Goal: Information Seeking & Learning: Learn about a topic

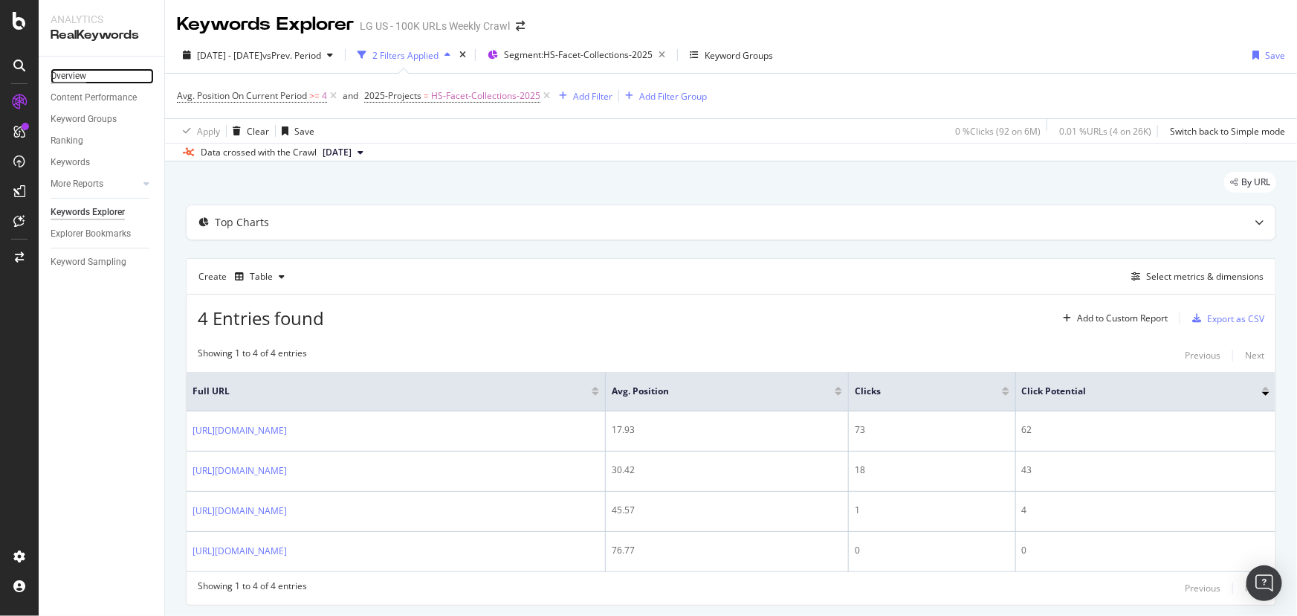
click at [77, 75] on div "Overview" at bounding box center [69, 76] width 36 height 16
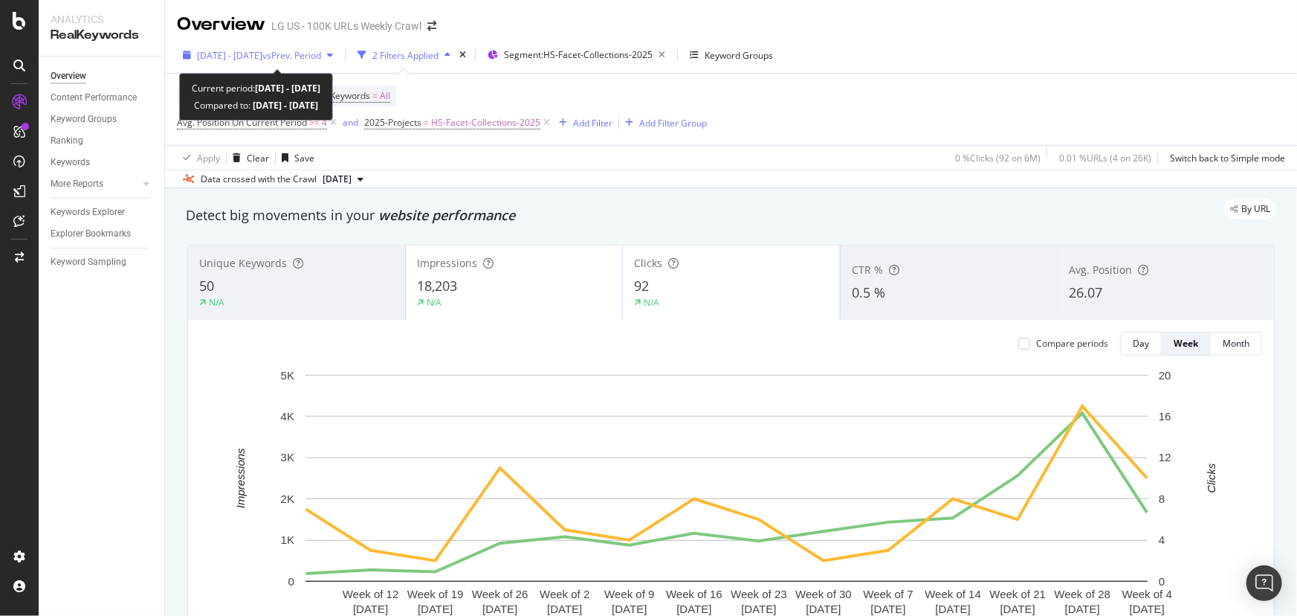
click at [262, 54] on span "2025 May. 6th - Aug. 5th" at bounding box center [229, 55] width 65 height 13
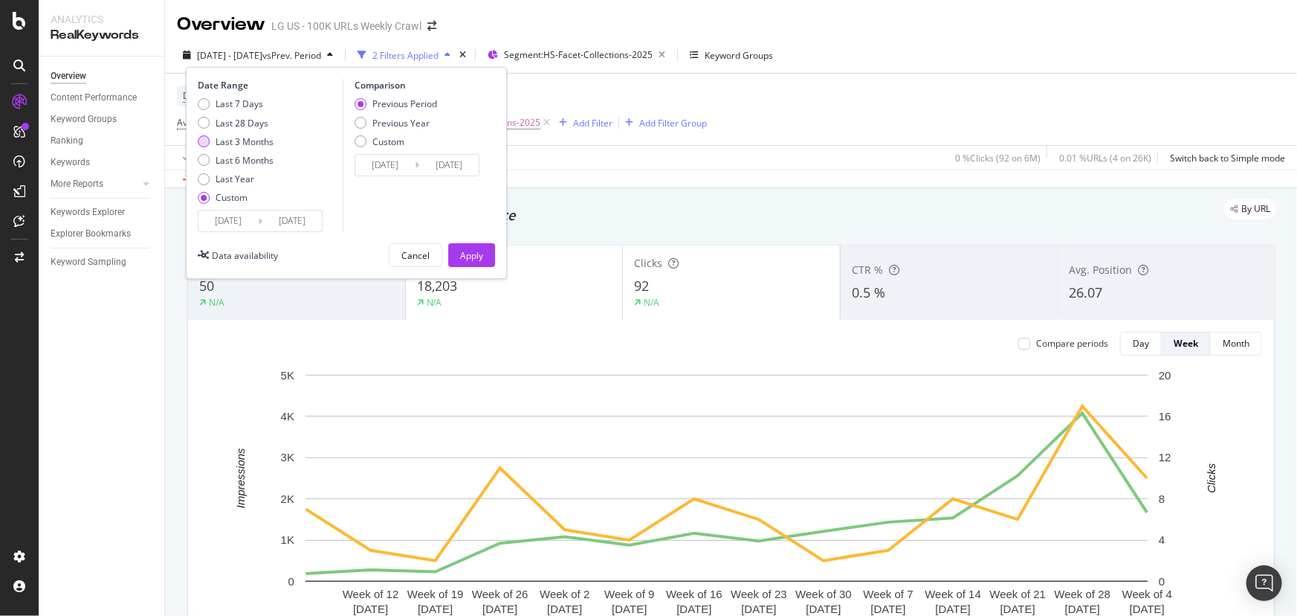
click at [207, 141] on div "Last 3 Months" at bounding box center [204, 141] width 12 height 12
type input "2025/05/08"
type input "2025/08/07"
type input "2025/02/05"
type input "2025/05/07"
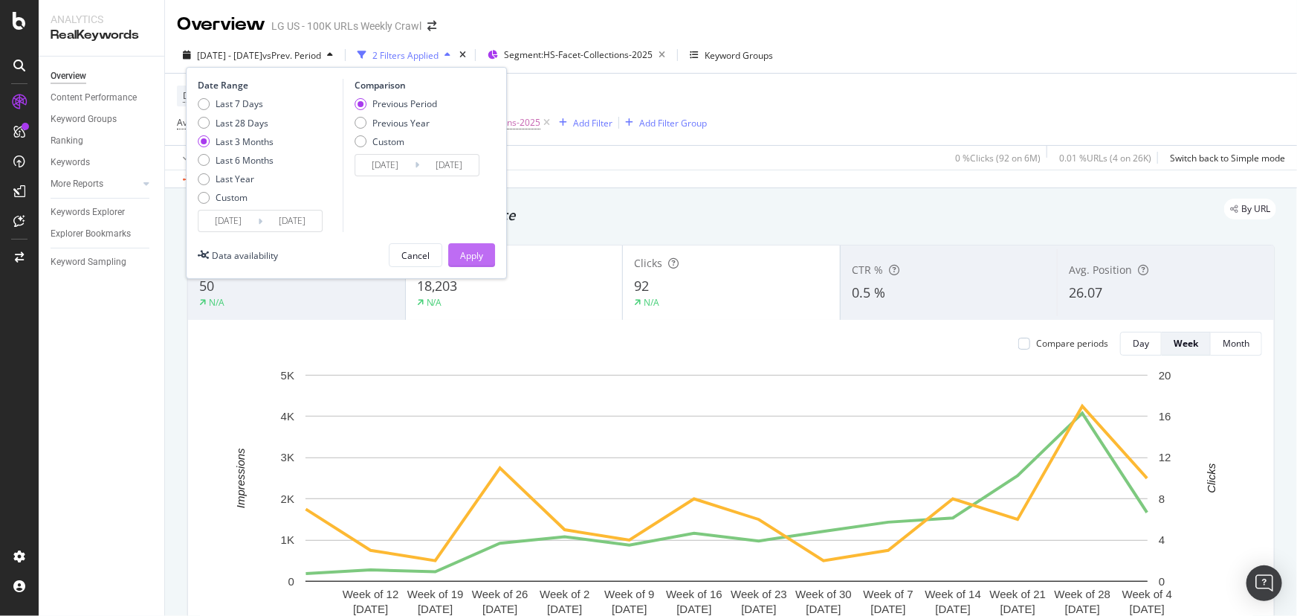
click at [478, 249] on div "Apply" at bounding box center [471, 255] width 23 height 13
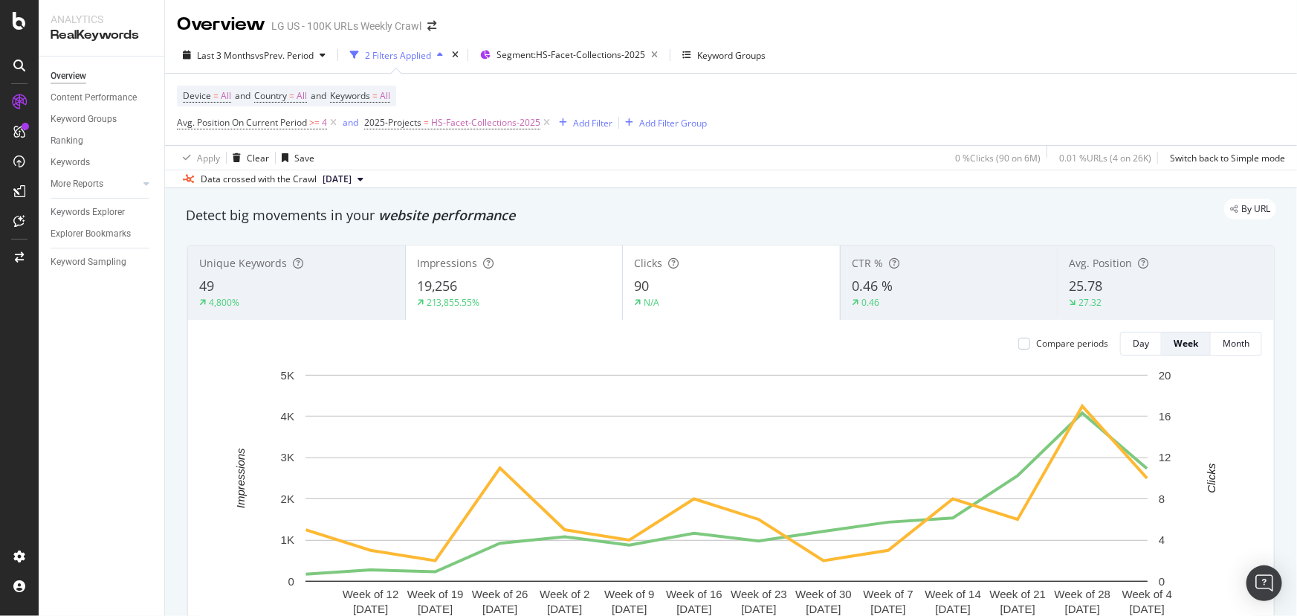
click at [303, 276] on div "Unique Keywords 49 4,800%" at bounding box center [296, 282] width 217 height 67
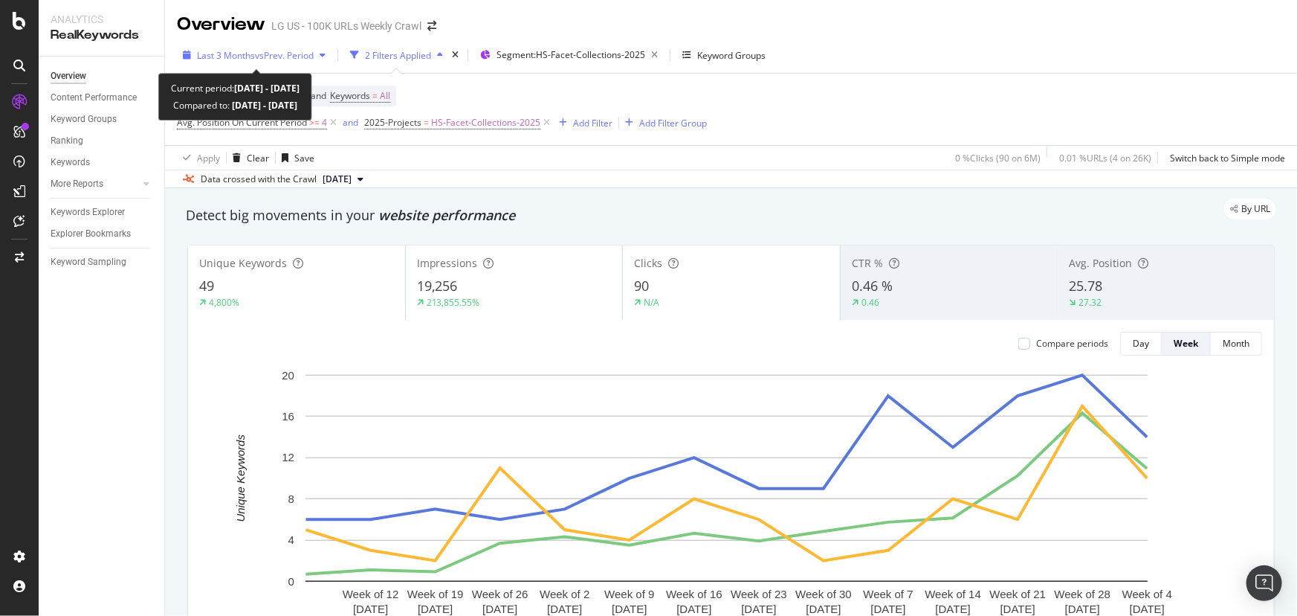
click at [283, 53] on span "vs Prev. Period" at bounding box center [284, 55] width 59 height 13
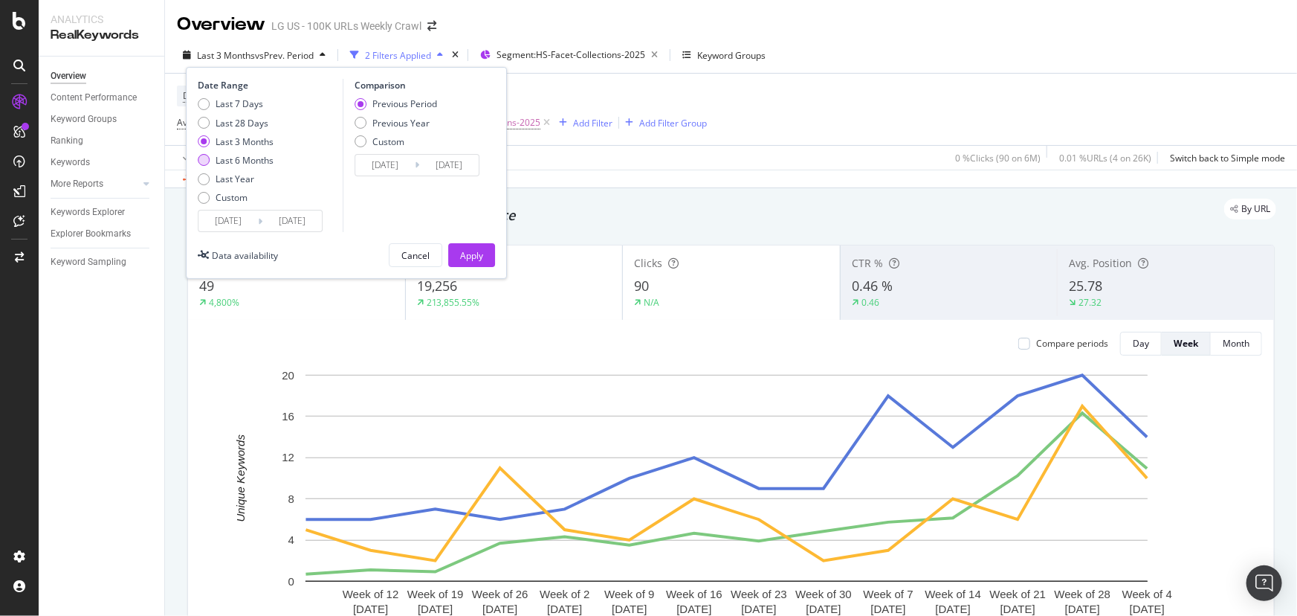
click at [208, 157] on div "Last 6 Months" at bounding box center [204, 160] width 12 height 12
type input "2025/02/08"
type input "2024/08/10"
type input "2025/02/07"
click at [483, 259] on div "Apply" at bounding box center [471, 255] width 23 height 13
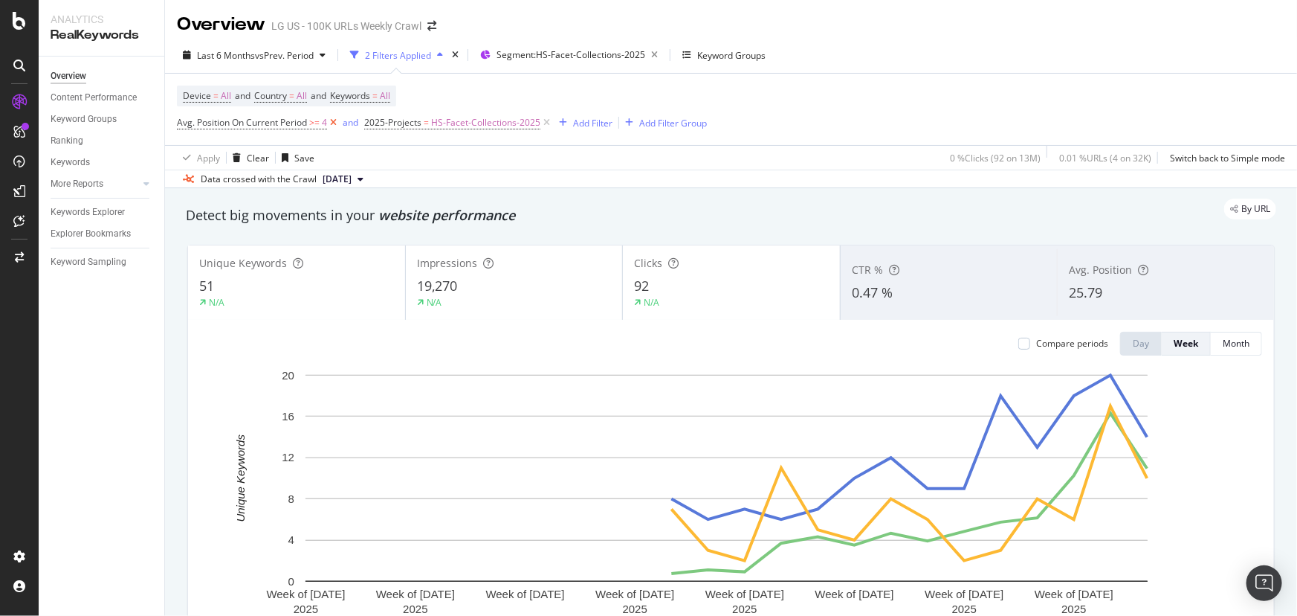
click at [337, 122] on icon at bounding box center [333, 122] width 13 height 15
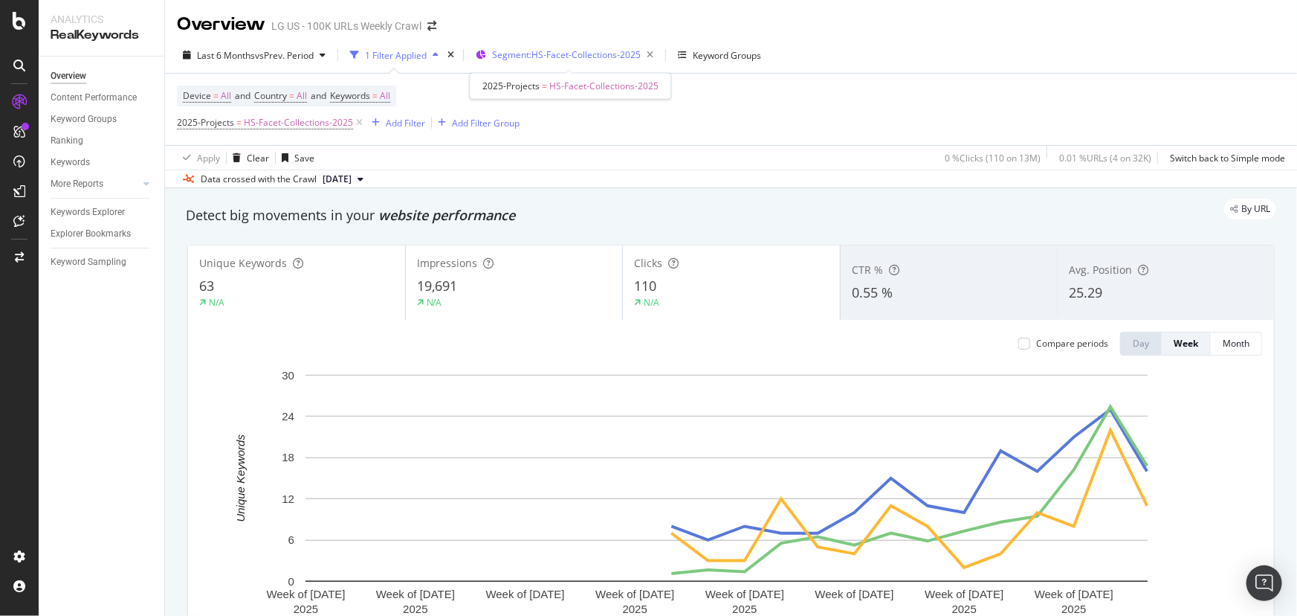
click at [571, 56] on span "Segment: HS-Facet-Collections-2025" at bounding box center [566, 54] width 149 height 13
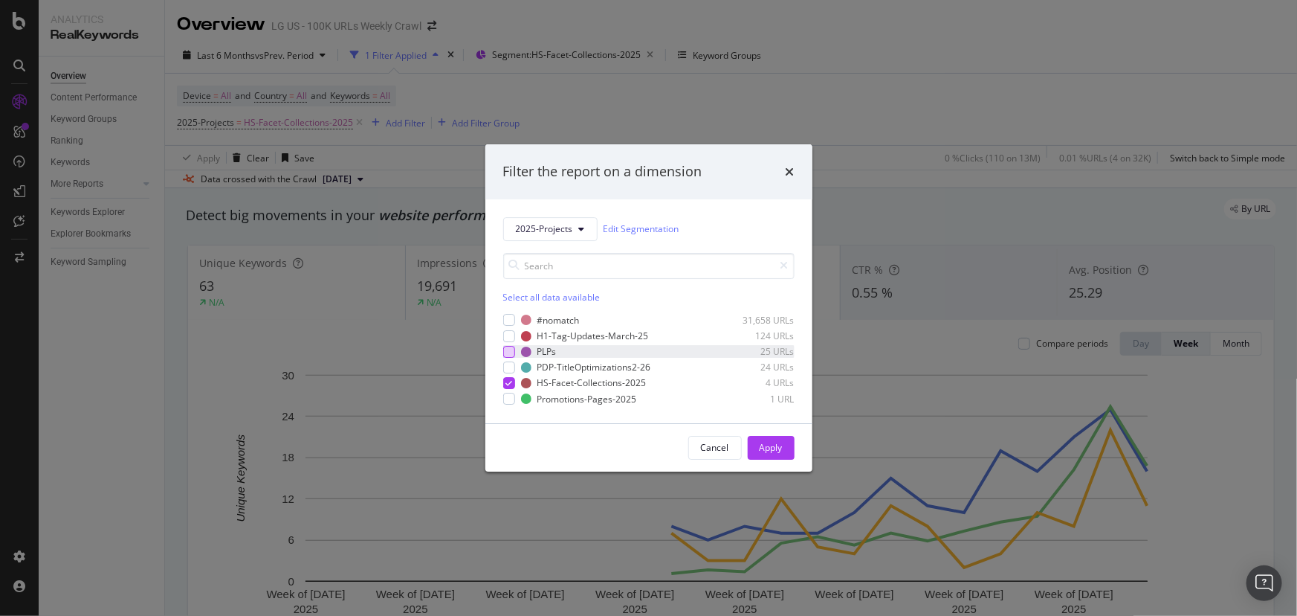
click at [511, 351] on div "modal" at bounding box center [509, 352] width 12 height 12
click at [784, 442] on button "Apply" at bounding box center [771, 448] width 47 height 24
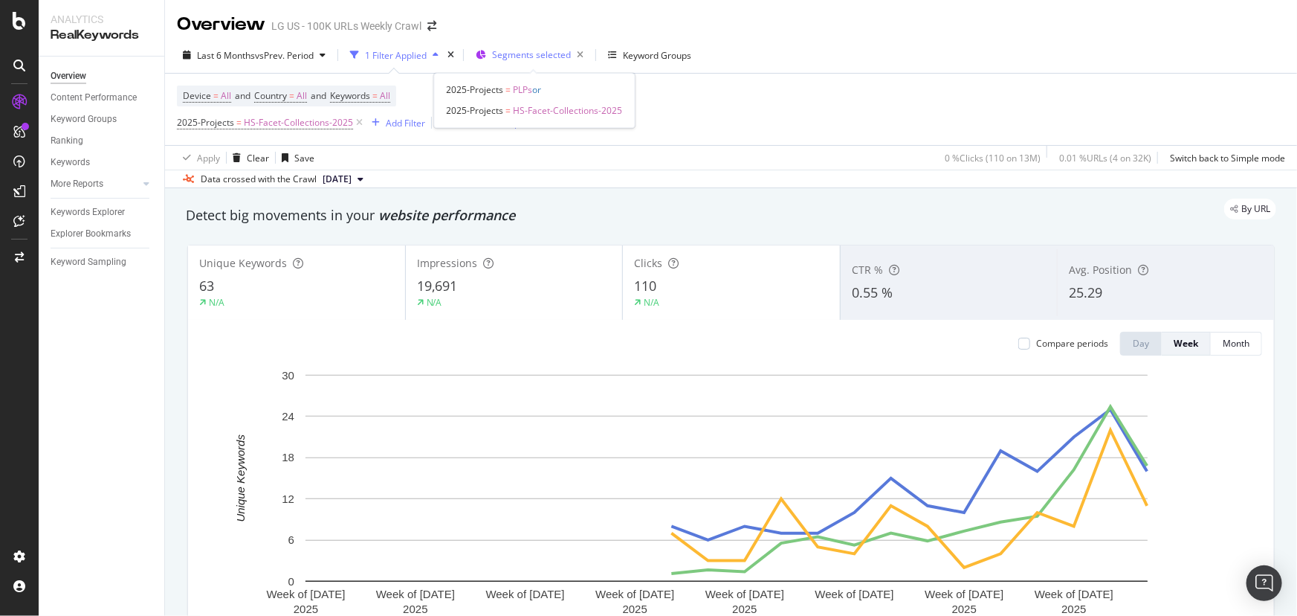
click at [528, 65] on div "Segments selected" at bounding box center [540, 55] width 97 height 21
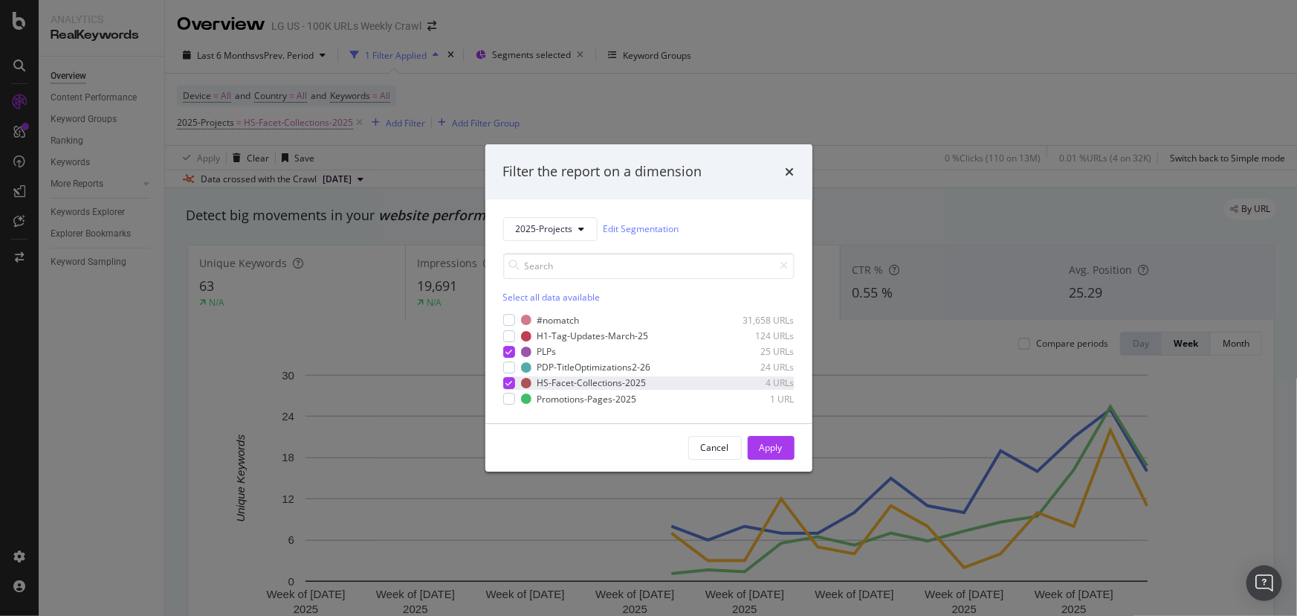
click at [506, 383] on icon "modal" at bounding box center [509, 382] width 7 height 7
click at [777, 445] on div "Apply" at bounding box center [771, 447] width 23 height 13
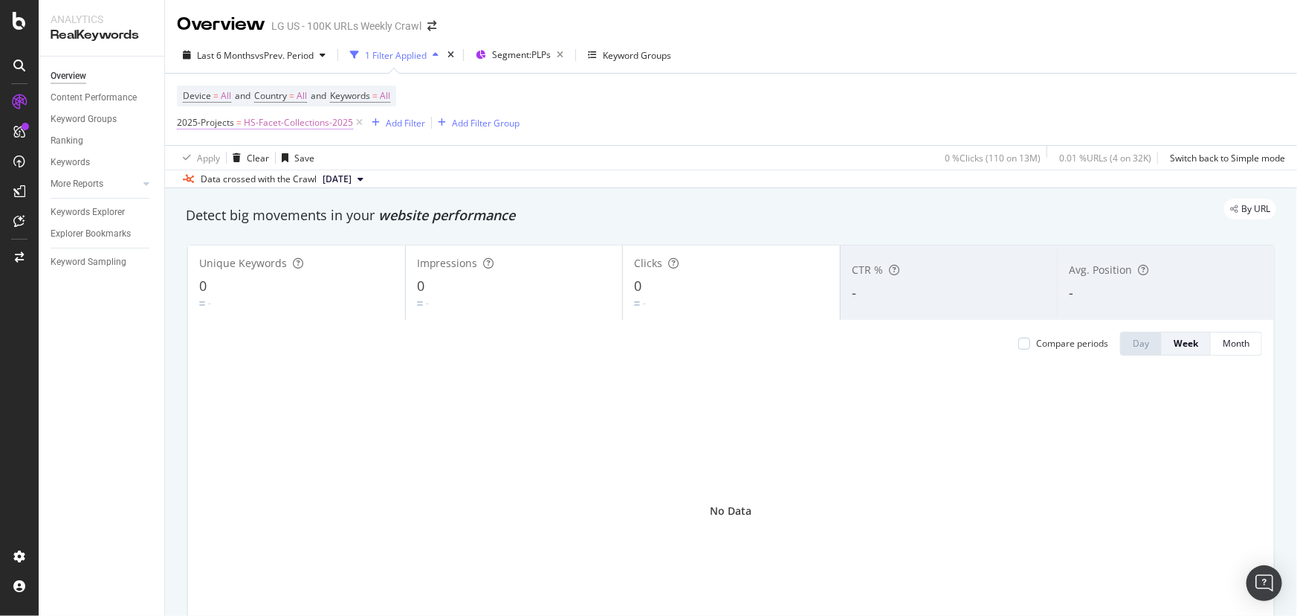
click at [317, 127] on span "HS-Facet-Collections-2025" at bounding box center [298, 122] width 109 height 21
click at [575, 83] on div "Device = All and Country = All and Keywords = All 2025-Projects = HS-Facet-Coll…" at bounding box center [731, 109] width 1109 height 71
click at [533, 59] on span "Segment: PLPs" at bounding box center [521, 54] width 59 height 13
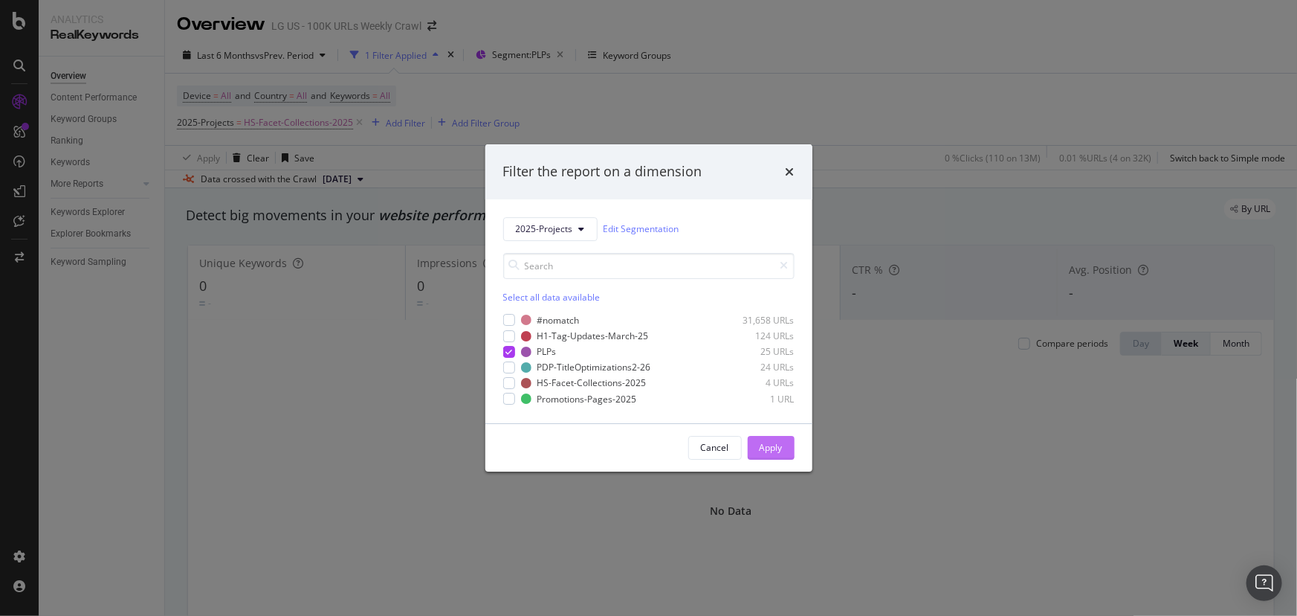
click at [773, 448] on div "Apply" at bounding box center [771, 447] width 23 height 13
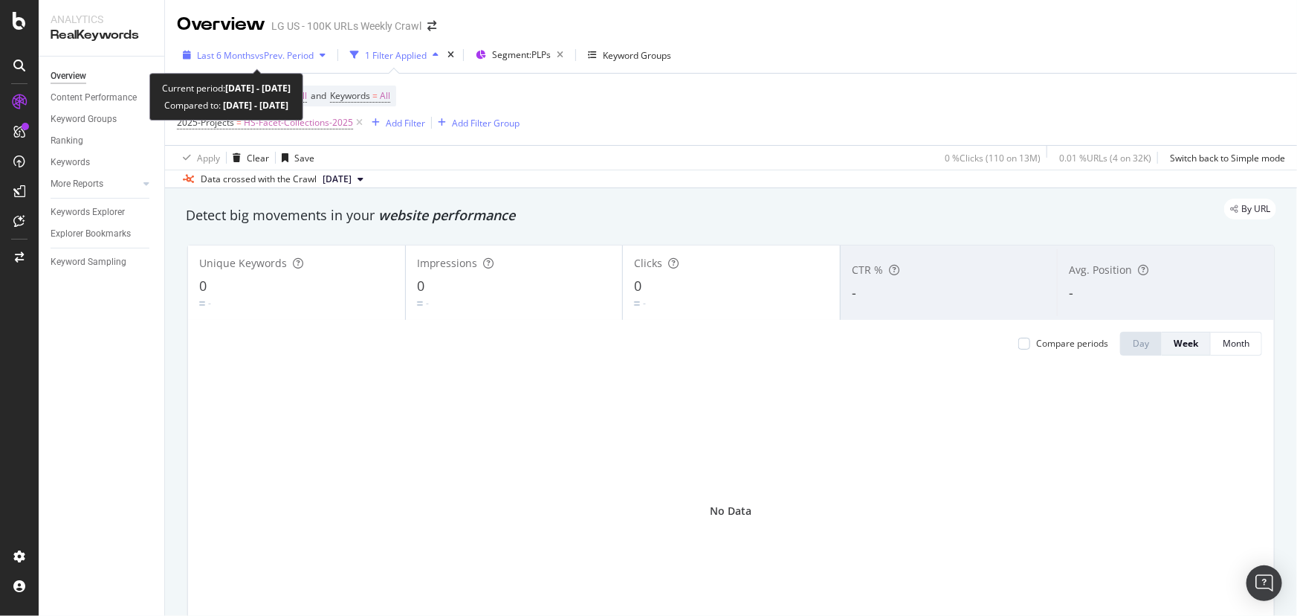
click at [266, 58] on span "vs Prev. Period" at bounding box center [284, 55] width 59 height 13
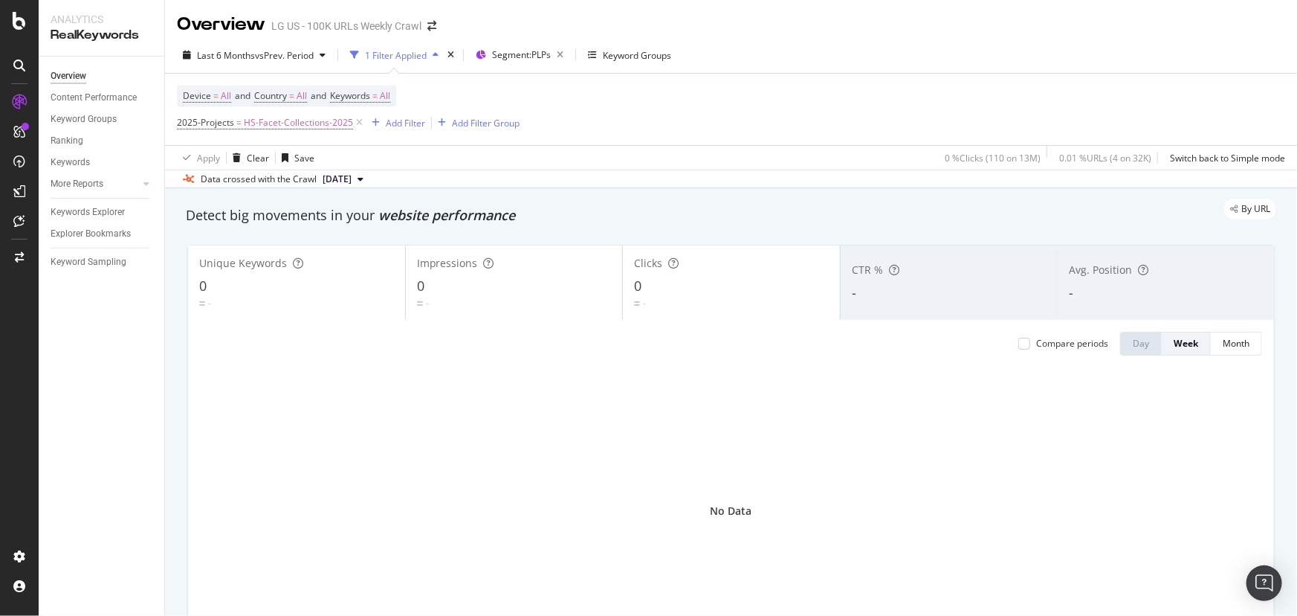
click at [757, 85] on div "Device = All and Country = All and Keywords = All 2025-Projects = HS-Facet-Coll…" at bounding box center [731, 109] width 1109 height 71
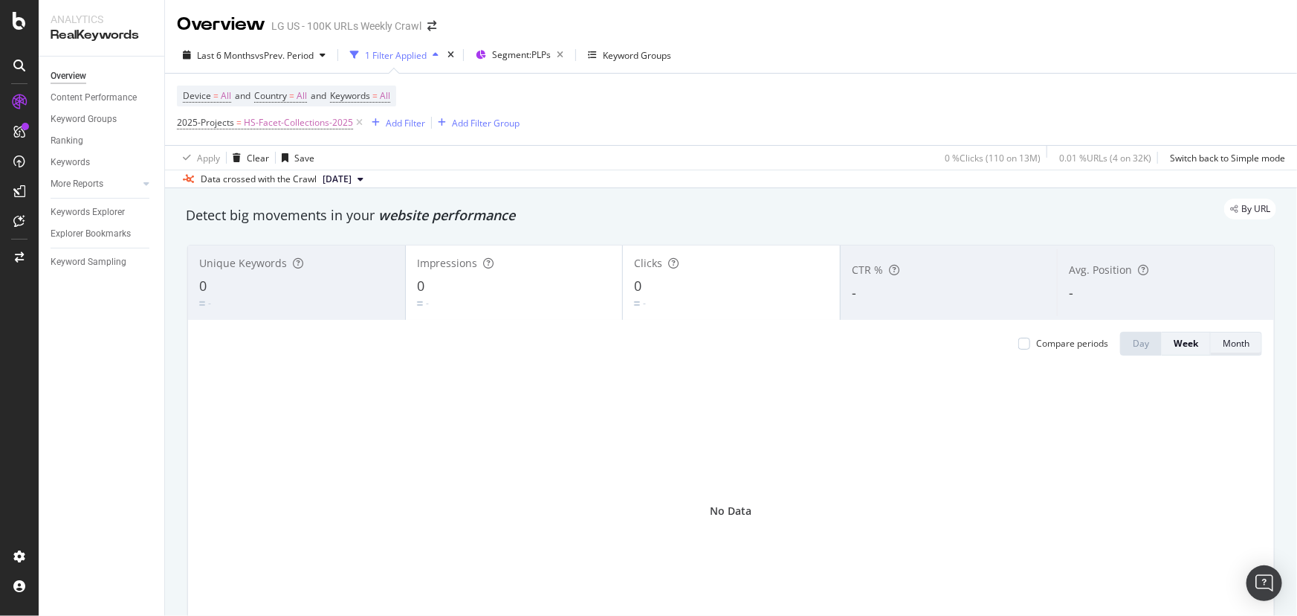
click at [1211, 340] on button "Month" at bounding box center [1236, 344] width 51 height 24
click at [285, 123] on span "HS-Facet-Collections-2025" at bounding box center [298, 122] width 109 height 21
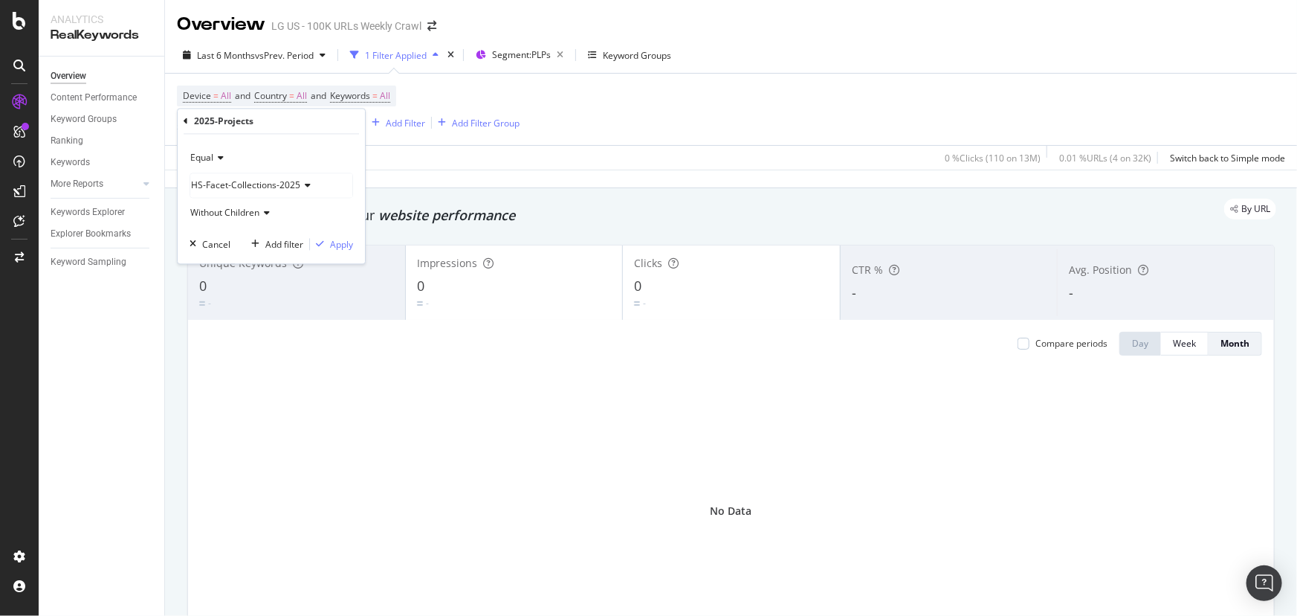
click at [216, 156] on icon at bounding box center [218, 158] width 10 height 9
click at [299, 137] on div "Equal Equal Not Equal HS-Facet-Collections-2025 Without Children Cancel Add fil…" at bounding box center [271, 199] width 187 height 129
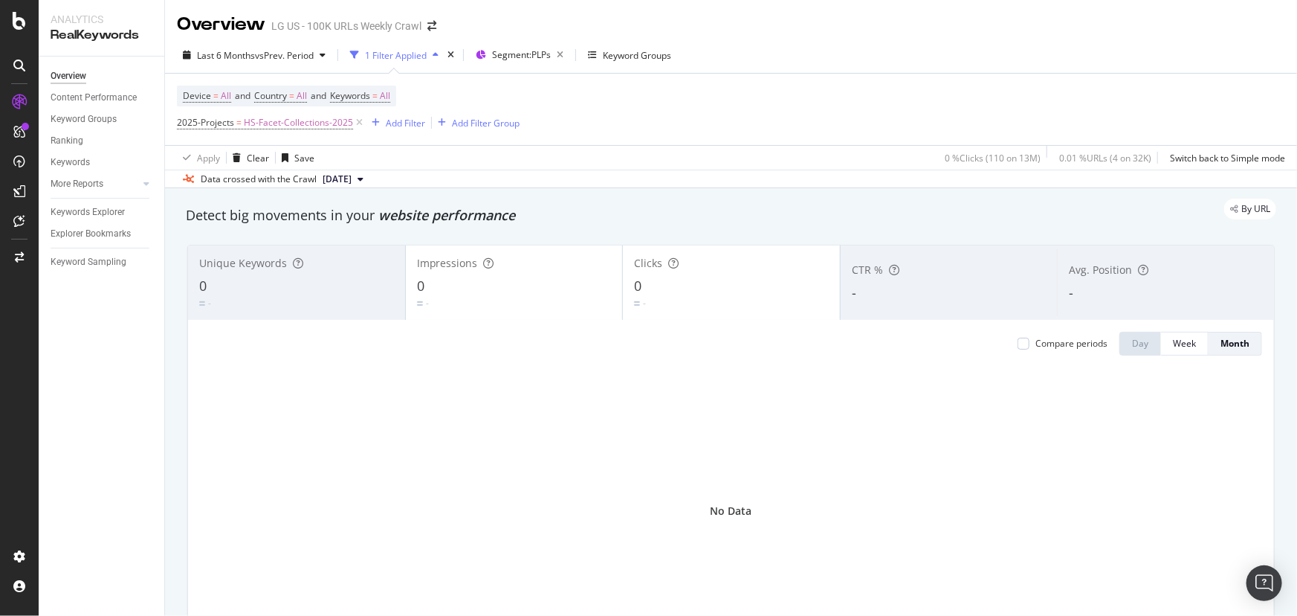
click at [565, 96] on div "Device = All and Country = All and Keywords = All 2025-Projects = HS-Facet-Coll…" at bounding box center [731, 109] width 1109 height 71
click at [361, 126] on icon at bounding box center [359, 122] width 13 height 15
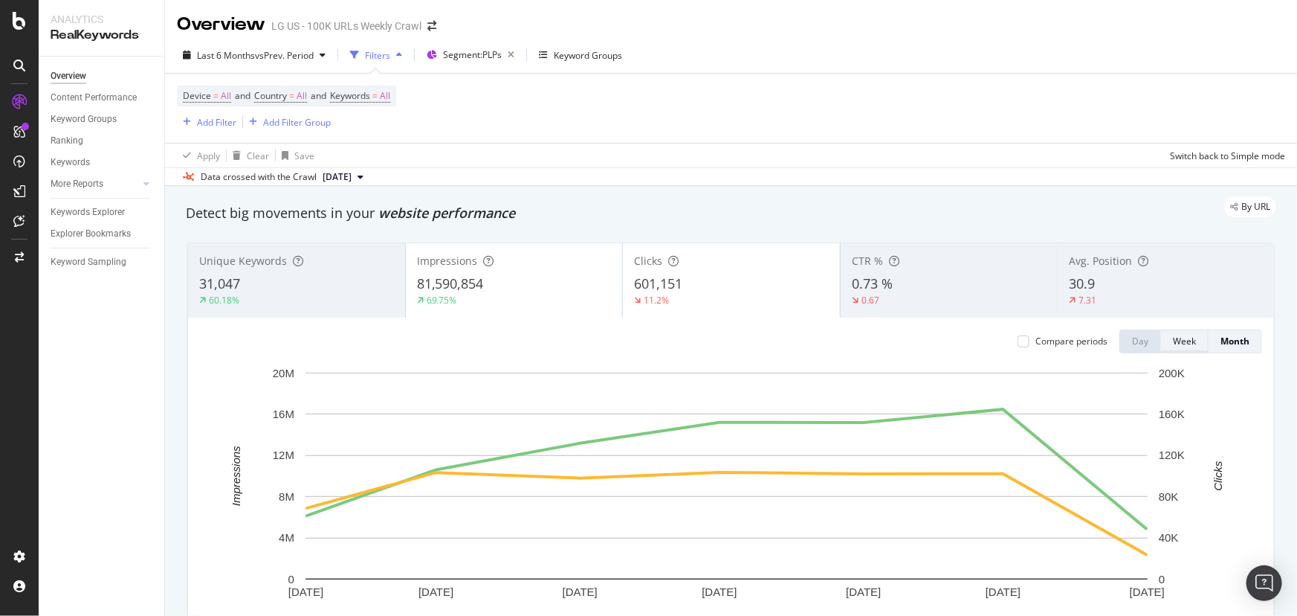
click at [1181, 344] on div "Week" at bounding box center [1184, 341] width 23 height 13
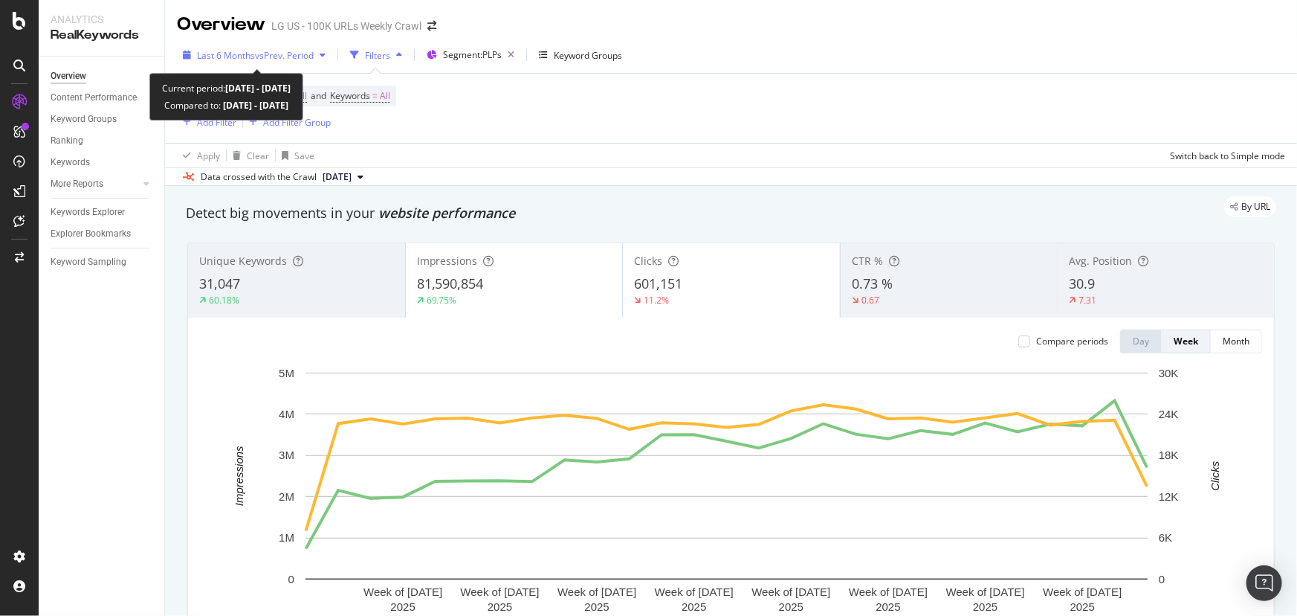
click at [236, 59] on span "Last 6 Months" at bounding box center [226, 55] width 58 height 13
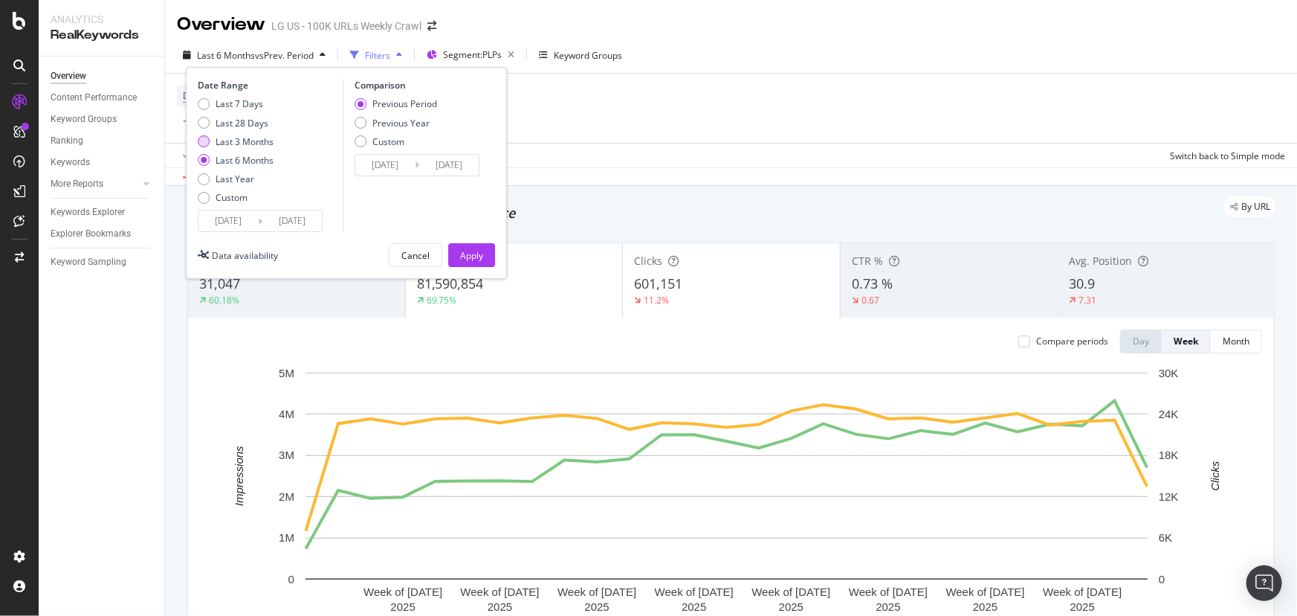
click at [216, 143] on div "Last 3 Months" at bounding box center [245, 141] width 58 height 13
type input "2025/05/08"
type input "2025/02/05"
type input "2025/05/07"
click at [454, 256] on button "Apply" at bounding box center [471, 255] width 47 height 24
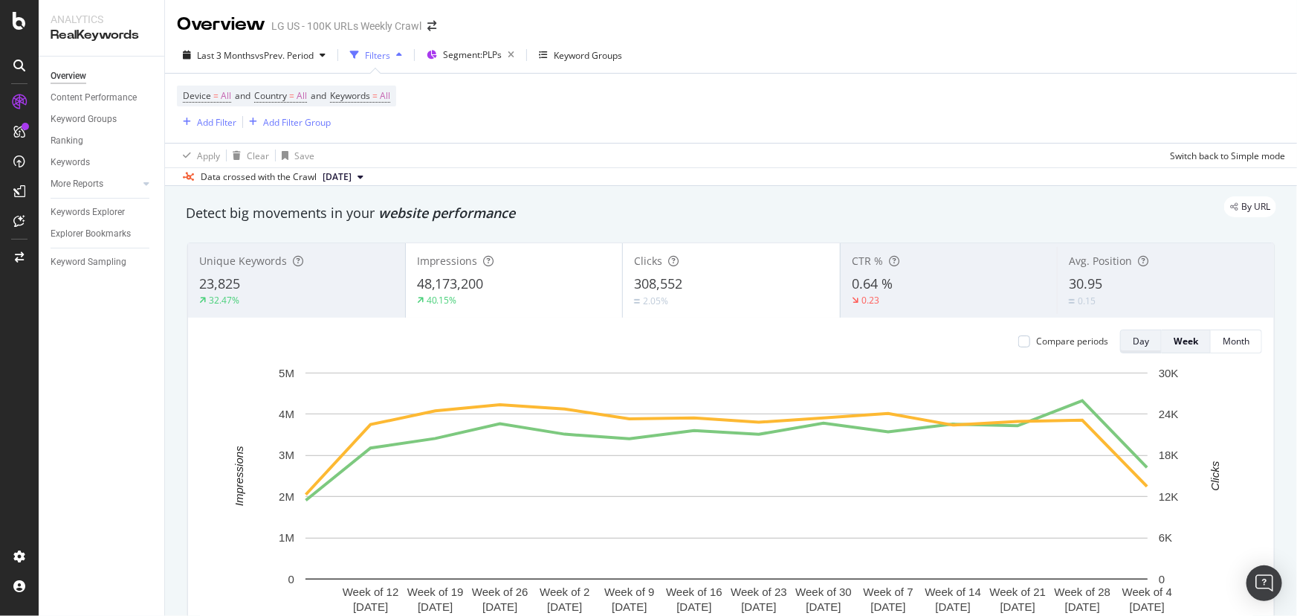
click at [1133, 346] on div "Day" at bounding box center [1141, 341] width 16 height 13
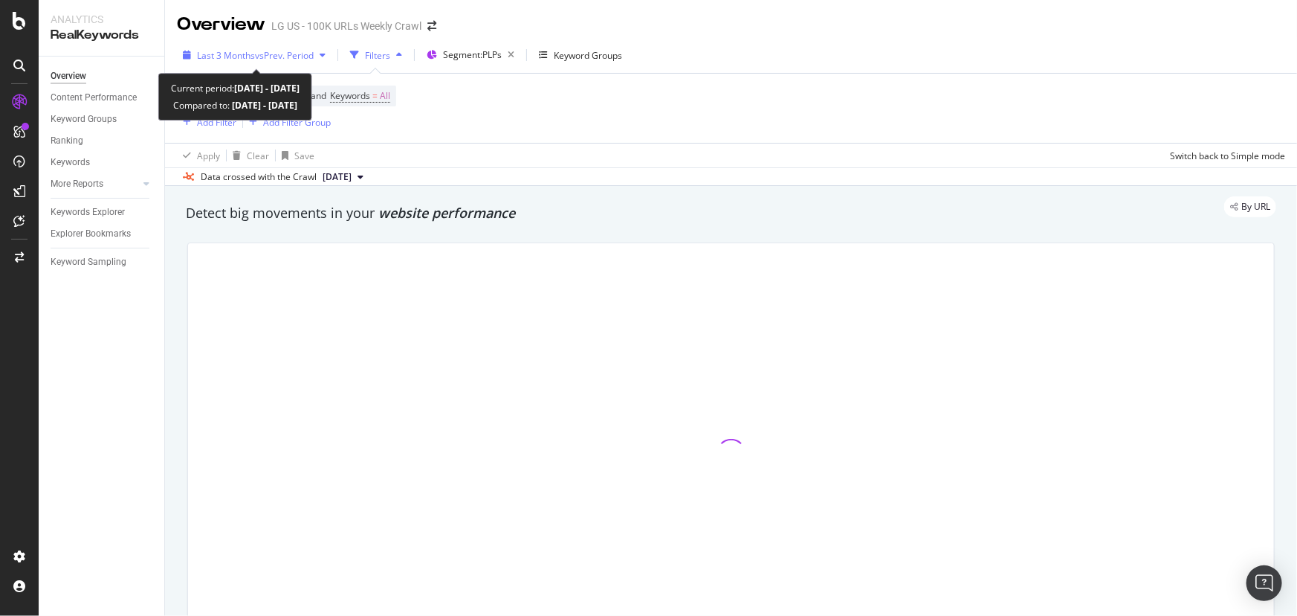
click at [251, 46] on div "Last 3 Months vs Prev. Period" at bounding box center [254, 55] width 155 height 22
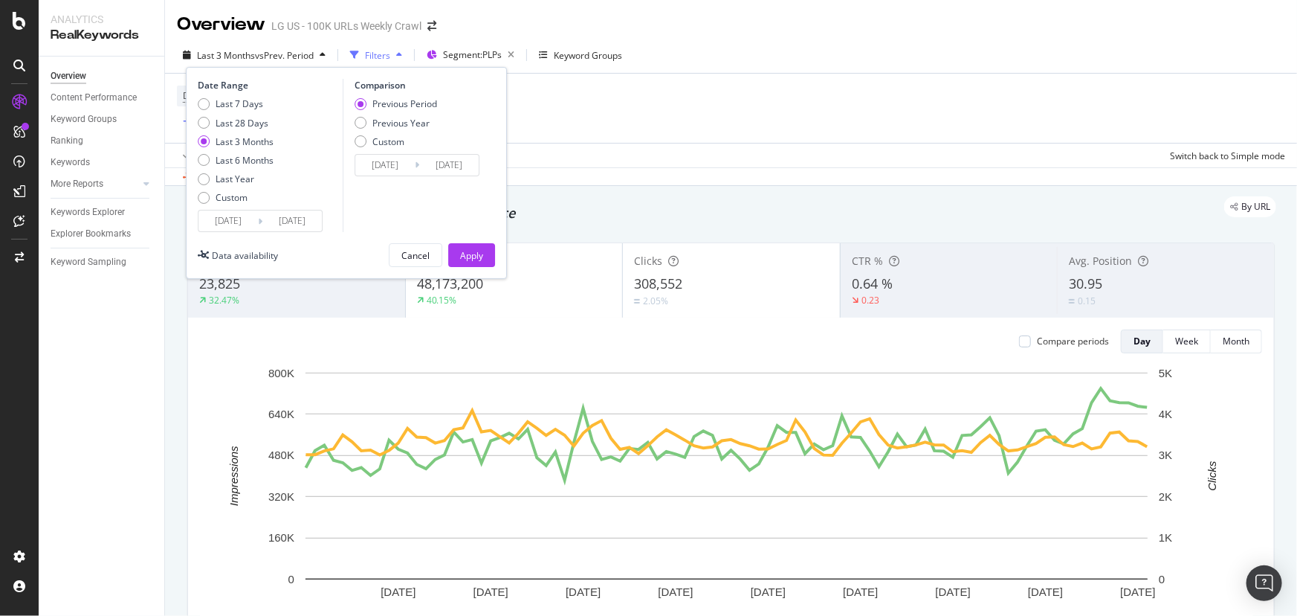
click at [306, 223] on input "2025/08/07" at bounding box center [291, 220] width 59 height 21
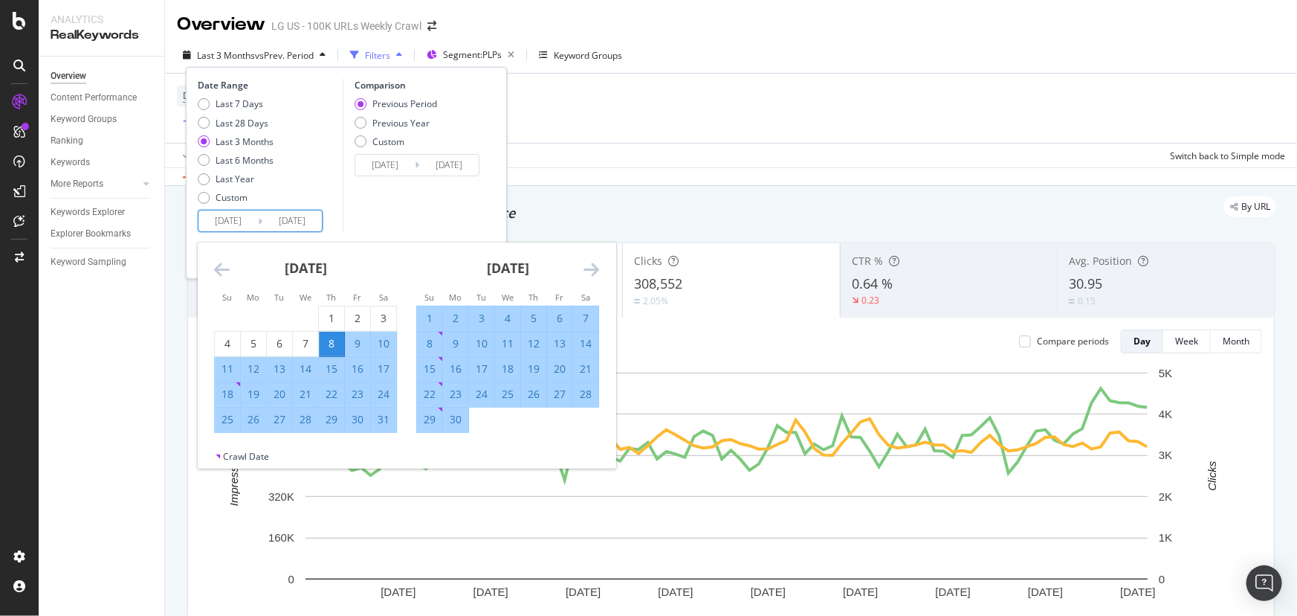
click at [592, 278] on icon "Move forward to switch to the next month." at bounding box center [592, 269] width 16 height 18
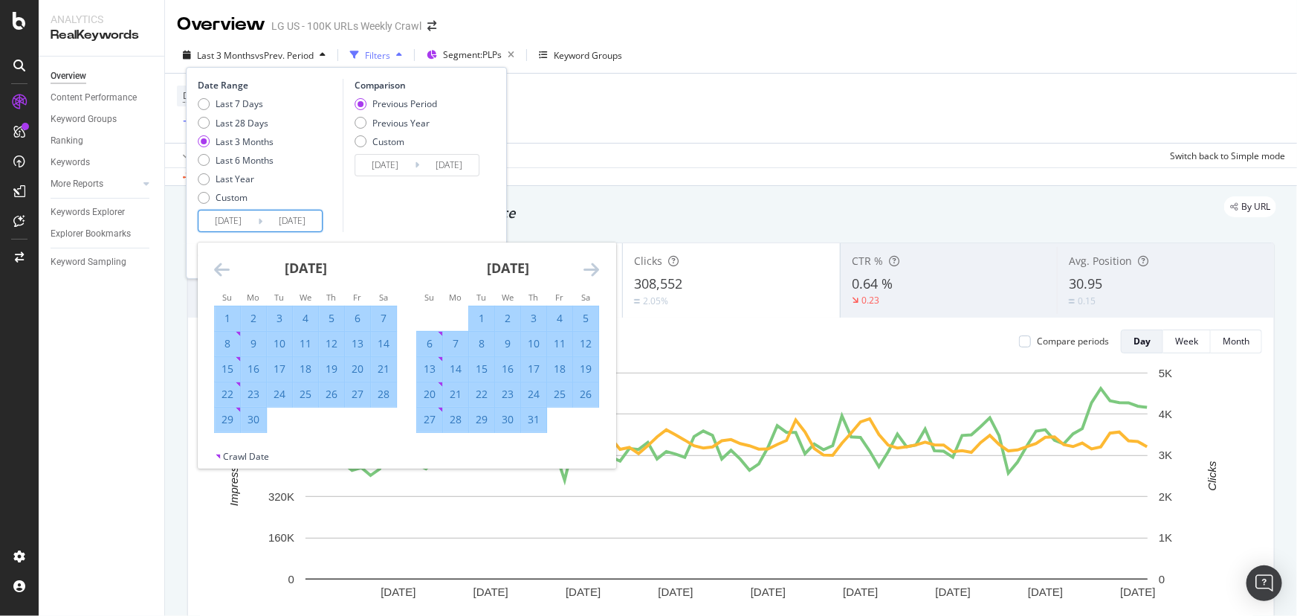
click at [225, 266] on icon "Move backward to switch to the previous month." at bounding box center [222, 269] width 16 height 18
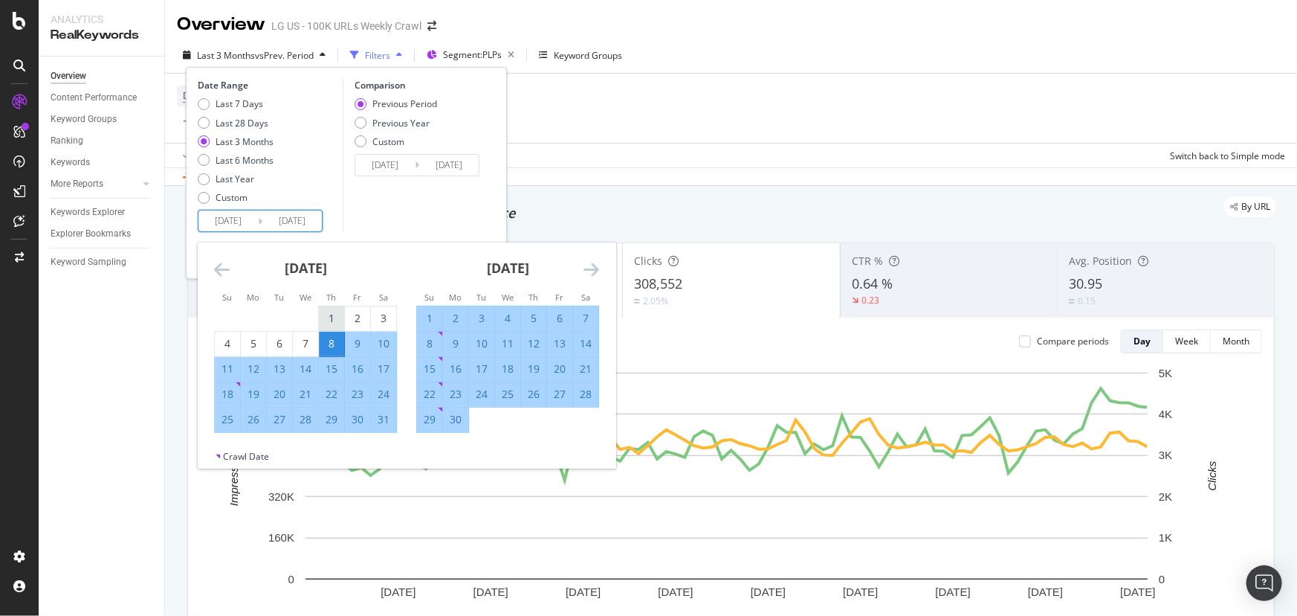
click at [330, 320] on div "1" at bounding box center [331, 318] width 25 height 15
type input "2025/05/01"
type input "2025/01/22"
type input "2025/04/30"
click at [595, 267] on icon "Move forward to switch to the next month." at bounding box center [592, 269] width 16 height 18
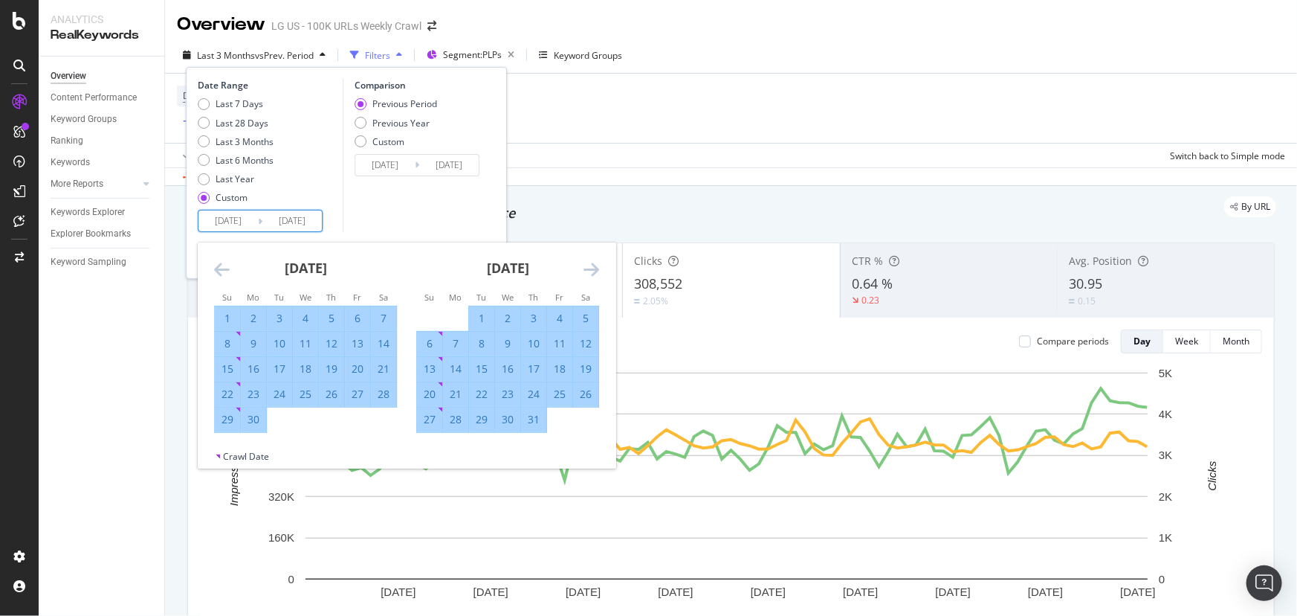
click at [537, 424] on div "31" at bounding box center [533, 419] width 25 height 15
type input "2025/07/31"
type input "2025/01/29"
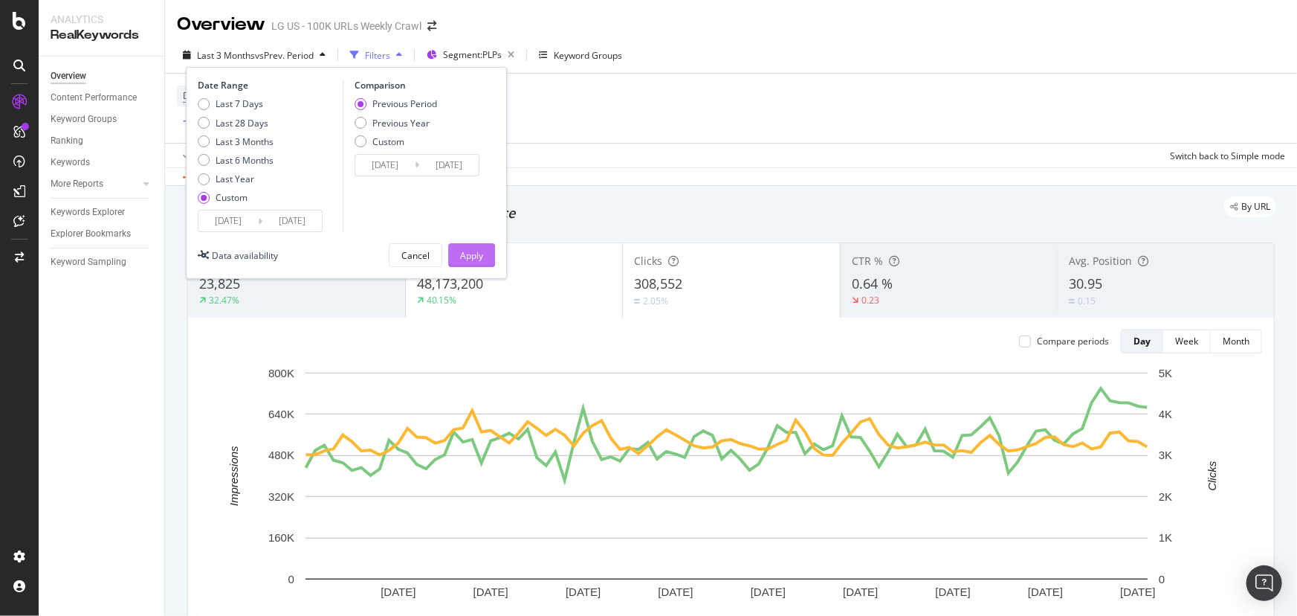
click at [481, 253] on div "Apply" at bounding box center [471, 255] width 23 height 13
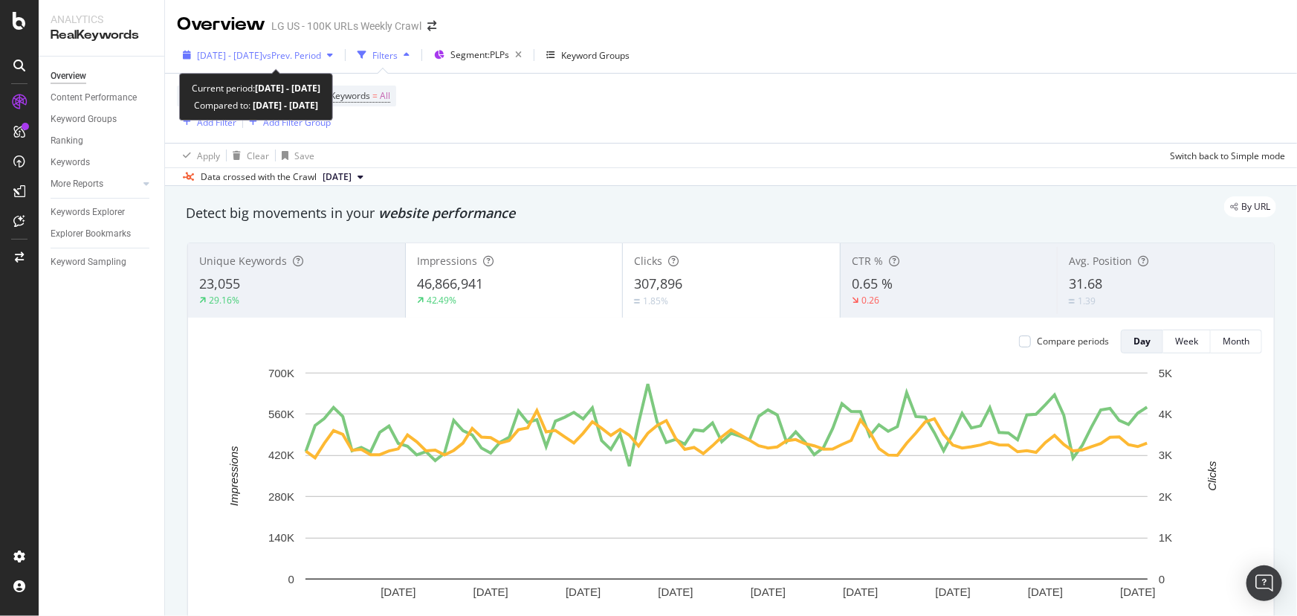
drag, startPoint x: 287, startPoint y: 63, endPoint x: 251, endPoint y: 58, distance: 36.8
drag, startPoint x: 251, startPoint y: 58, endPoint x: 692, endPoint y: 120, distance: 445.9
drag, startPoint x: 692, startPoint y: 120, endPoint x: 339, endPoint y: 49, distance: 360.1
click at [321, 49] on span "vs Prev. Period" at bounding box center [291, 55] width 59 height 13
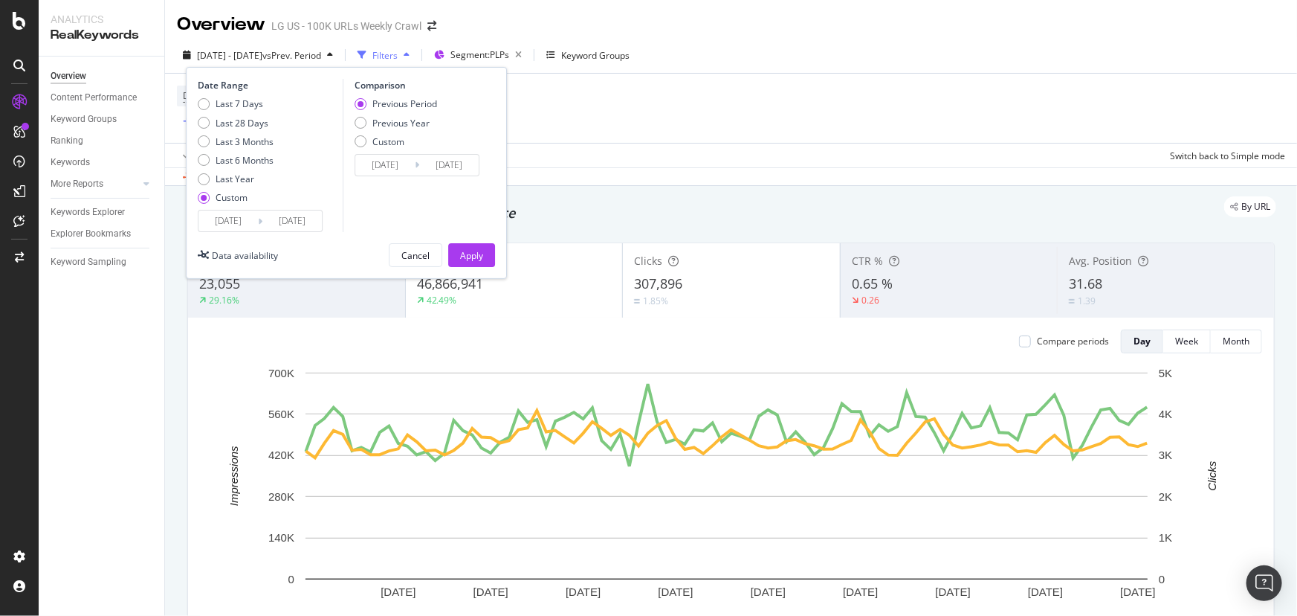
click at [196, 121] on div "Date Range Last 7 Days Last 28 Days Last 3 Months Last 6 Months Last Year Custo…" at bounding box center [346, 173] width 321 height 212
click at [205, 126] on div "Last 28 Days" at bounding box center [204, 123] width 12 height 12
type input "2025/07/11"
type input "2025/08/07"
type input "2025/06/13"
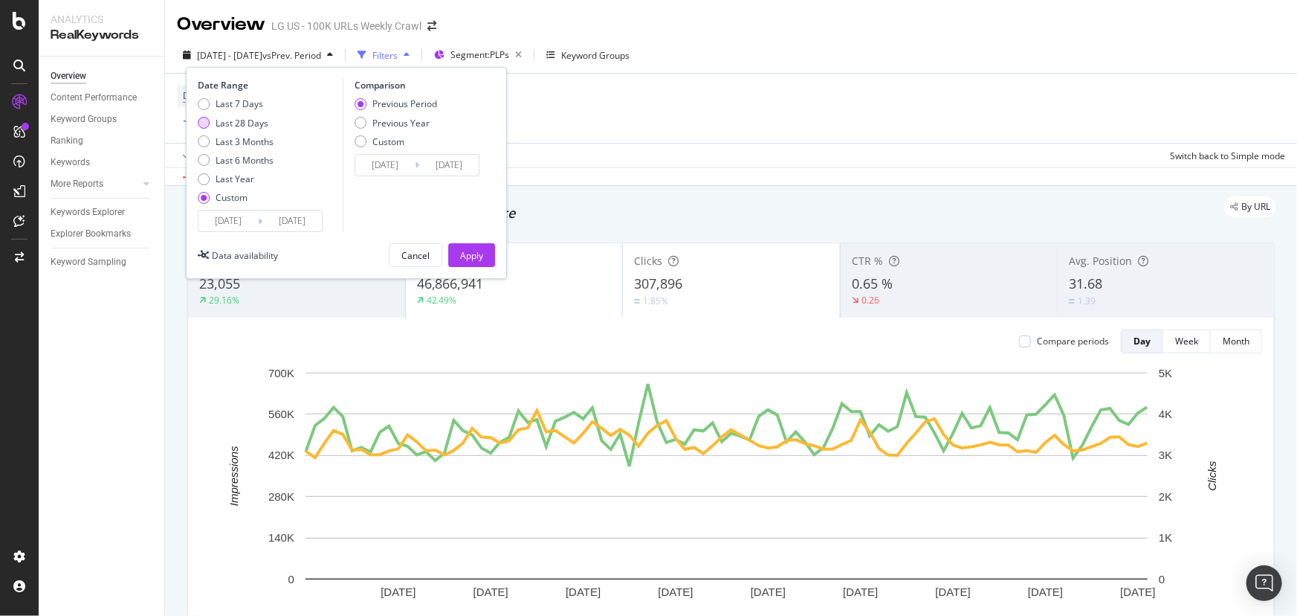
type input "2025/07/10"
click at [353, 126] on div "Comparison Previous Period Previous Year Custom 2025/06/13 Navigate forward to …" at bounding box center [413, 155] width 141 height 153
drag, startPoint x: 361, startPoint y: 98, endPoint x: 436, endPoint y: 76, distance: 79.0
click at [436, 76] on div "Date Range Last 7 Days Last 28 Days Last 3 Months Last 6 Months Last Year Custo…" at bounding box center [346, 173] width 321 height 212
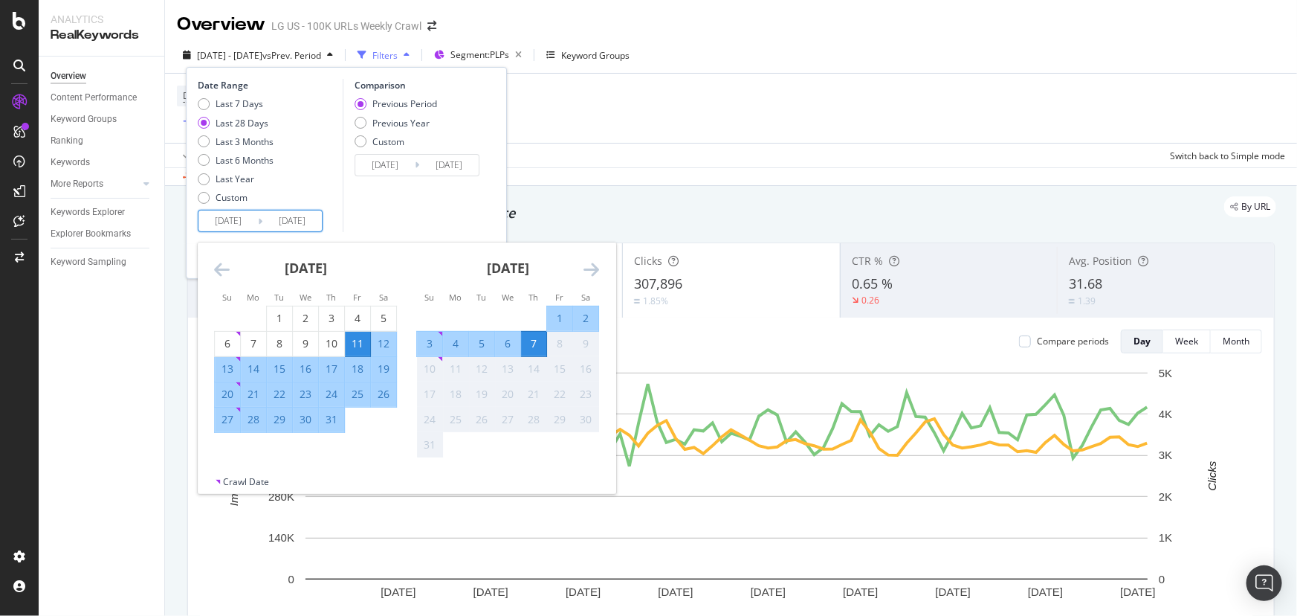
drag, startPoint x: 232, startPoint y: 220, endPoint x: 419, endPoint y: 205, distance: 187.2
click at [419, 205] on div "Comparison Previous Period Previous Year Custom 2025/06/13 Navigate forward to …" at bounding box center [413, 155] width 141 height 153
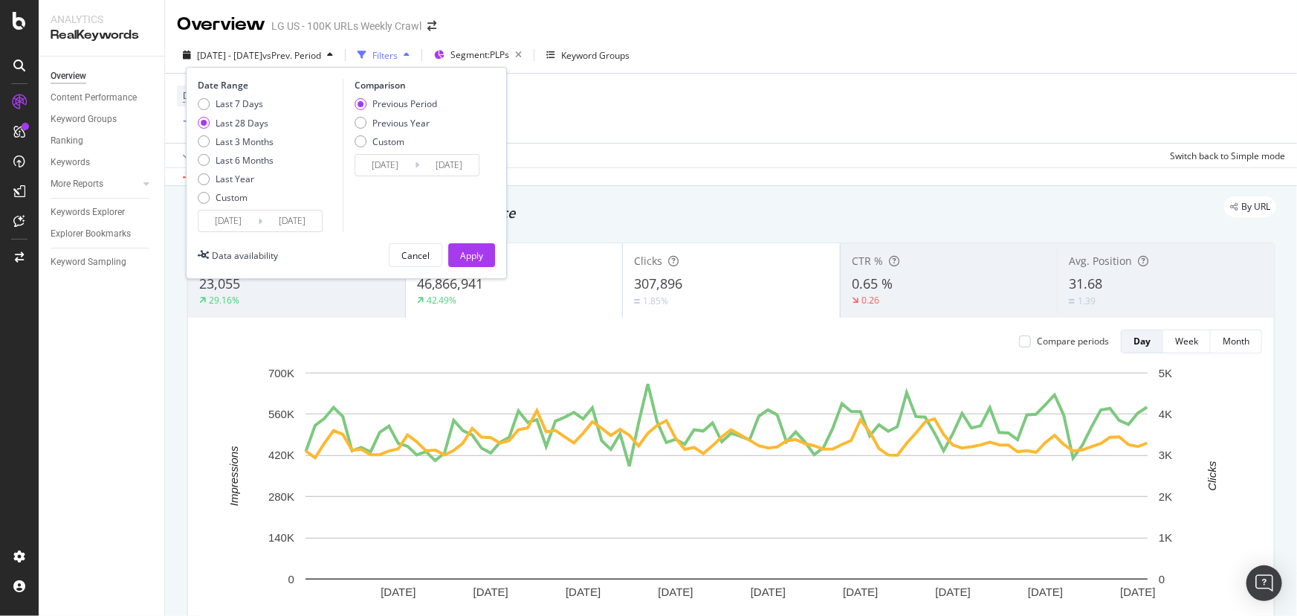
click at [237, 216] on input "2025/07/11" at bounding box center [228, 220] width 59 height 21
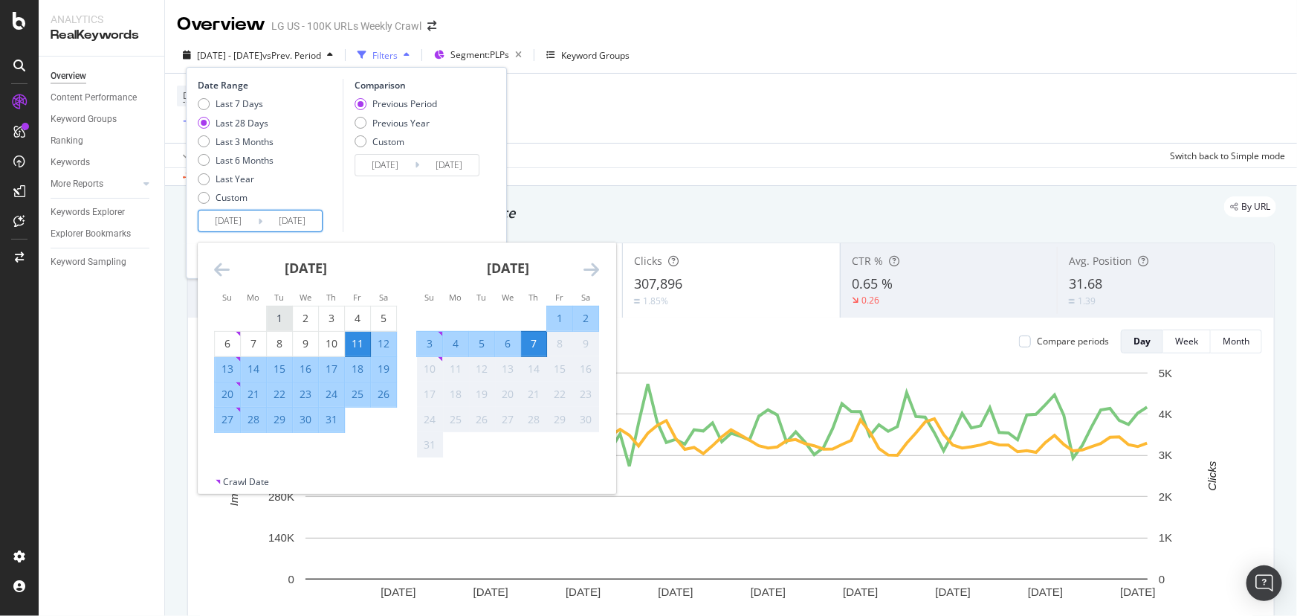
click at [282, 317] on div "1" at bounding box center [279, 318] width 25 height 15
type input "2025/07/01"
type input "2025/05/24"
type input "2025/06/30"
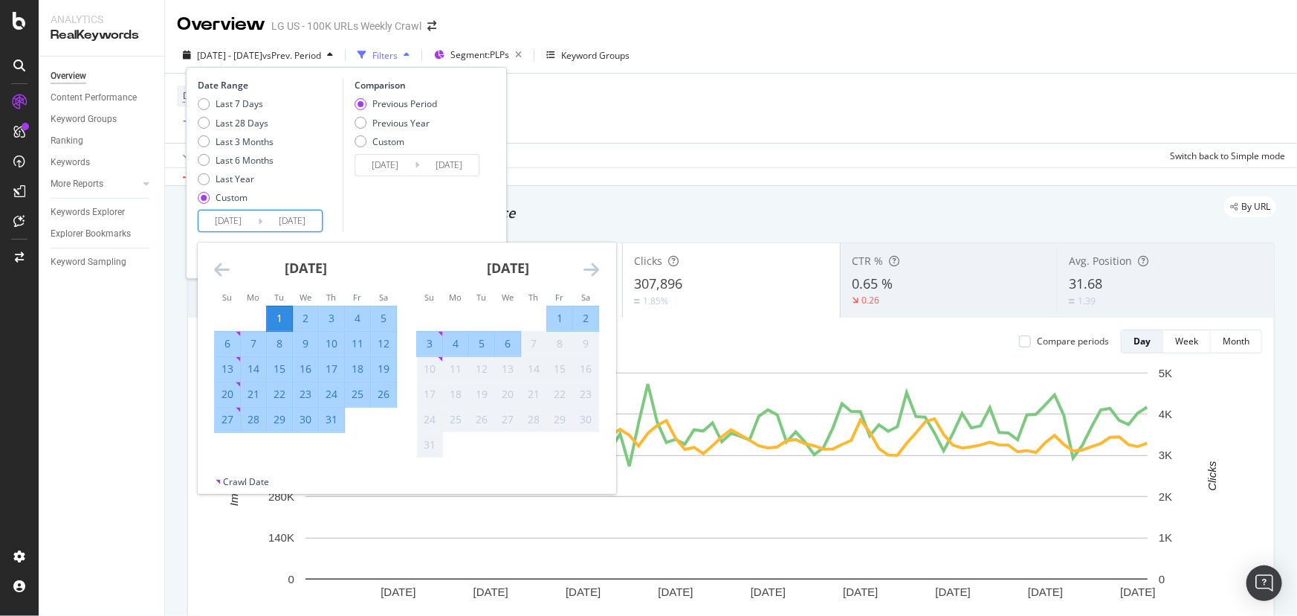
click at [334, 421] on div "31" at bounding box center [331, 419] width 25 height 15
type input "2025/07/31"
type input "2025/05/31"
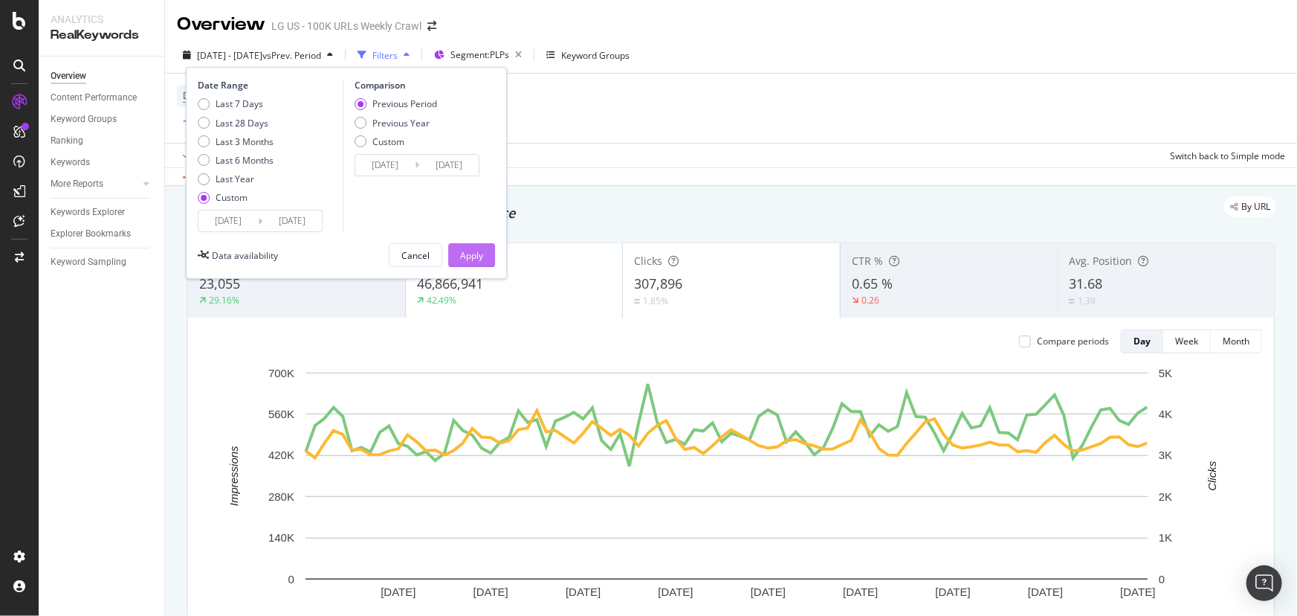
click at [474, 253] on div "Apply" at bounding box center [471, 255] width 23 height 13
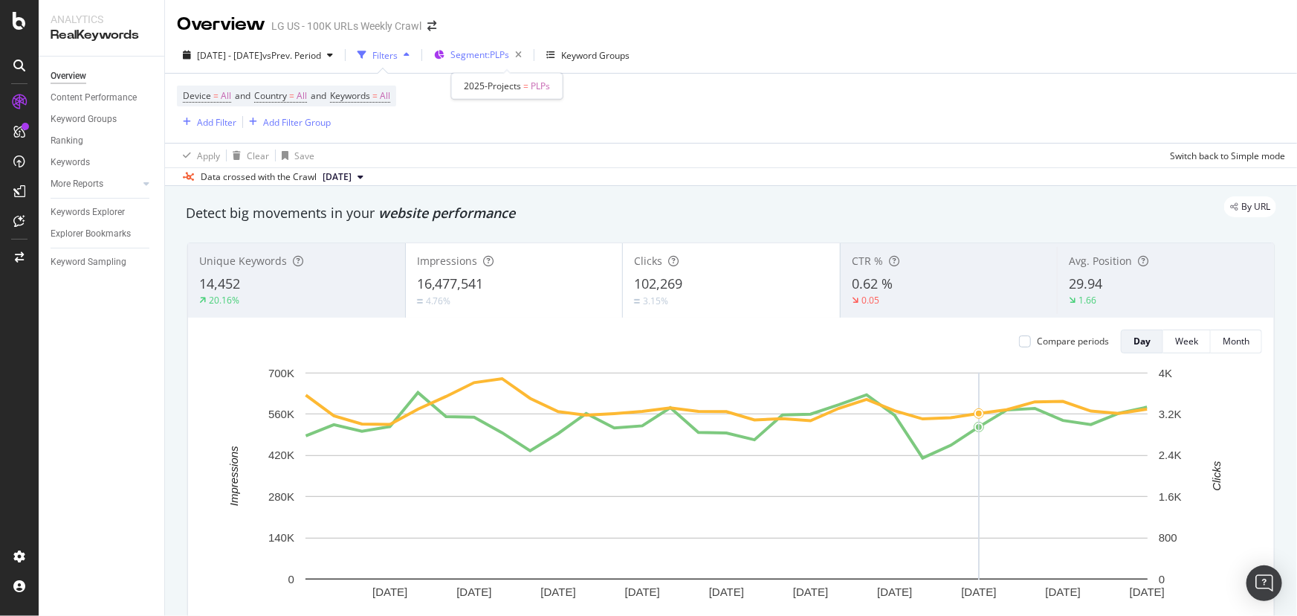
click at [504, 49] on span "Segment: PLPs" at bounding box center [480, 54] width 59 height 13
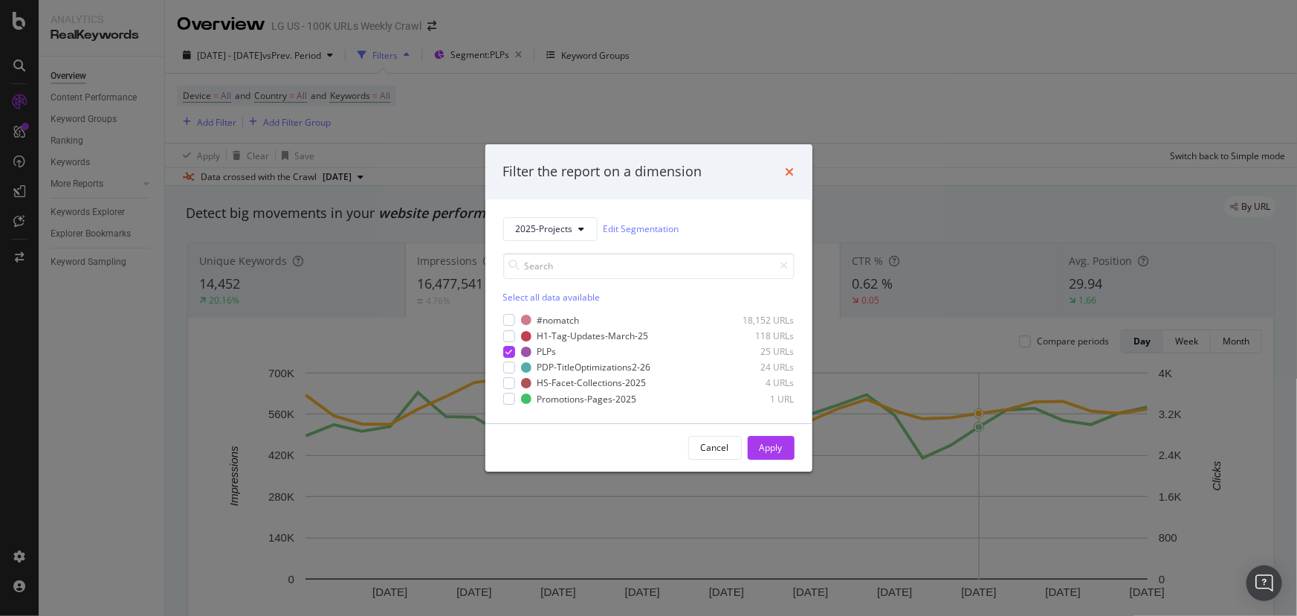
click at [787, 173] on icon "times" at bounding box center [790, 172] width 9 height 12
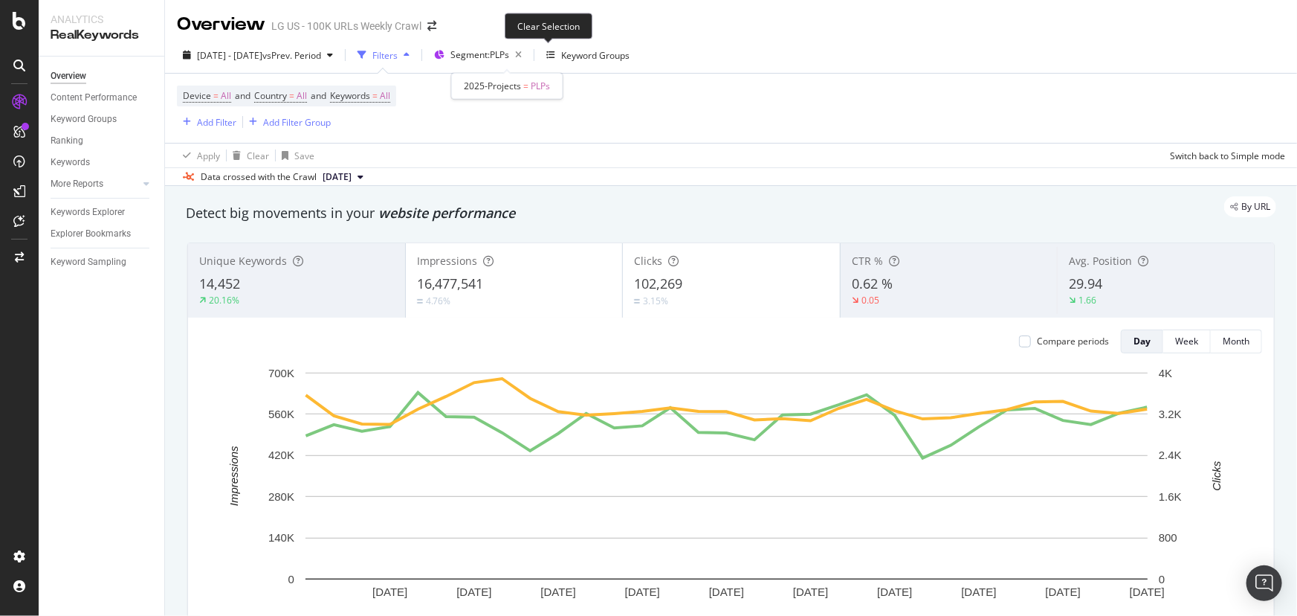
drag, startPoint x: 550, startPoint y: 57, endPoint x: 28, endPoint y: 160, distance: 532.1
click at [528, 57] on icon "button" at bounding box center [518, 55] width 19 height 21
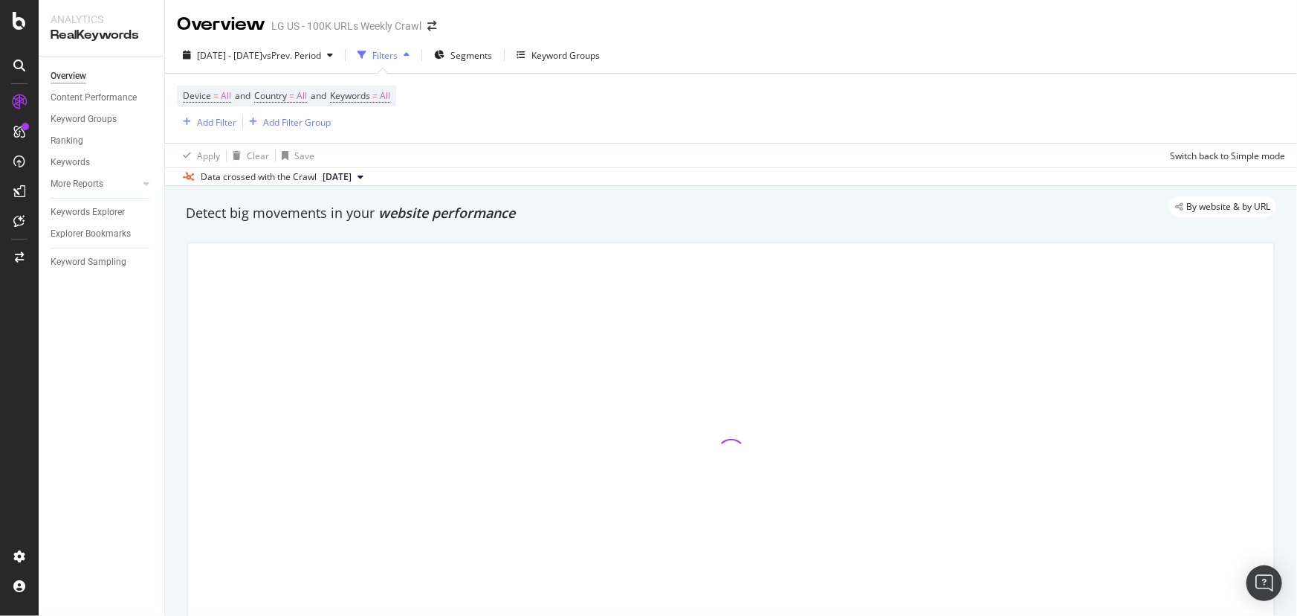
click at [198, 132] on div "Device = All and Country = All and Keywords = All Add Filter Add Filter Group" at bounding box center [731, 108] width 1109 height 69
click at [213, 125] on div "Add Filter" at bounding box center [216, 122] width 39 height 13
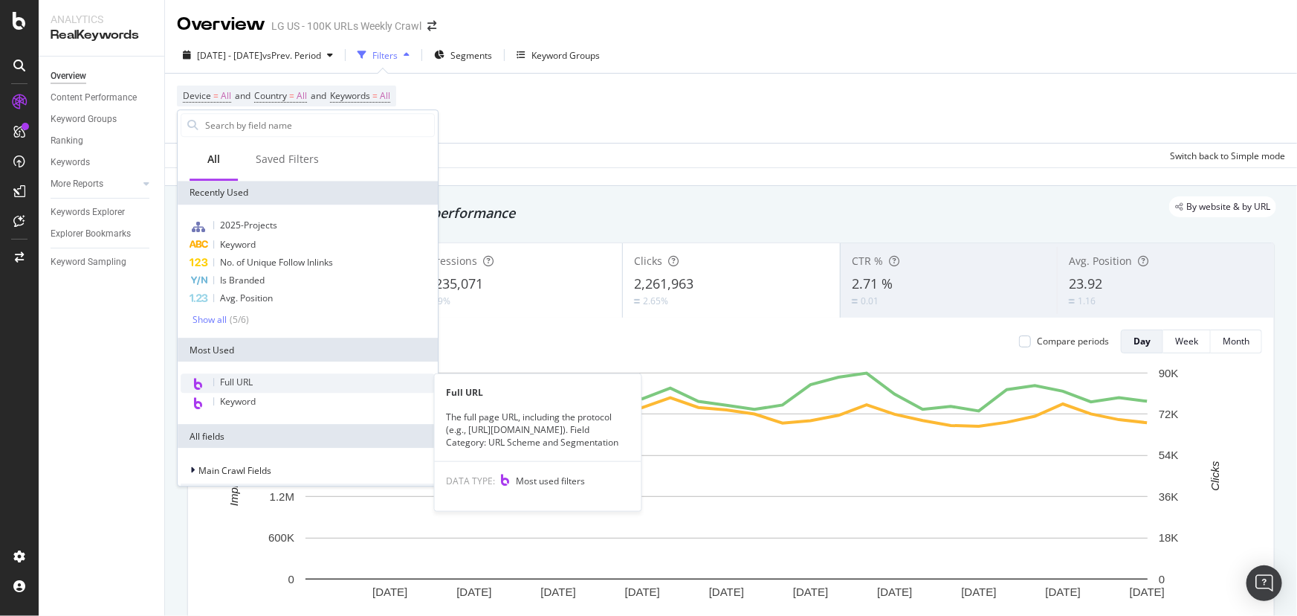
click at [244, 384] on span "Full URL" at bounding box center [236, 381] width 33 height 13
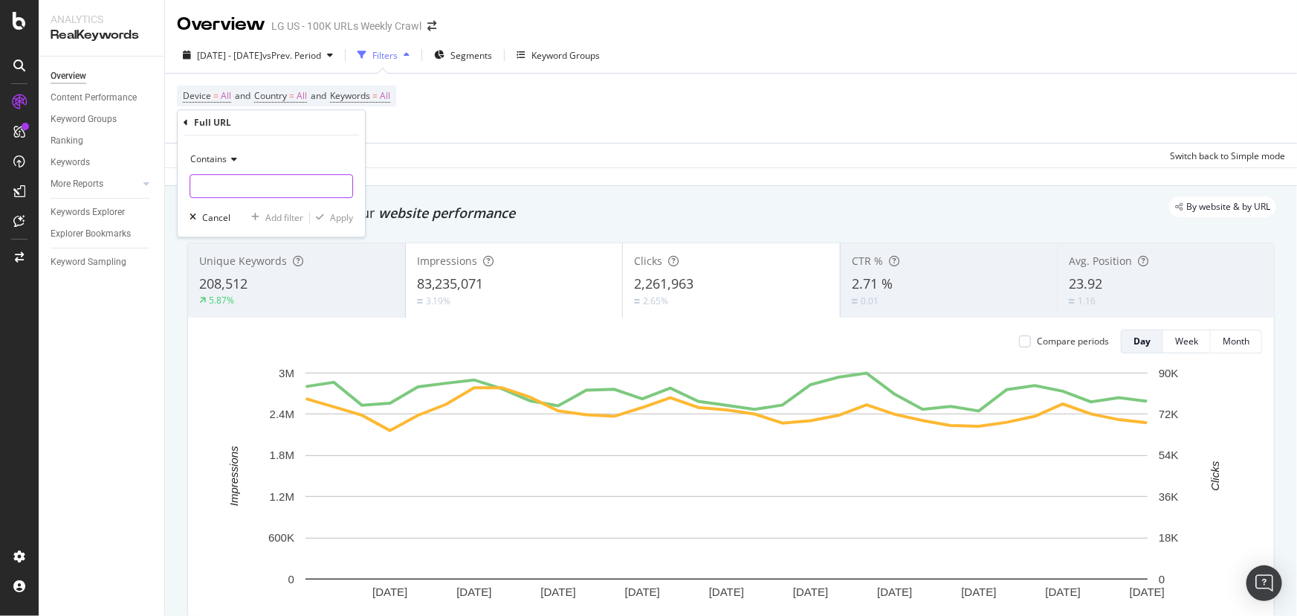
click at [309, 191] on input "text" at bounding box center [271, 186] width 162 height 24
paste input "https://www.lg.com/us/ultrawide-monitors"
type input "https://www.lg.com/us/ultrawide-monitors"
click at [338, 222] on div "Apply" at bounding box center [341, 217] width 23 height 13
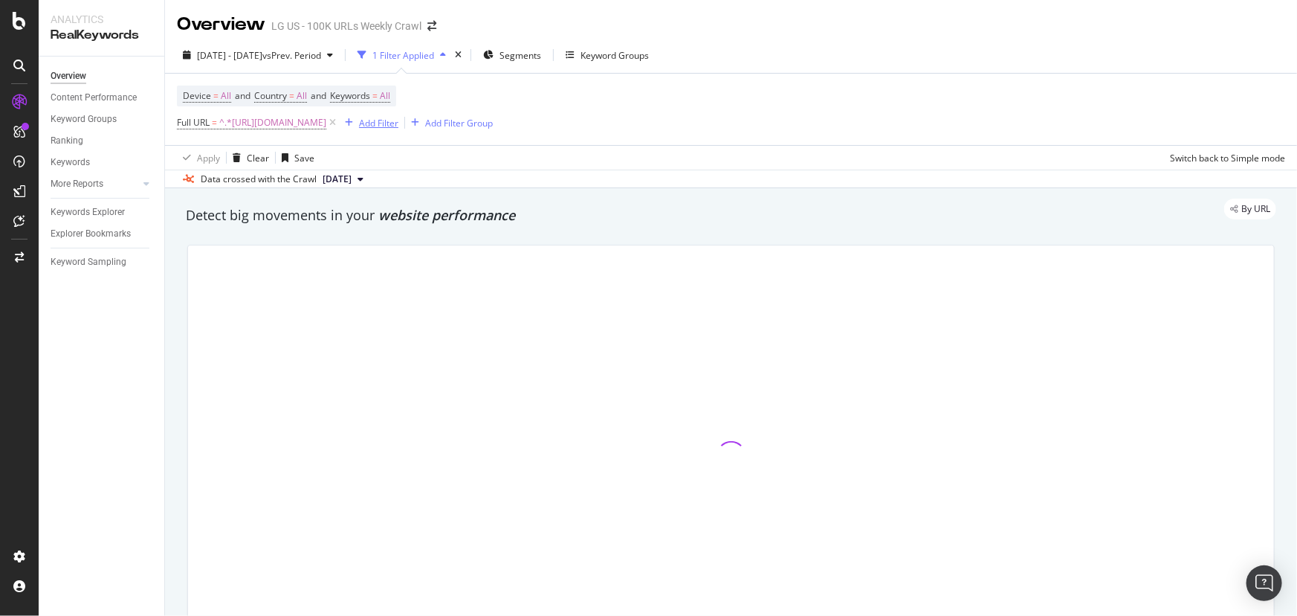
click at [399, 123] on div "Add Filter" at bounding box center [378, 123] width 39 height 13
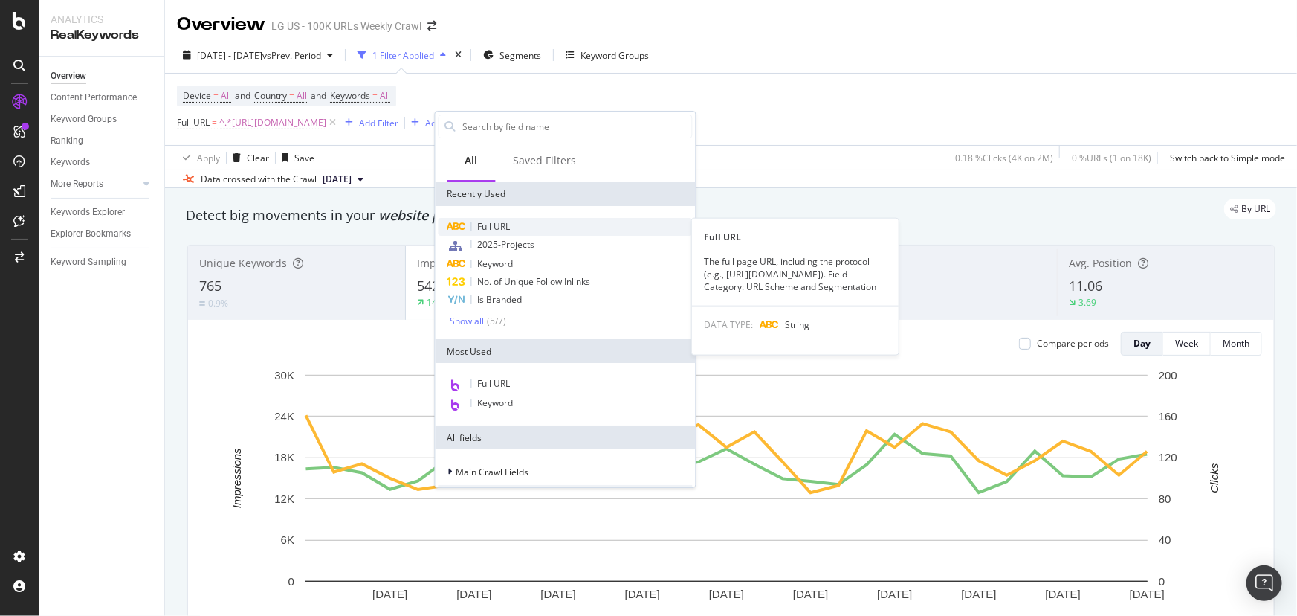
click at [510, 225] on span "Full URL" at bounding box center [494, 226] width 33 height 13
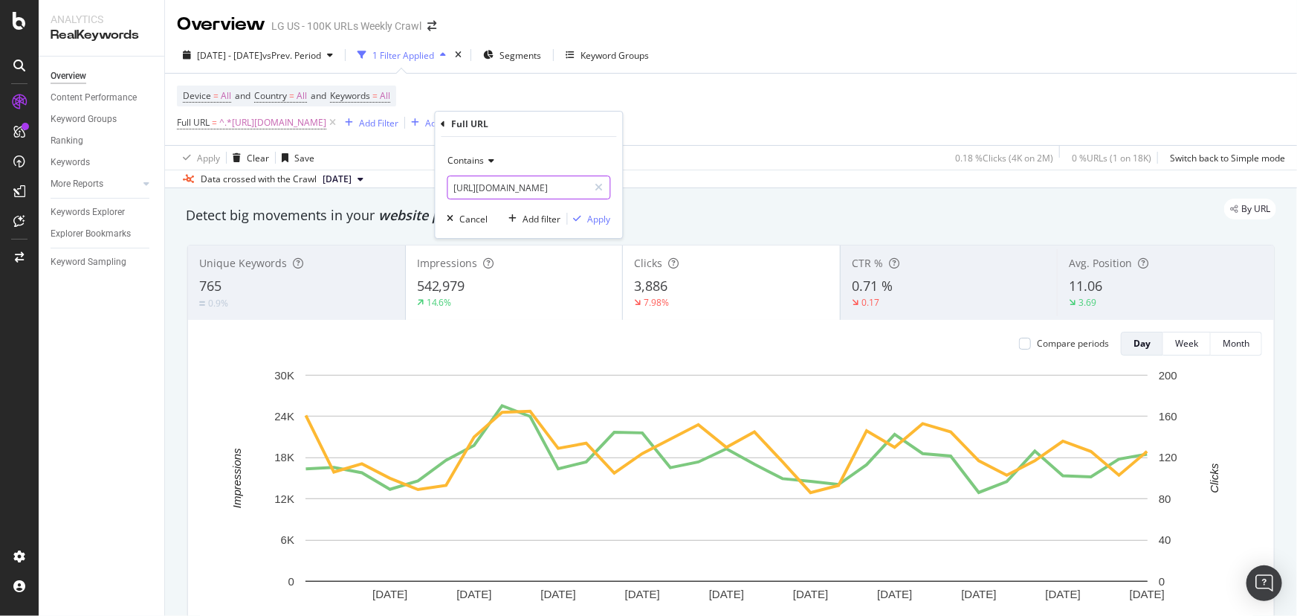
click at [555, 179] on input "https://www.lg.com/us/refrigerators/lg-lrflc2706s-french-3-door-refrigerator" at bounding box center [518, 187] width 141 height 24
click at [555, 180] on input "https://www.lg.com/us/refrigerators/lg-lrflc2706s-french-3-door-refrigerator" at bounding box center [518, 187] width 141 height 24
paste input "text"
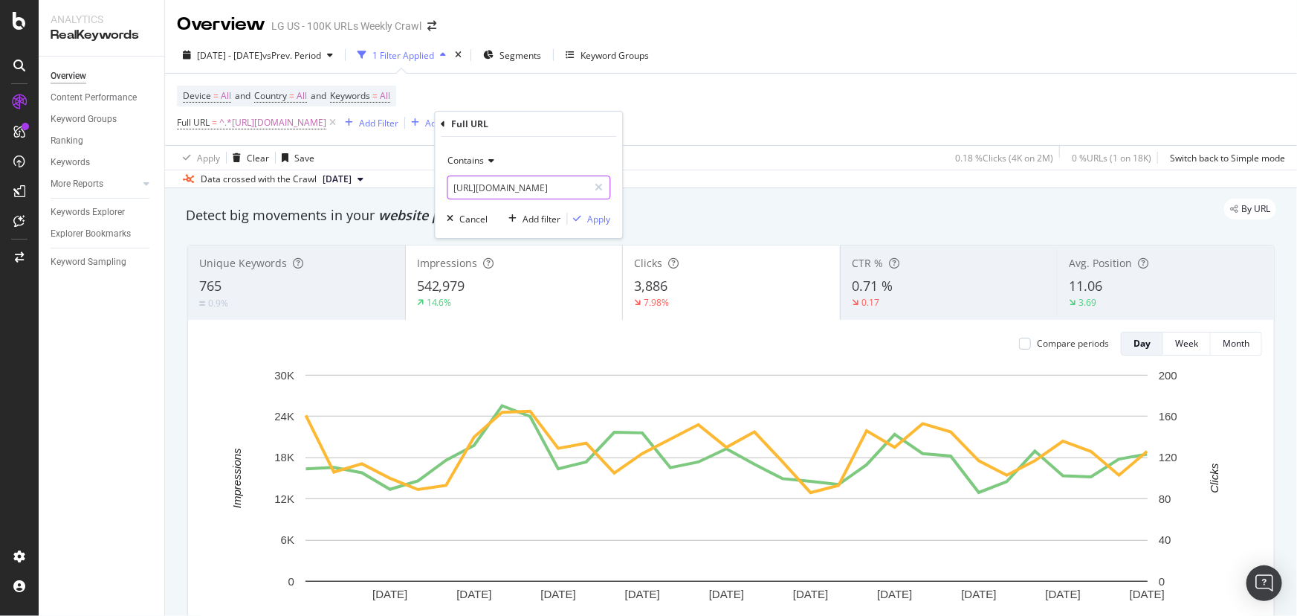
type input "https://www.lg.com/us/refrigerators"
click at [593, 218] on div "Apply" at bounding box center [599, 219] width 23 height 13
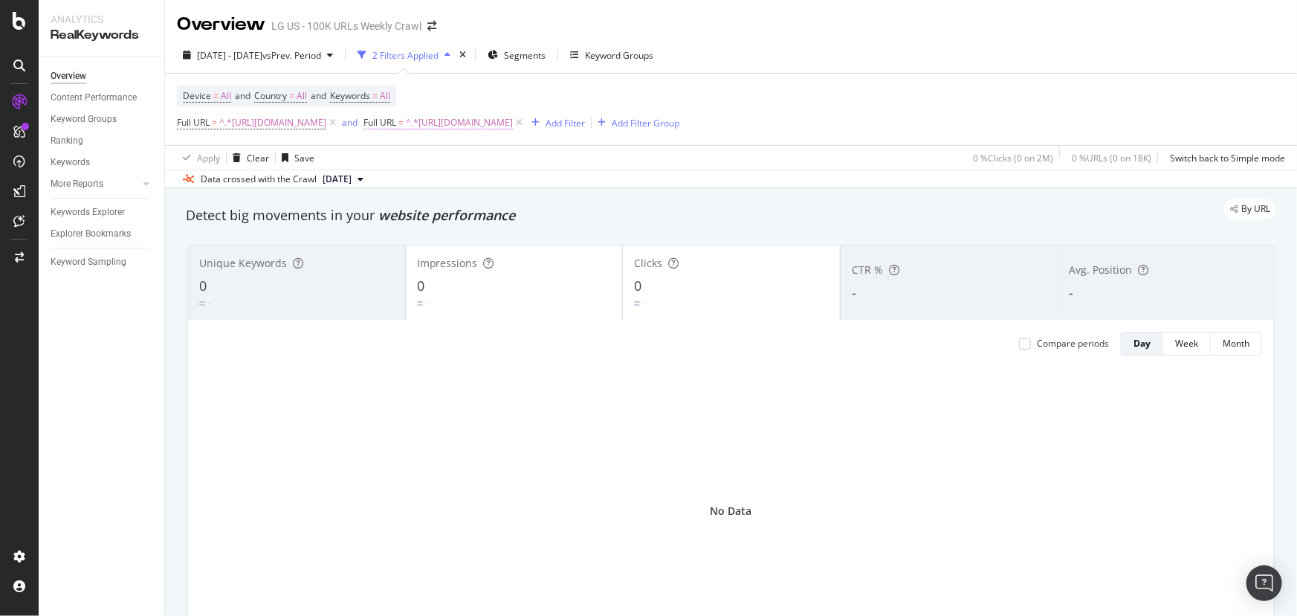
click at [513, 119] on span "^.*https://www.lg.com/us/refrigerators.*$" at bounding box center [459, 122] width 107 height 21
click at [593, 185] on input "https://www.lg.com/us/refrigerators" at bounding box center [543, 185] width 141 height 24
click at [326, 114] on span "^.*https://www.lg.com/us/ultrawide-monitors.*$" at bounding box center [272, 122] width 107 height 21
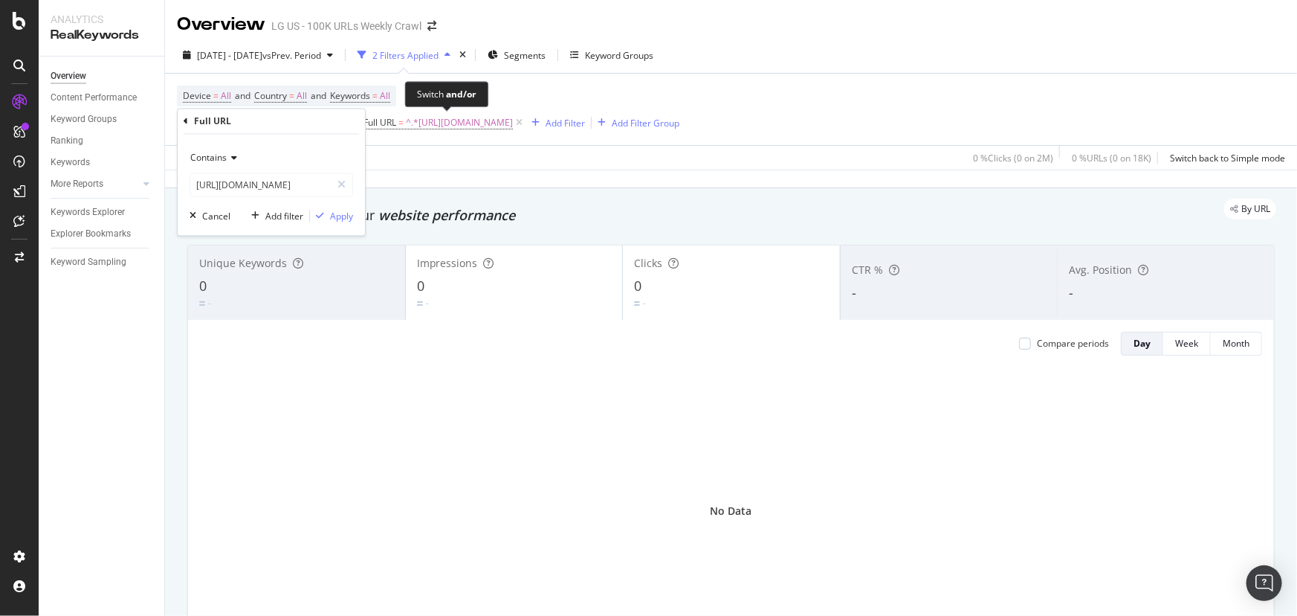
click at [358, 123] on div "and" at bounding box center [350, 122] width 16 height 13
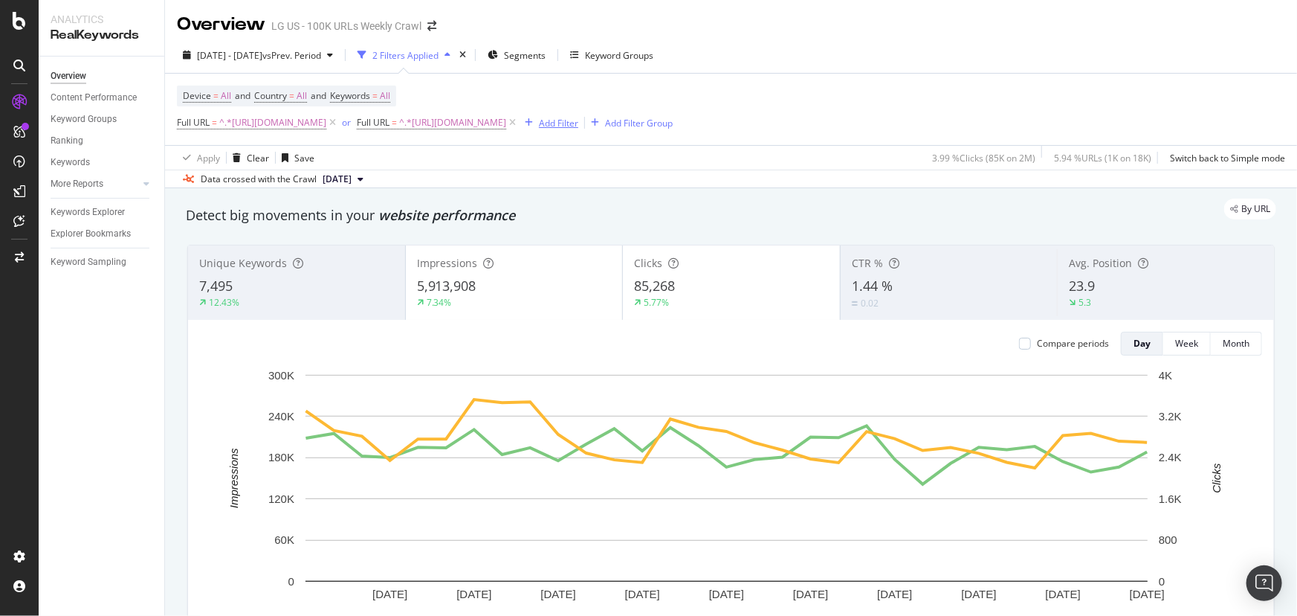
click at [578, 128] on div "Add Filter" at bounding box center [558, 123] width 39 height 13
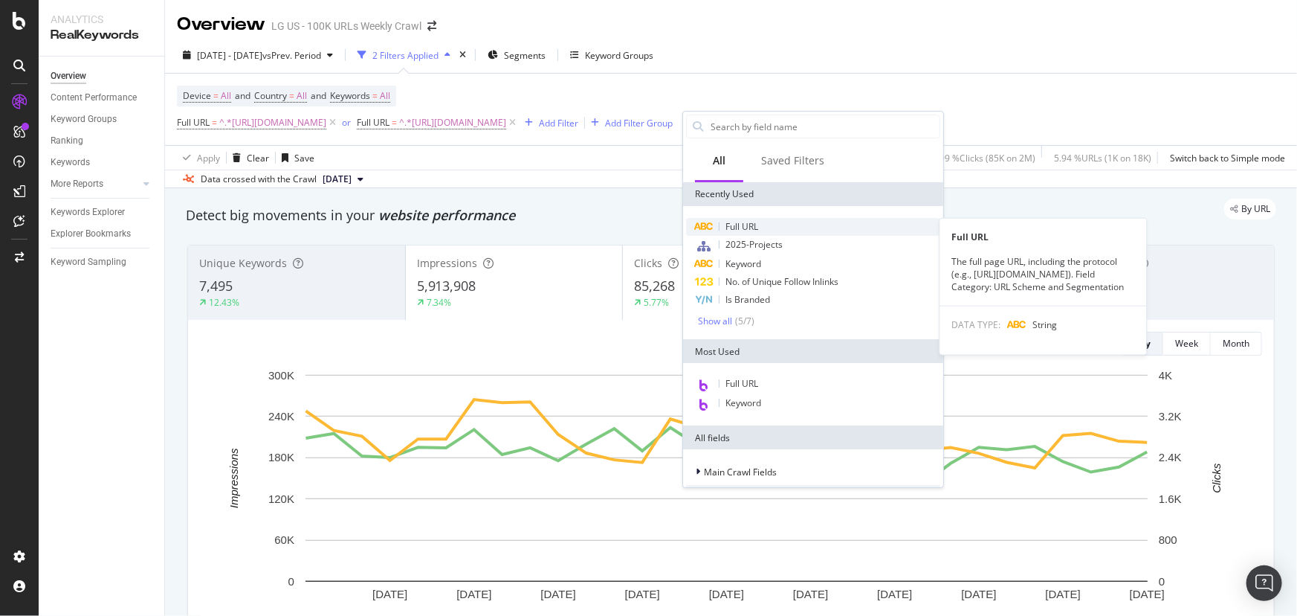
click at [748, 224] on span "Full URL" at bounding box center [742, 226] width 33 height 13
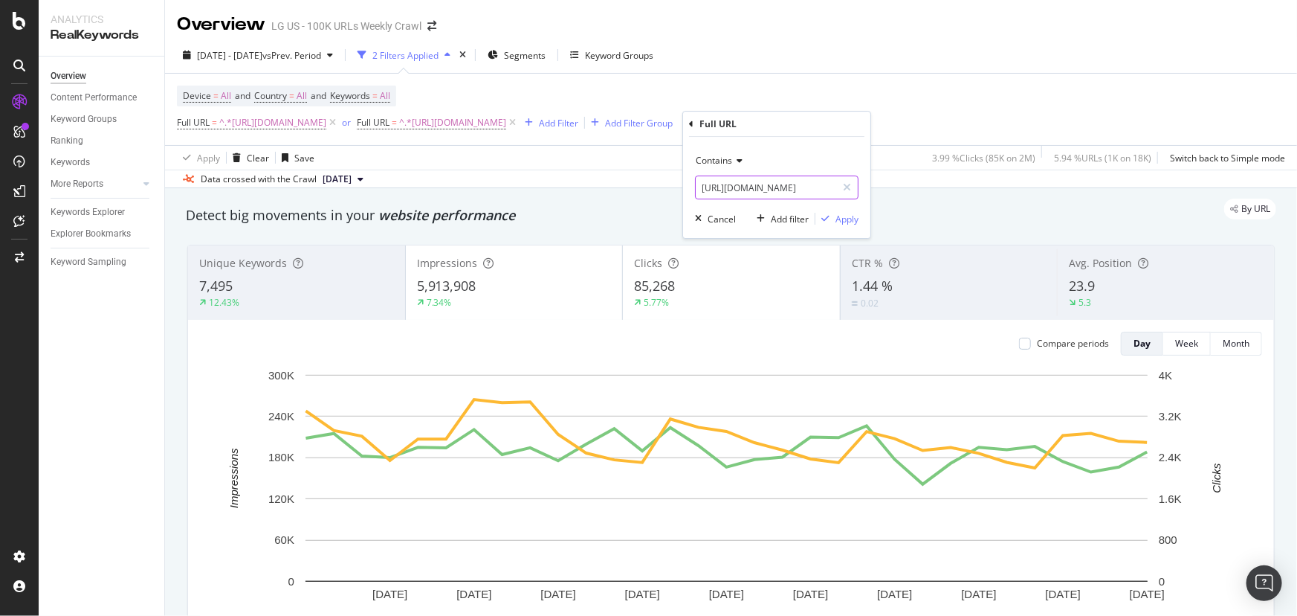
click at [781, 190] on input "https://www.lg.com/us/refrigerators/lg-lrflc2706s-french-3-door-refrigerator" at bounding box center [766, 187] width 141 height 24
paste input "french-door-refrigerators"
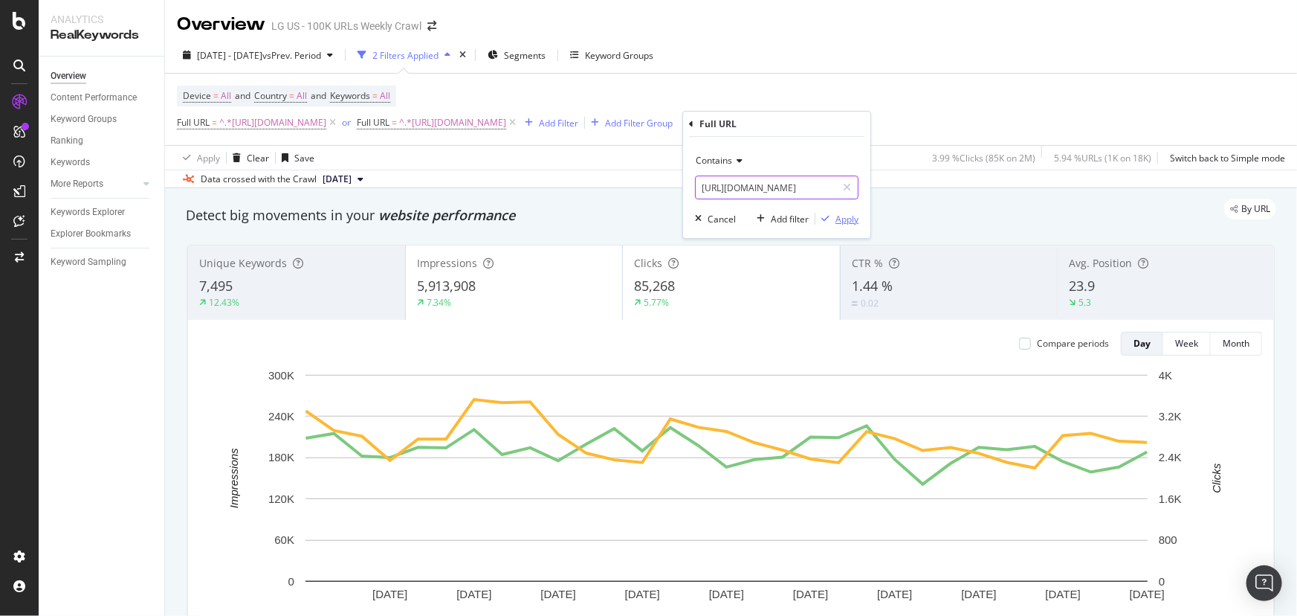
type input "https://www.lg.com/us/french-door-refrigerators"
click at [837, 219] on div "Apply" at bounding box center [847, 219] width 23 height 13
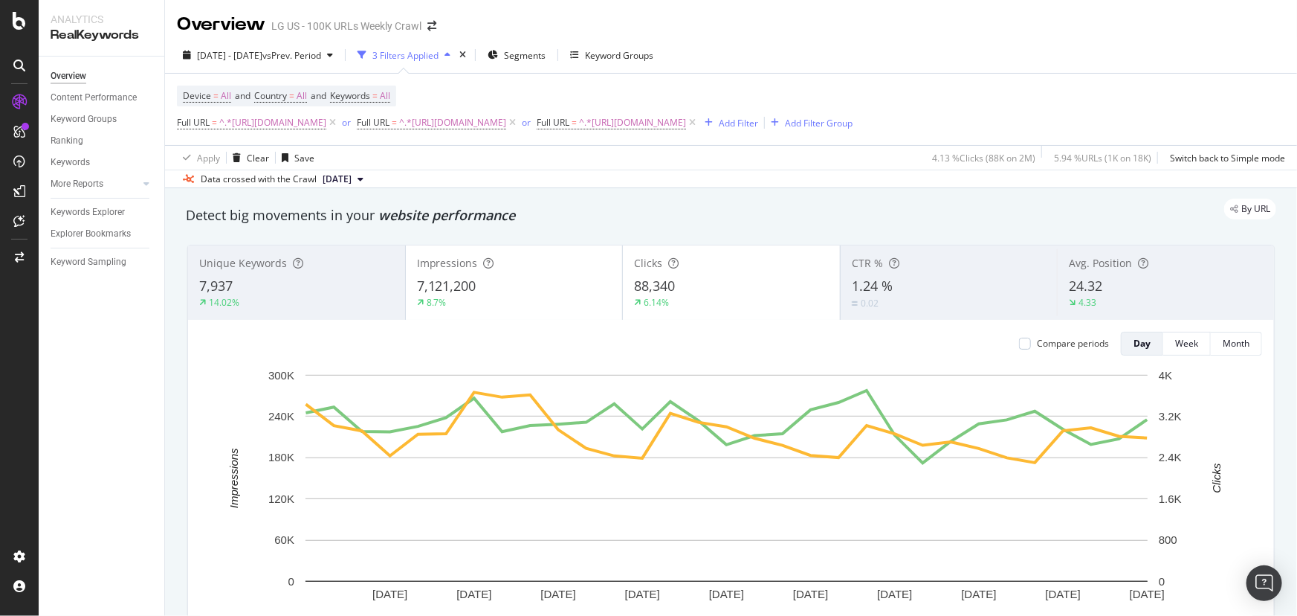
click at [427, 59] on div "3 Filters Applied" at bounding box center [405, 55] width 66 height 13
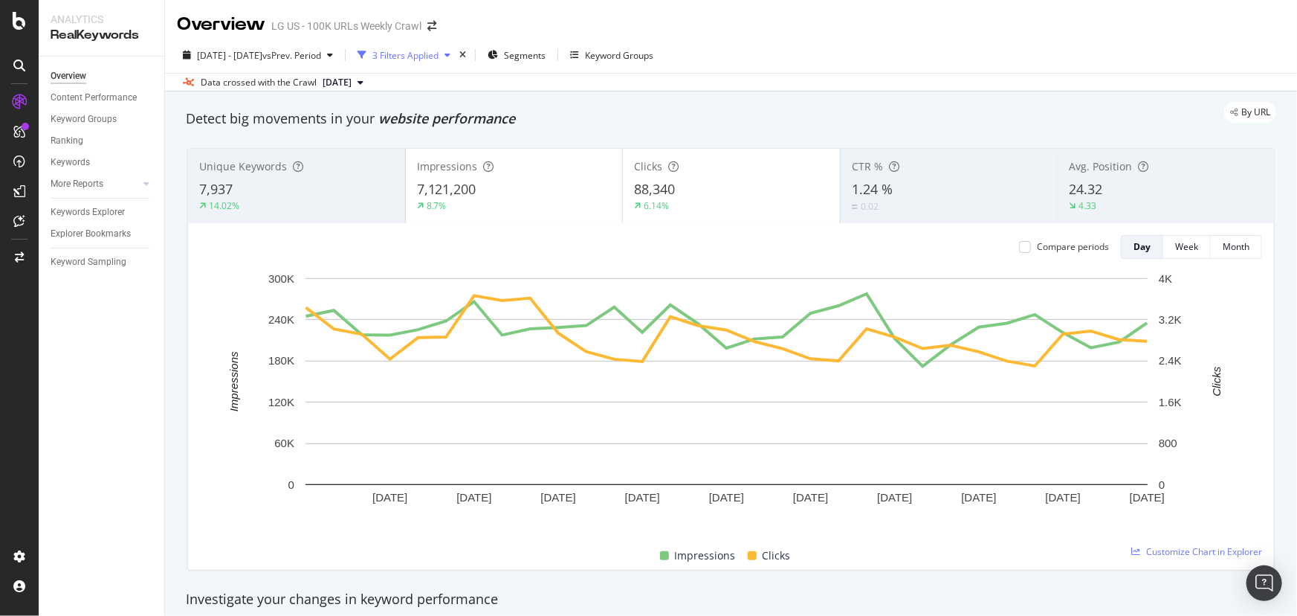
click at [427, 59] on div "3 Filters Applied" at bounding box center [405, 55] width 66 height 13
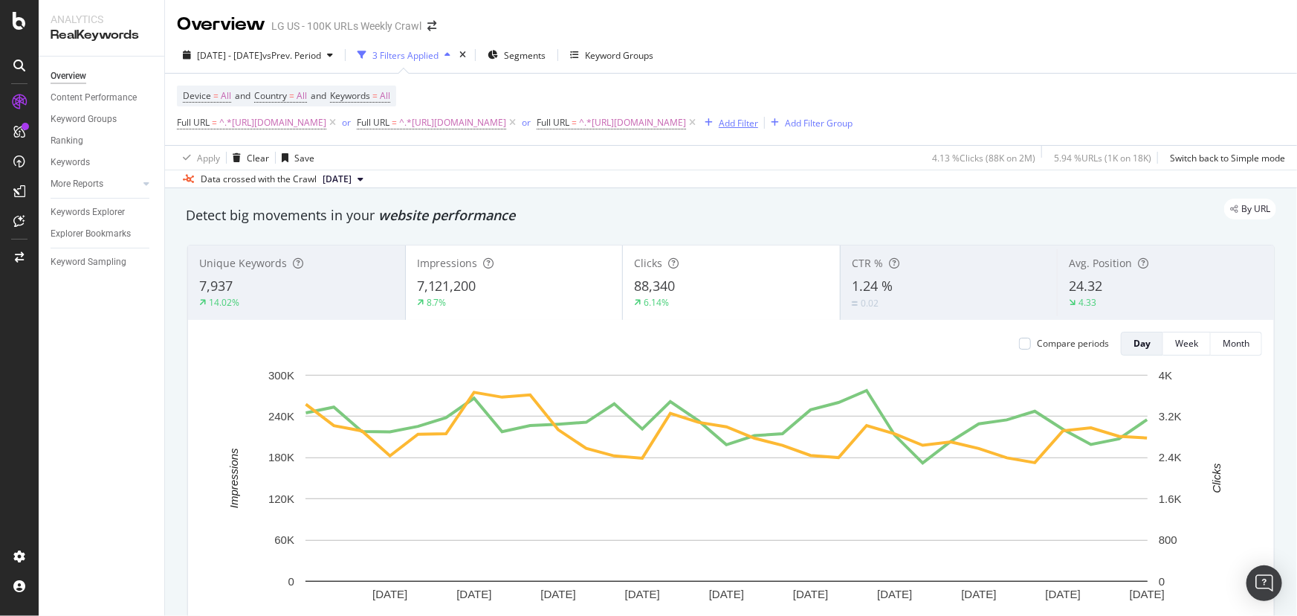
click at [713, 122] on icon "button" at bounding box center [709, 122] width 8 height 9
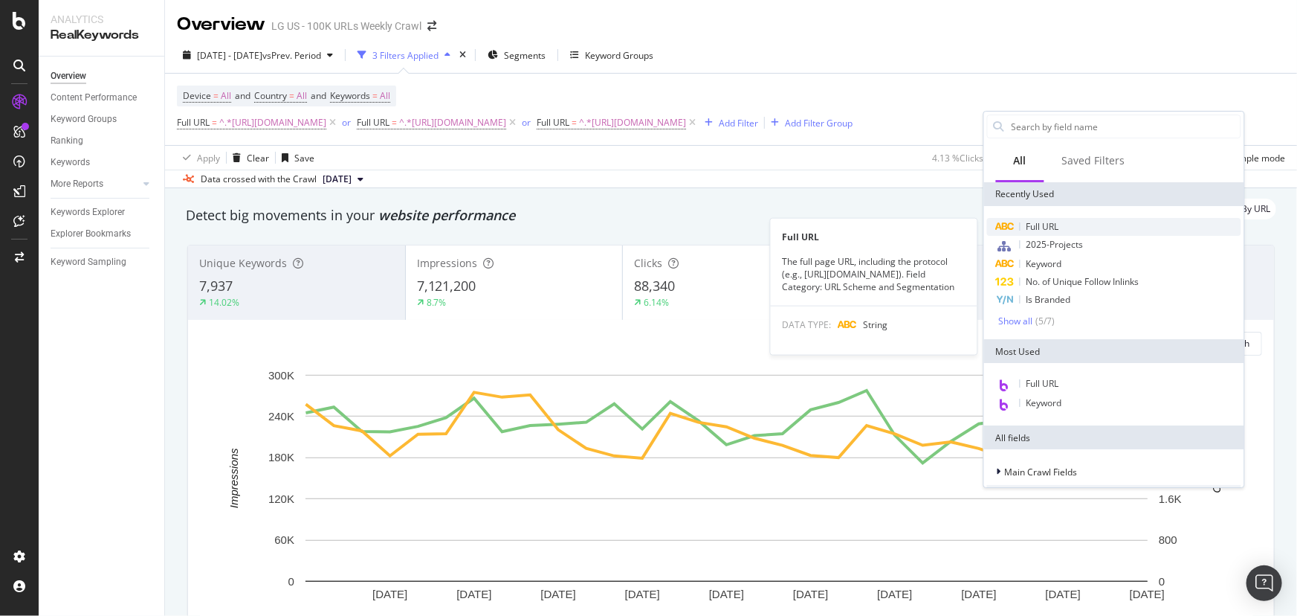
click at [1027, 218] on div "Full URL" at bounding box center [1114, 227] width 254 height 18
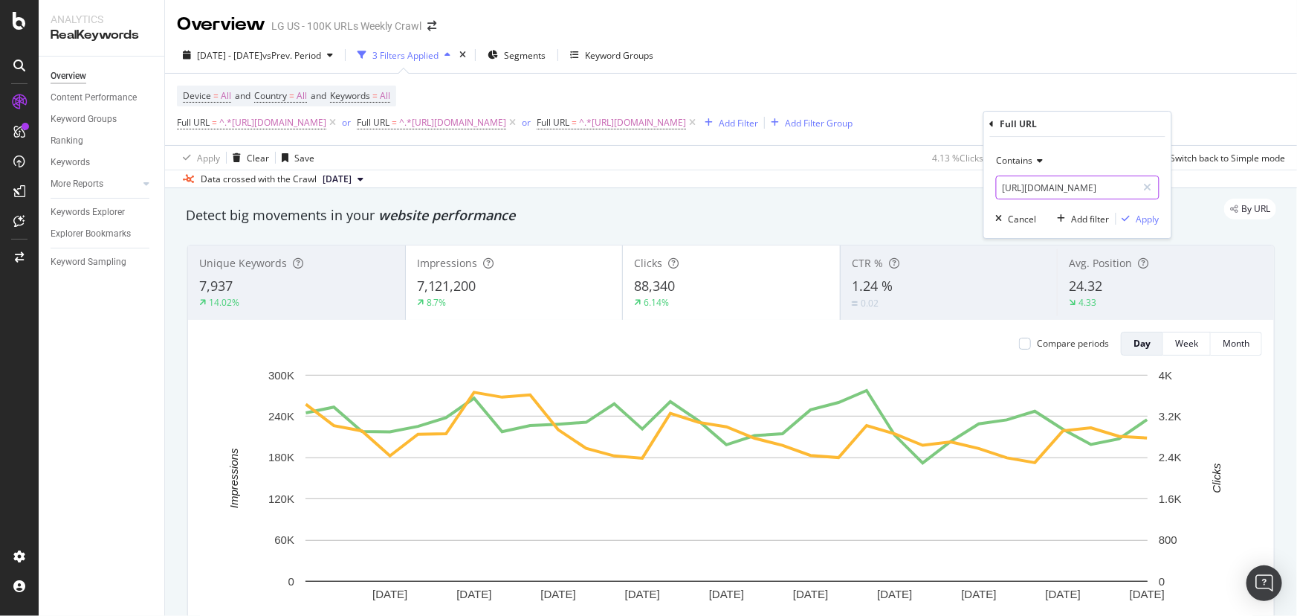
click at [1056, 193] on input "https://www.lg.com/us/refrigerators/lg-lrflc2706s-french-3-door-refrigerator" at bounding box center [1067, 187] width 141 height 24
paste input "laptops"
type input "https://www.lg.com/us/laptops"
click at [1151, 215] on div "Apply" at bounding box center [1148, 219] width 23 height 13
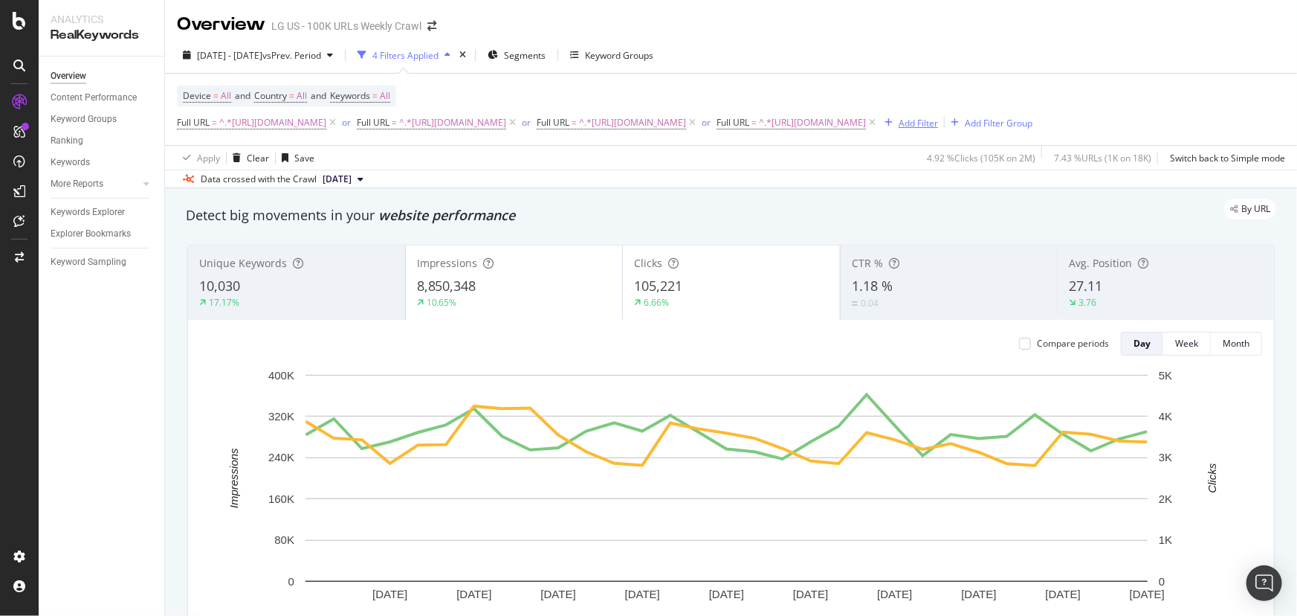
click at [899, 129] on div "Add Filter" at bounding box center [918, 123] width 39 height 13
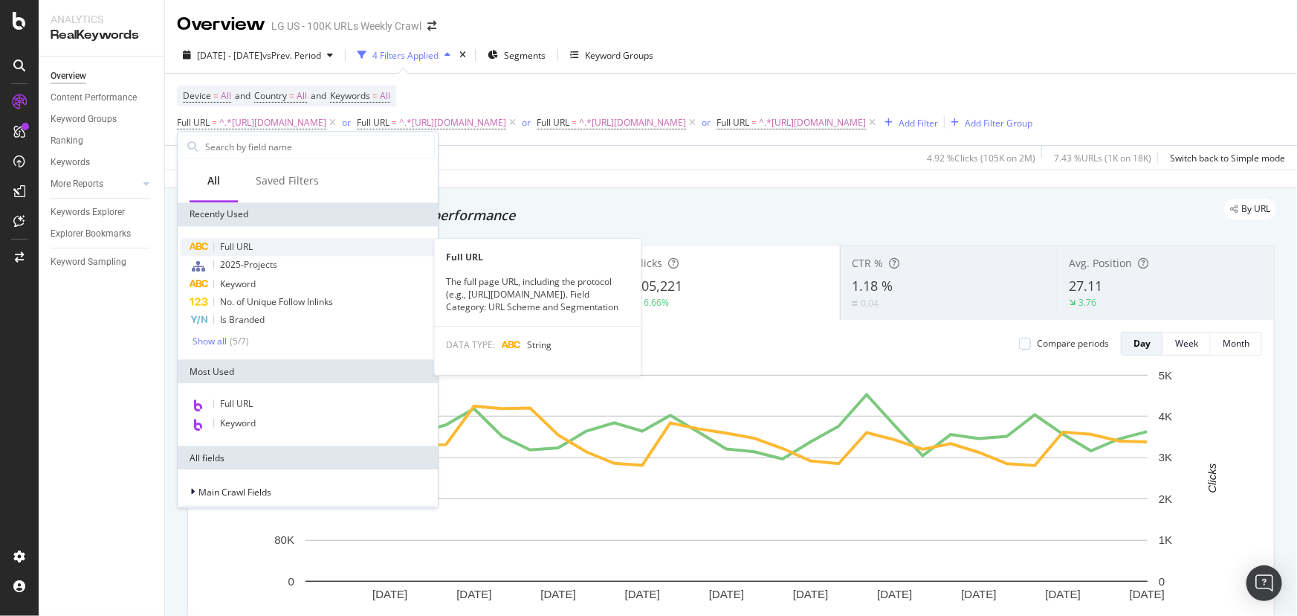
click at [245, 248] on span "Full URL" at bounding box center [236, 246] width 33 height 13
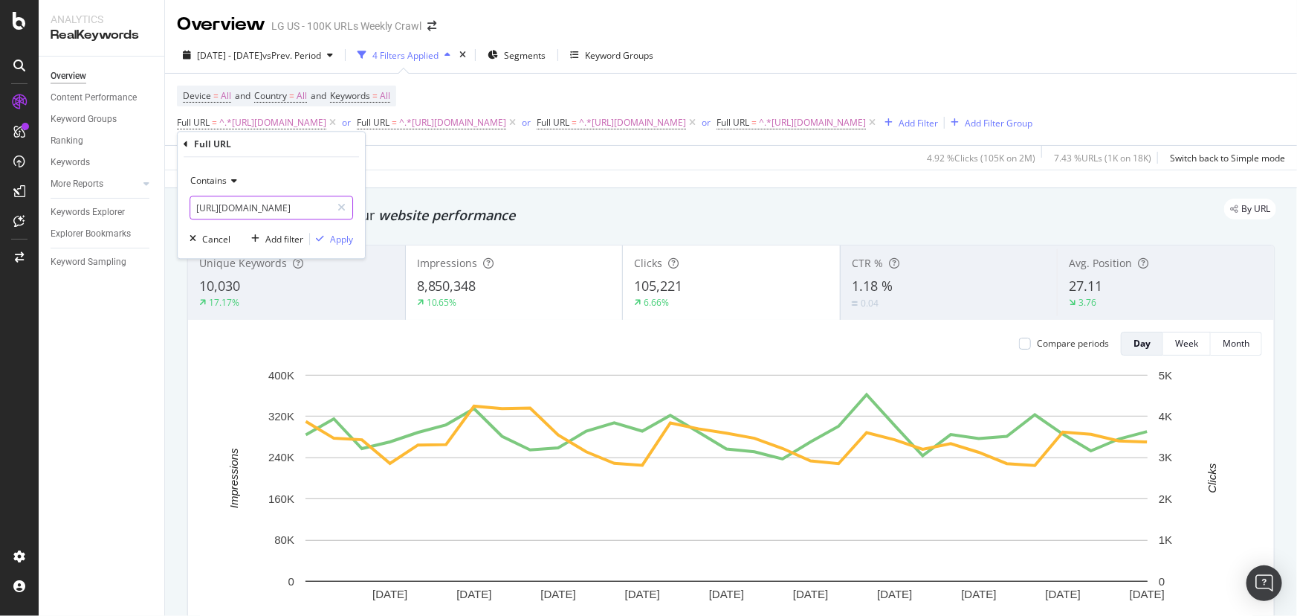
click at [279, 212] on input "https://www.lg.com/us/refrigerators/lg-lrflc2706s-french-3-door-refrigerator" at bounding box center [260, 208] width 141 height 24
paste input "oled-tvs"
type input "https://www.lg.com/us/oled-tvs"
click at [340, 243] on div "Apply" at bounding box center [341, 239] width 23 height 13
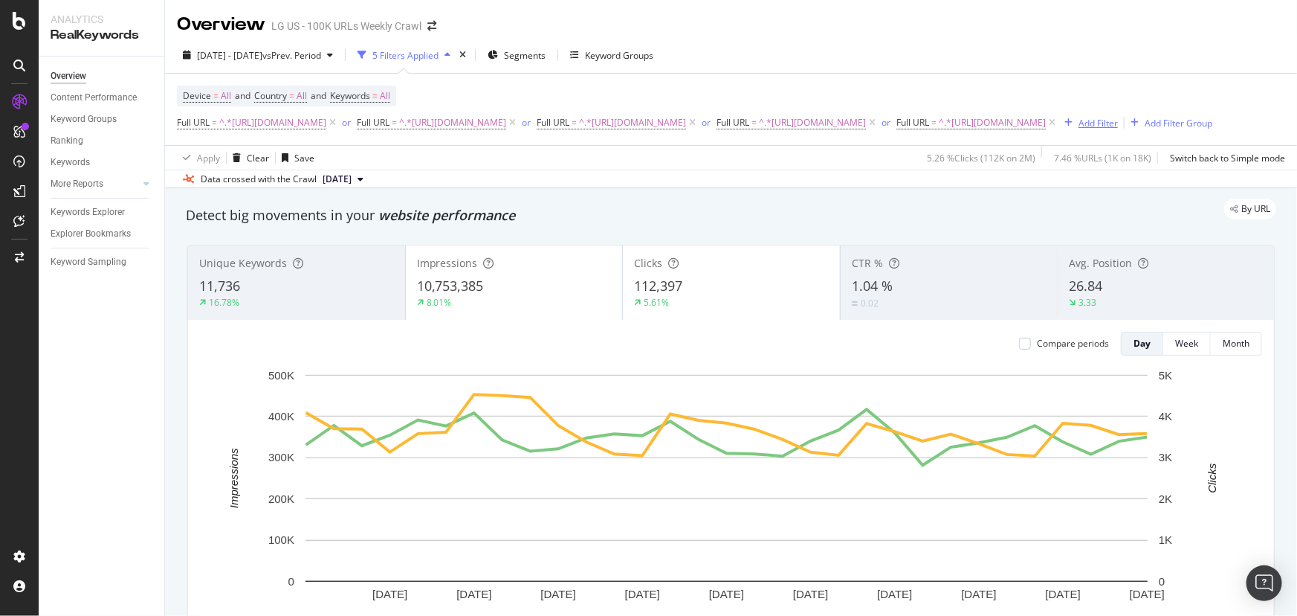
click at [1079, 129] on div "Add Filter" at bounding box center [1098, 123] width 39 height 13
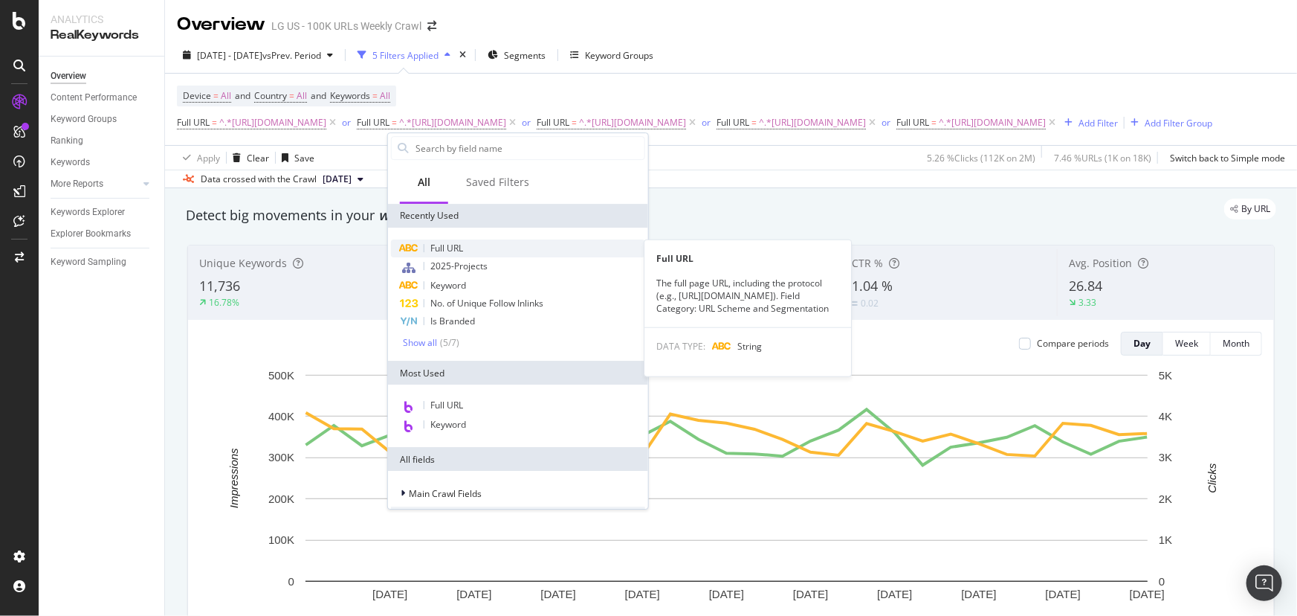
click at [433, 248] on span "Full URL" at bounding box center [446, 248] width 33 height 13
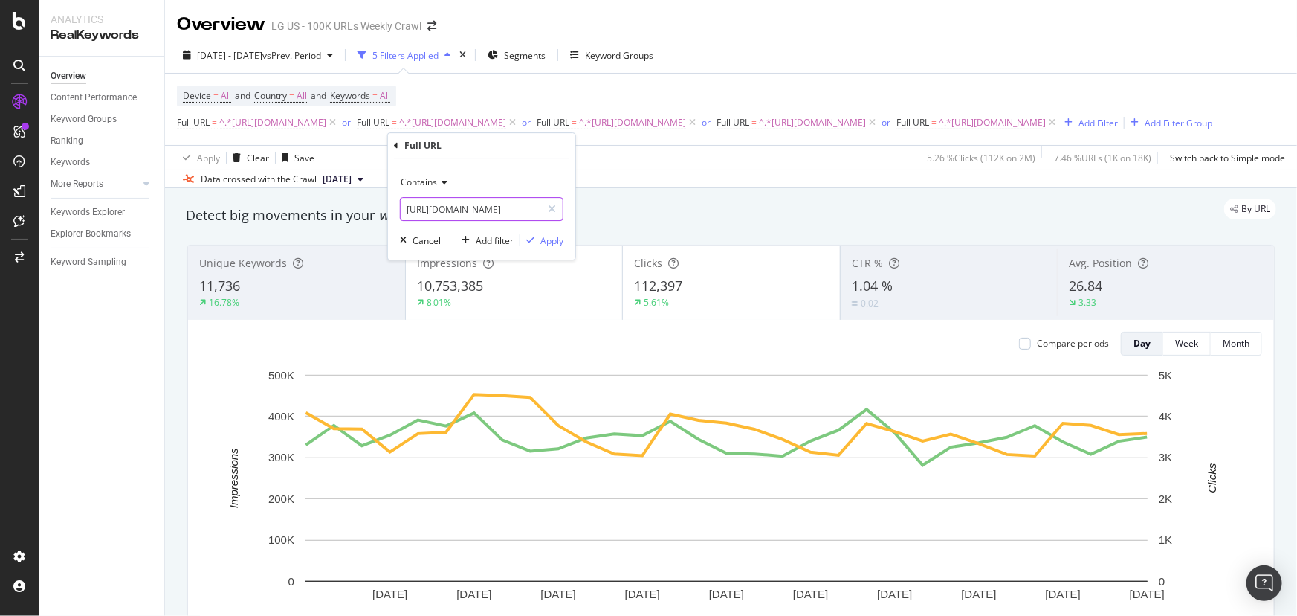
click at [461, 204] on input "https://www.lg.com/us/refrigerators/lg-lrflc2706s-french-3-door-refrigerator" at bounding box center [471, 209] width 141 height 24
paste input "magic-remote"
type input "https://www.lg.com/us/magic-remote"
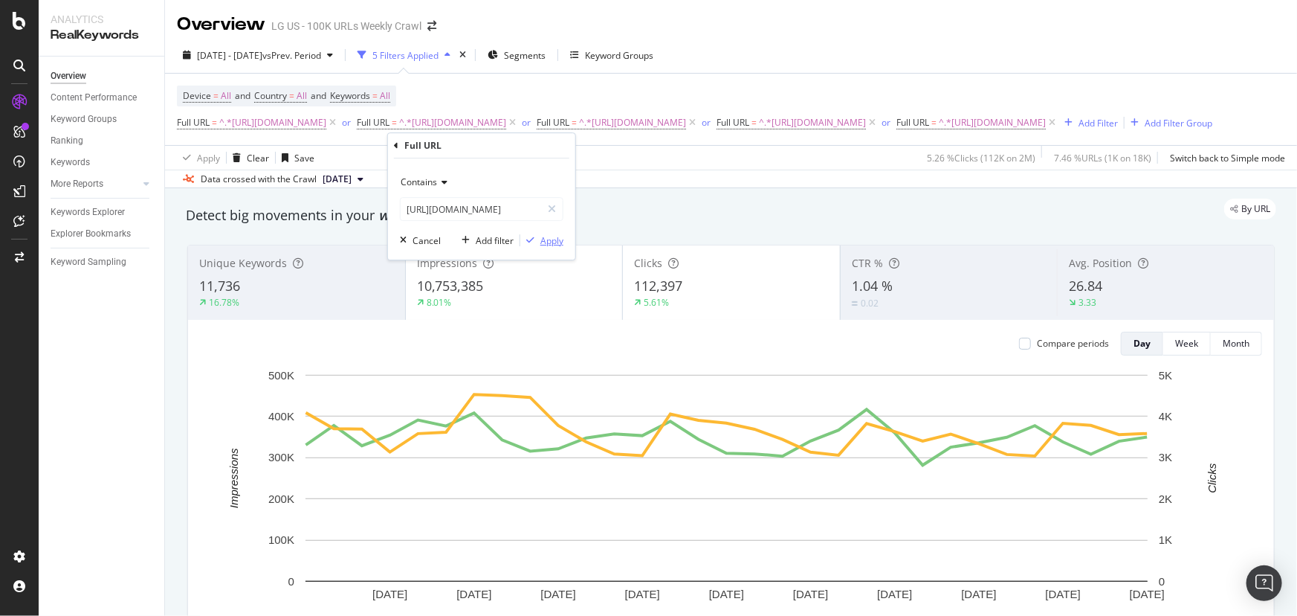
click at [561, 245] on div "Apply" at bounding box center [552, 240] width 23 height 13
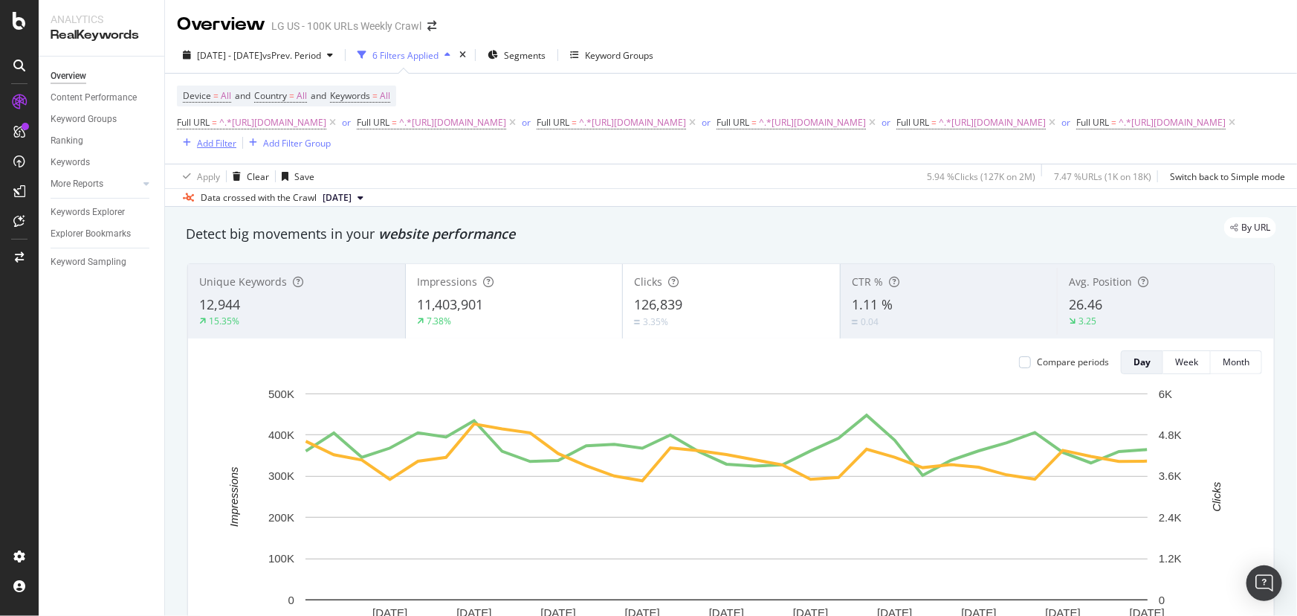
click at [236, 141] on div "Add Filter" at bounding box center [216, 143] width 39 height 13
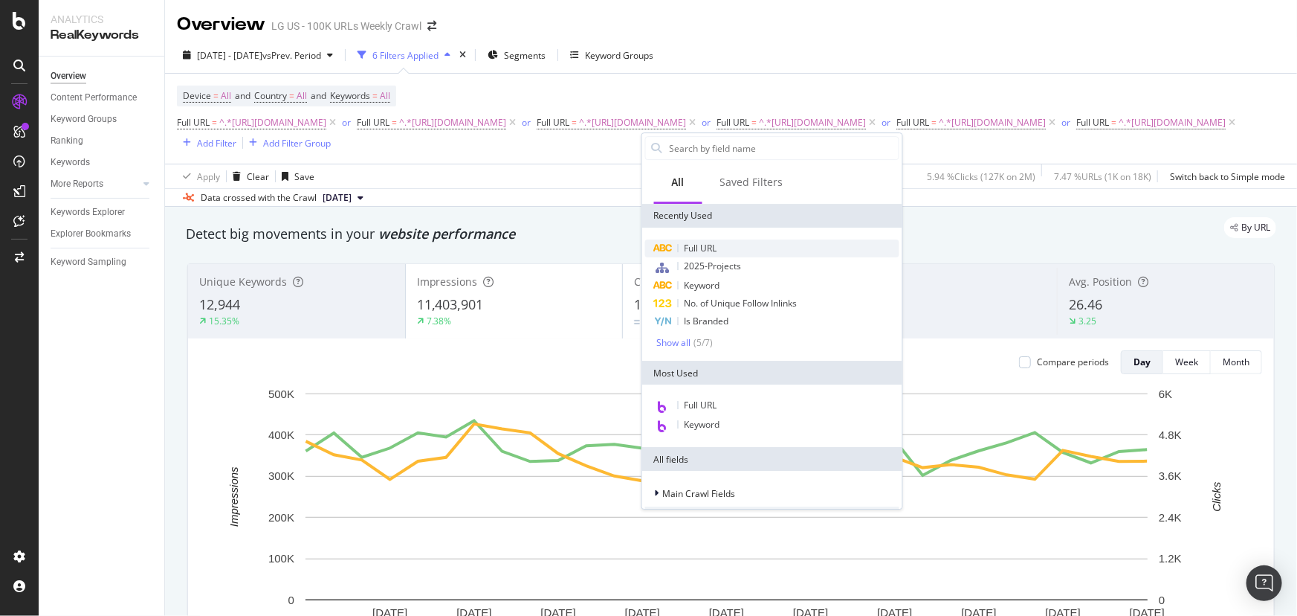
click at [692, 255] on div "Full URL" at bounding box center [772, 248] width 254 height 18
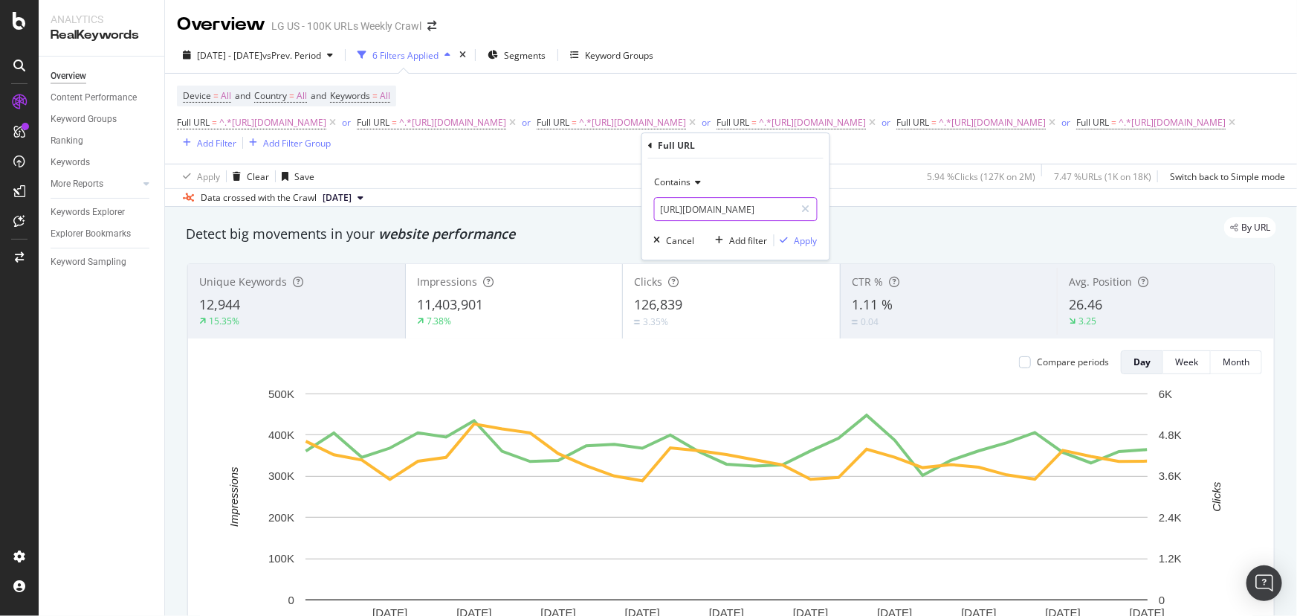
click at [743, 205] on input "https://www.lg.com/us/refrigerators/lg-lrflc2706s-french-3-door-refrigerator" at bounding box center [725, 209] width 141 height 24
paste input "qned-evo-ai-tv"
type input "https://www.lg.com/us/qned-evo-ai-tv"
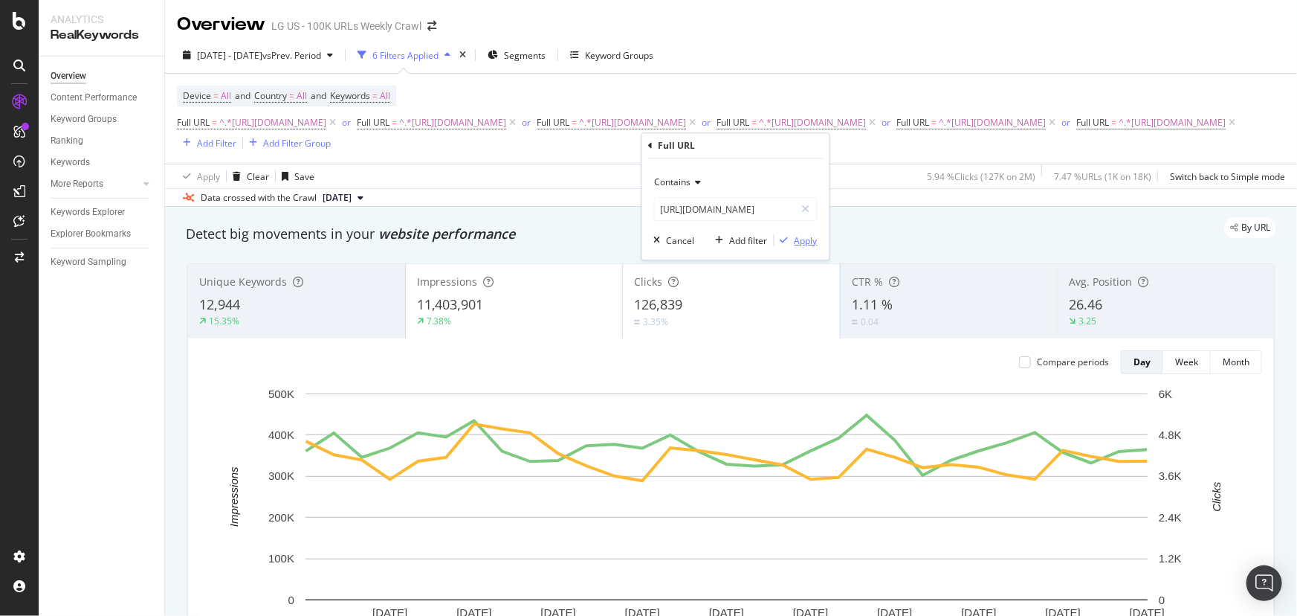
scroll to position [0, 0]
click at [808, 241] on div "Apply" at bounding box center [806, 240] width 23 height 13
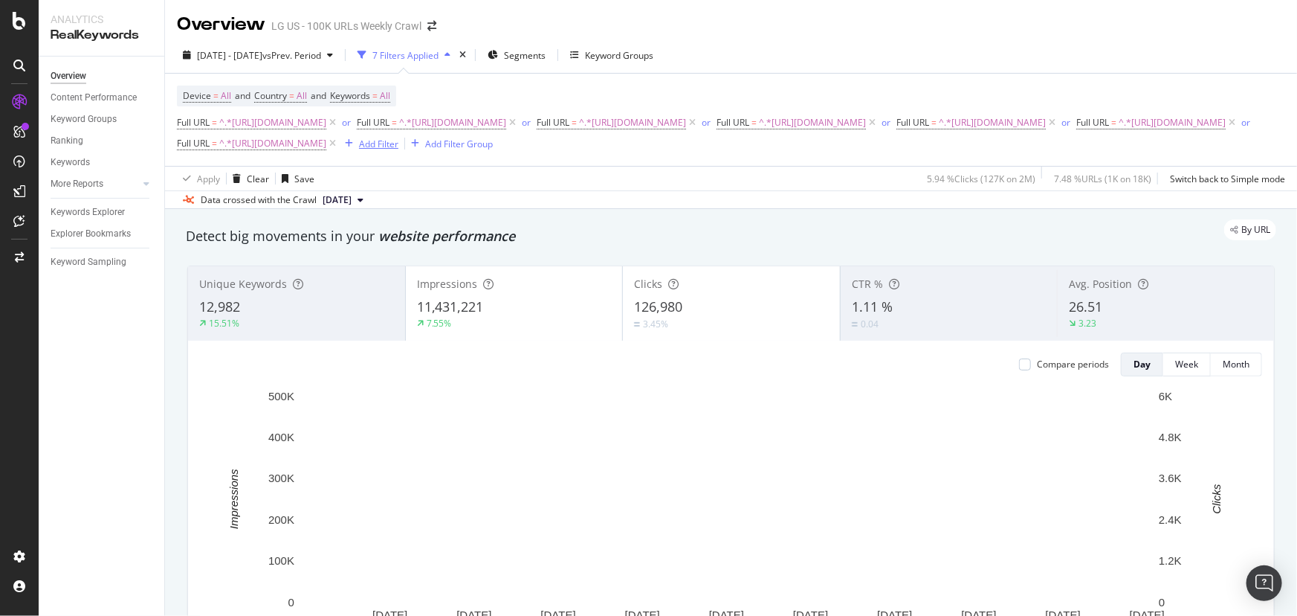
click at [399, 146] on div "Add Filter" at bounding box center [378, 144] width 39 height 13
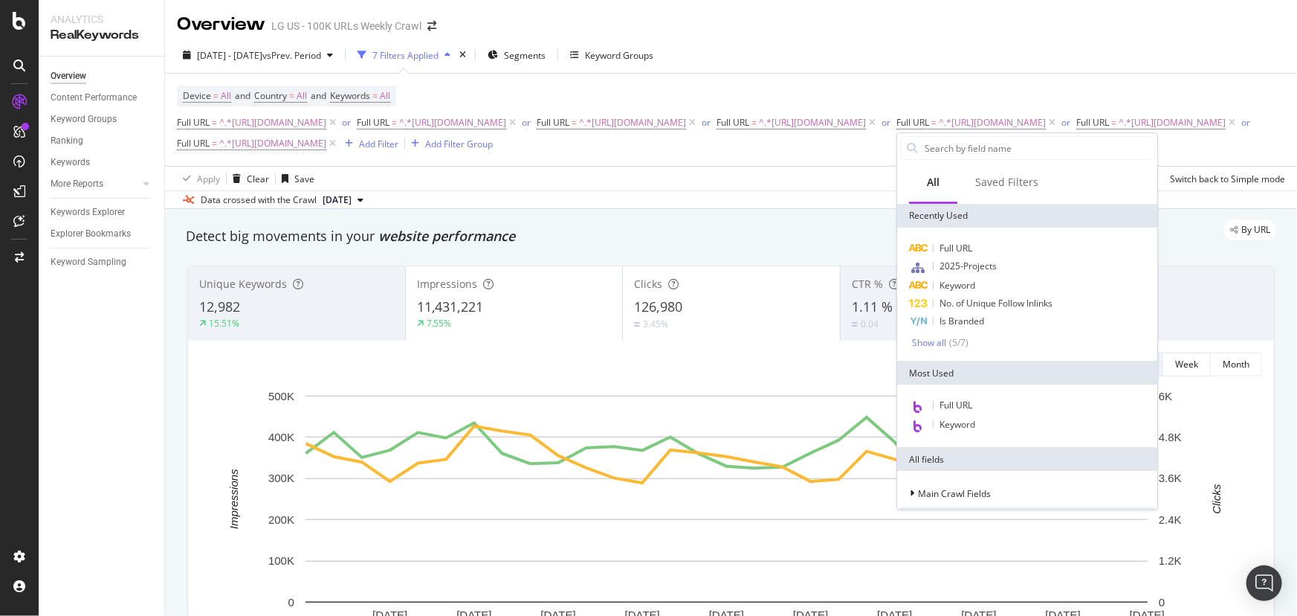
click at [944, 234] on div "Full URL 2025-Projects Keyword No. of Unique Follow Inlinks Is Branded Show all…" at bounding box center [1027, 294] width 260 height 133
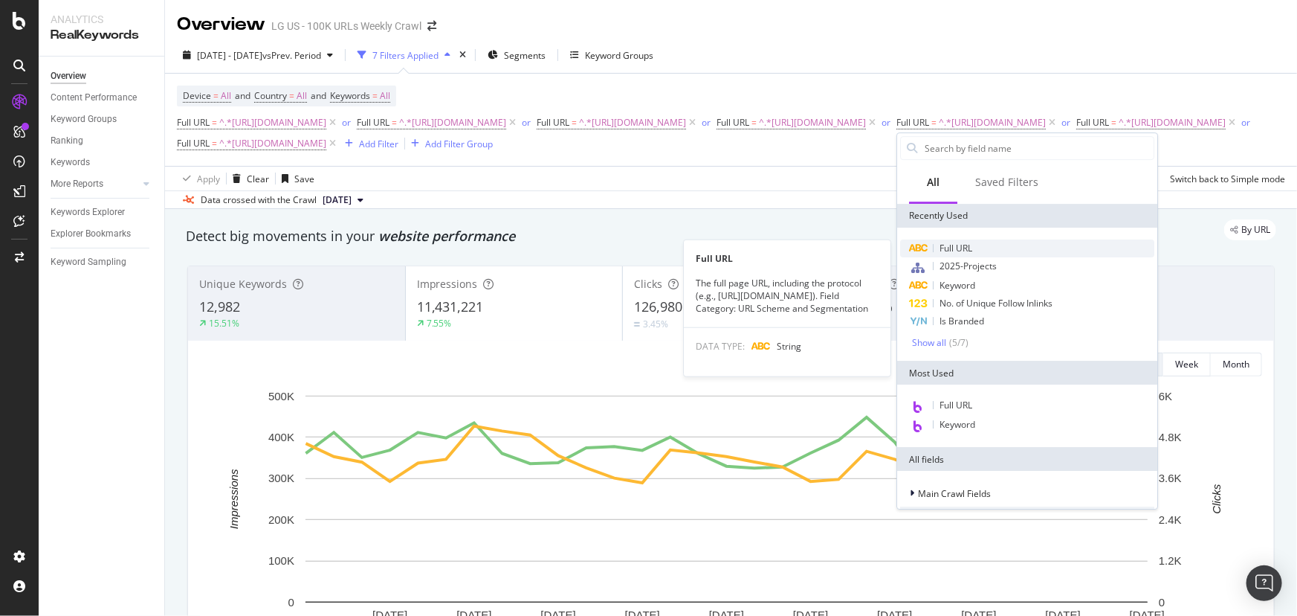
click at [952, 242] on span "Full URL" at bounding box center [956, 248] width 33 height 13
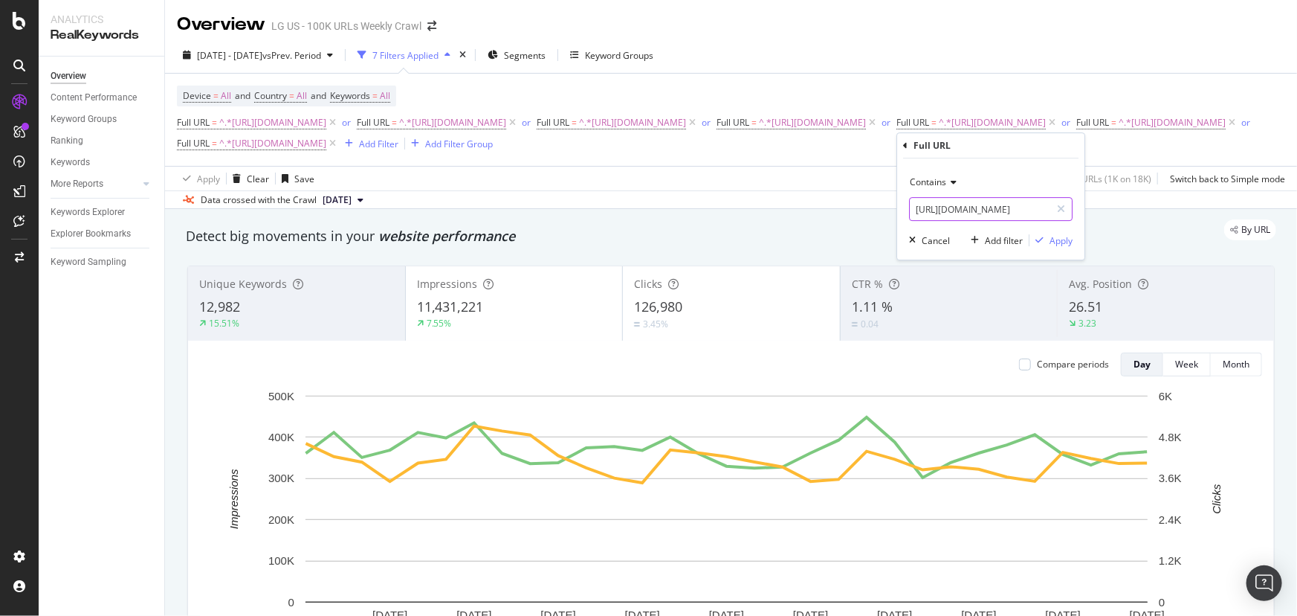
click at [942, 207] on input "https://www.lg.com/us/refrigerators/lg-lrflc2706s-french-3-door-refrigerator" at bounding box center [980, 209] width 141 height 24
paste input "gaming-monitors"
type input "https://www.lg.com/us/gaming-monitors"
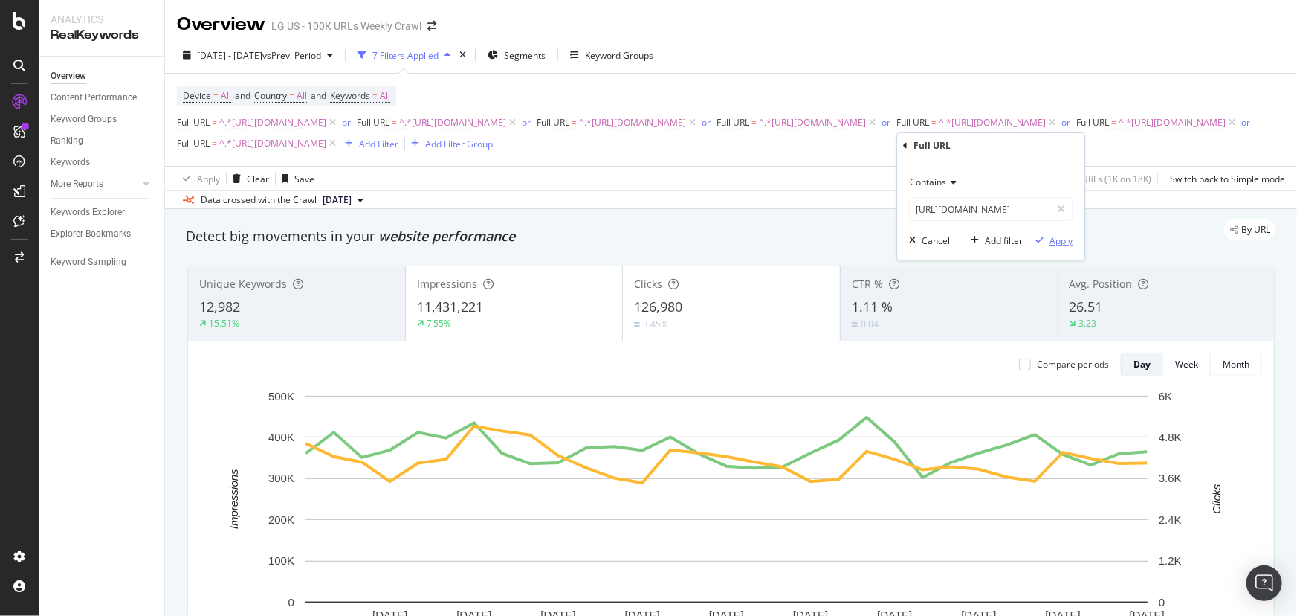
click at [1056, 239] on div "Apply" at bounding box center [1061, 240] width 23 height 13
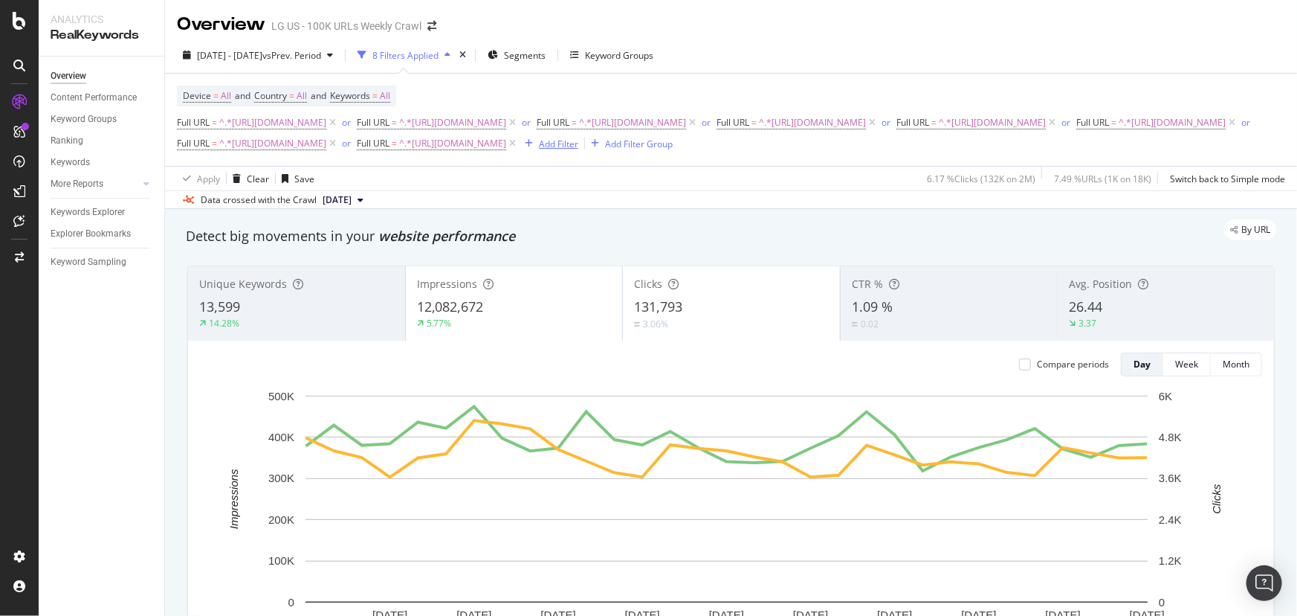
click at [519, 152] on div "Add Filter" at bounding box center [548, 143] width 59 height 16
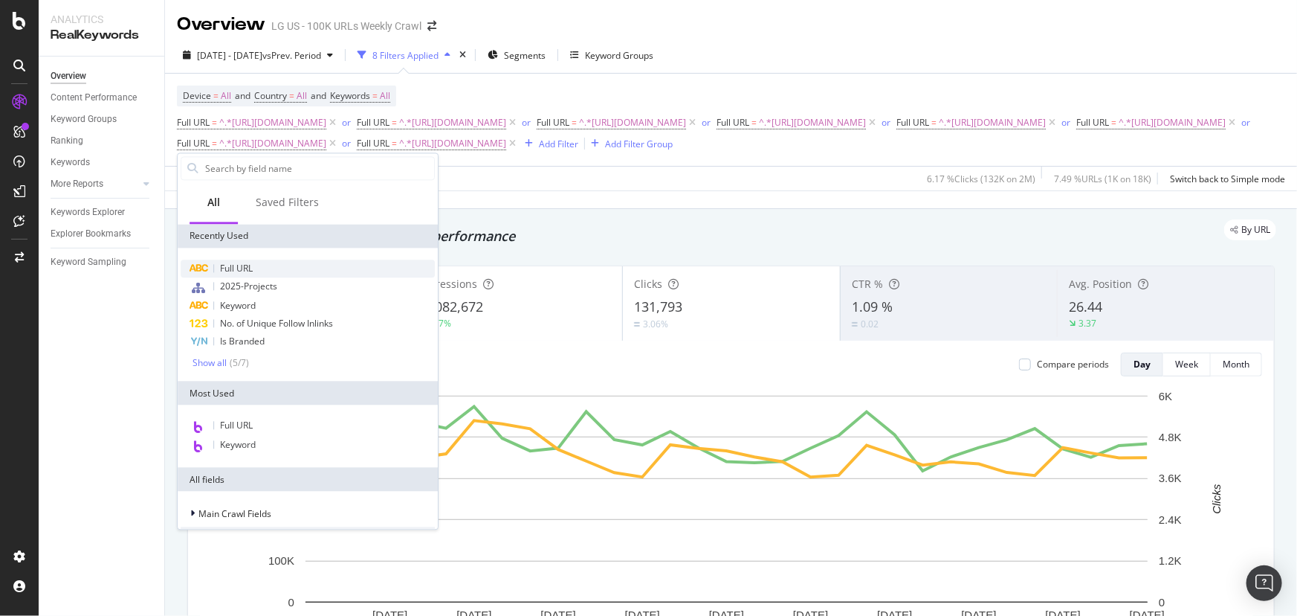
click at [271, 266] on div "Full URL" at bounding box center [308, 268] width 254 height 18
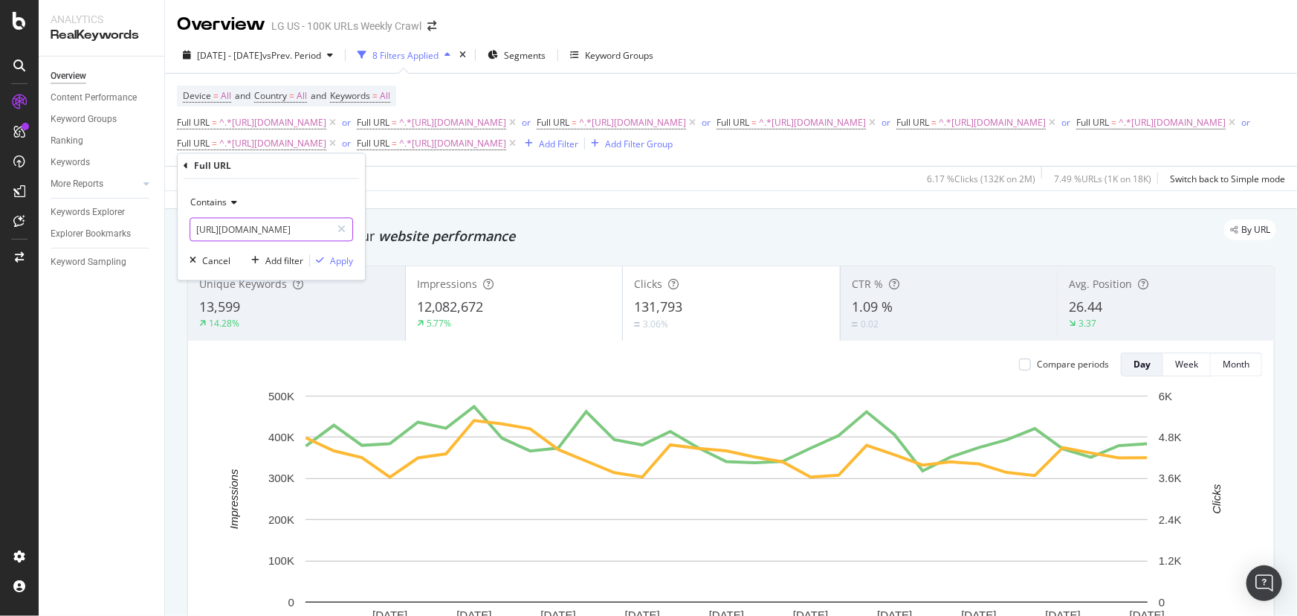
click at [260, 228] on input "https://www.lg.com/us/refrigerators/lg-lrflc2706s-french-3-door-refrigerator" at bounding box center [260, 230] width 141 height 24
paste input "soundbars"
type input "https://www.lg.com/us/soundbars"
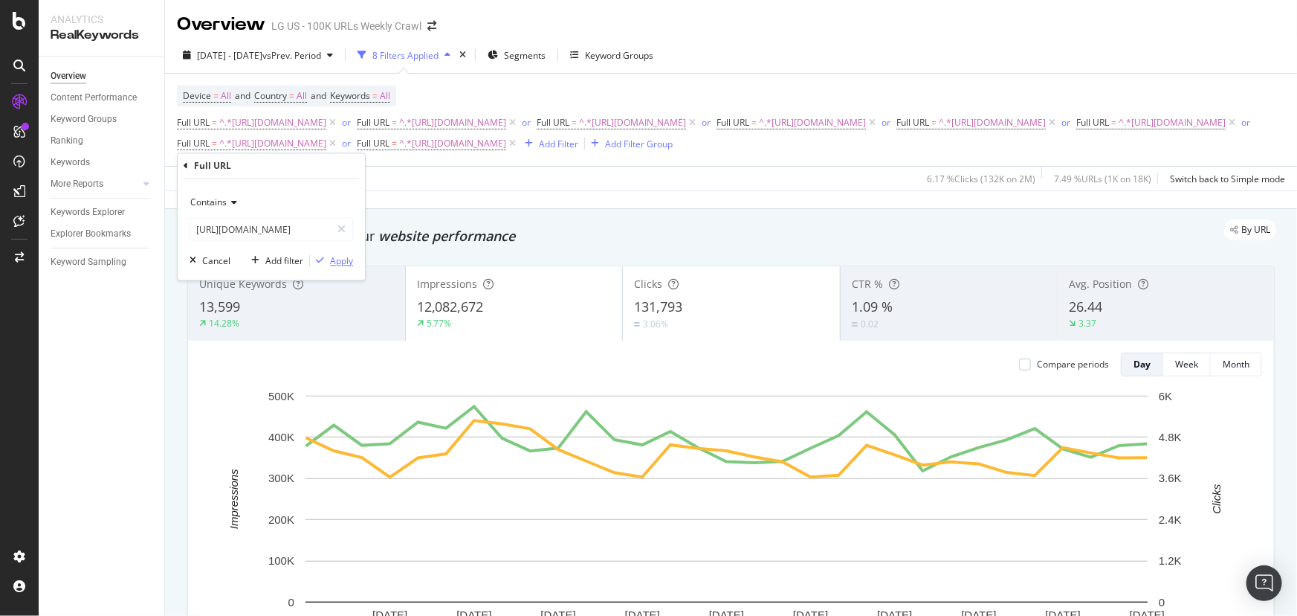
click at [346, 263] on div "Apply" at bounding box center [341, 260] width 23 height 13
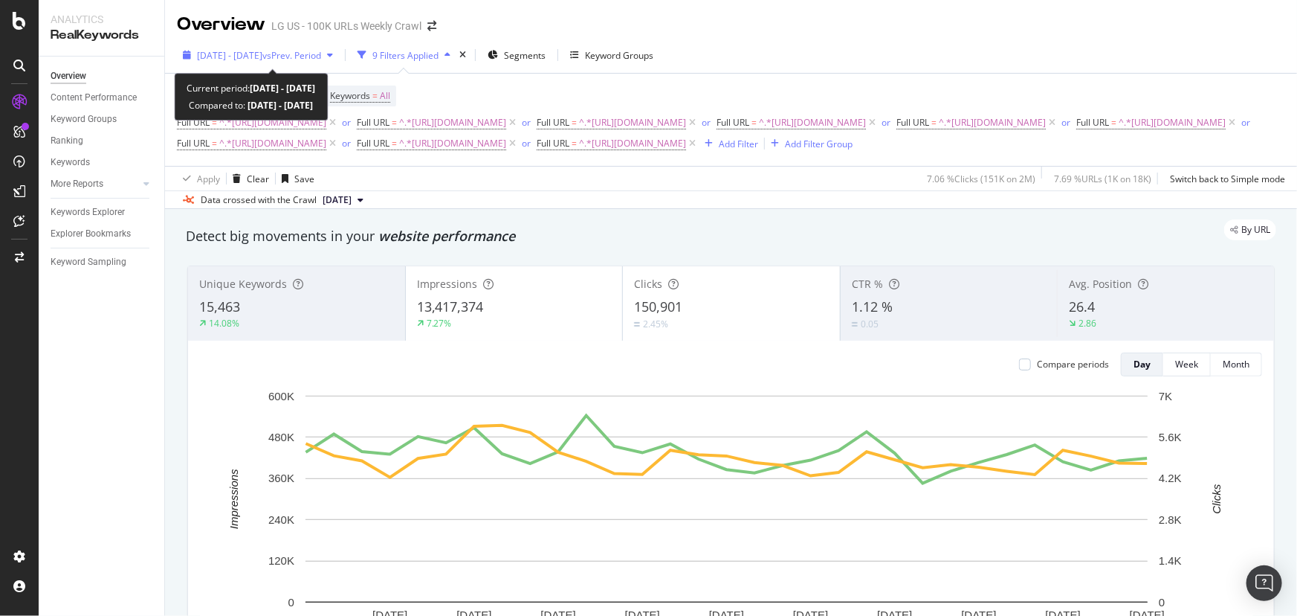
click at [262, 59] on span "2025 Jul. 1st - Jul. 31st" at bounding box center [229, 55] width 65 height 13
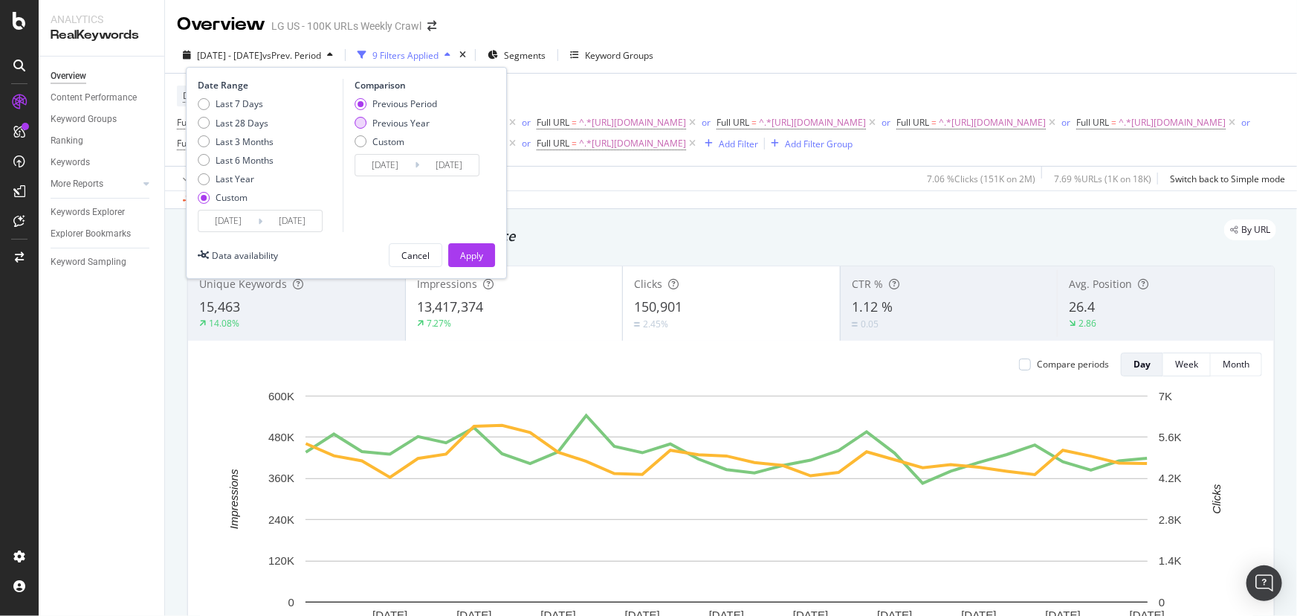
click at [368, 117] on div "Previous Year" at bounding box center [396, 123] width 83 height 13
type input "2024/07/02"
type input "2024/08/01"
click at [462, 259] on div "Apply" at bounding box center [471, 255] width 23 height 13
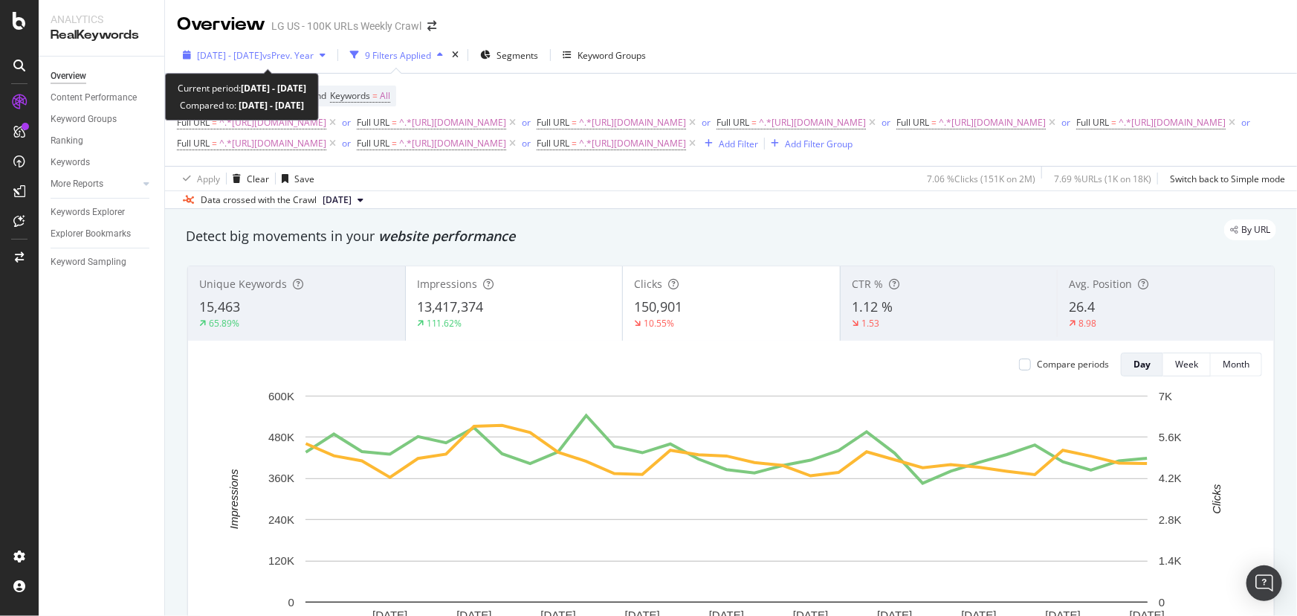
click at [288, 53] on span "vs Prev. Year" at bounding box center [287, 55] width 51 height 13
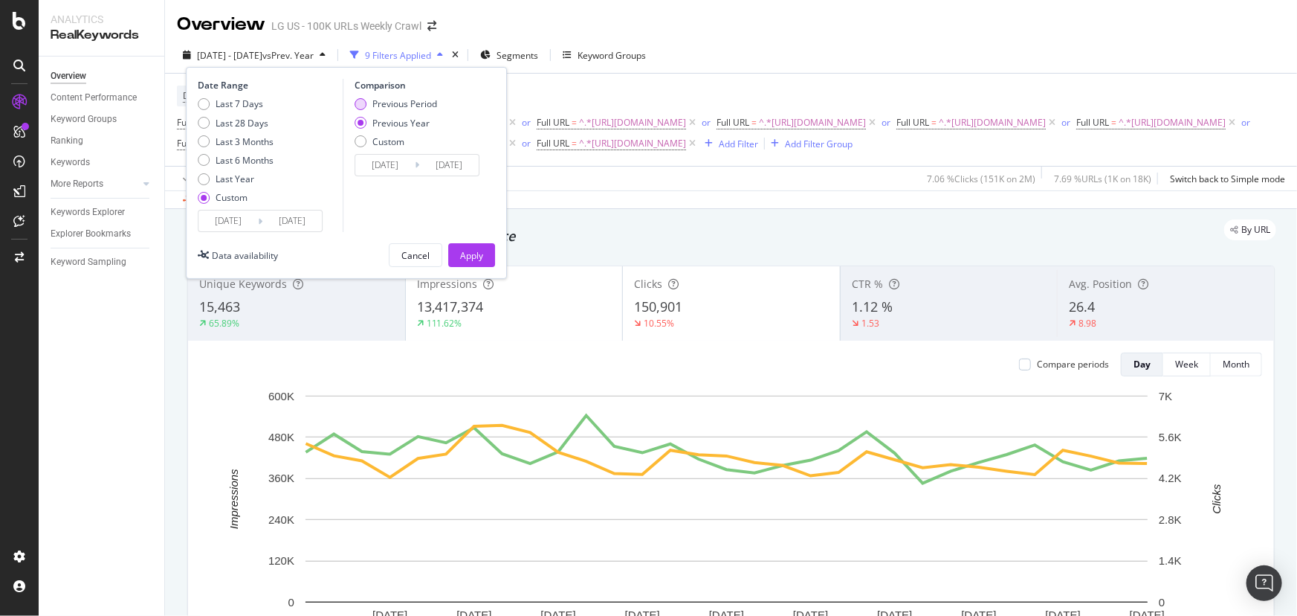
click at [363, 105] on div "Previous Period" at bounding box center [361, 104] width 12 height 12
type input "2025/05/31"
type input "2025/06/30"
click at [460, 253] on div "Apply" at bounding box center [471, 255] width 23 height 13
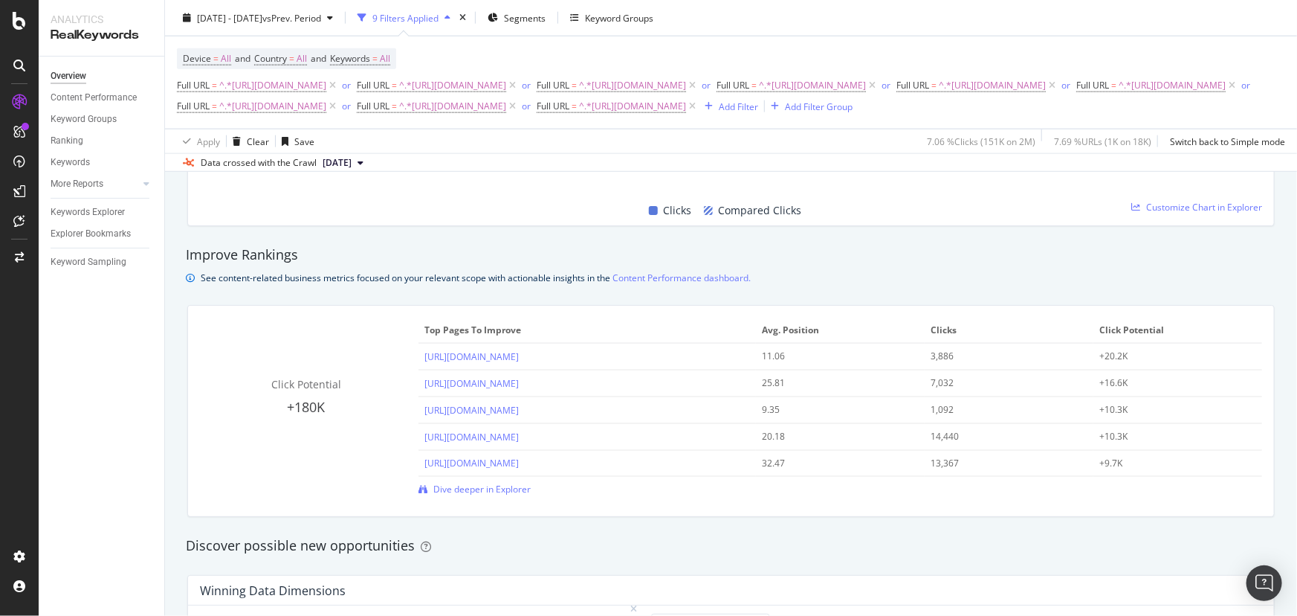
scroll to position [941, 0]
click at [480, 496] on span "Dive deeper in Explorer" at bounding box center [481, 489] width 97 height 13
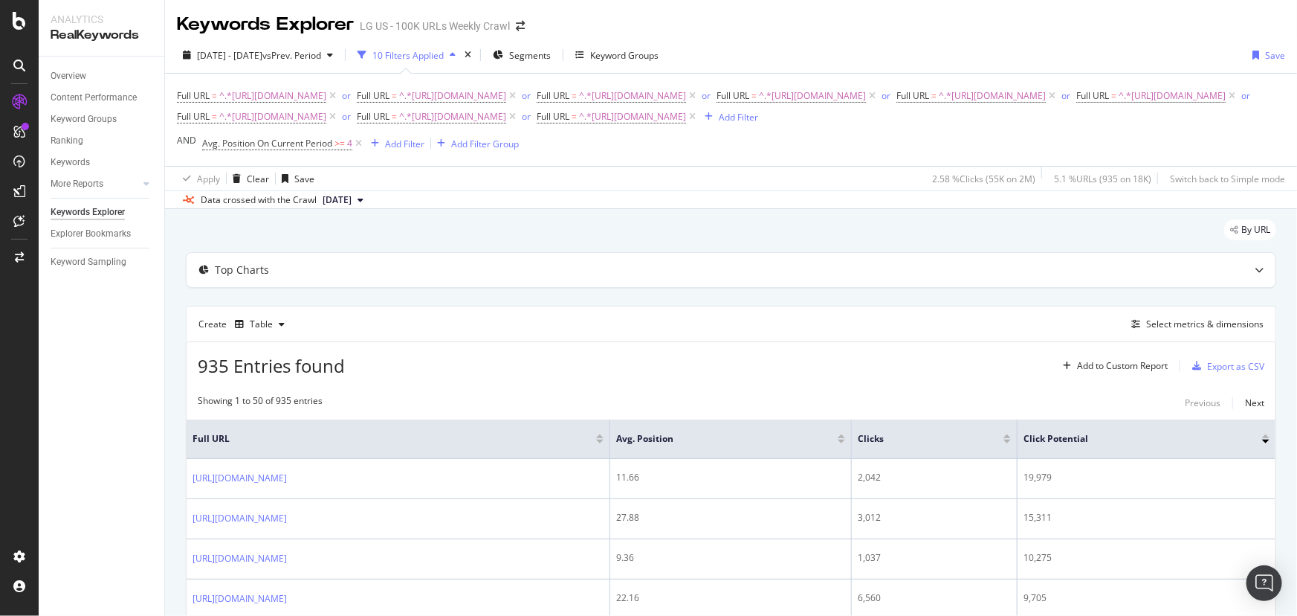
click at [1170, 341] on div "Create Table Select metrics & dimensions" at bounding box center [731, 324] width 1091 height 36
click at [1171, 330] on div "Select metrics & dimensions" at bounding box center [1204, 323] width 117 height 13
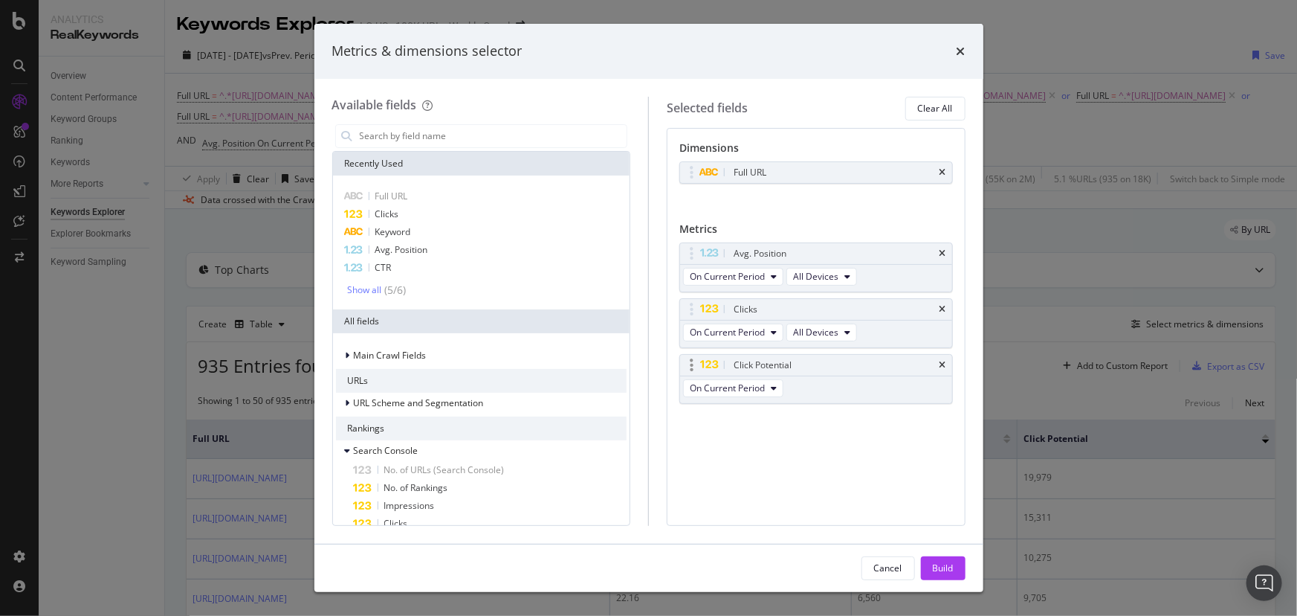
click at [949, 359] on div "Click Potential" at bounding box center [816, 365] width 272 height 21
click at [427, 220] on div "Clicks" at bounding box center [481, 214] width 291 height 18
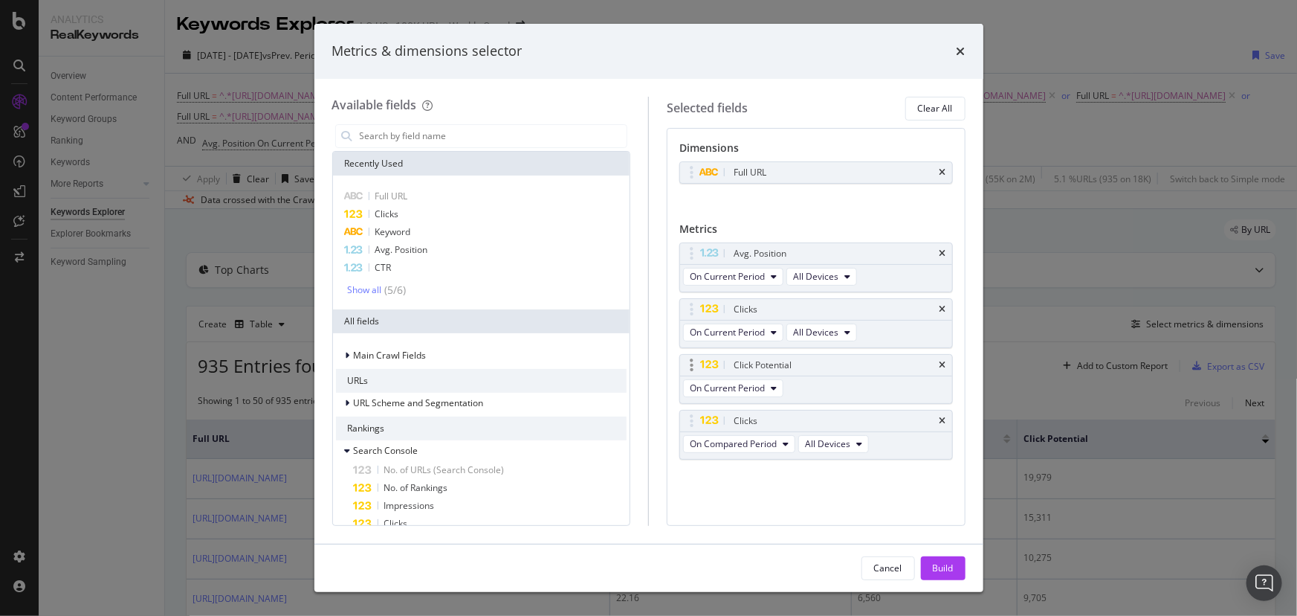
click at [950, 369] on div "Click Potential" at bounding box center [816, 365] width 272 height 21
click at [944, 361] on icon "times" at bounding box center [943, 365] width 7 height 9
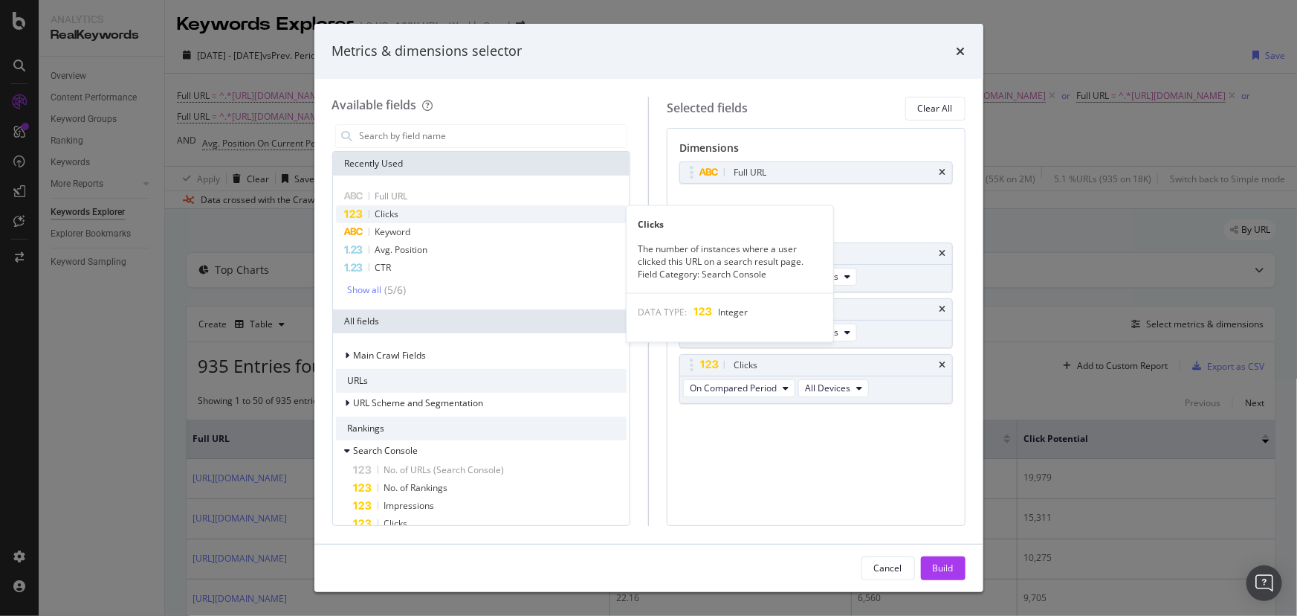
click at [409, 216] on div "Clicks" at bounding box center [481, 214] width 291 height 18
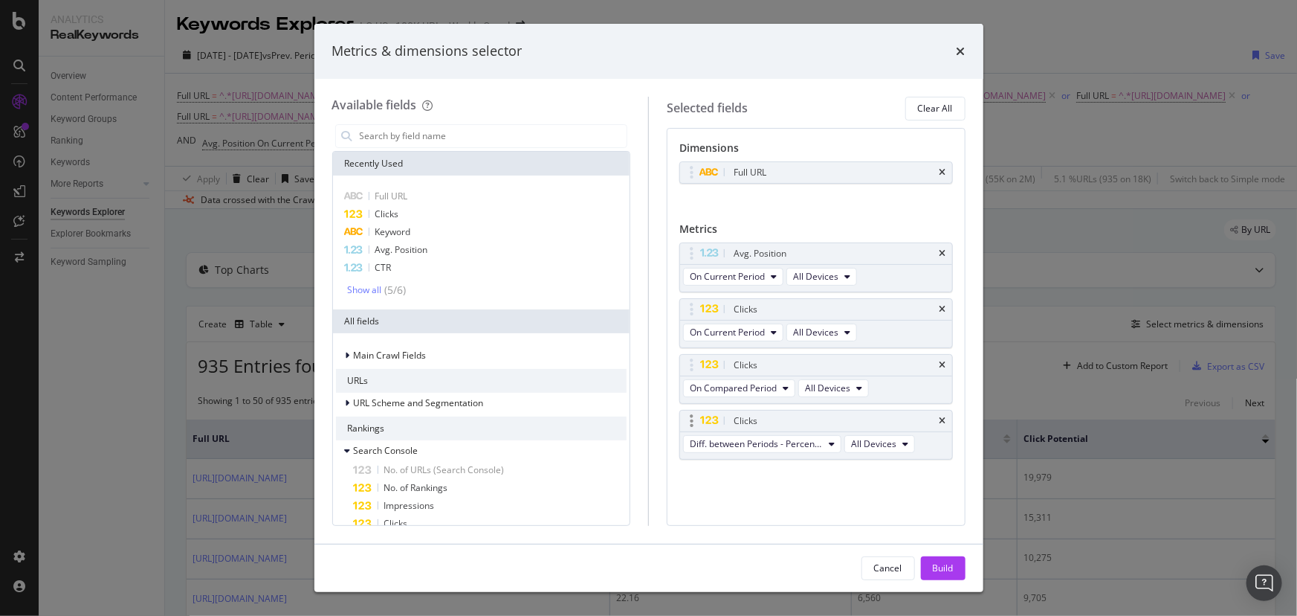
click at [793, 452] on div "Diff. between Periods - Percentage All Devices" at bounding box center [800, 445] width 241 height 27
click at [408, 136] on input "modal" at bounding box center [492, 136] width 269 height 22
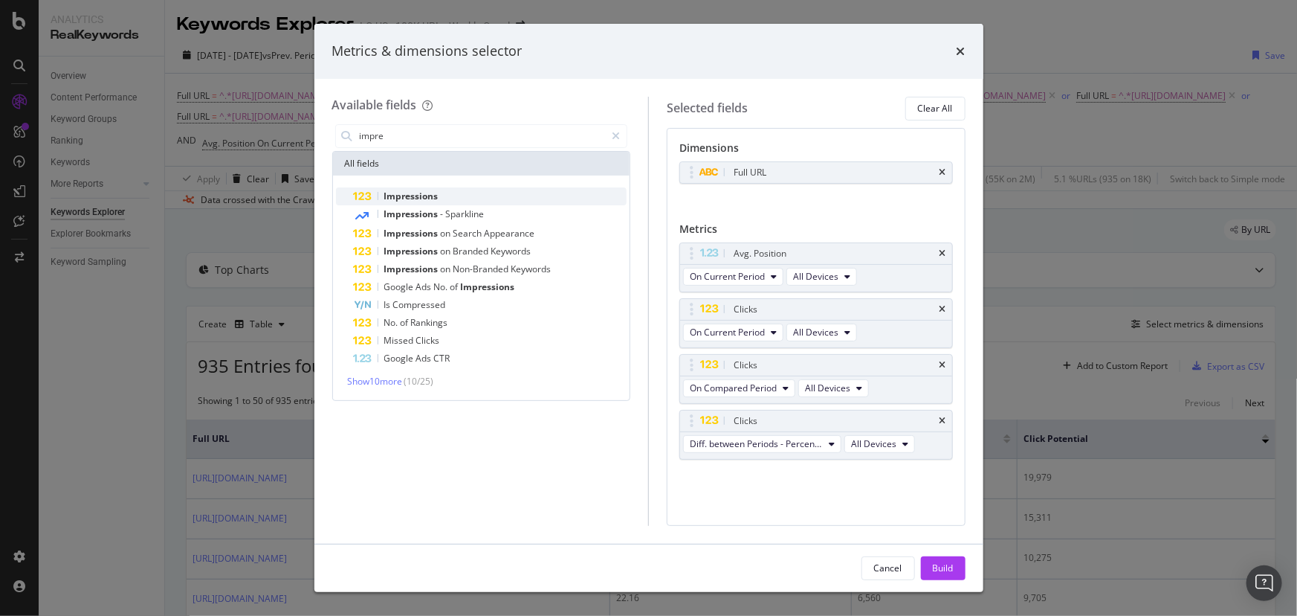
click at [416, 194] on span "Impressions" at bounding box center [411, 196] width 54 height 13
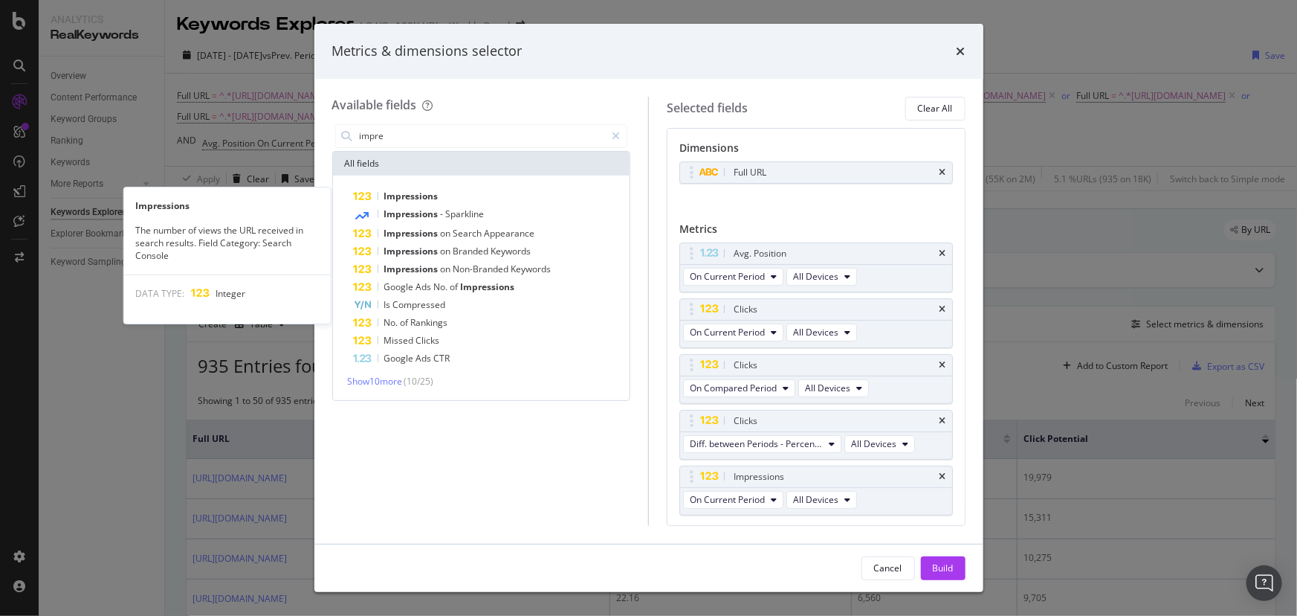
click at [416, 194] on span "Impressions" at bounding box center [411, 196] width 54 height 13
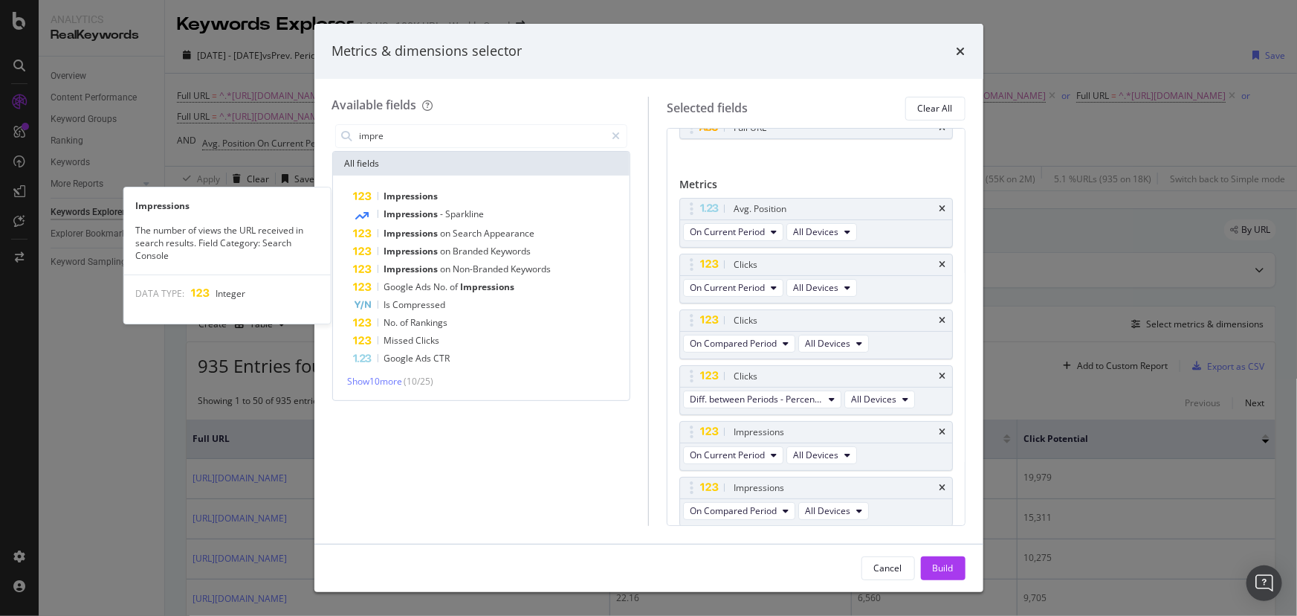
click at [416, 194] on span "Impressions" at bounding box center [411, 196] width 54 height 13
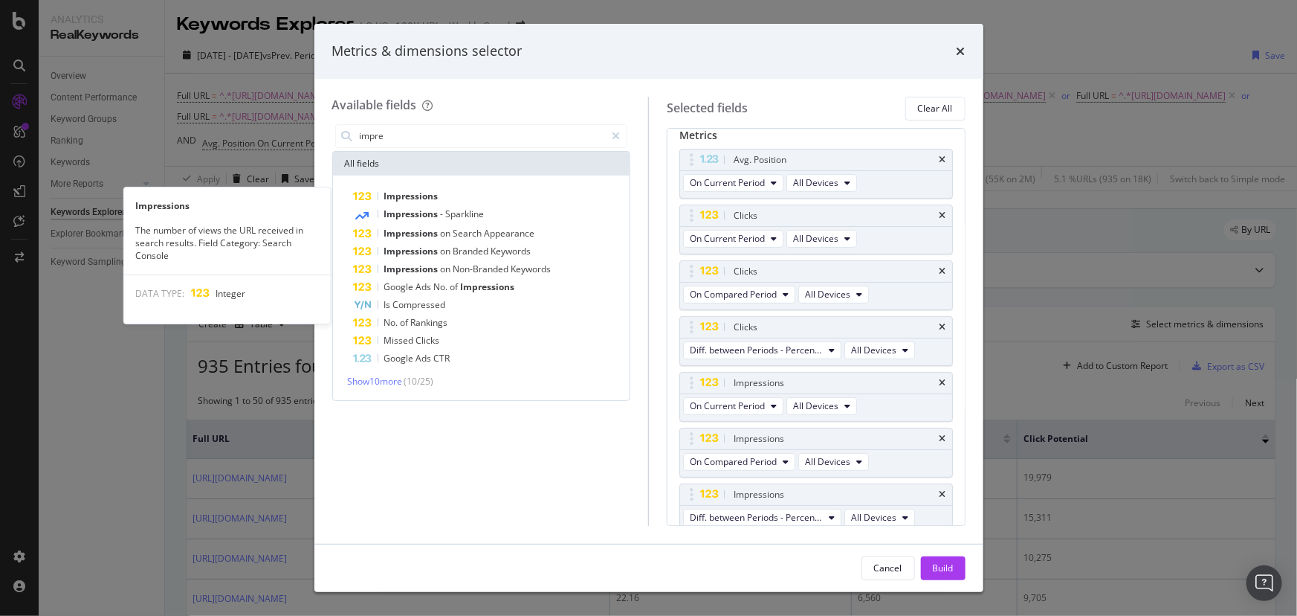
scroll to position [100, 0]
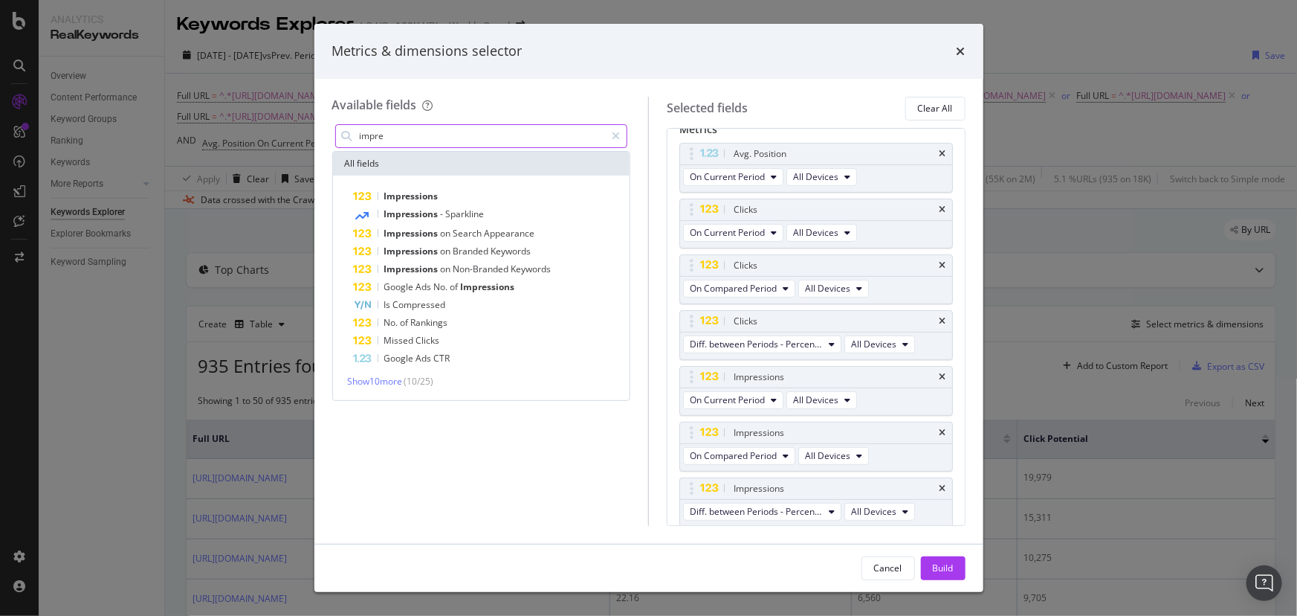
click at [401, 133] on input "impre" at bounding box center [482, 136] width 248 height 22
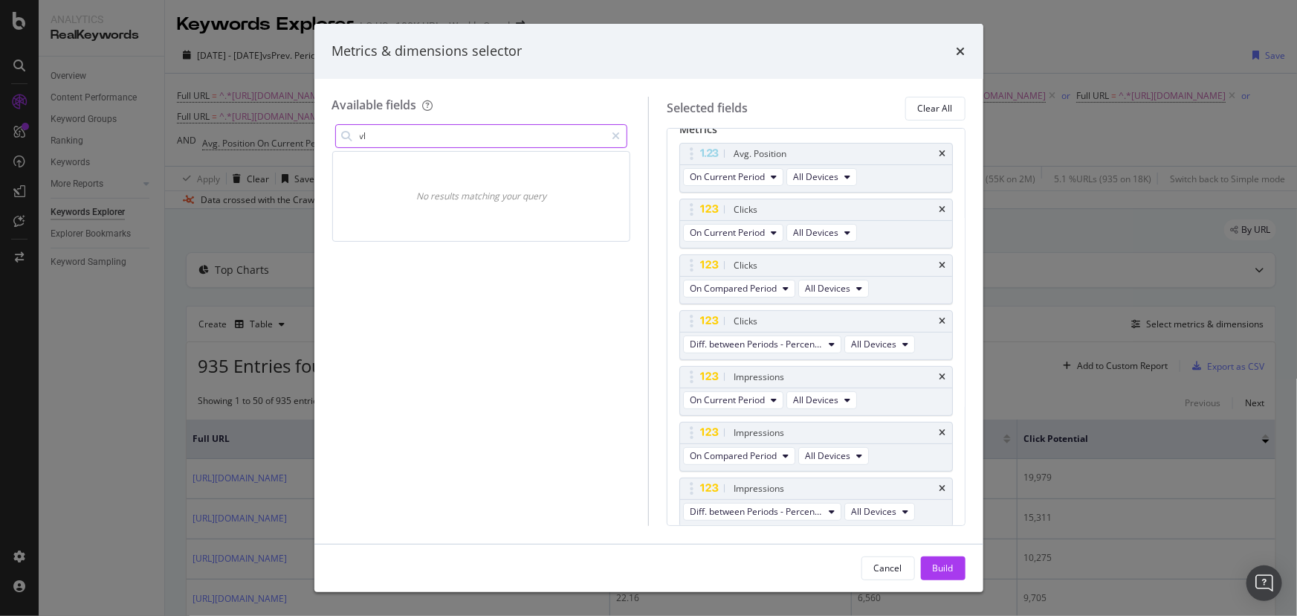
type input "v"
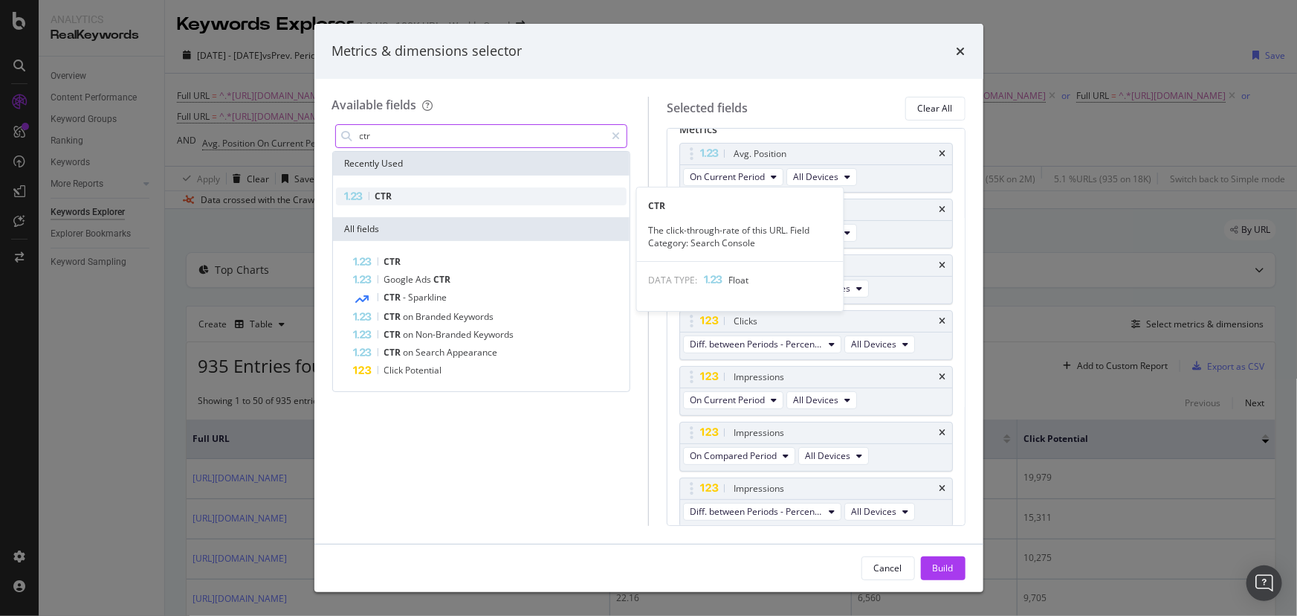
type input "ctr"
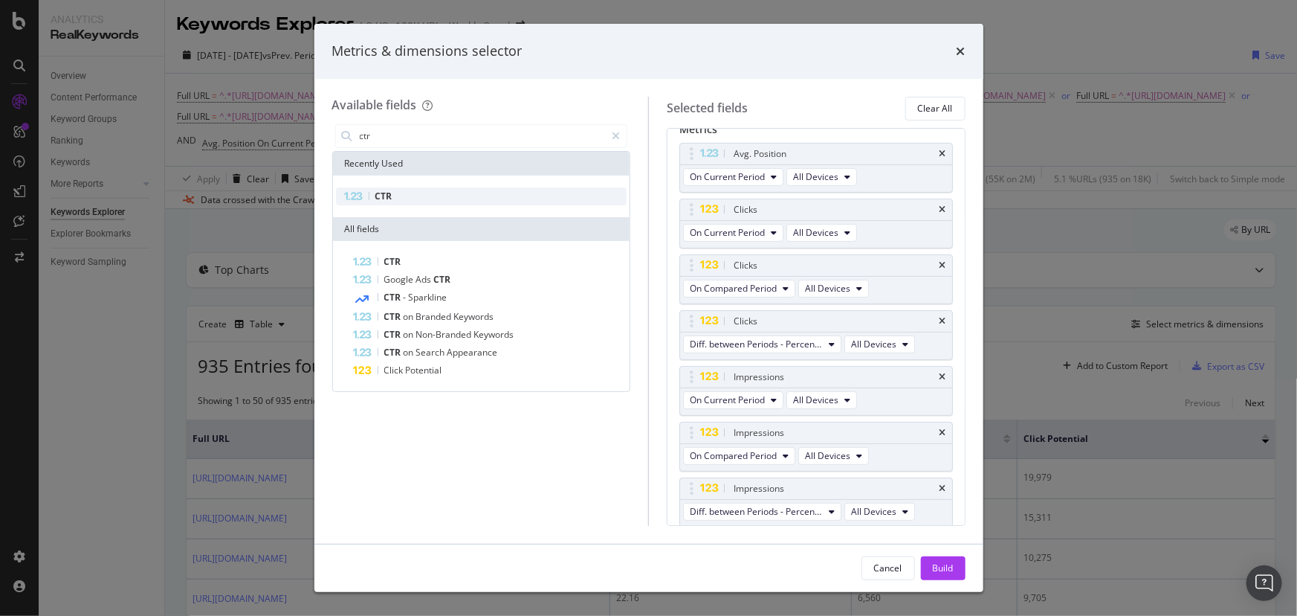
click at [399, 199] on div "CTR" at bounding box center [481, 196] width 291 height 18
click at [413, 135] on input "ctr" at bounding box center [482, 136] width 248 height 22
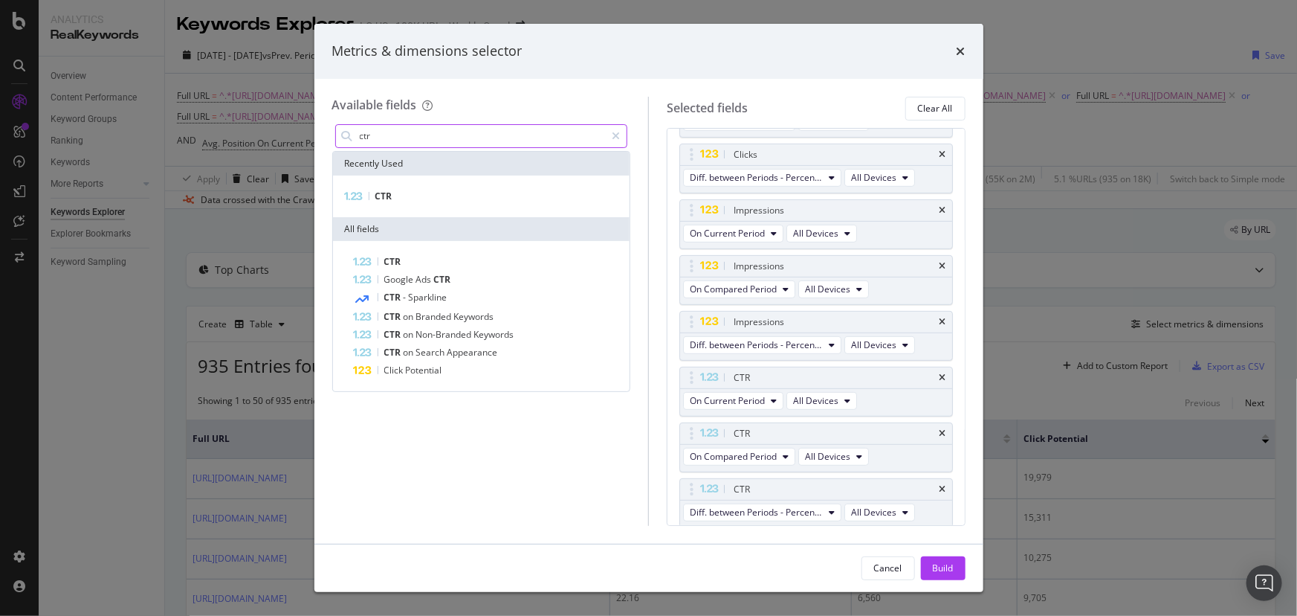
click at [413, 135] on input "ctr" at bounding box center [482, 136] width 248 height 22
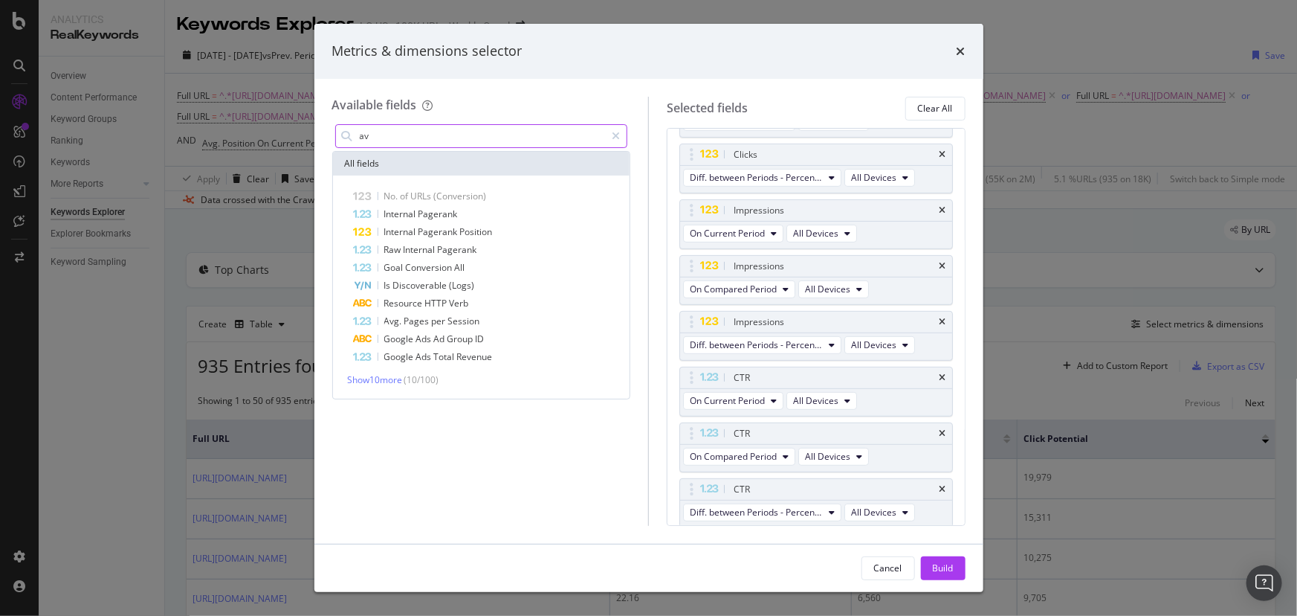
type input "a"
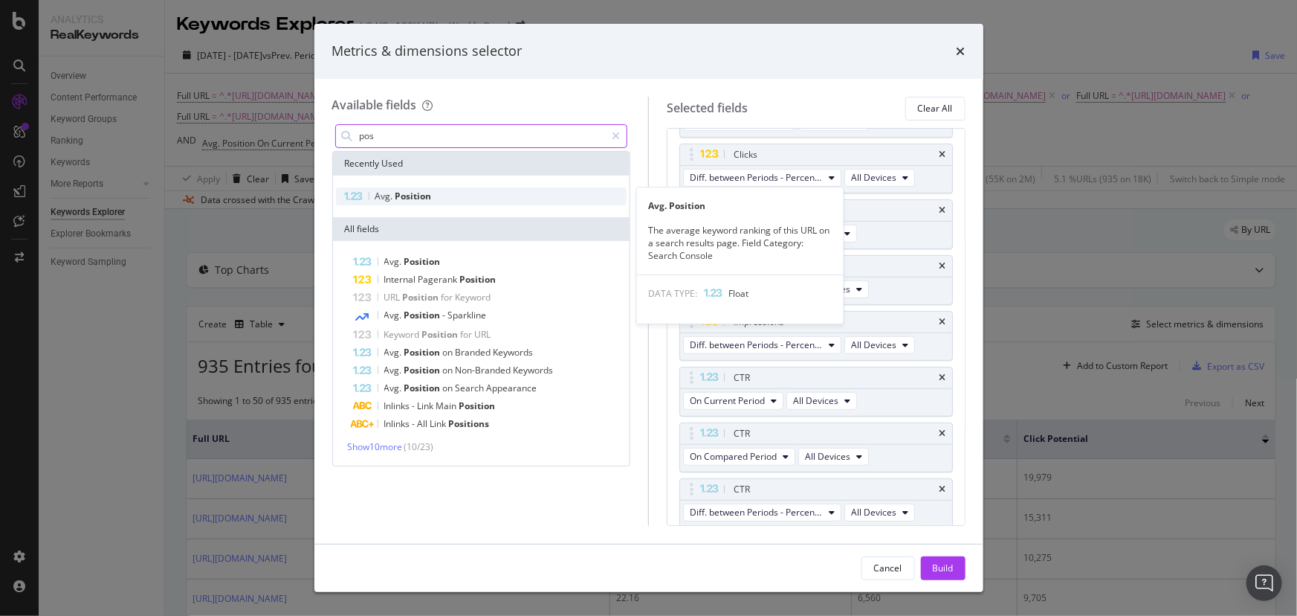
type input "pos"
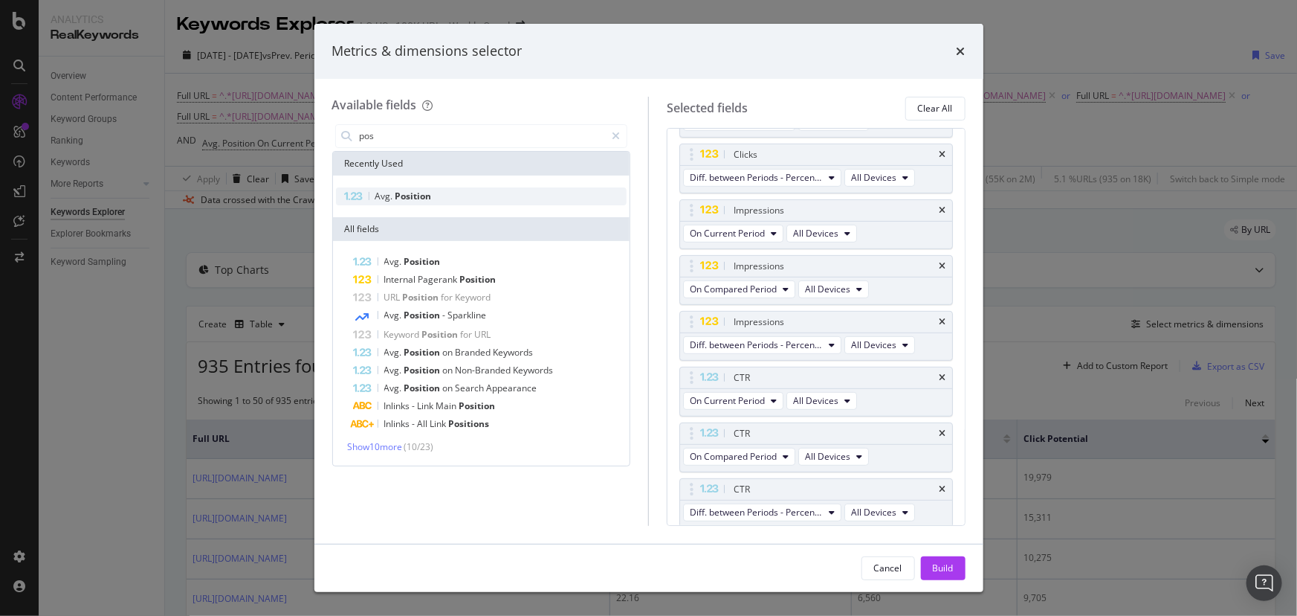
click at [411, 194] on span "Position" at bounding box center [414, 196] width 36 height 13
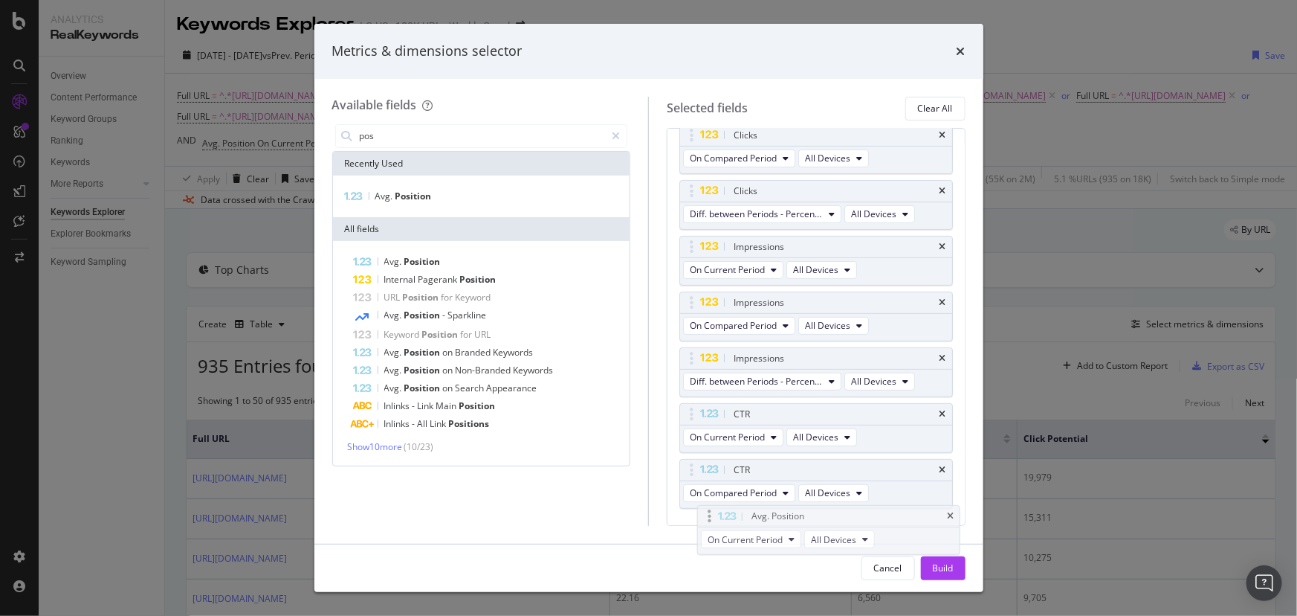
scroll to position [193, 0]
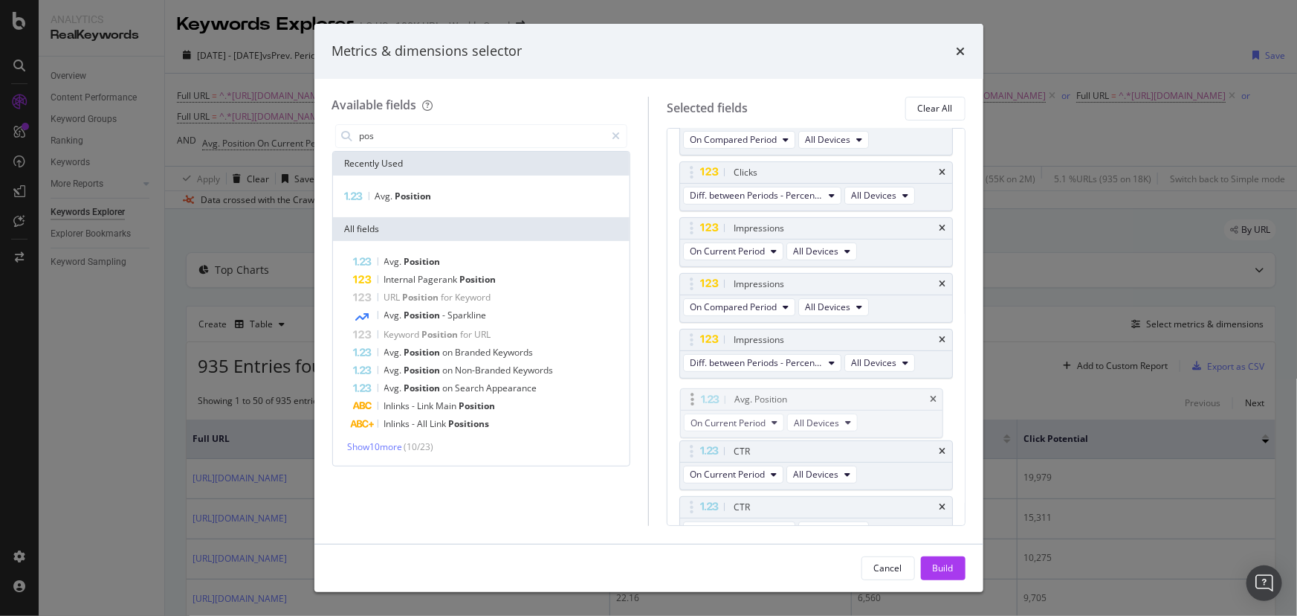
drag, startPoint x: 767, startPoint y: 250, endPoint x: 768, endPoint y: 396, distance: 146.5
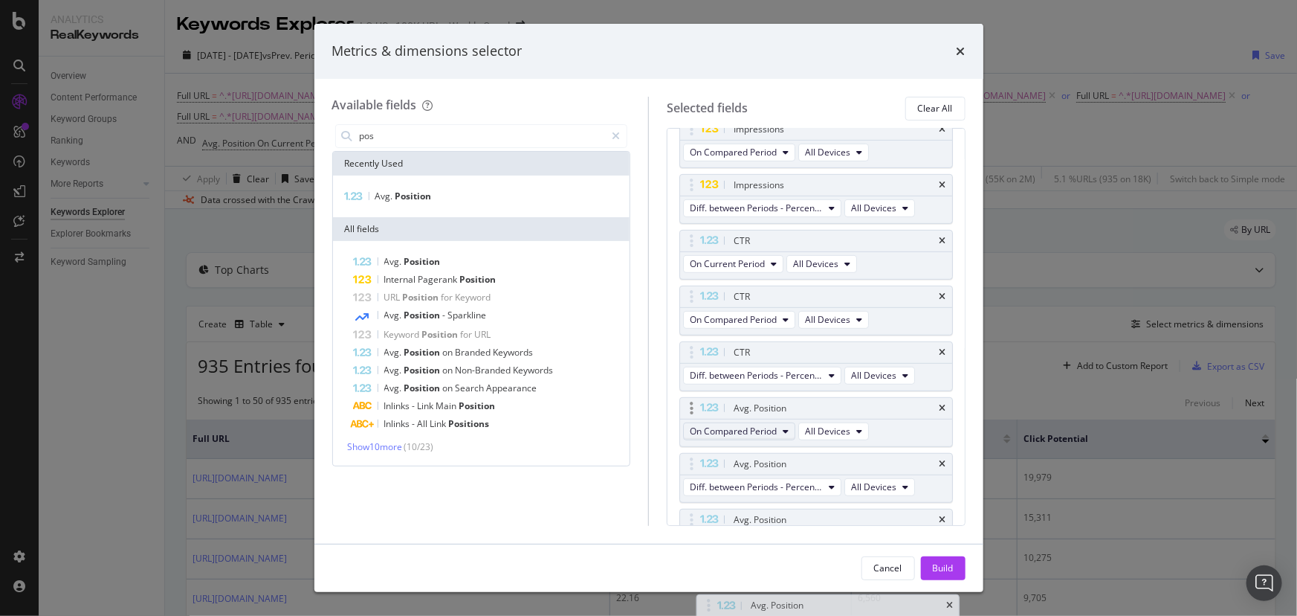
scroll to position [353, 0]
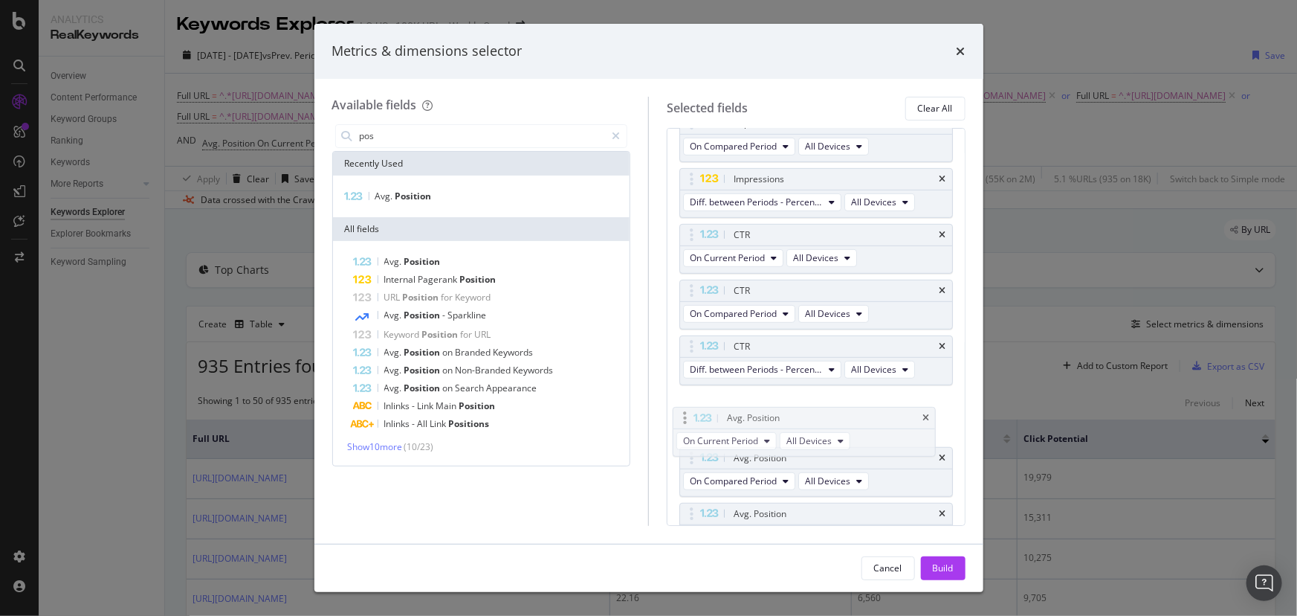
drag, startPoint x: 758, startPoint y: 383, endPoint x: 752, endPoint y: 409, distance: 26.9
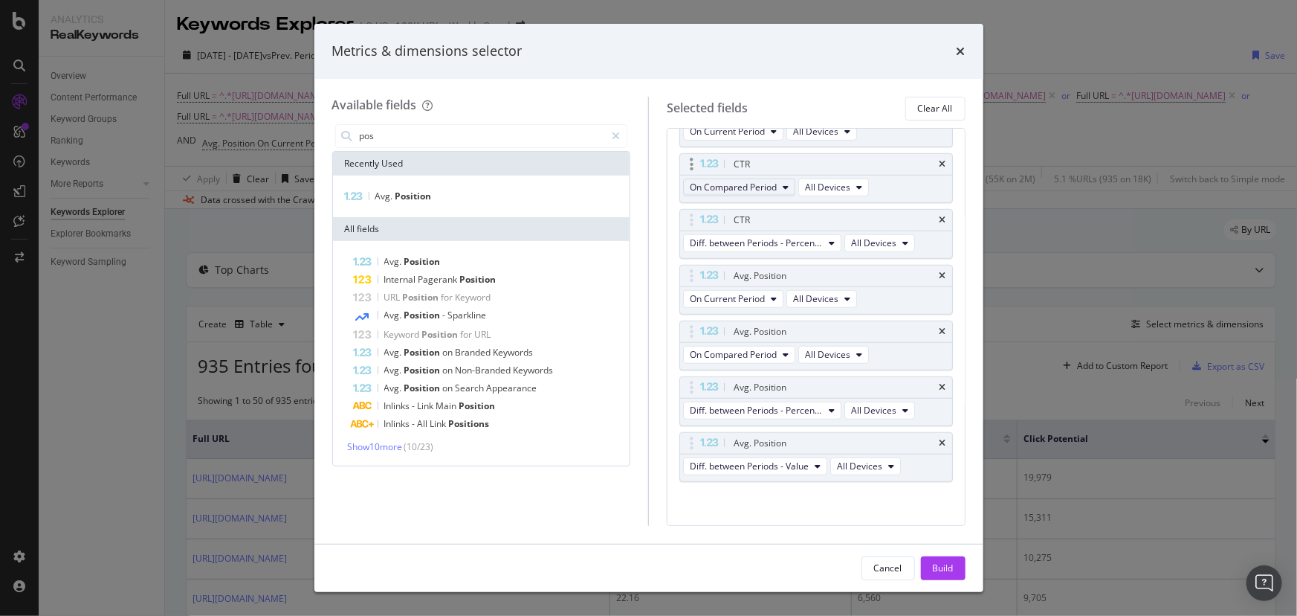
scroll to position [483, 0]
click at [940, 437] on icon "times" at bounding box center [943, 439] width 7 height 9
click at [952, 558] on div "Build" at bounding box center [943, 568] width 21 height 22
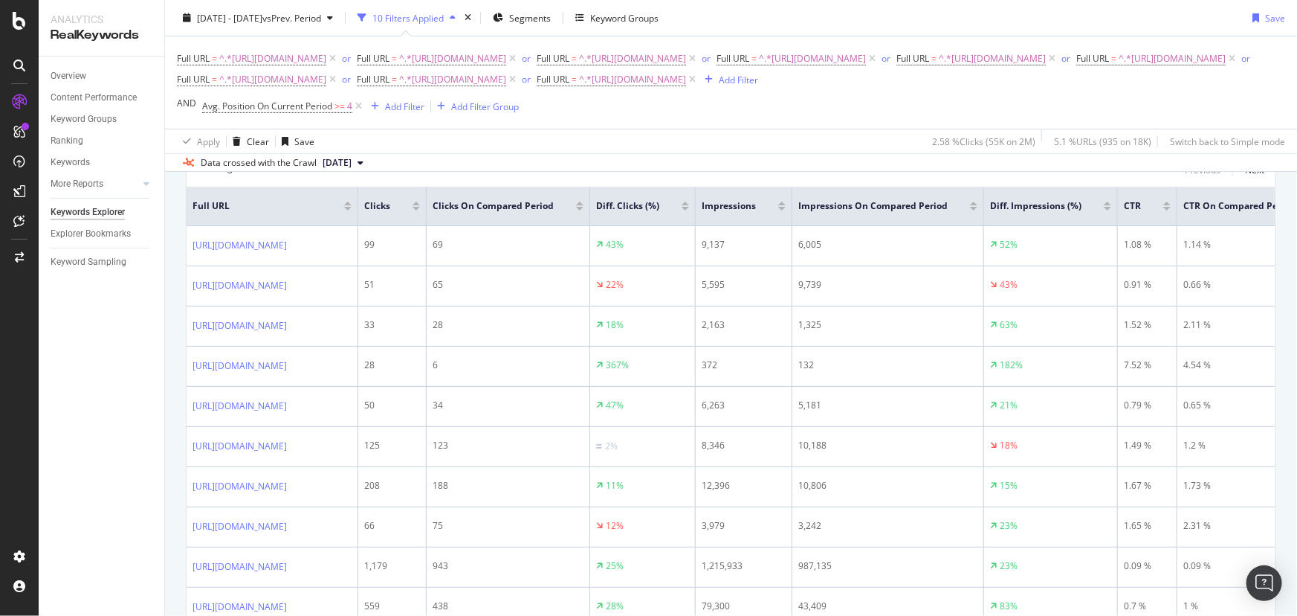
scroll to position [233, 0]
click at [689, 204] on div at bounding box center [685, 203] width 7 height 4
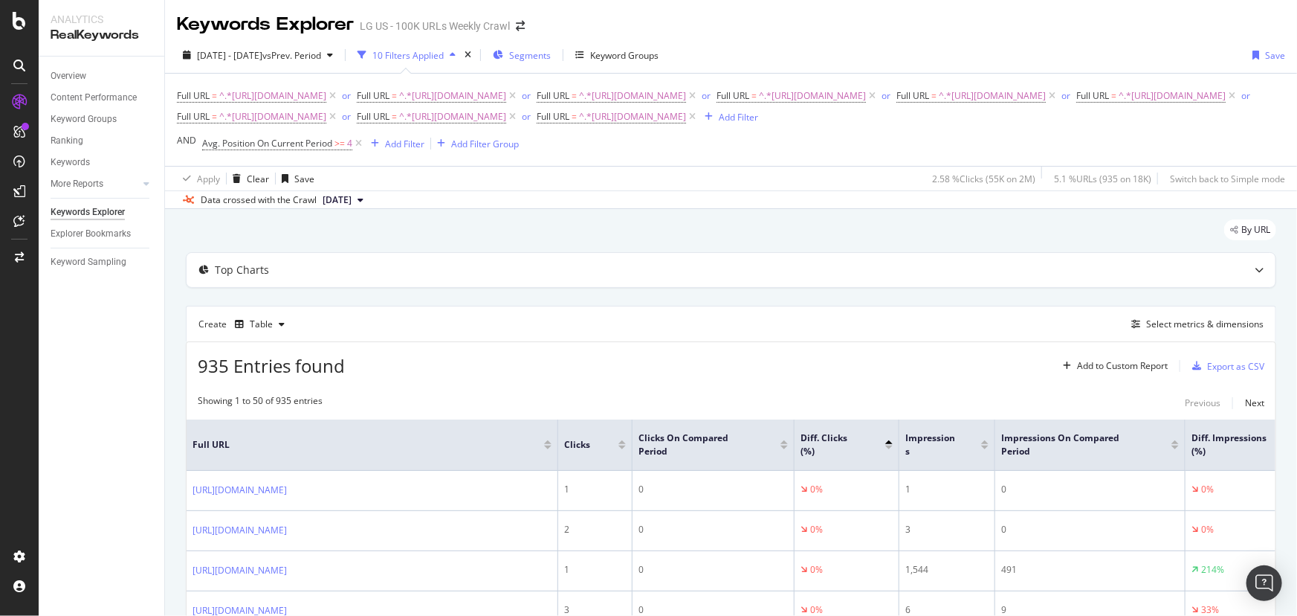
click at [539, 54] on span "Segments" at bounding box center [530, 55] width 42 height 13
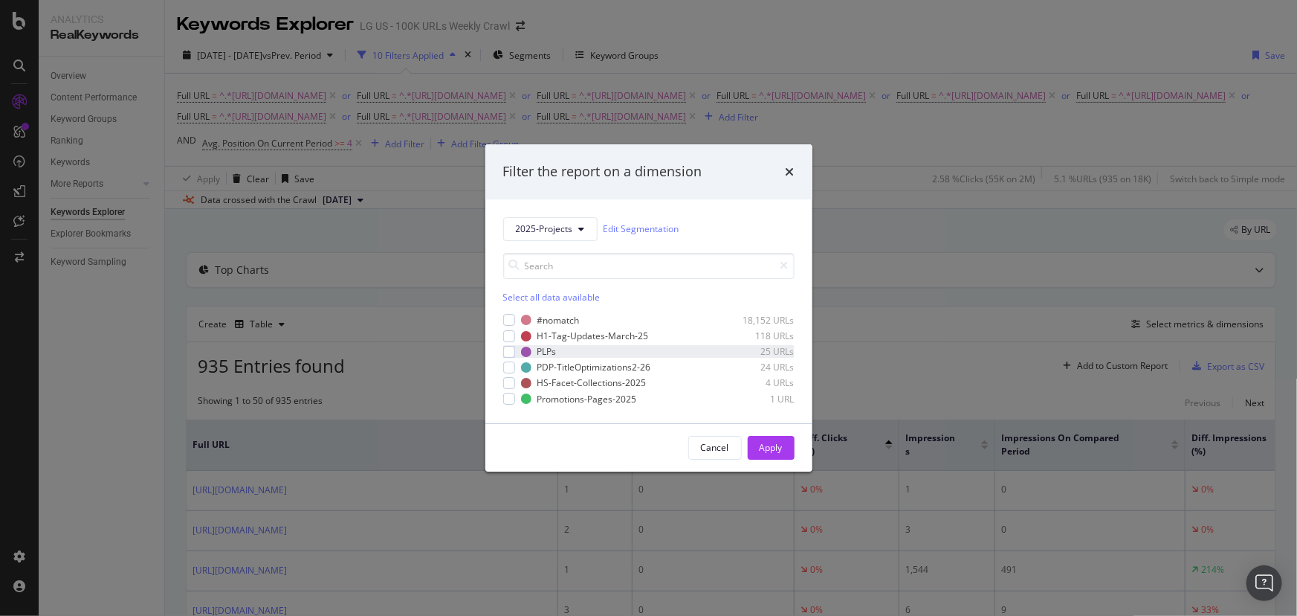
click at [516, 353] on div "PLPs 25 URLs" at bounding box center [648, 351] width 291 height 13
click at [768, 445] on div "Apply" at bounding box center [771, 447] width 23 height 13
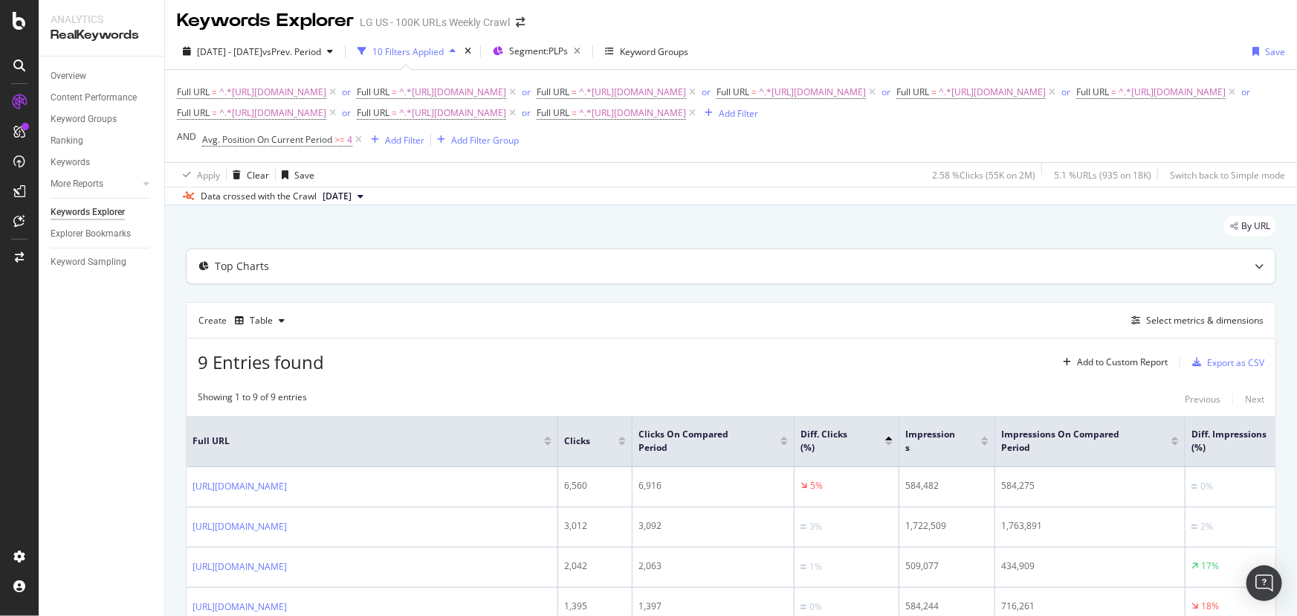
scroll to position [4, 0]
click at [568, 48] on span "Segment: PLPs" at bounding box center [538, 50] width 59 height 13
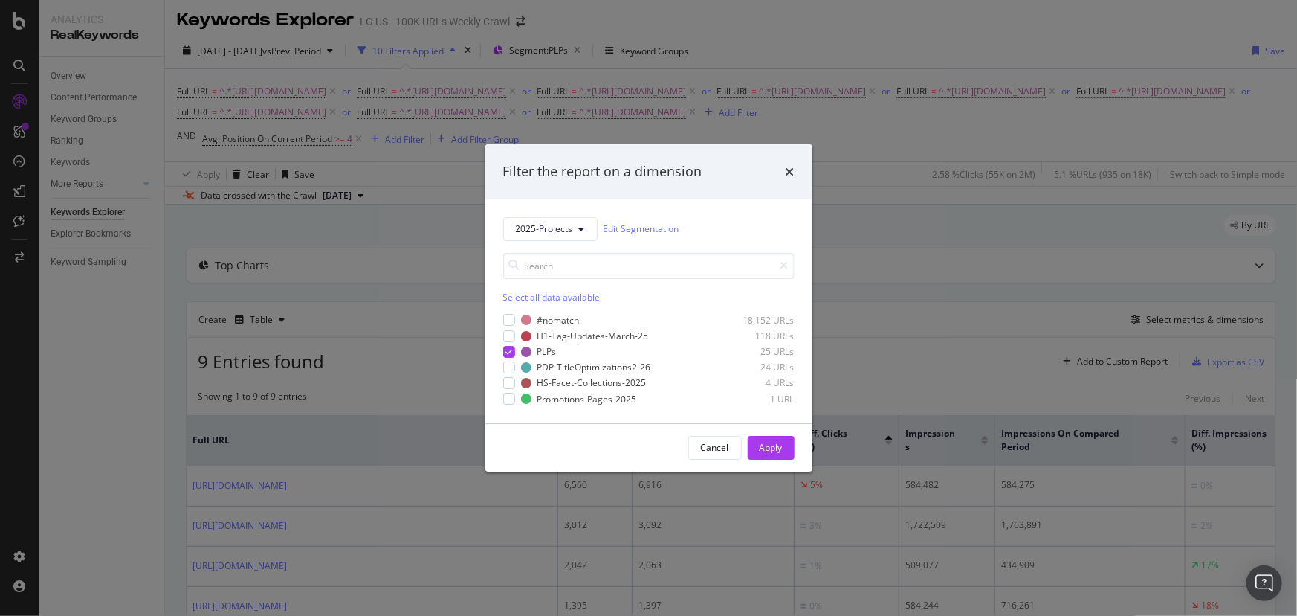
click at [918, 171] on div "Filter the report on a dimension 2025-Projects Edit Segmentation Select all dat…" at bounding box center [648, 308] width 1297 height 616
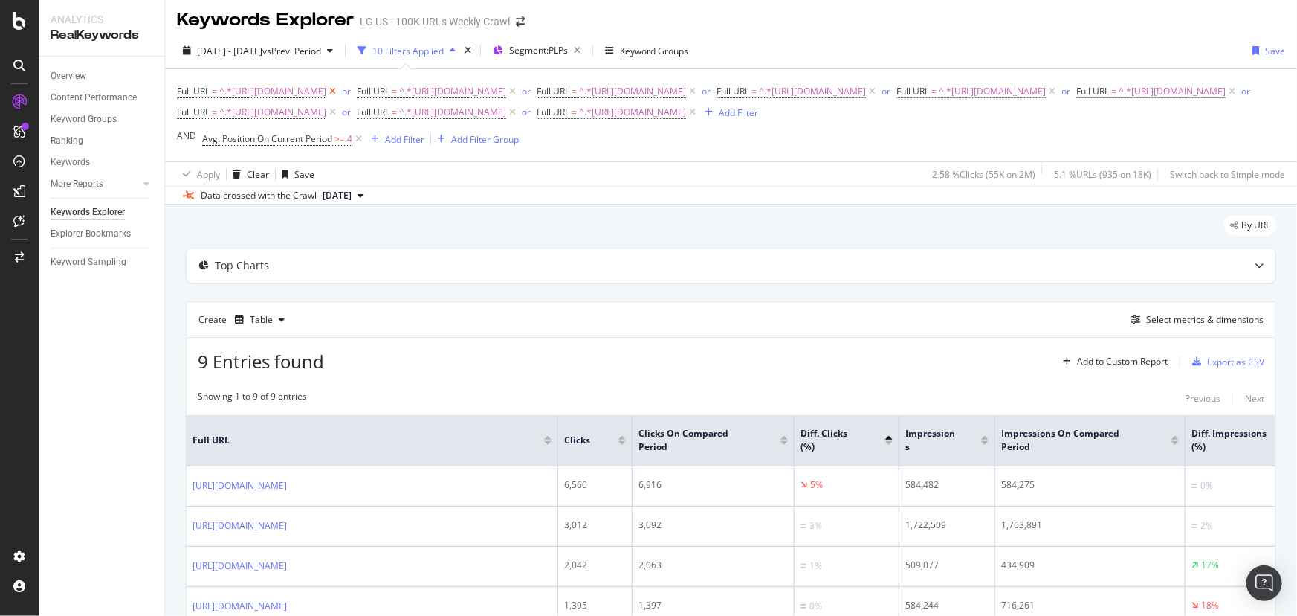
click at [339, 94] on icon at bounding box center [332, 91] width 13 height 15
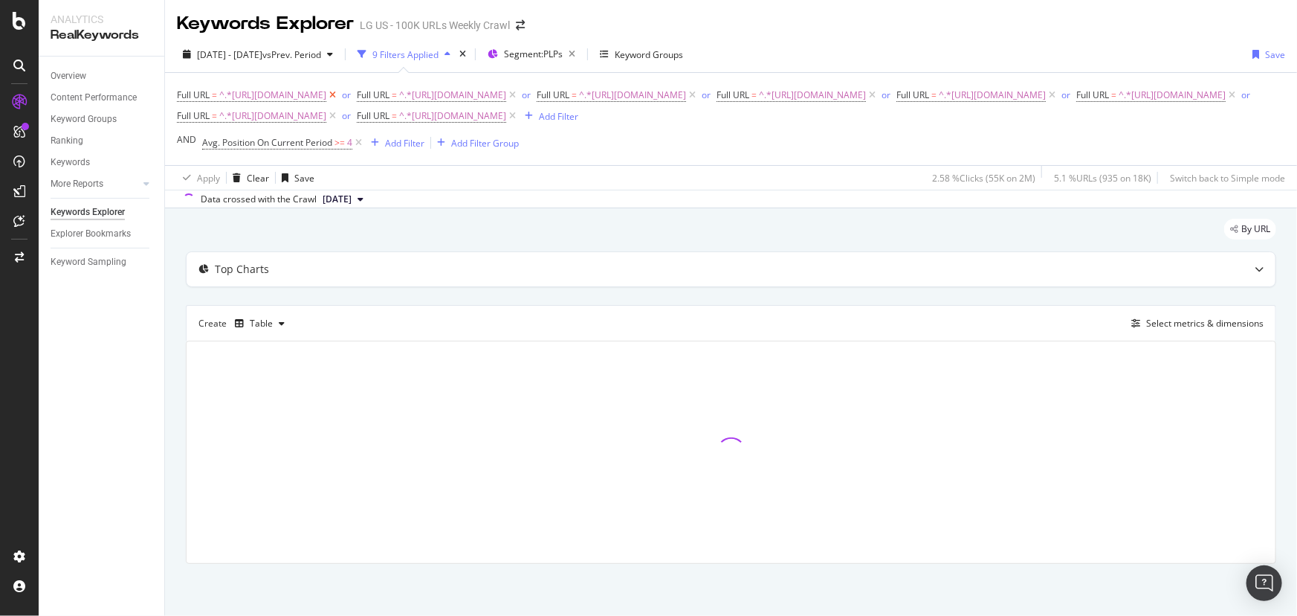
scroll to position [2, 0]
click at [357, 96] on span "or" at bounding box center [348, 95] width 18 height 21
click at [339, 93] on icon at bounding box center [332, 95] width 13 height 15
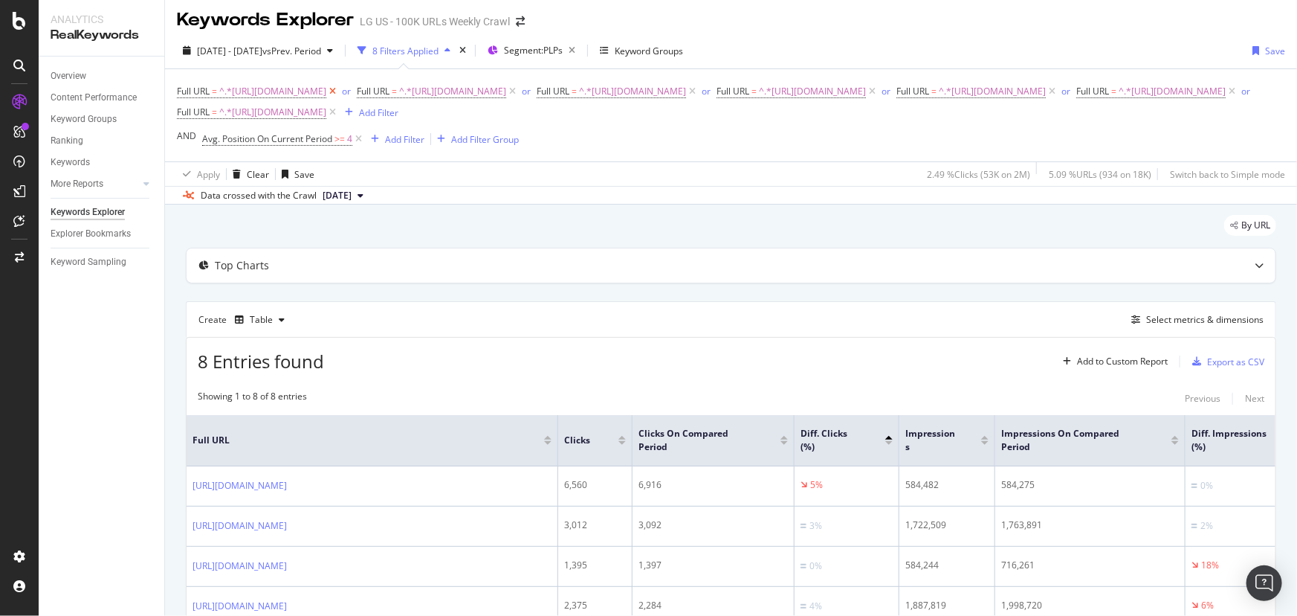
click at [339, 95] on icon at bounding box center [332, 91] width 13 height 15
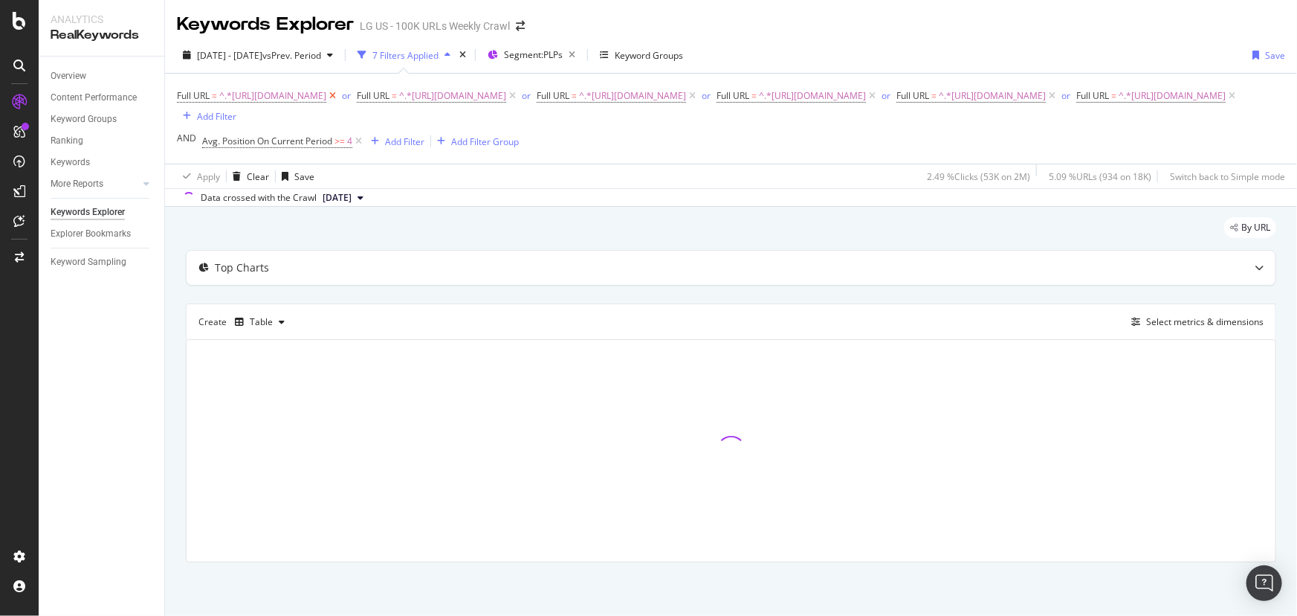
scroll to position [2, 0]
click at [339, 93] on icon at bounding box center [332, 95] width 13 height 15
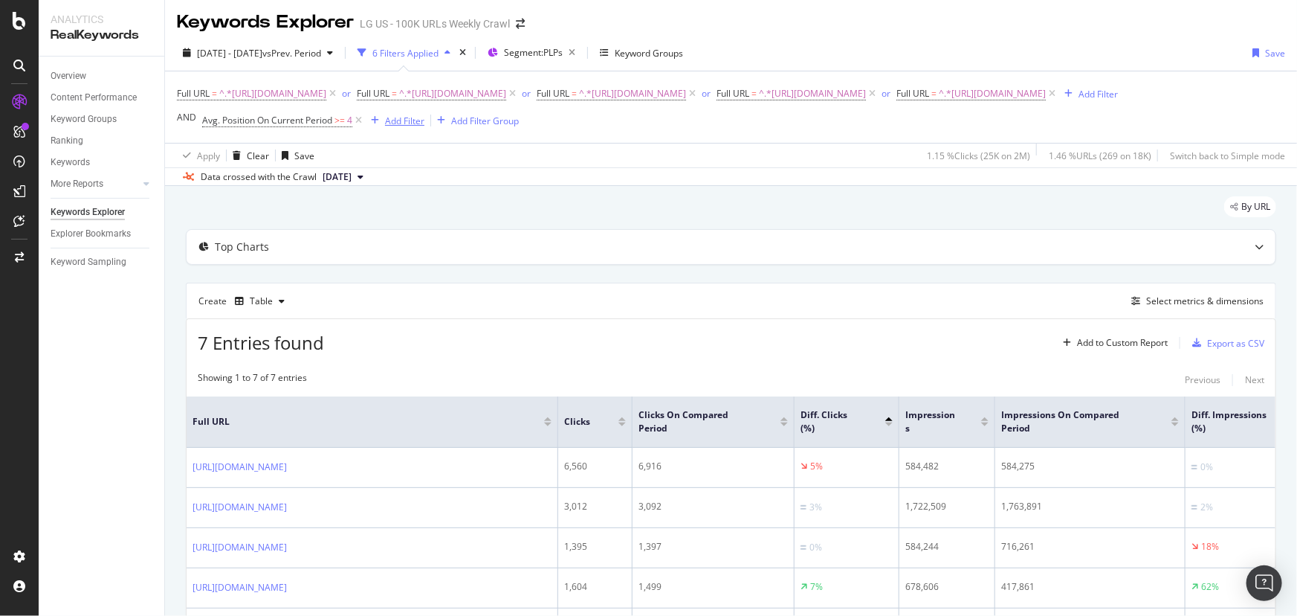
scroll to position [4, 0]
click at [357, 126] on icon at bounding box center [358, 118] width 13 height 15
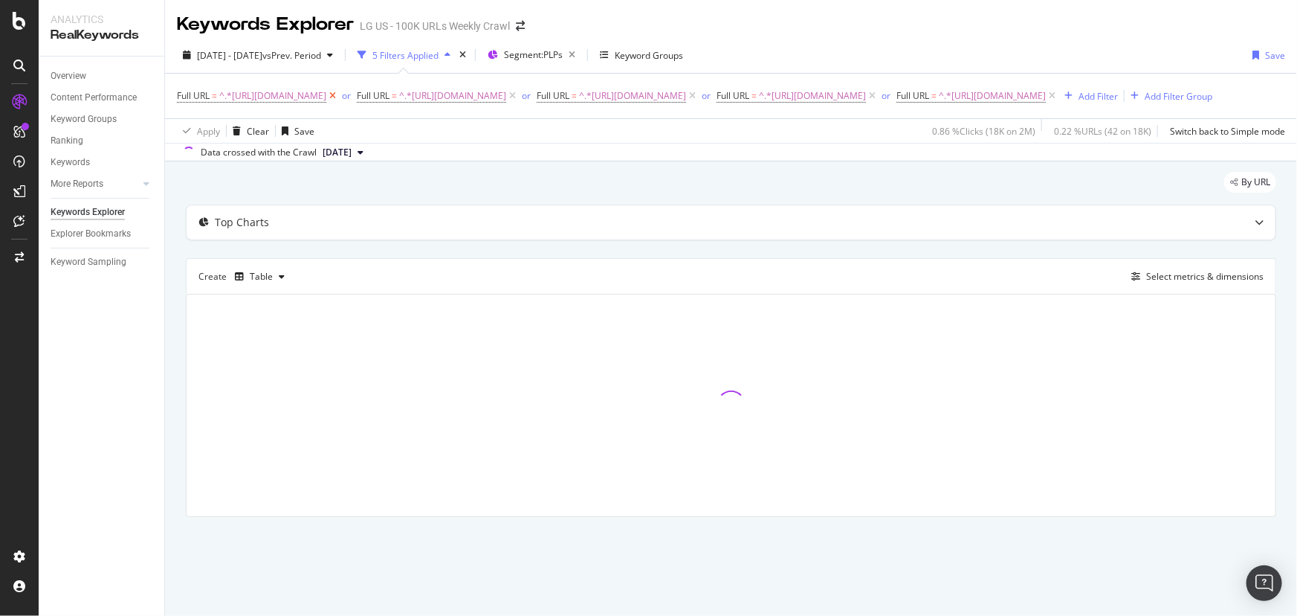
click at [339, 92] on icon at bounding box center [332, 95] width 13 height 15
click at [339, 91] on icon at bounding box center [332, 95] width 13 height 15
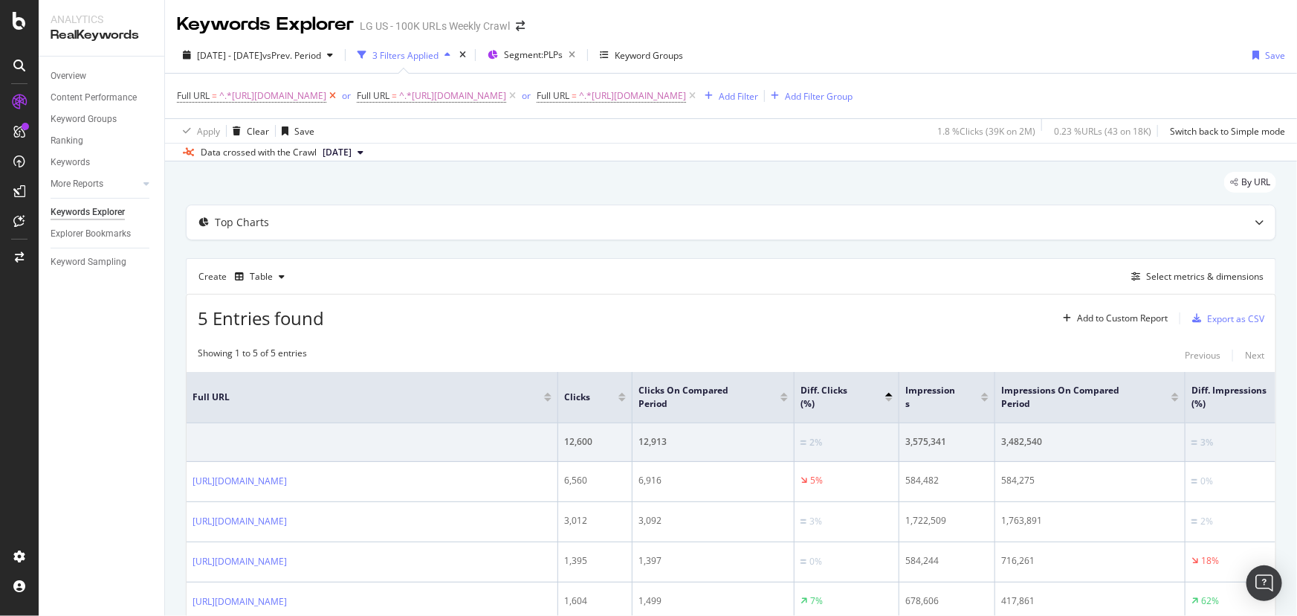
click at [339, 95] on icon at bounding box center [332, 95] width 13 height 15
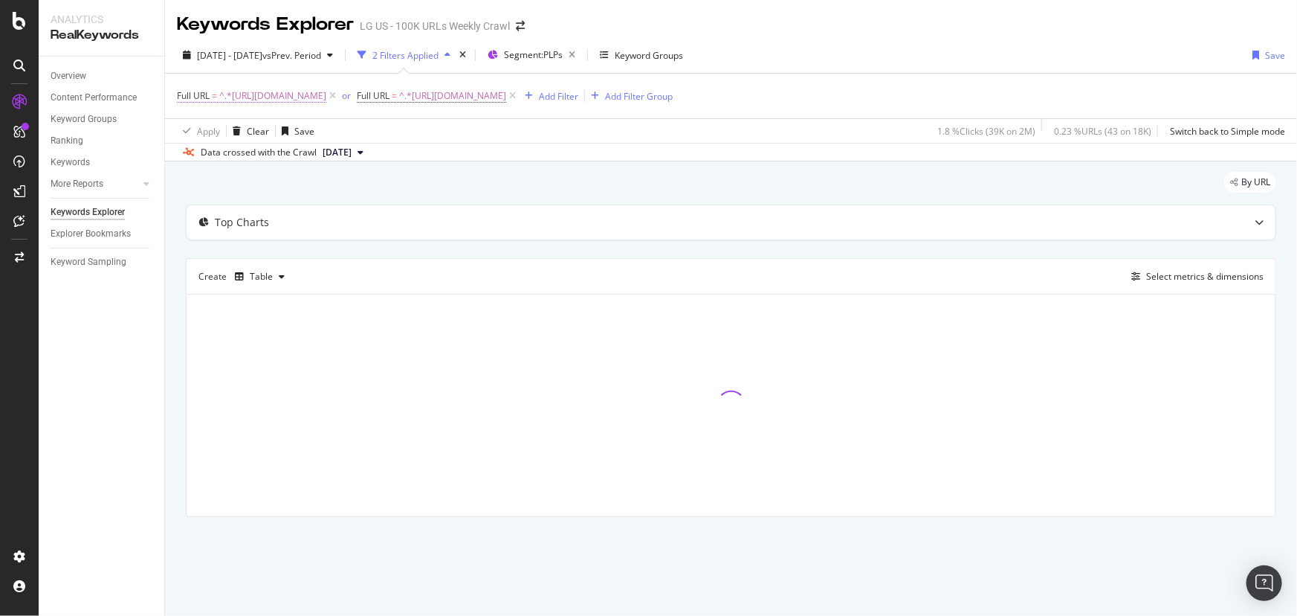
click at [326, 97] on span "^.*https://www.lg.com/us/gaming-monitors.*$" at bounding box center [272, 95] width 107 height 21
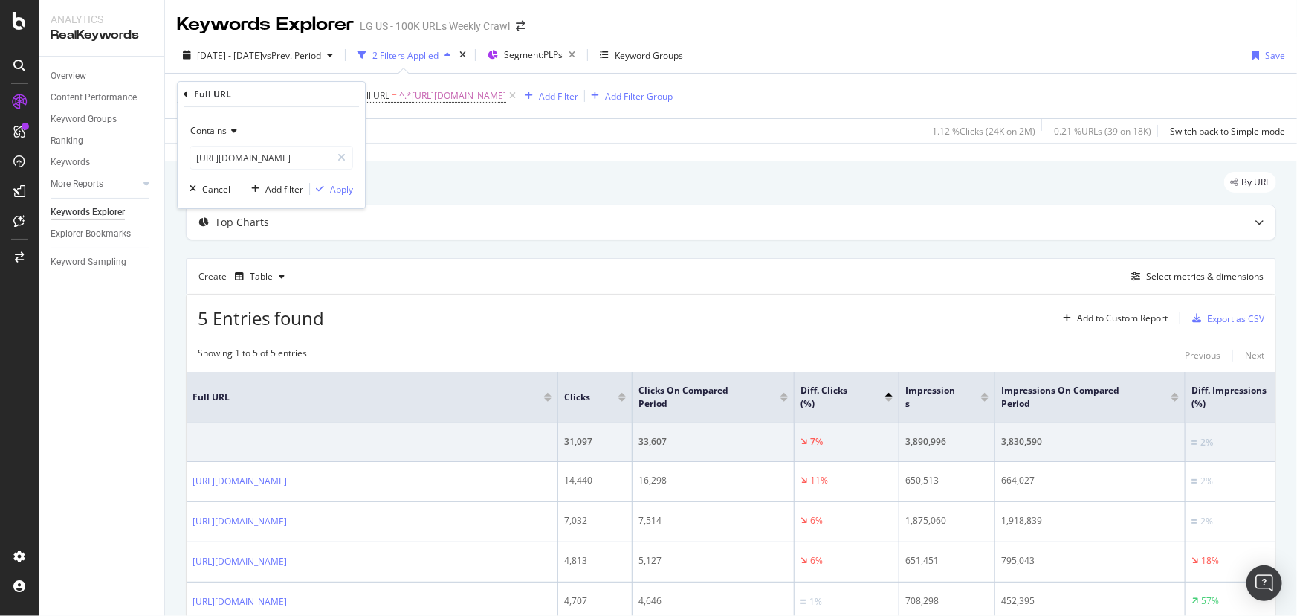
click at [339, 97] on icon at bounding box center [332, 95] width 13 height 15
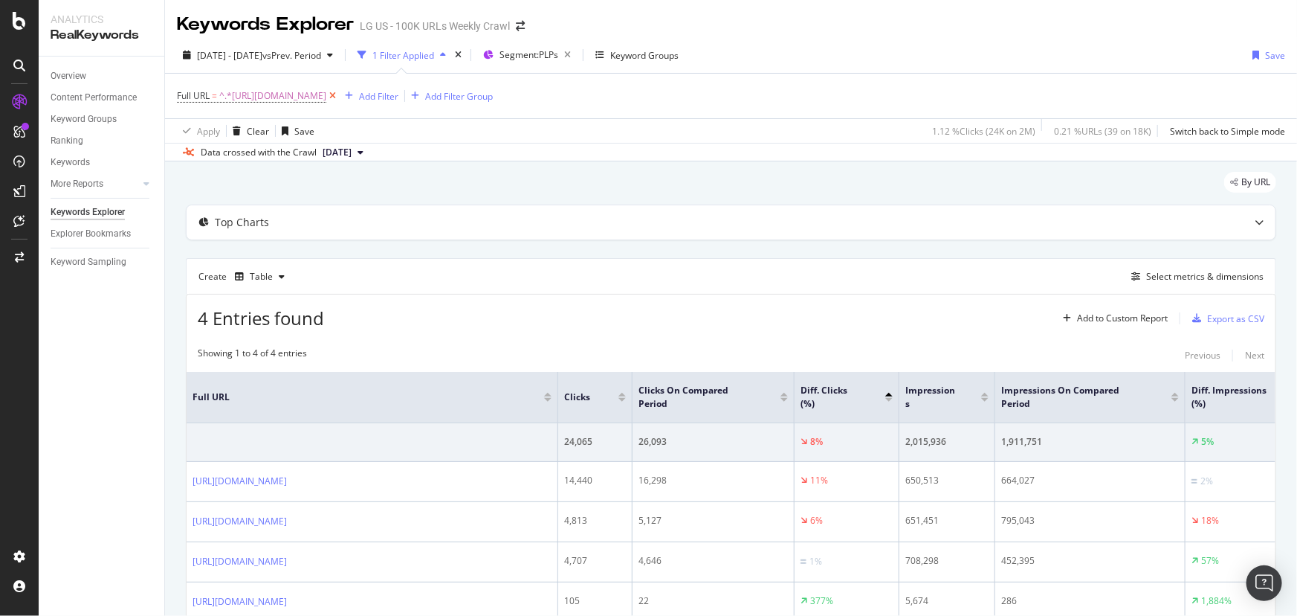
click at [339, 97] on icon at bounding box center [332, 95] width 13 height 15
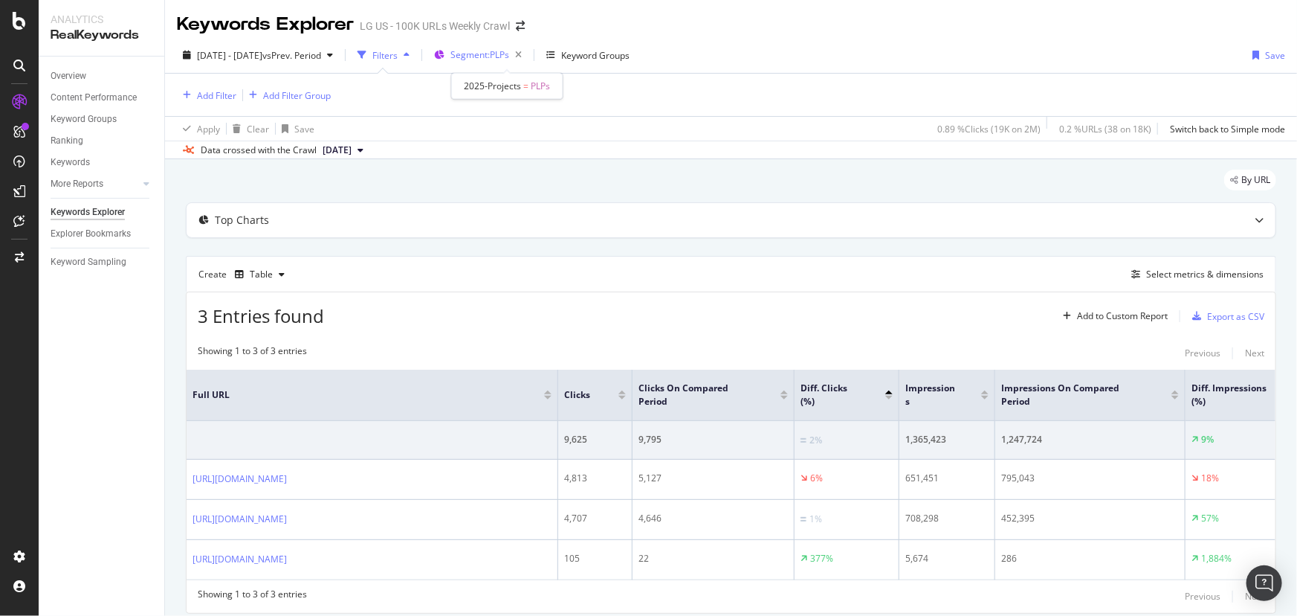
click at [502, 48] on div "Segment: PLPs" at bounding box center [489, 55] width 77 height 21
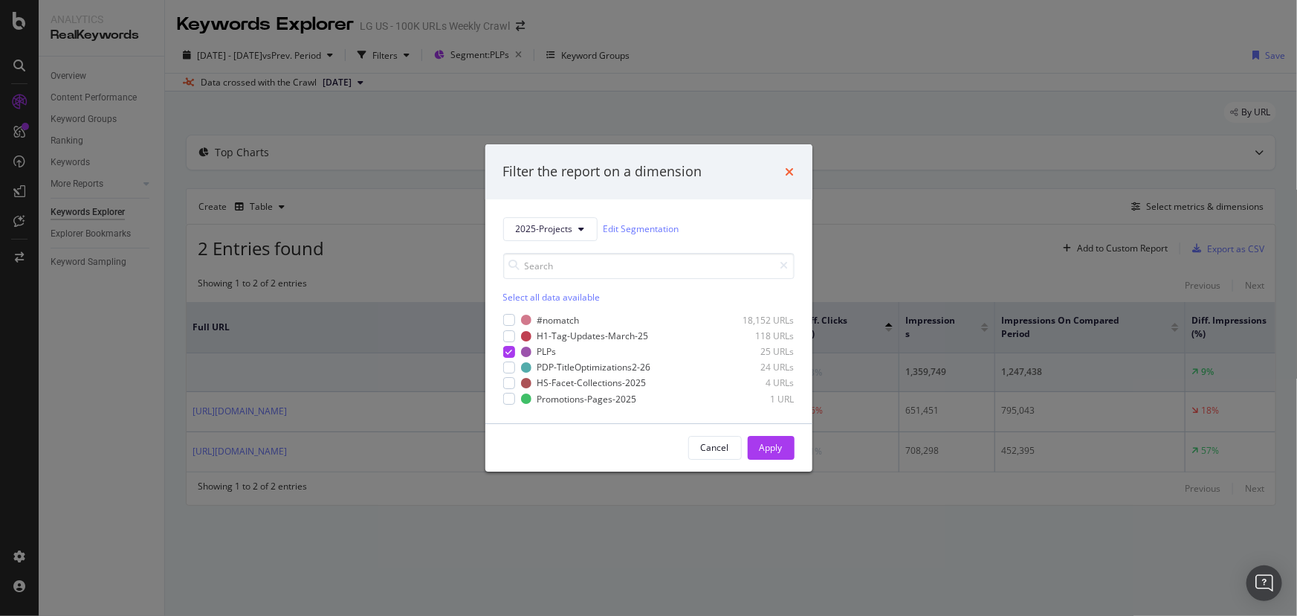
click at [789, 171] on icon "times" at bounding box center [790, 172] width 9 height 12
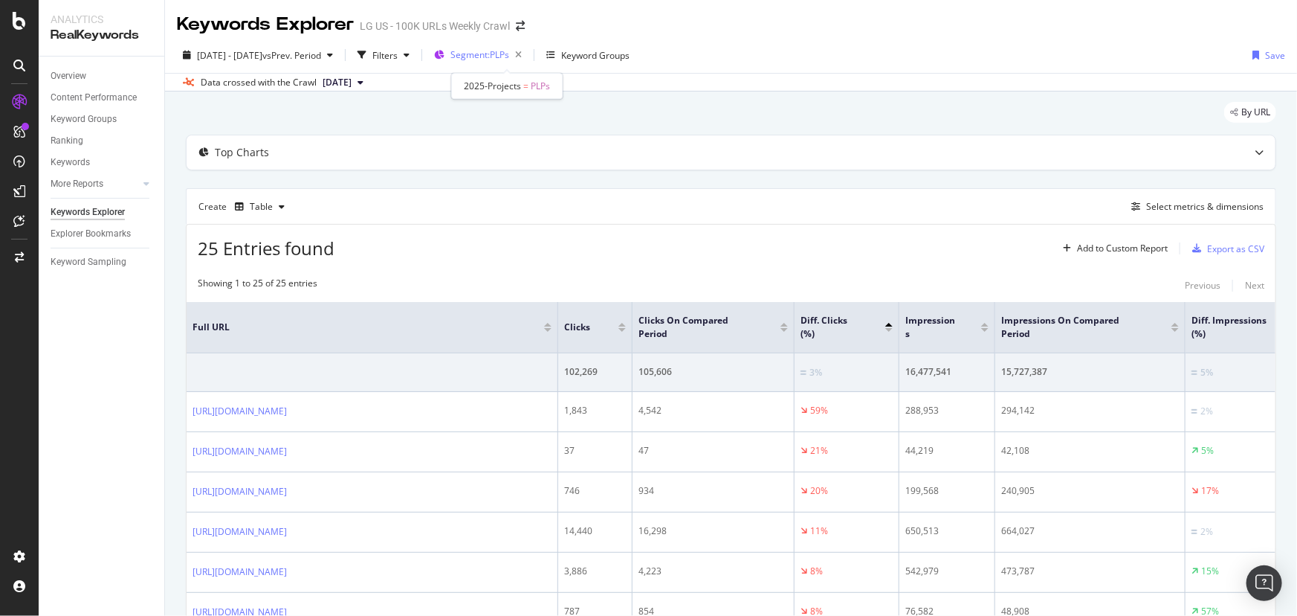
click at [502, 51] on span "Segment: PLPs" at bounding box center [480, 54] width 59 height 13
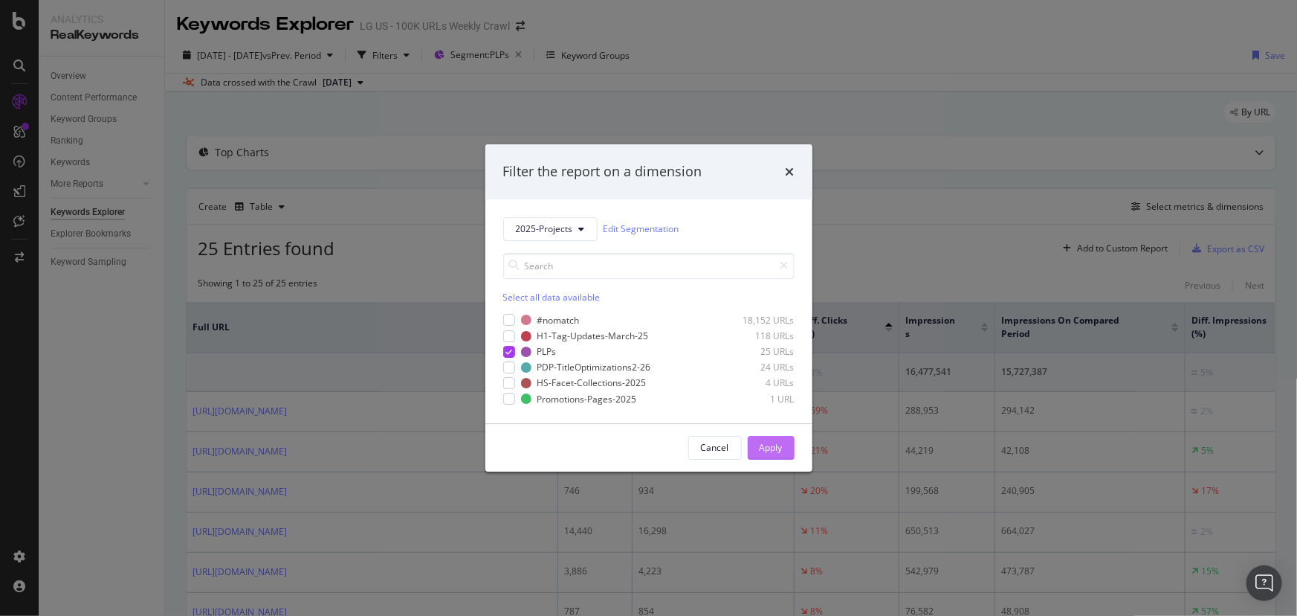
click at [780, 446] on div "Apply" at bounding box center [771, 447] width 23 height 13
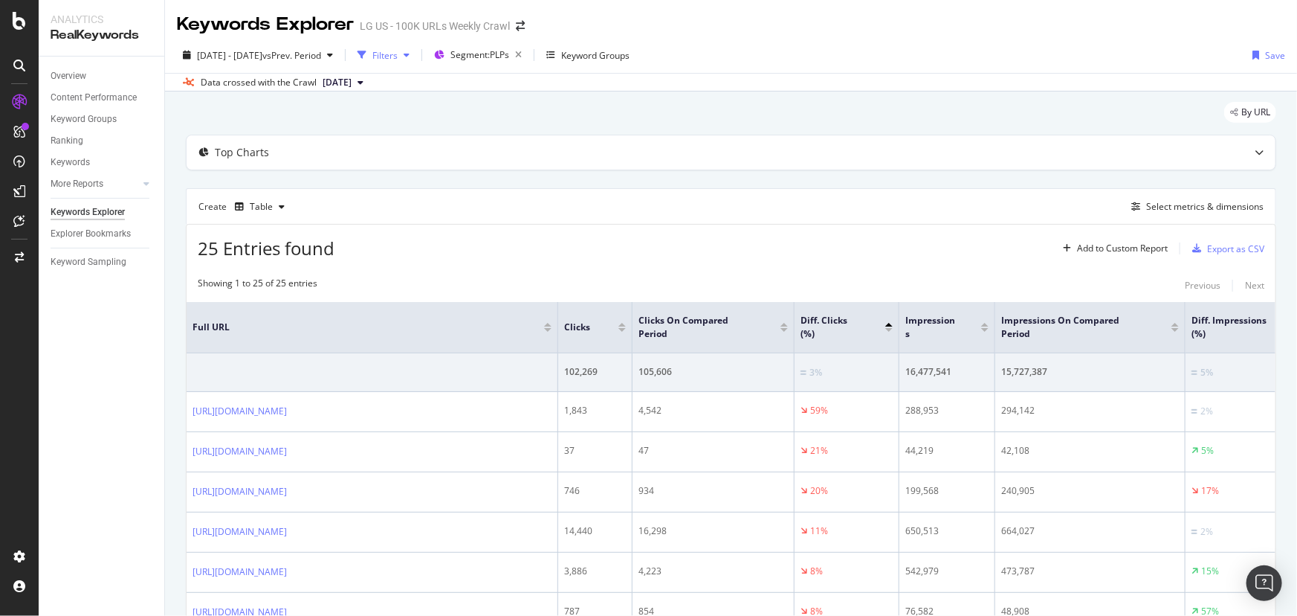
click at [372, 48] on div "button" at bounding box center [362, 55] width 21 height 21
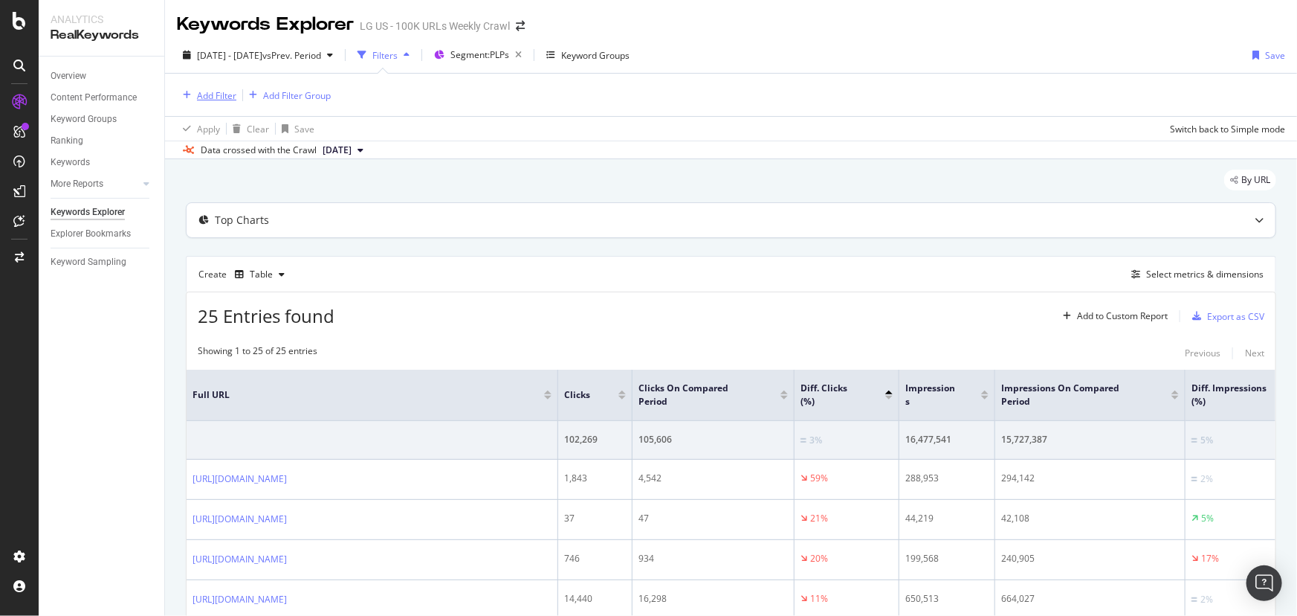
drag, startPoint x: 200, startPoint y: 94, endPoint x: 469, endPoint y: 146, distance: 274.1
click at [469, 146] on div "2025 Jul. 1st - Jul. 31st vs Prev. Period Filters Segment: PLPs Keyword Groups …" at bounding box center [731, 98] width 1132 height 122
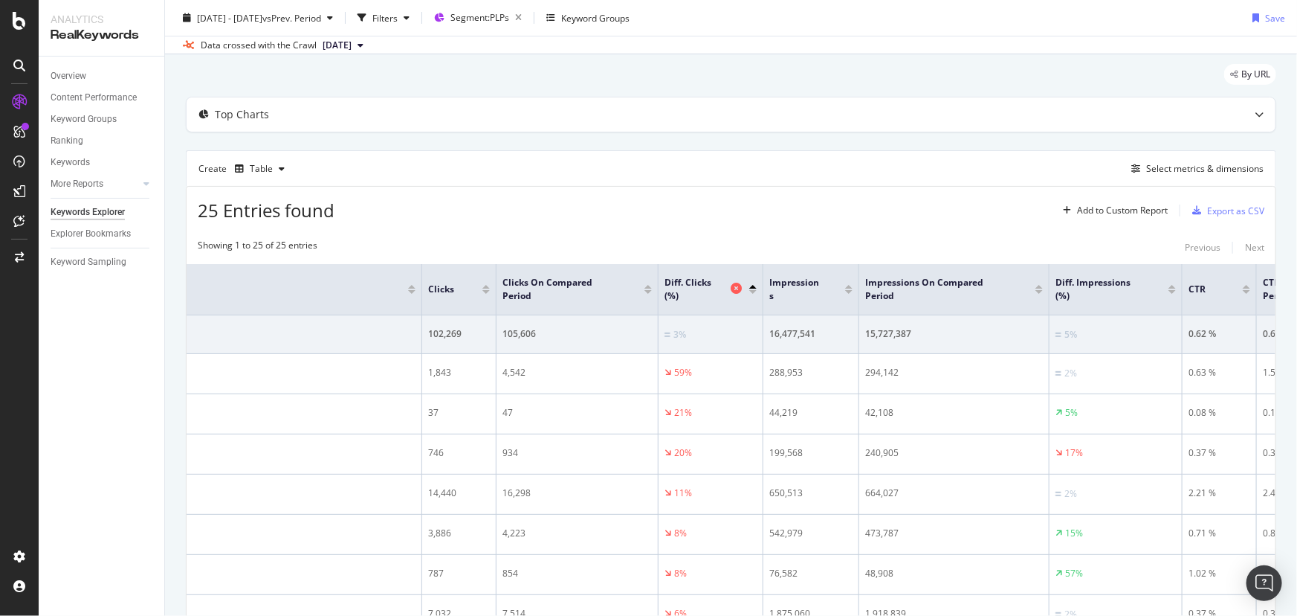
scroll to position [0, 135]
click at [756, 291] on div at bounding box center [753, 292] width 7 height 4
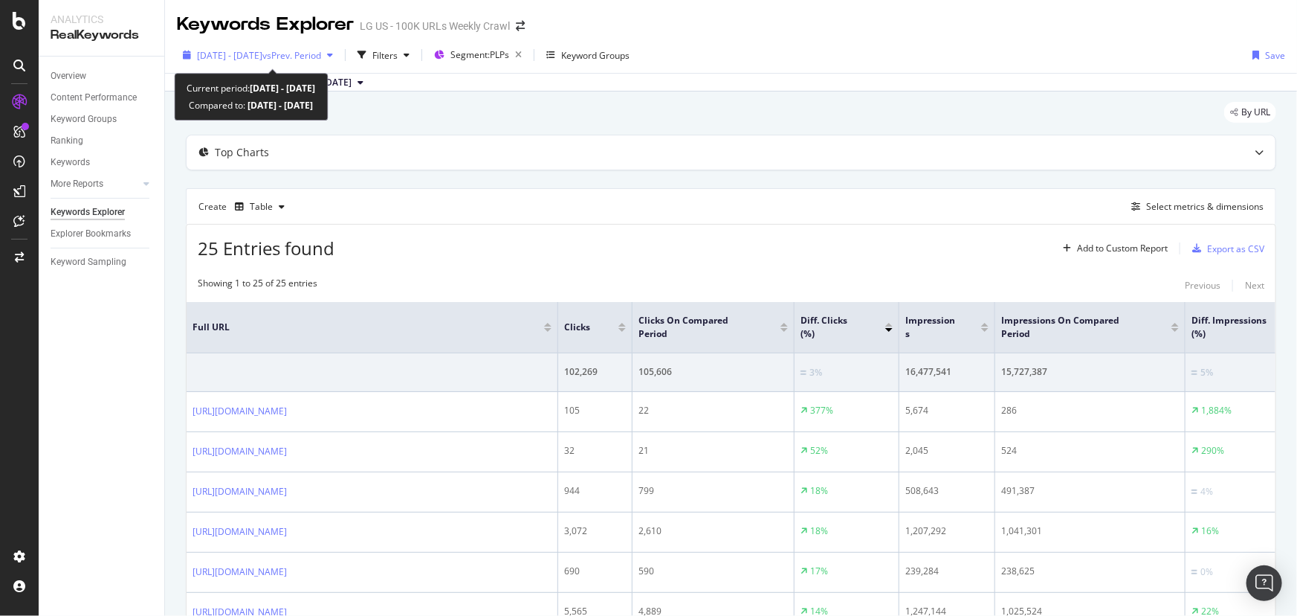
click at [294, 46] on div "2025 Jul. 1st - Jul. 31st vs Prev. Period" at bounding box center [258, 55] width 162 height 22
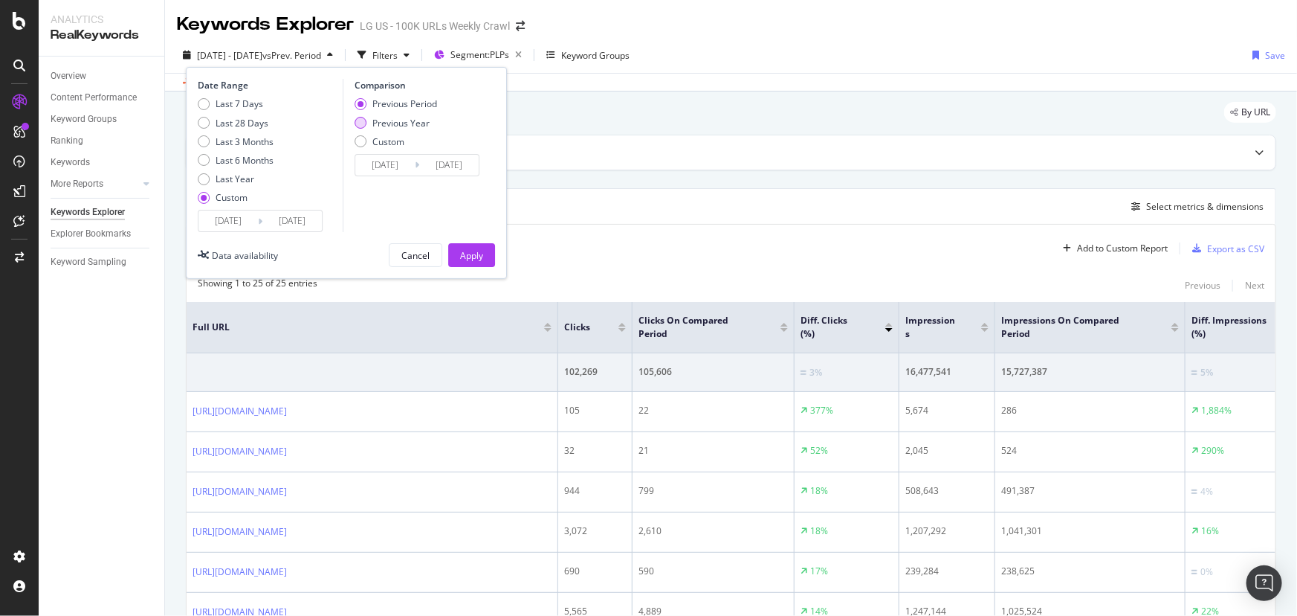
click at [358, 125] on div "Previous Year" at bounding box center [361, 123] width 12 height 12
type input "2024/07/02"
type input "2024/08/01"
click at [462, 254] on div "Apply" at bounding box center [471, 255] width 23 height 13
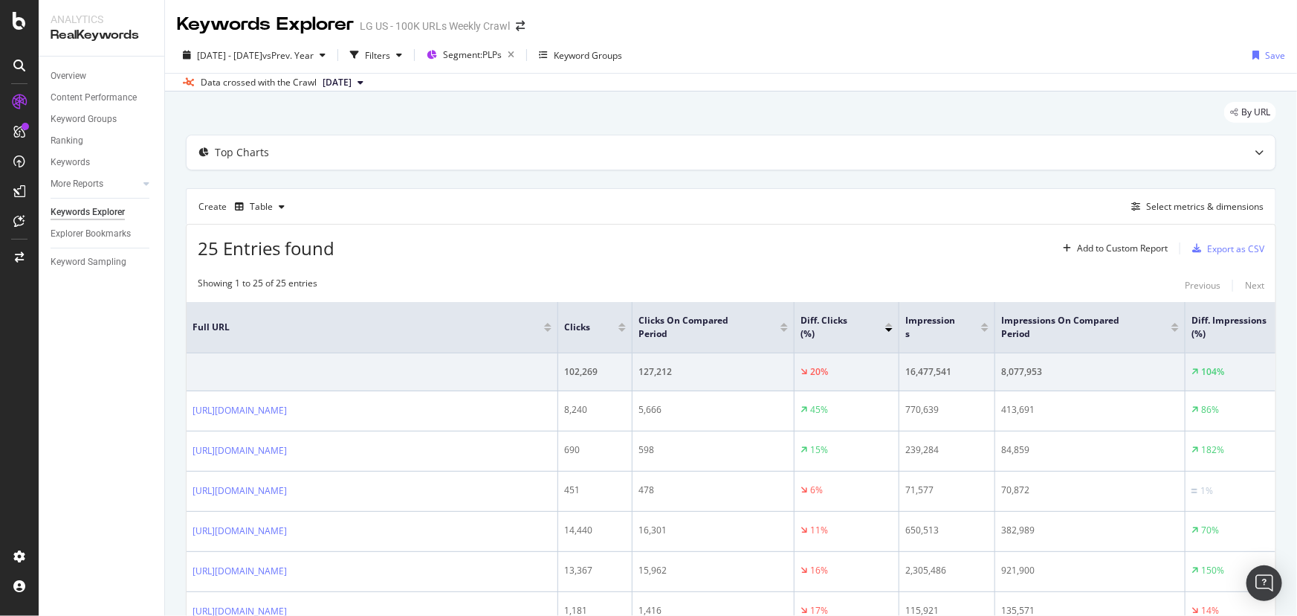
click at [888, 329] on div at bounding box center [888, 330] width 7 height 4
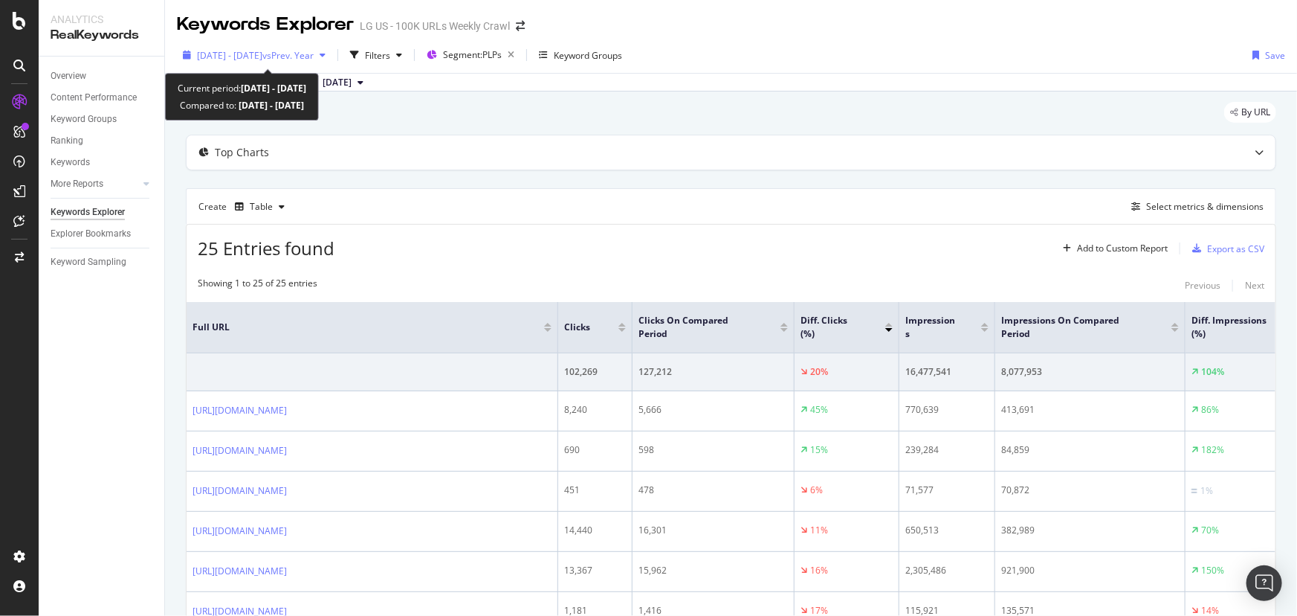
click at [314, 49] on span "vs Prev. Year" at bounding box center [287, 55] width 51 height 13
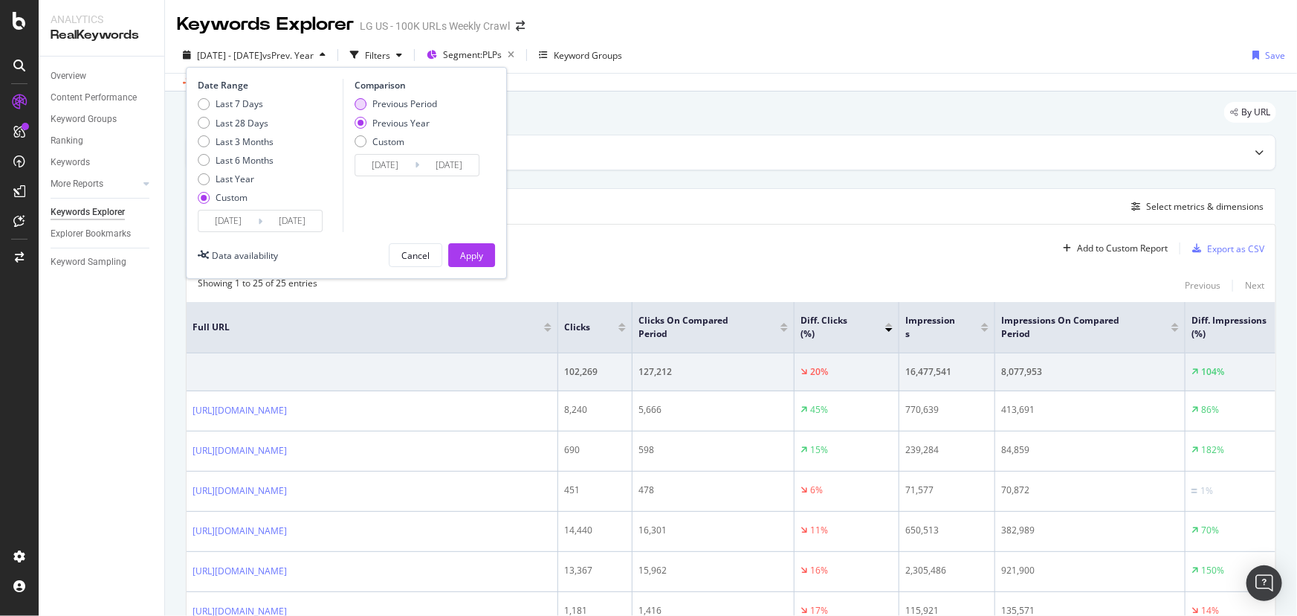
click at [364, 102] on div "Previous Period" at bounding box center [361, 104] width 12 height 12
type input "2025/05/31"
type input "2025/06/30"
click at [488, 259] on button "Apply" at bounding box center [471, 255] width 47 height 24
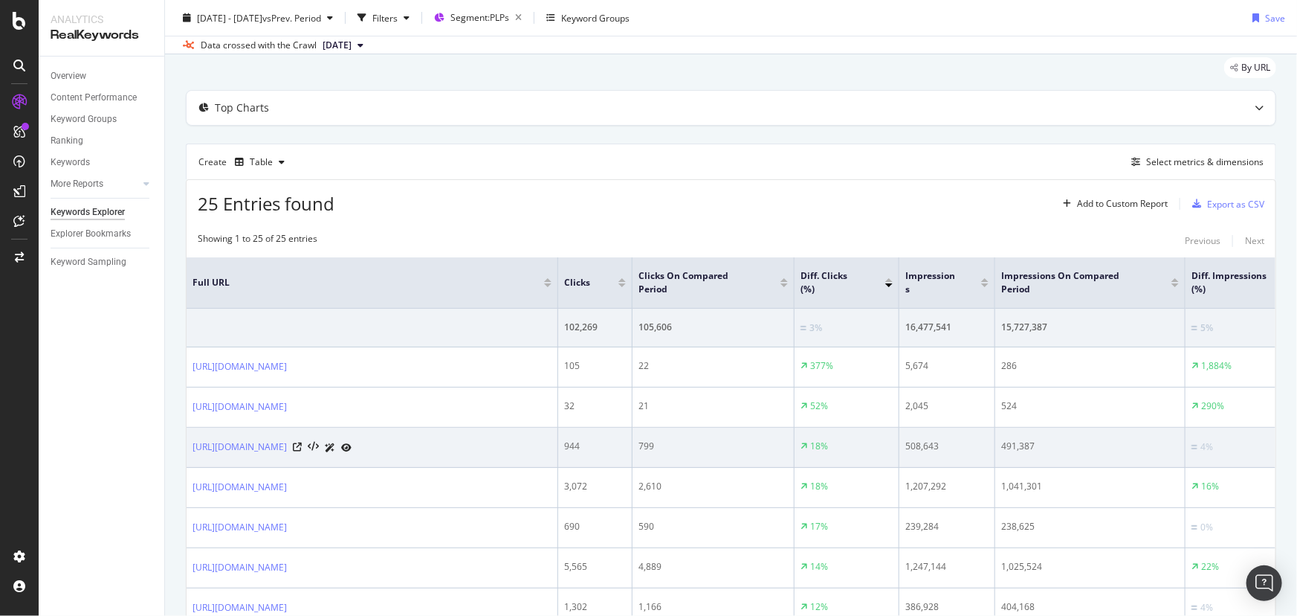
scroll to position [57, 0]
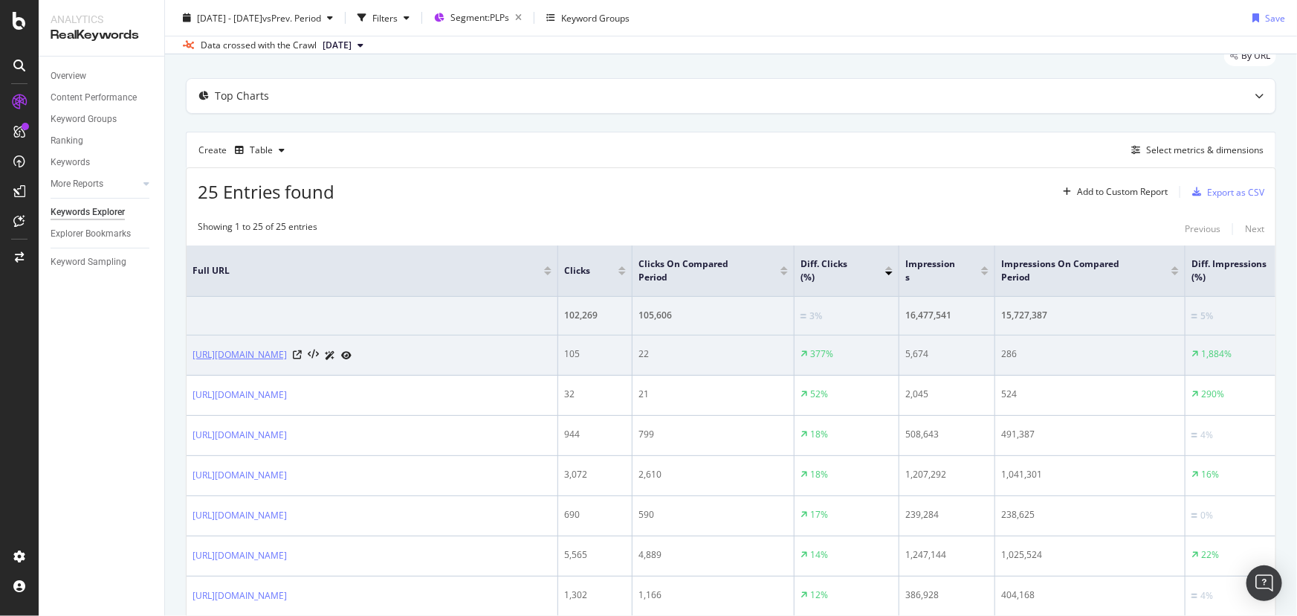
drag, startPoint x: 187, startPoint y: 349, endPoint x: 349, endPoint y: 355, distance: 162.2
click at [349, 355] on td "https://www.lg.com/us/qned-evo-ai-tv" at bounding box center [373, 355] width 372 height 40
copy link "https://www.lg.com/us/qned-evo-ai-tv"
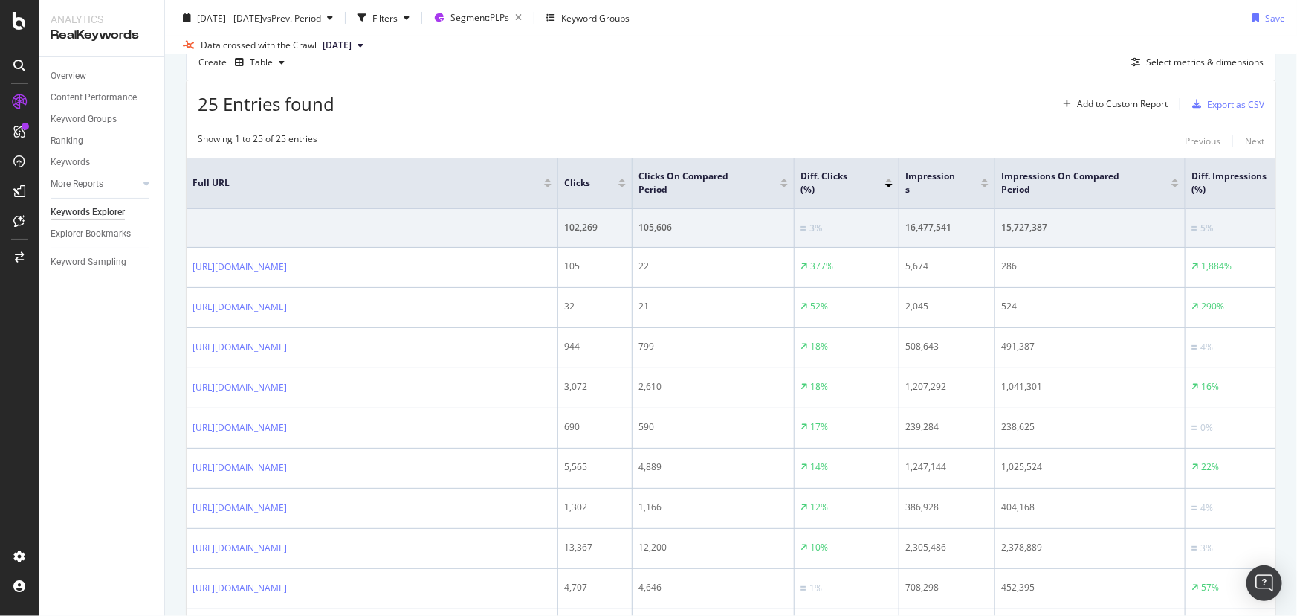
scroll to position [0, 0]
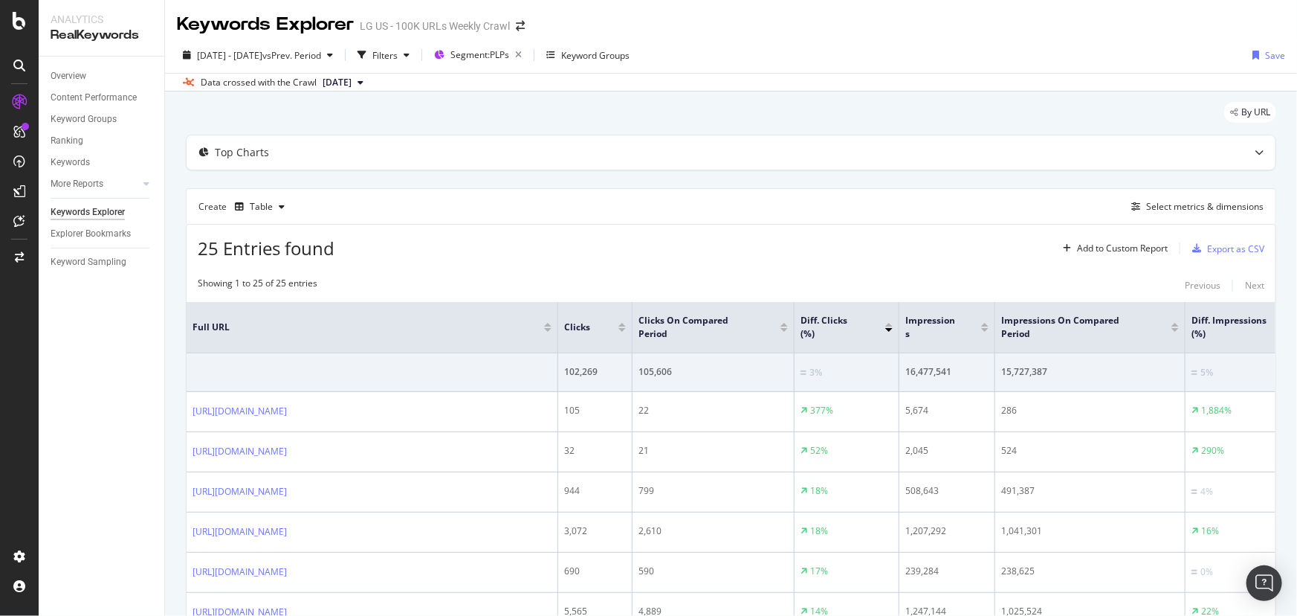
click at [471, 125] on div "By URL" at bounding box center [731, 118] width 1091 height 33
click at [416, 54] on div "button" at bounding box center [407, 55] width 18 height 9
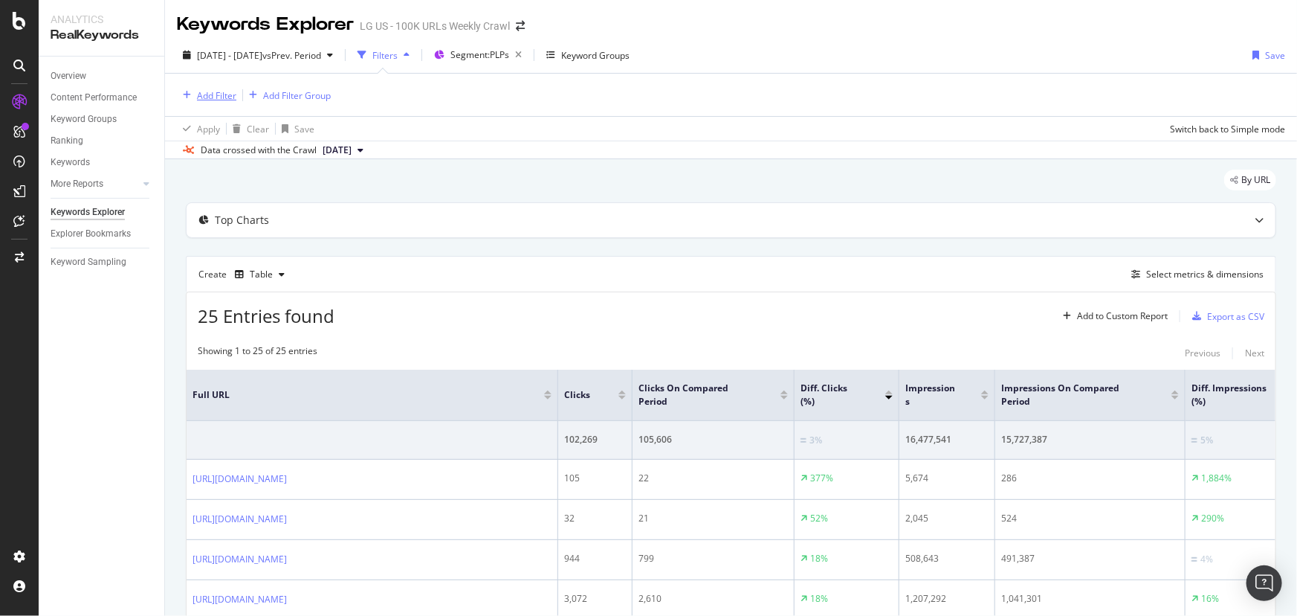
click at [214, 97] on div "Add Filter" at bounding box center [216, 95] width 39 height 13
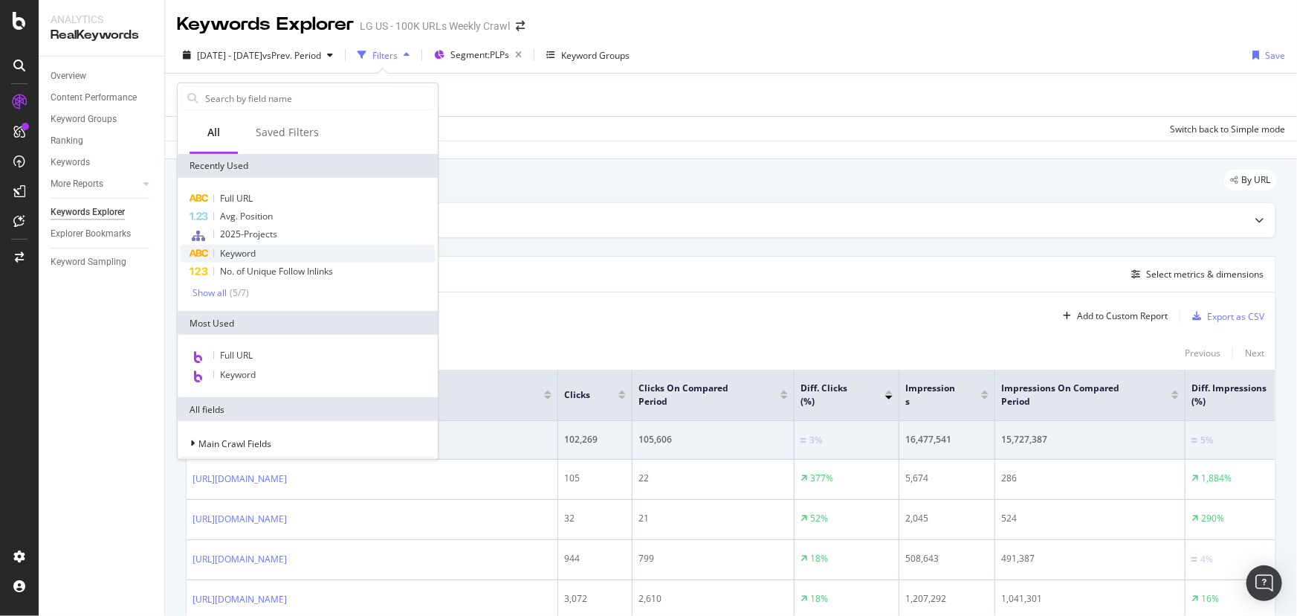
click at [241, 245] on div "Keyword" at bounding box center [308, 254] width 254 height 18
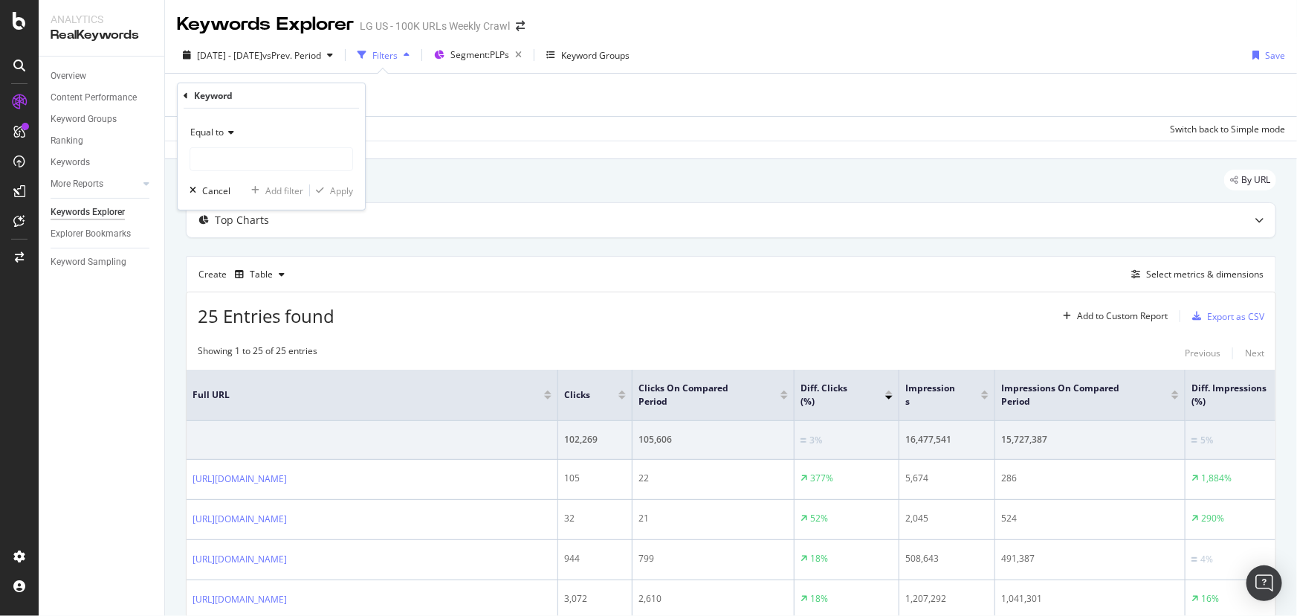
click at [234, 123] on div "Equal to" at bounding box center [272, 132] width 164 height 24
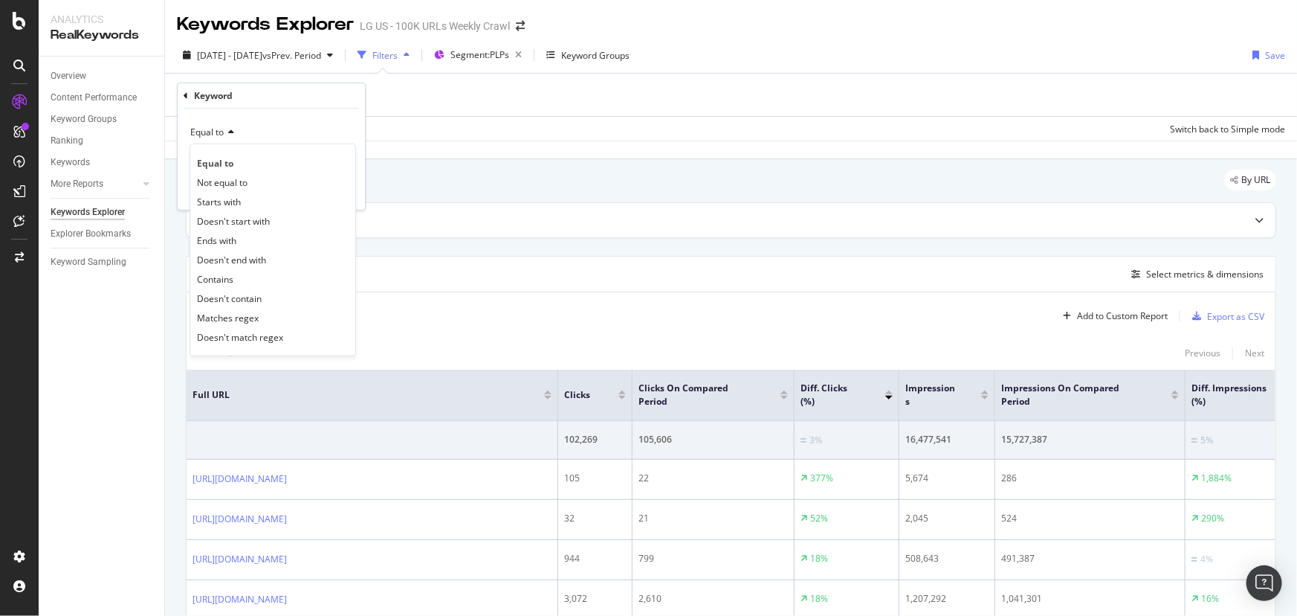
click at [285, 128] on div "Equal to" at bounding box center [272, 132] width 164 height 24
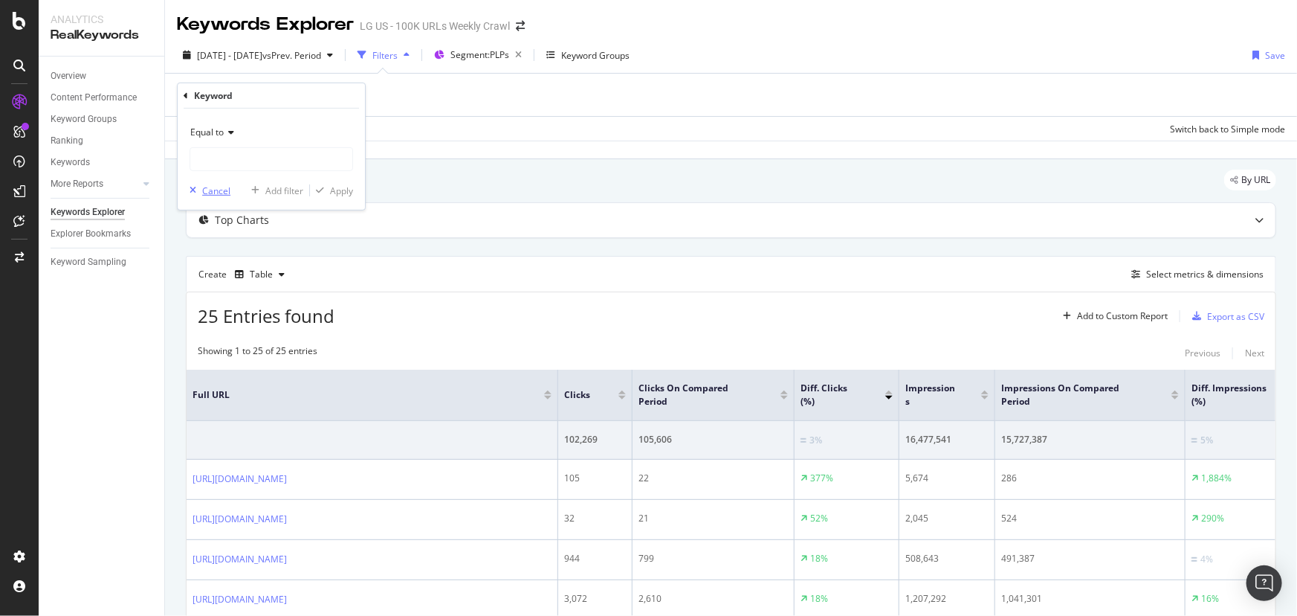
click at [200, 192] on div "button" at bounding box center [193, 190] width 19 height 9
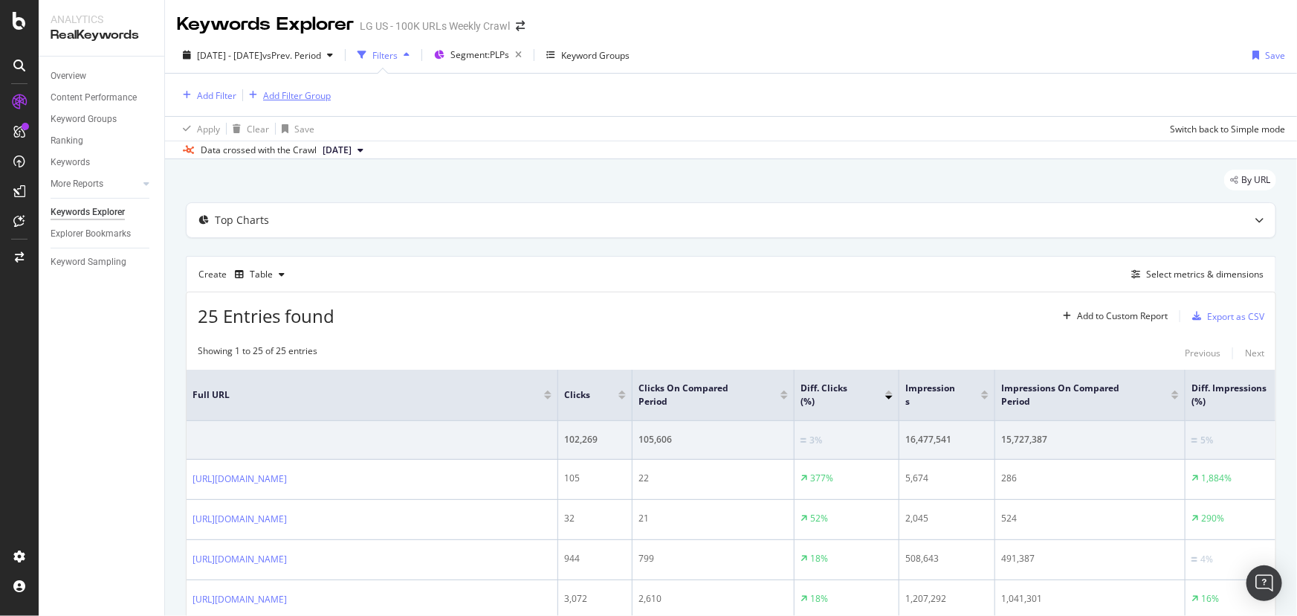
click at [275, 94] on div "Add Filter Group" at bounding box center [297, 95] width 68 height 13
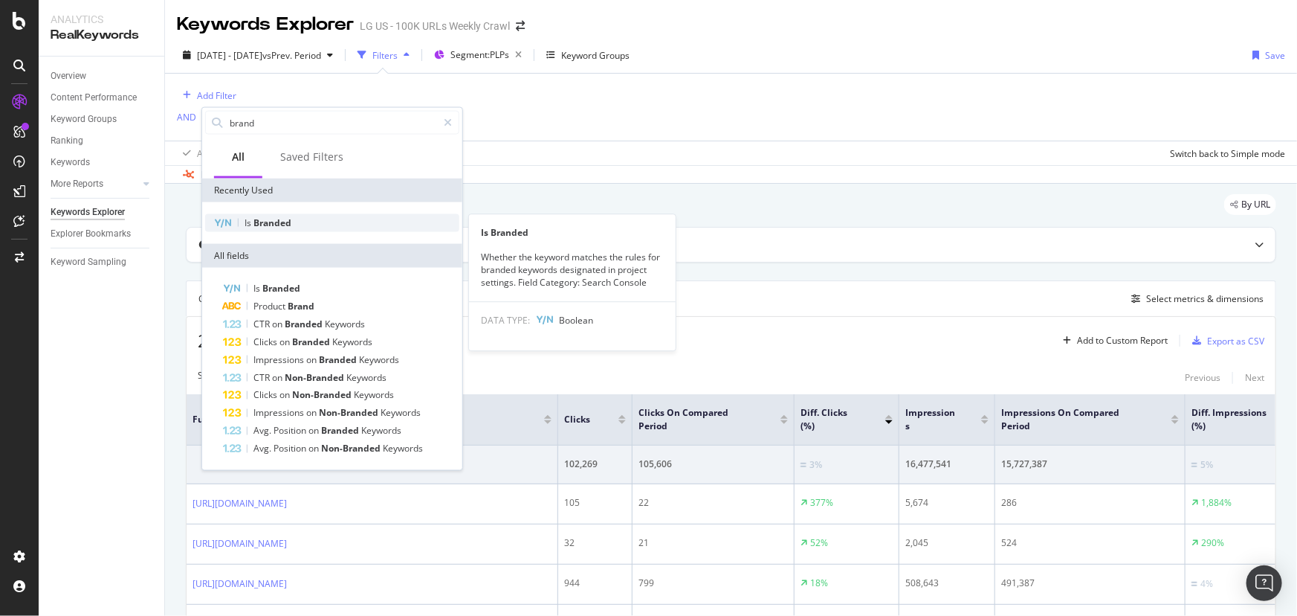
type input "brand"
click at [273, 225] on span "Branded" at bounding box center [273, 222] width 38 height 13
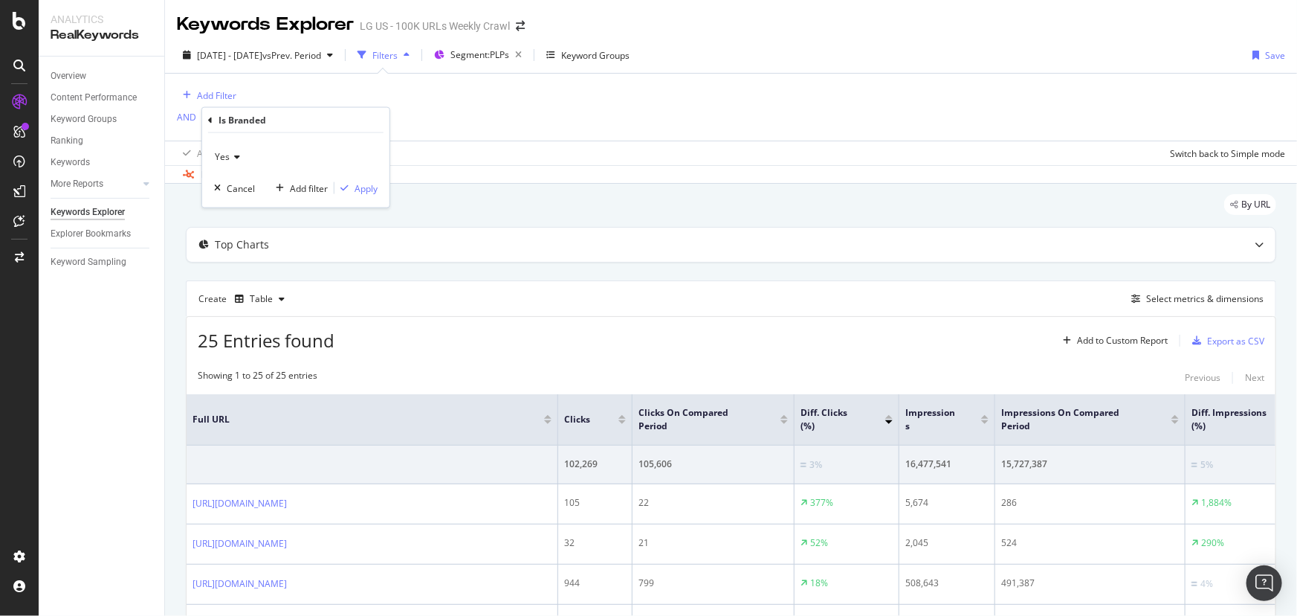
click at [241, 152] on div "Yes" at bounding box center [296, 157] width 164 height 24
click at [248, 207] on div "No" at bounding box center [297, 206] width 159 height 19
click at [356, 188] on div "Apply" at bounding box center [366, 187] width 23 height 13
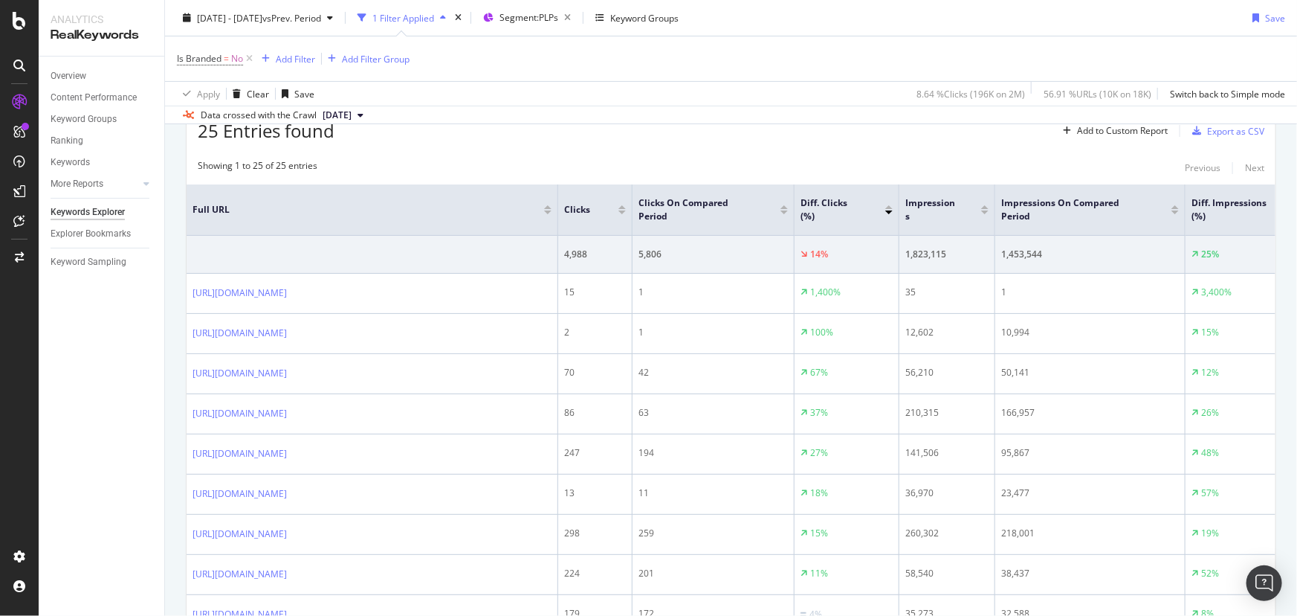
scroll to position [188, 0]
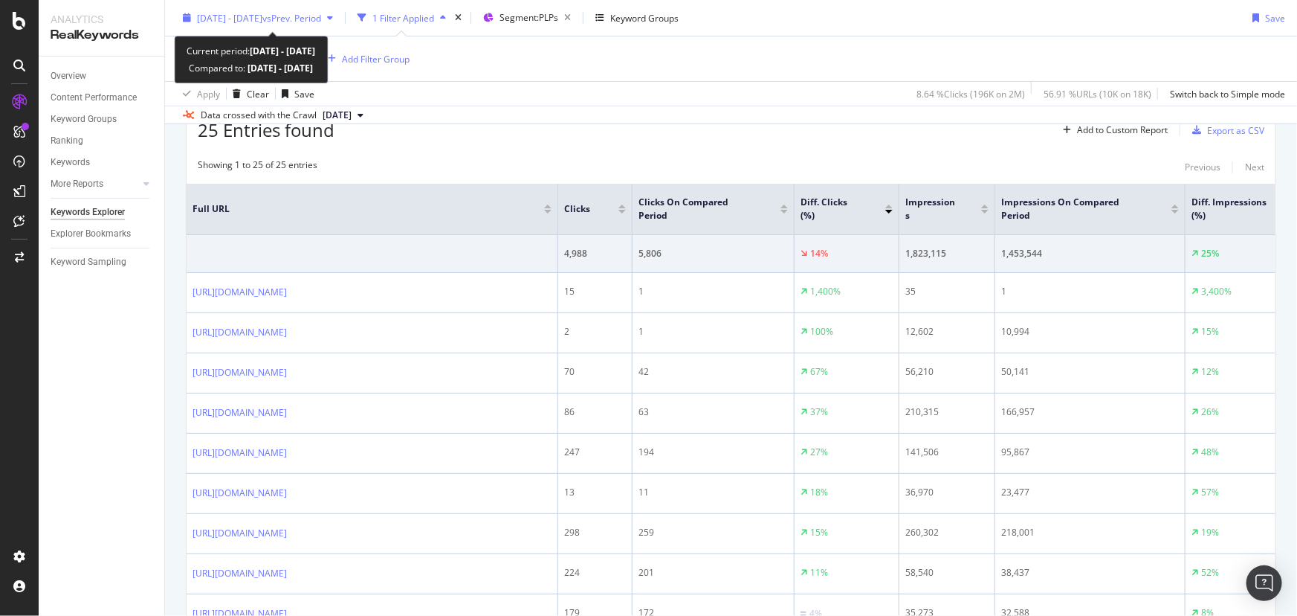
click at [317, 13] on span "vs Prev. Period" at bounding box center [291, 17] width 59 height 13
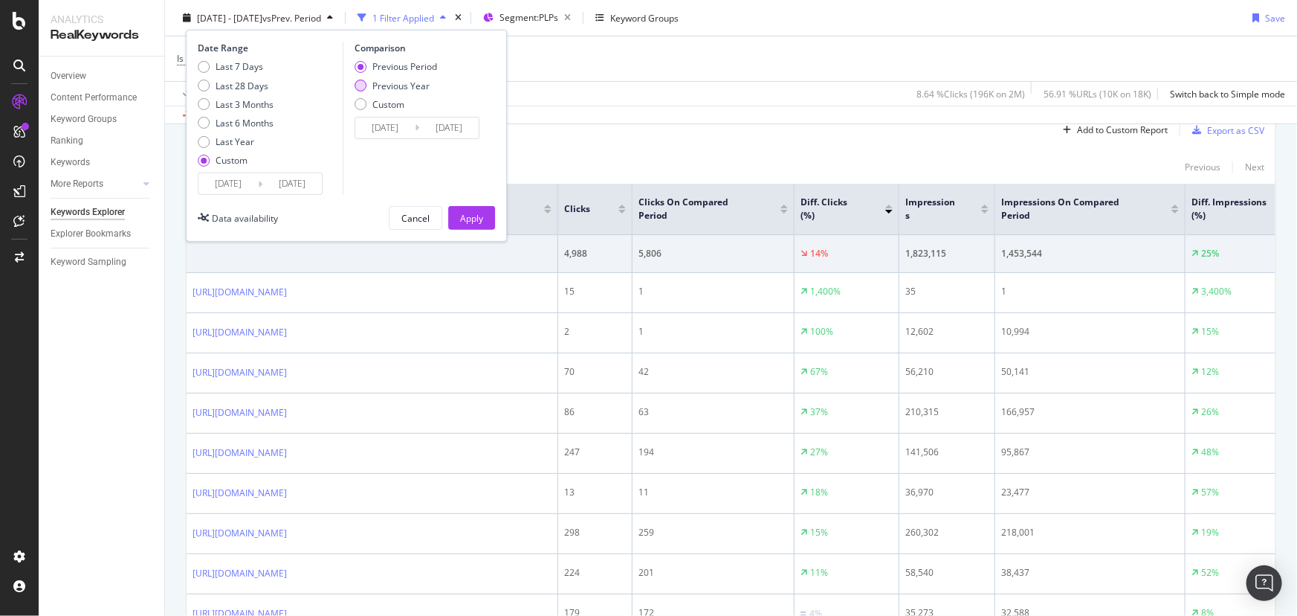
click at [369, 88] on div "Previous Year" at bounding box center [396, 85] width 83 height 13
type input "2024/07/02"
type input "2024/08/01"
click at [480, 216] on div "Apply" at bounding box center [471, 217] width 23 height 13
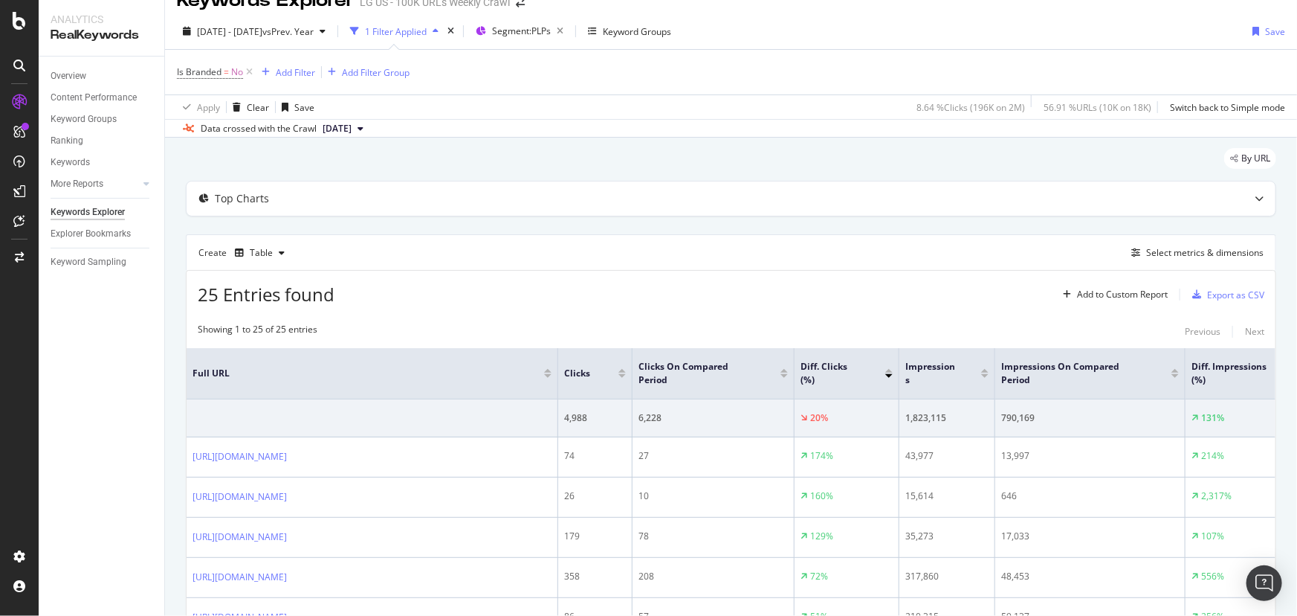
scroll to position [22, 0]
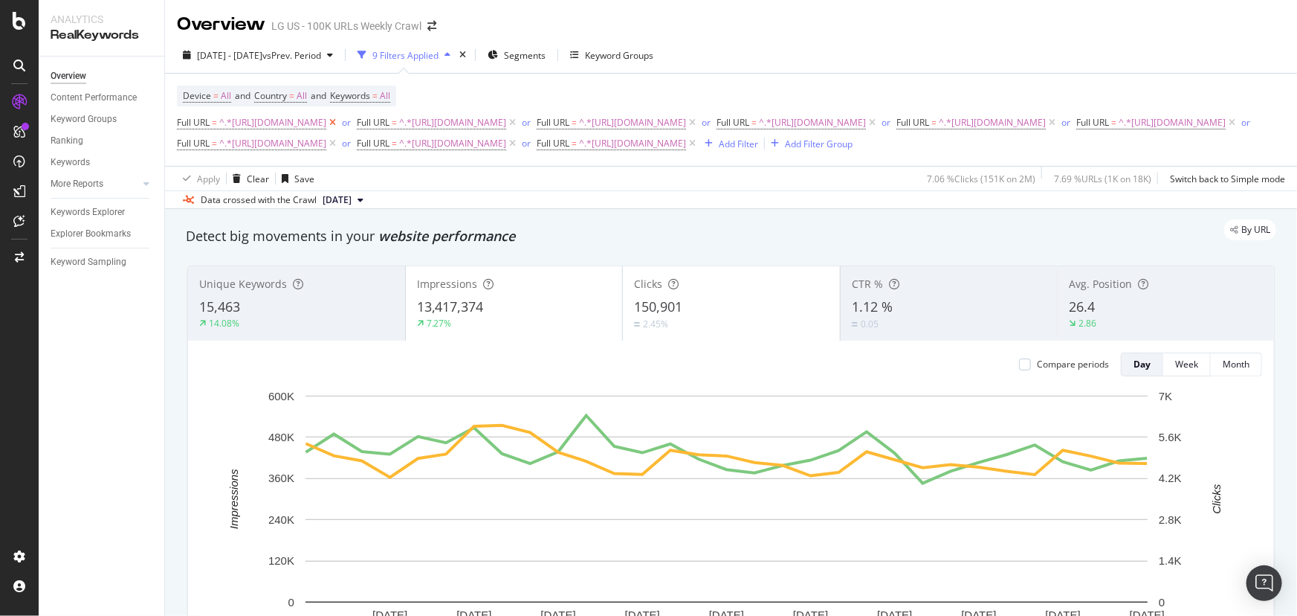
click at [339, 123] on icon at bounding box center [332, 122] width 13 height 15
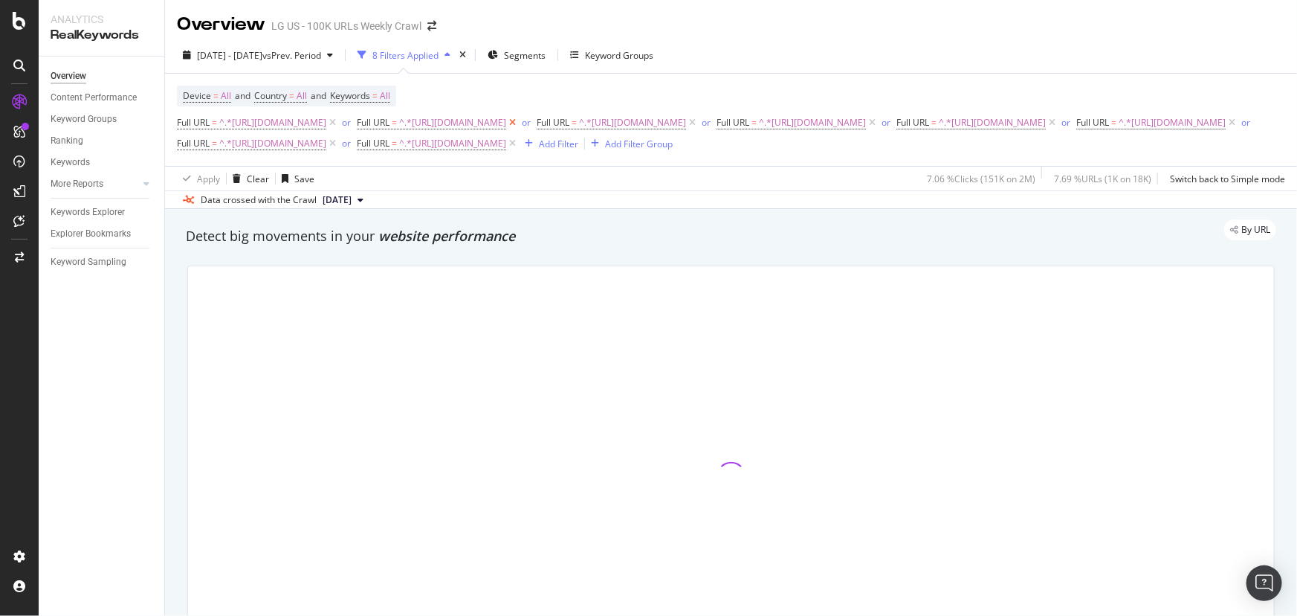
click at [519, 126] on icon at bounding box center [512, 122] width 13 height 15
click at [519, 123] on icon at bounding box center [512, 122] width 13 height 15
click at [519, 125] on icon at bounding box center [512, 122] width 13 height 15
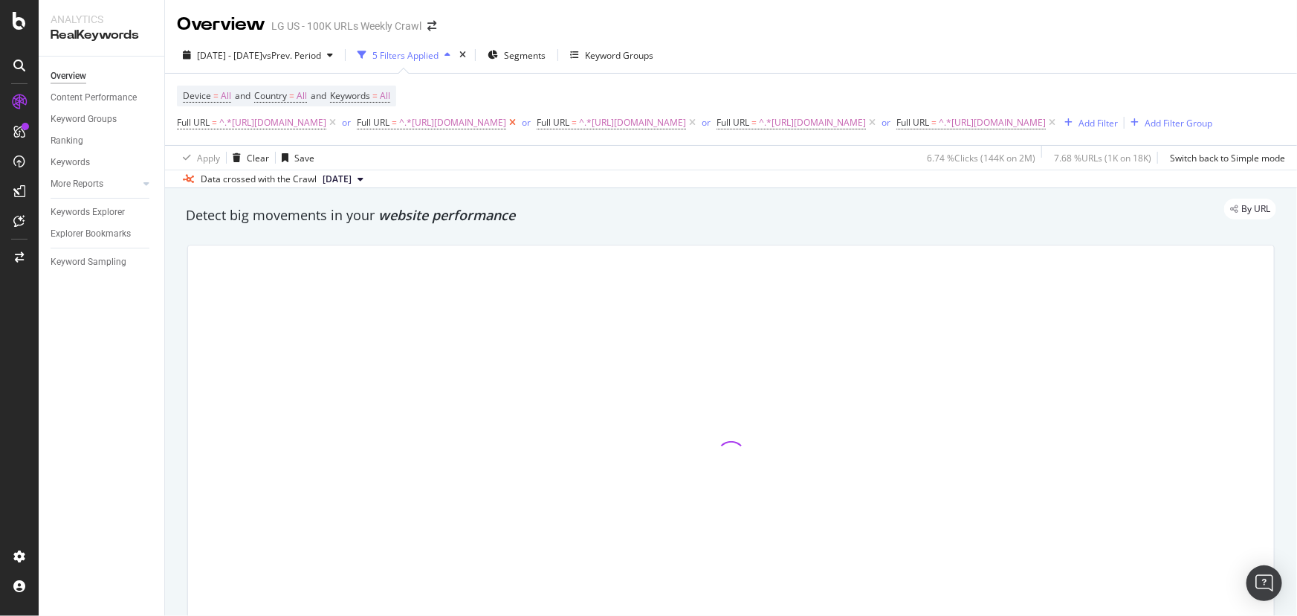
click at [506, 125] on span "^.*https://www.lg.com/us/magic-remote.*$" at bounding box center [452, 122] width 107 height 21
click at [519, 120] on icon at bounding box center [512, 122] width 13 height 15
click at [519, 126] on icon at bounding box center [512, 122] width 13 height 15
click at [519, 121] on icon at bounding box center [512, 122] width 13 height 15
click at [519, 123] on icon at bounding box center [512, 122] width 13 height 15
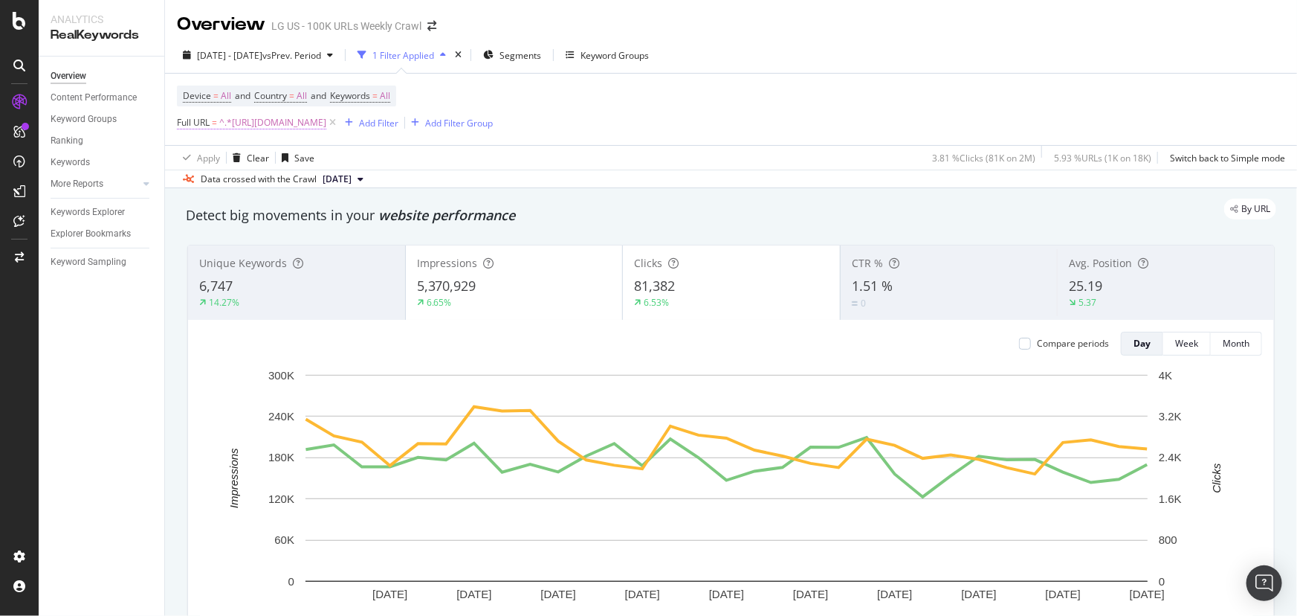
click at [292, 127] on span "^.*https://www.lg.com/us/refrigerators.*$" at bounding box center [272, 122] width 107 height 21
click at [242, 155] on div "Contains" at bounding box center [272, 158] width 164 height 24
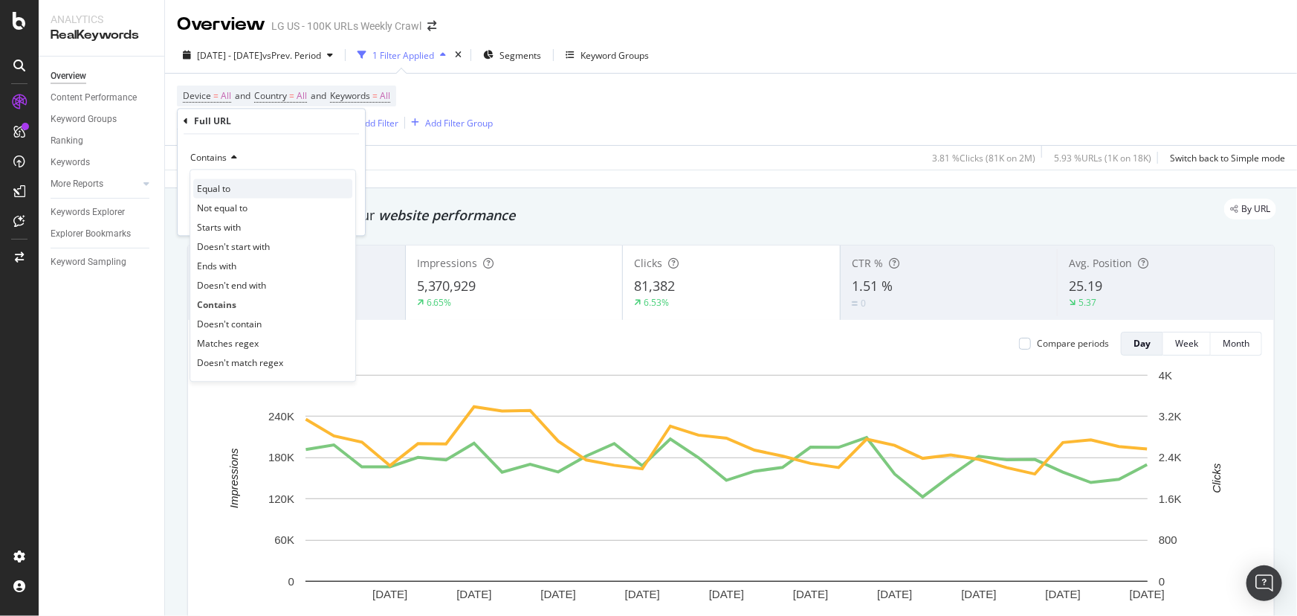
click at [232, 191] on div "Equal to" at bounding box center [272, 188] width 159 height 19
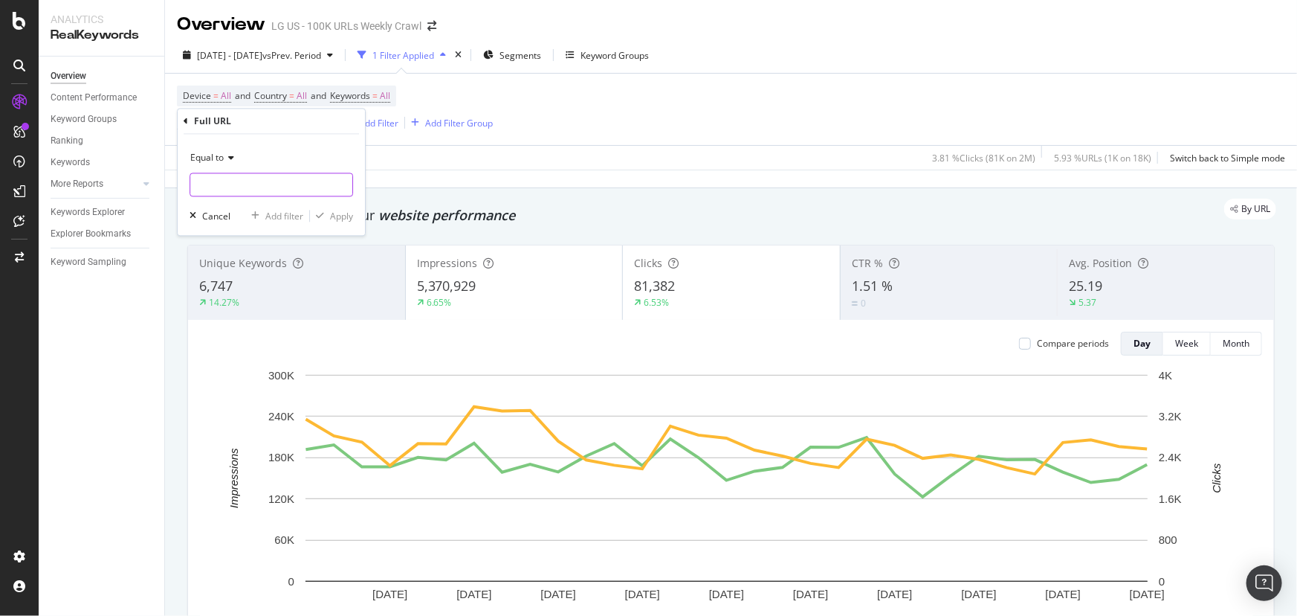
click at [297, 178] on input "text" at bounding box center [271, 185] width 162 height 24
paste input "[URL][DOMAIN_NAME]"
type input "[URL][DOMAIN_NAME]"
click at [335, 212] on div "Apply" at bounding box center [341, 216] width 23 height 13
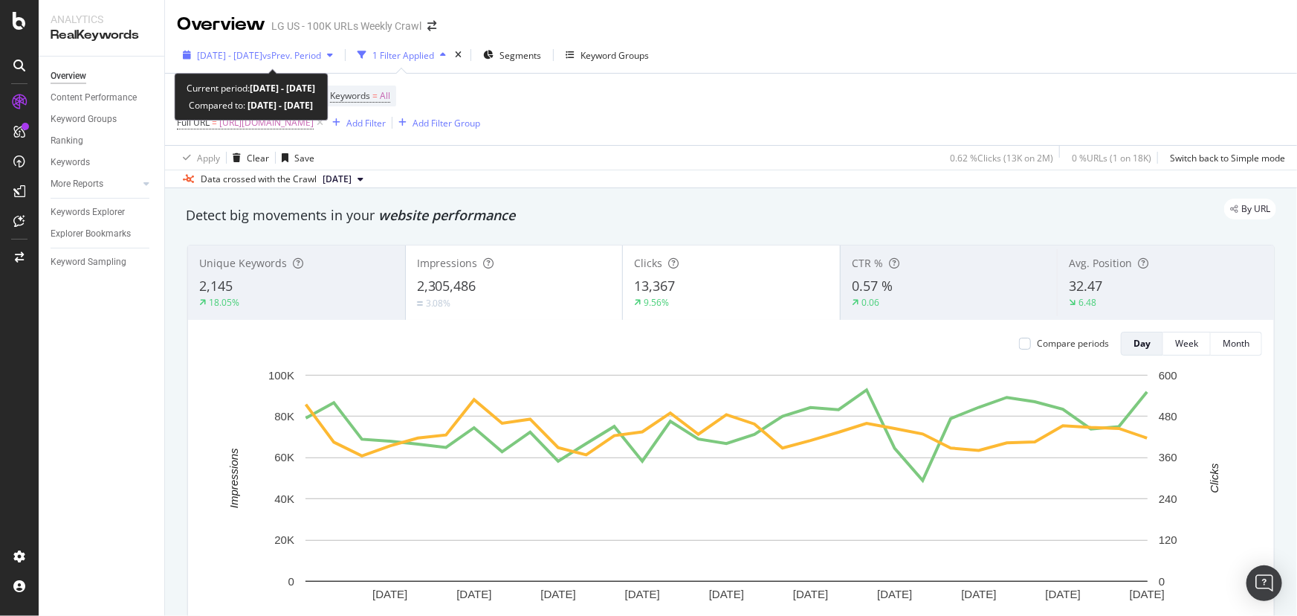
click at [312, 48] on div "2025 Jul. 1st - Jul. 31st vs Prev. Period" at bounding box center [258, 55] width 162 height 22
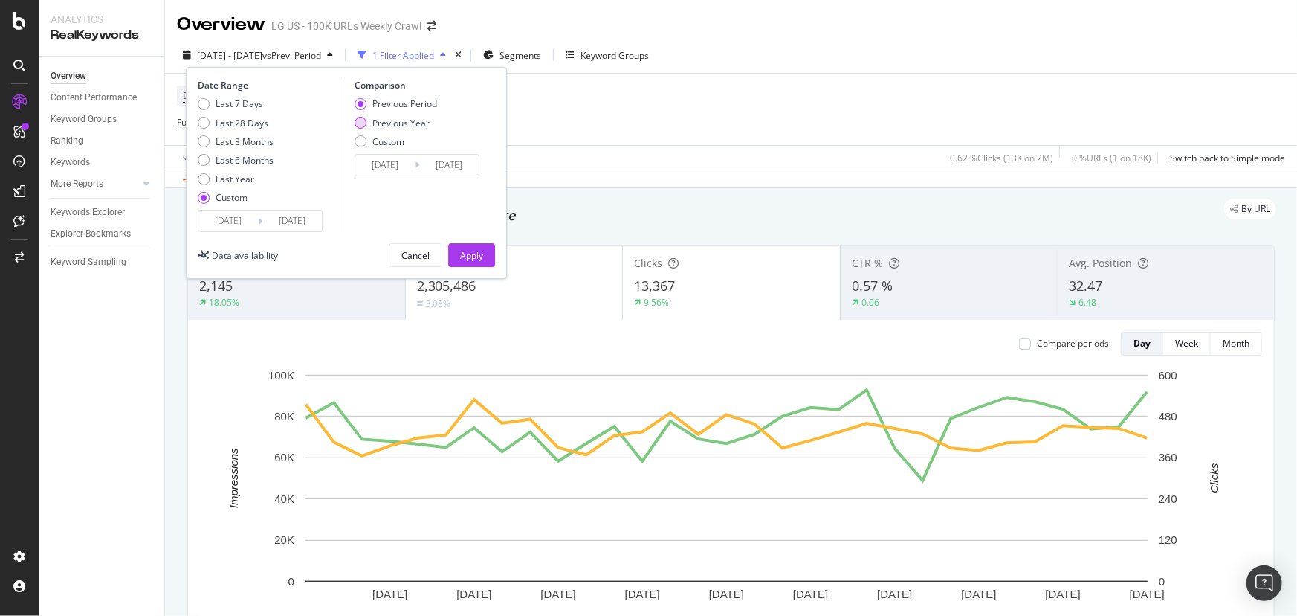
click at [362, 117] on div "Previous Year" at bounding box center [361, 123] width 12 height 12
type input "2024/07/02"
type input "2024/08/01"
click at [727, 57] on div "2025 Jul. 1st - Jul. 31st vs Prev. Period 1 Filter Applied Segments Keyword Gro…" at bounding box center [731, 58] width 1132 height 30
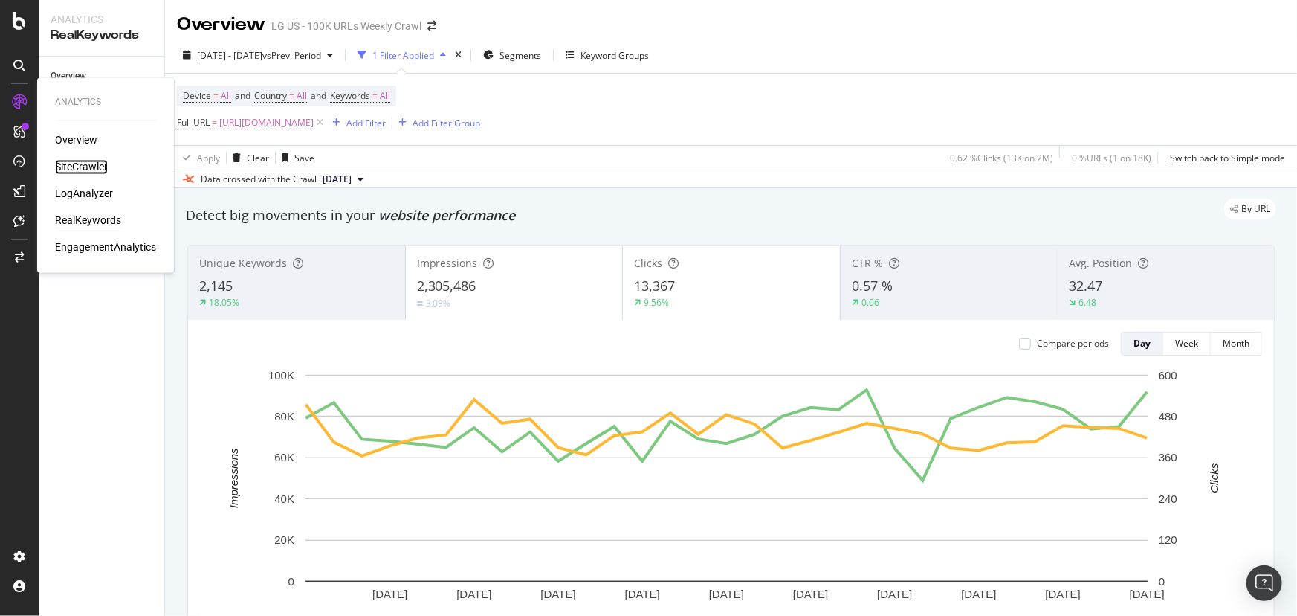
click at [80, 166] on div "SiteCrawler" at bounding box center [81, 167] width 53 height 15
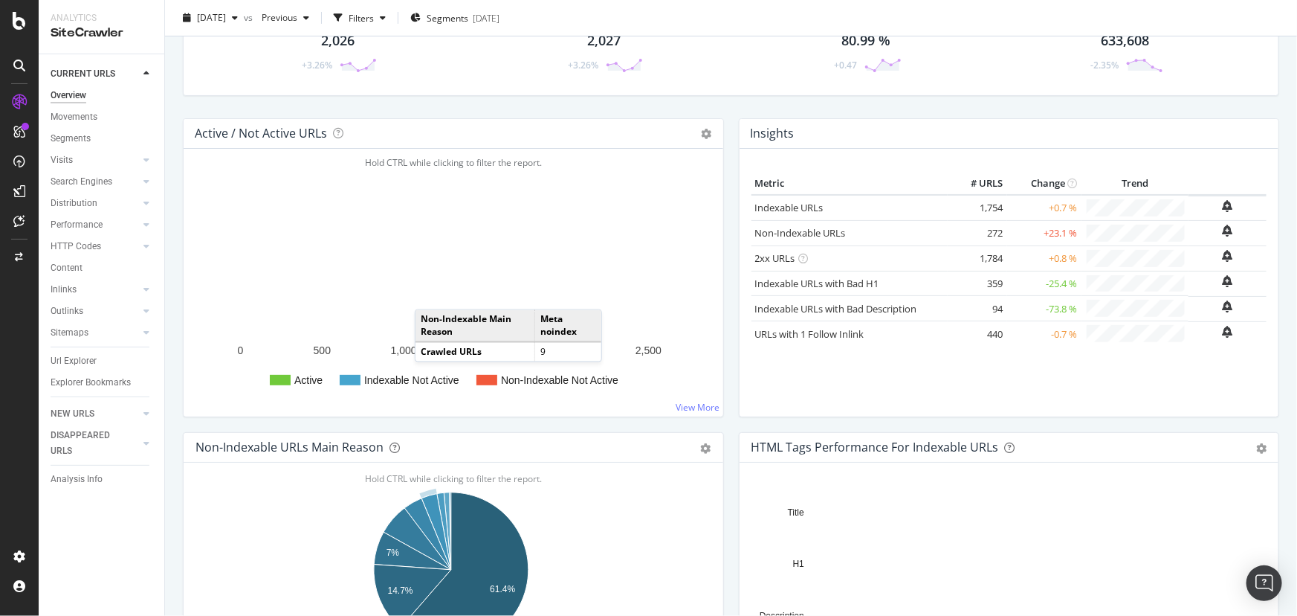
scroll to position [103, 0]
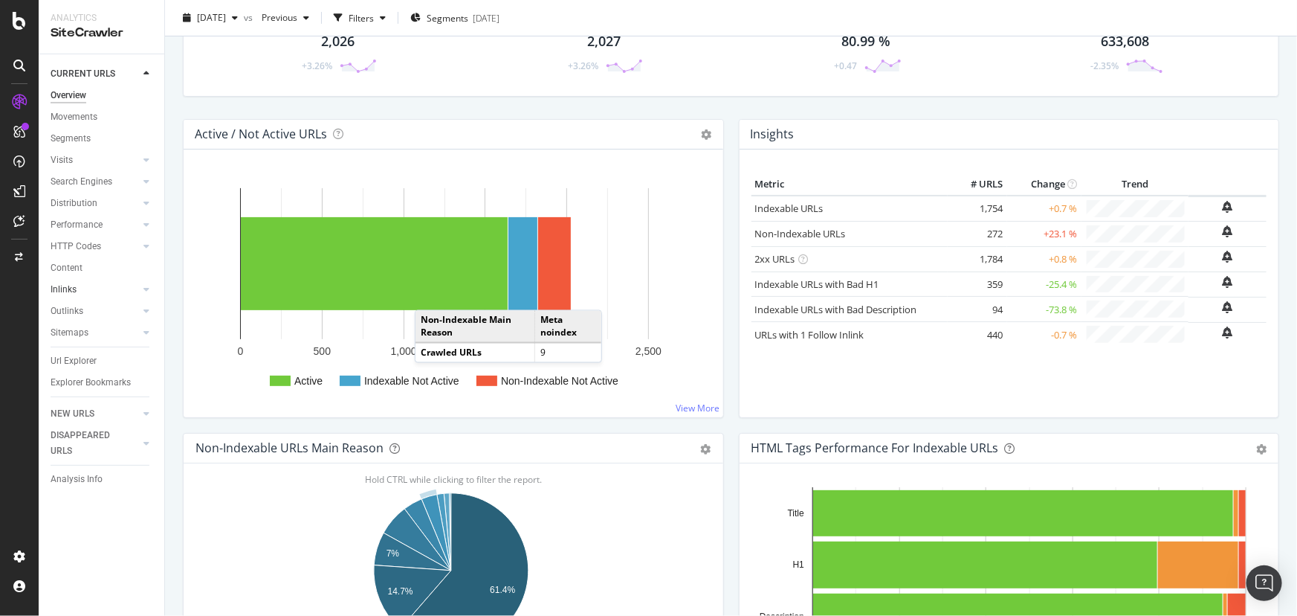
click at [120, 285] on link "Inlinks" at bounding box center [95, 290] width 88 height 16
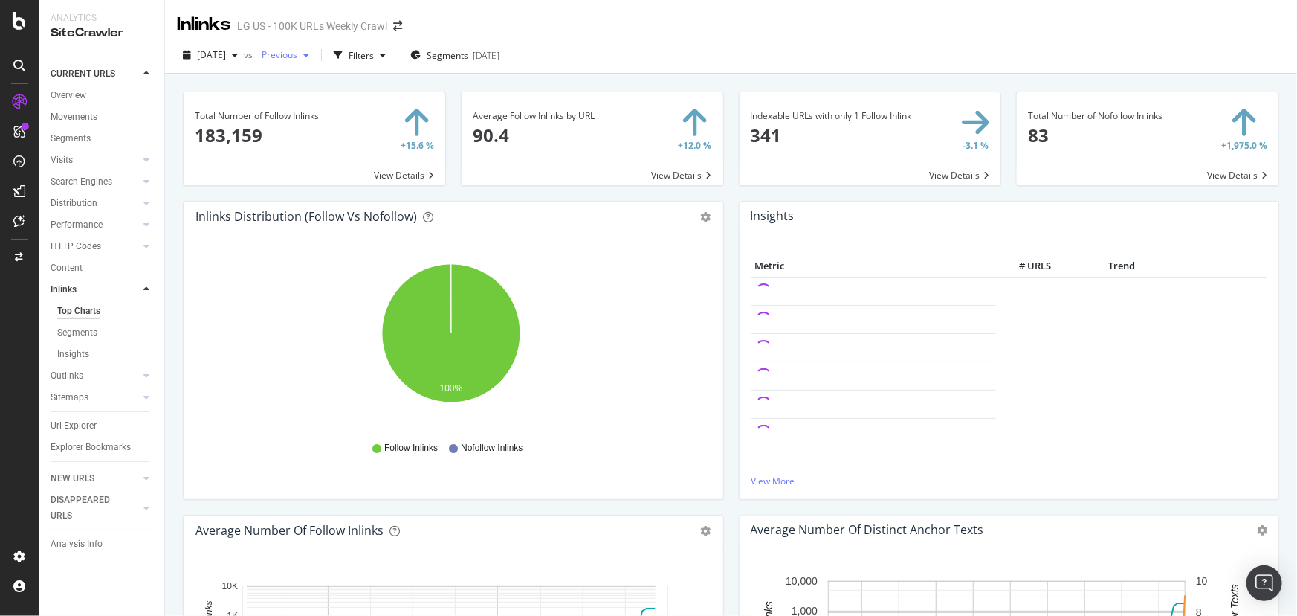
click at [315, 52] on div "button" at bounding box center [306, 55] width 18 height 9
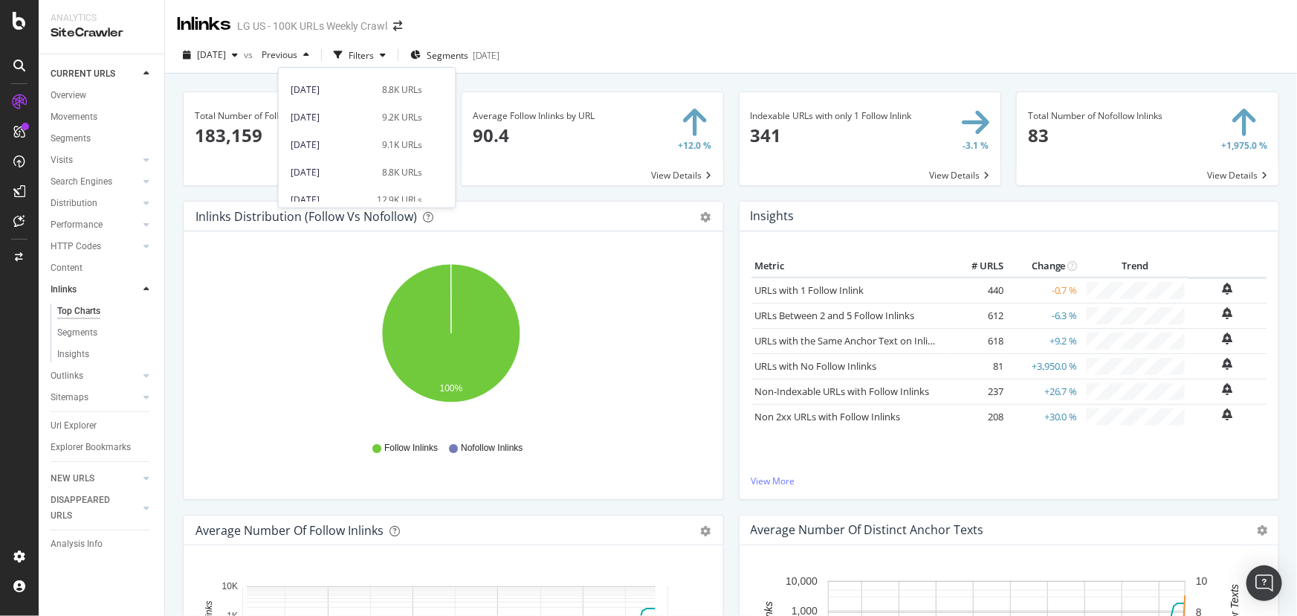
scroll to position [346, 0]
click at [346, 143] on div "2025 Feb. 9th" at bounding box center [332, 144] width 83 height 13
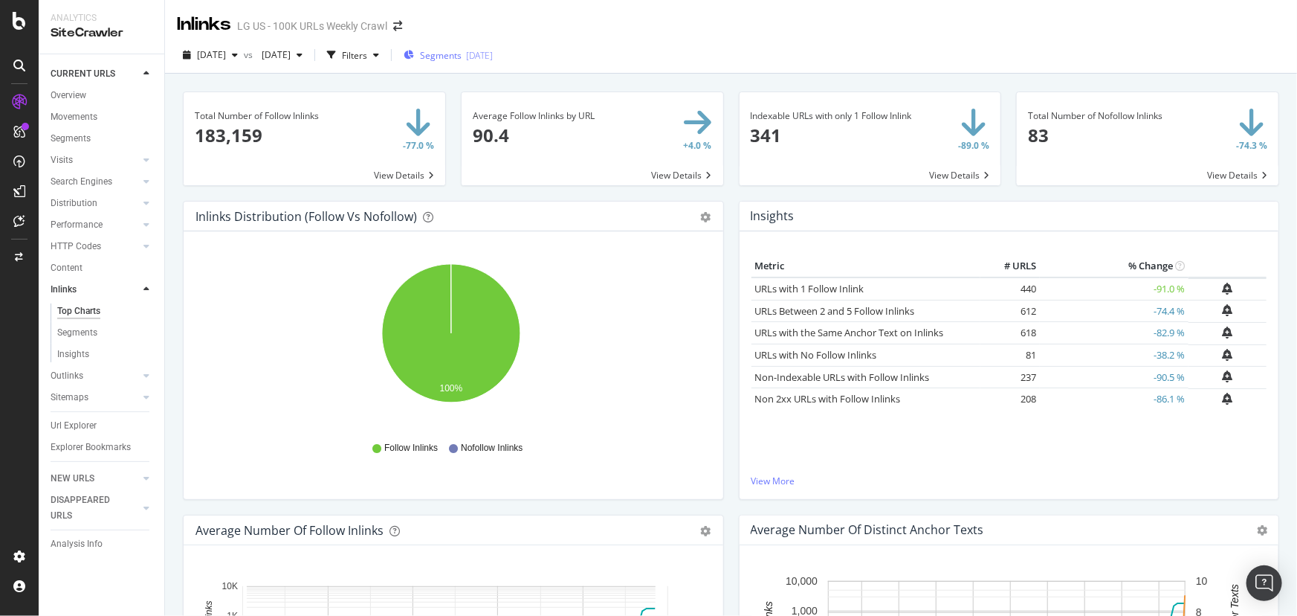
click at [462, 54] on span "Segments" at bounding box center [441, 55] width 42 height 13
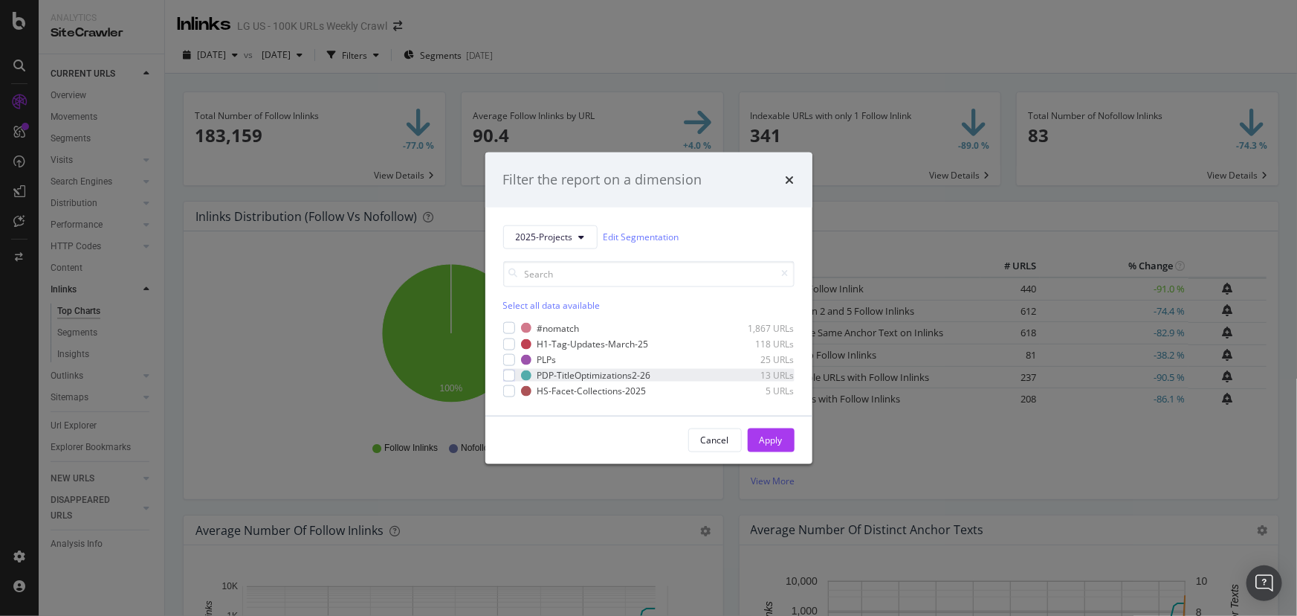
click at [517, 369] on div "PDP-TitleOptimizations2-26 13 URLs" at bounding box center [648, 375] width 291 height 13
click at [514, 369] on div "PDP-TitleOptimizations2-26 13 URLs" at bounding box center [648, 375] width 291 height 13
click at [510, 354] on div "modal" at bounding box center [509, 359] width 12 height 12
click at [510, 364] on div "modal" at bounding box center [509, 359] width 12 height 12
click at [792, 178] on icon "times" at bounding box center [790, 180] width 9 height 12
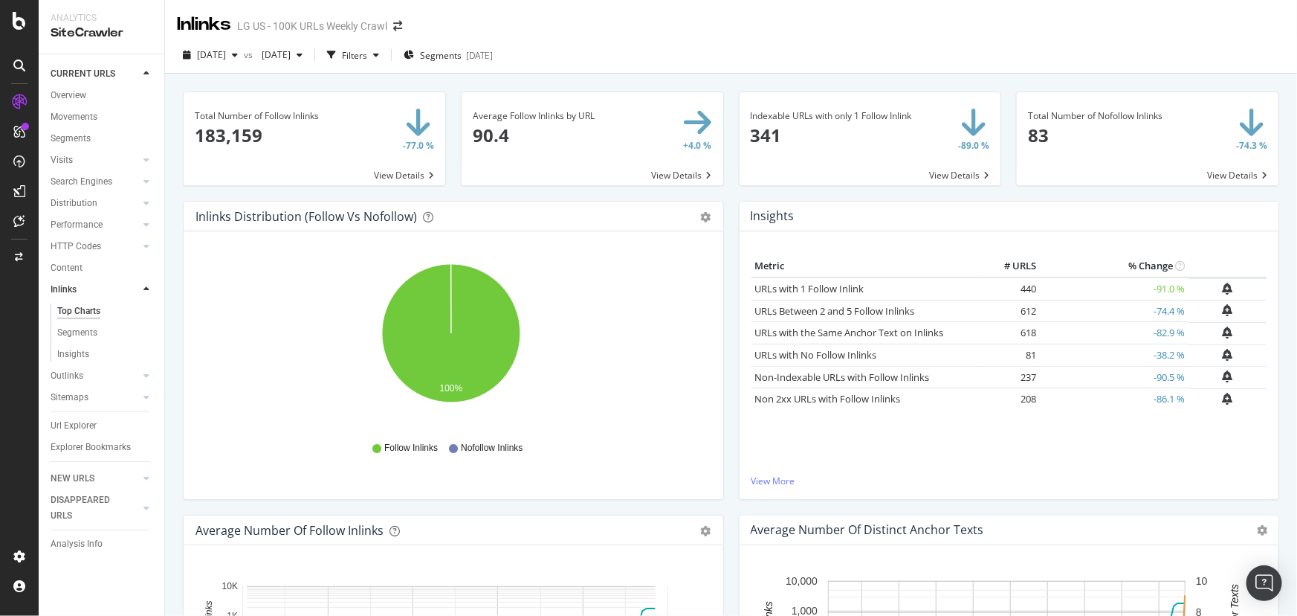
scroll to position [53, 0]
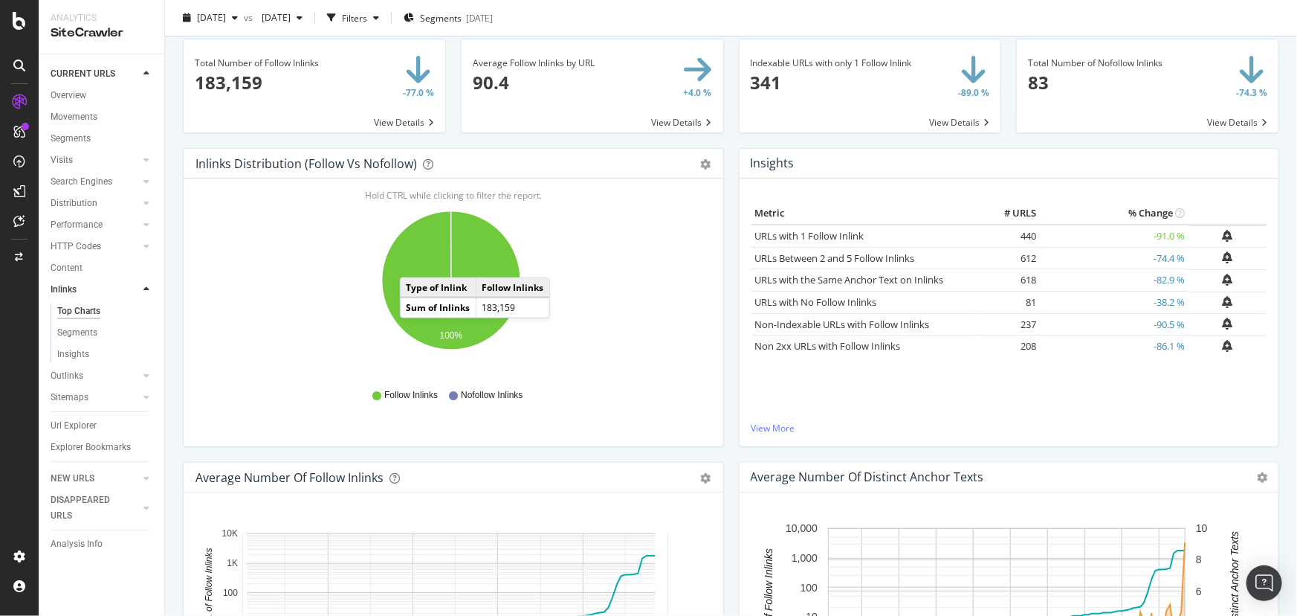
click at [407, 283] on icon "A chart." at bounding box center [451, 280] width 138 height 138
click at [407, 283] on div "Total Number of Follow Inlinks 183,159 -77.0 % View Details Average Follow Inli…" at bounding box center [731, 329] width 1132 height 616
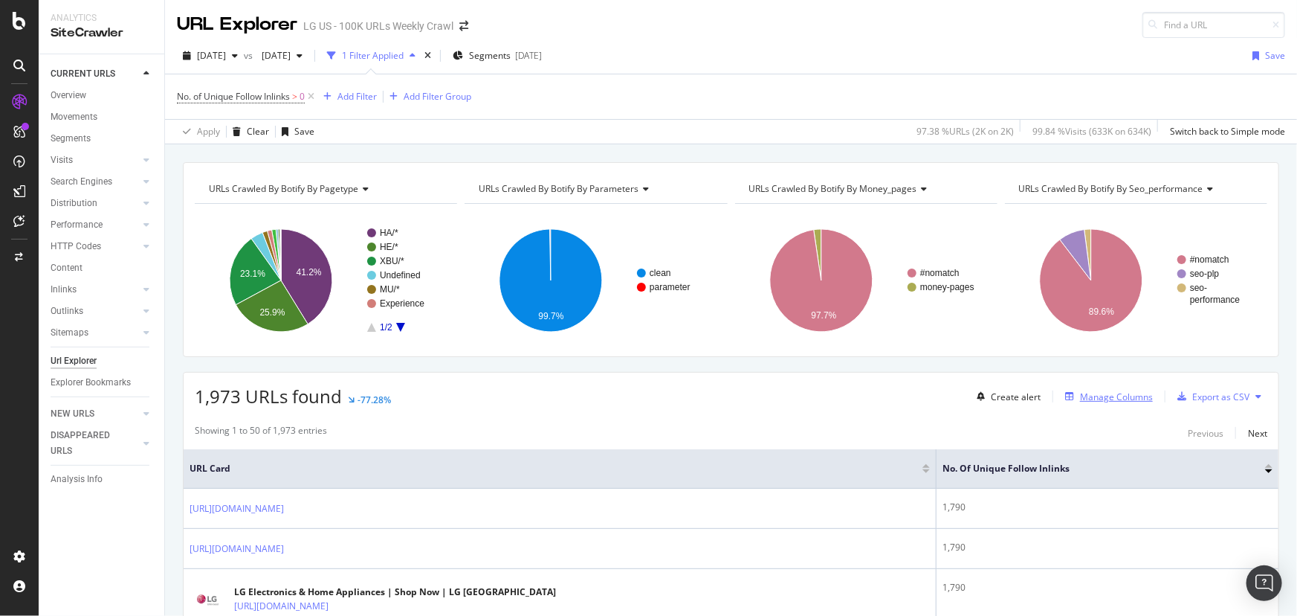
click at [1088, 401] on div "Manage Columns" at bounding box center [1116, 396] width 73 height 13
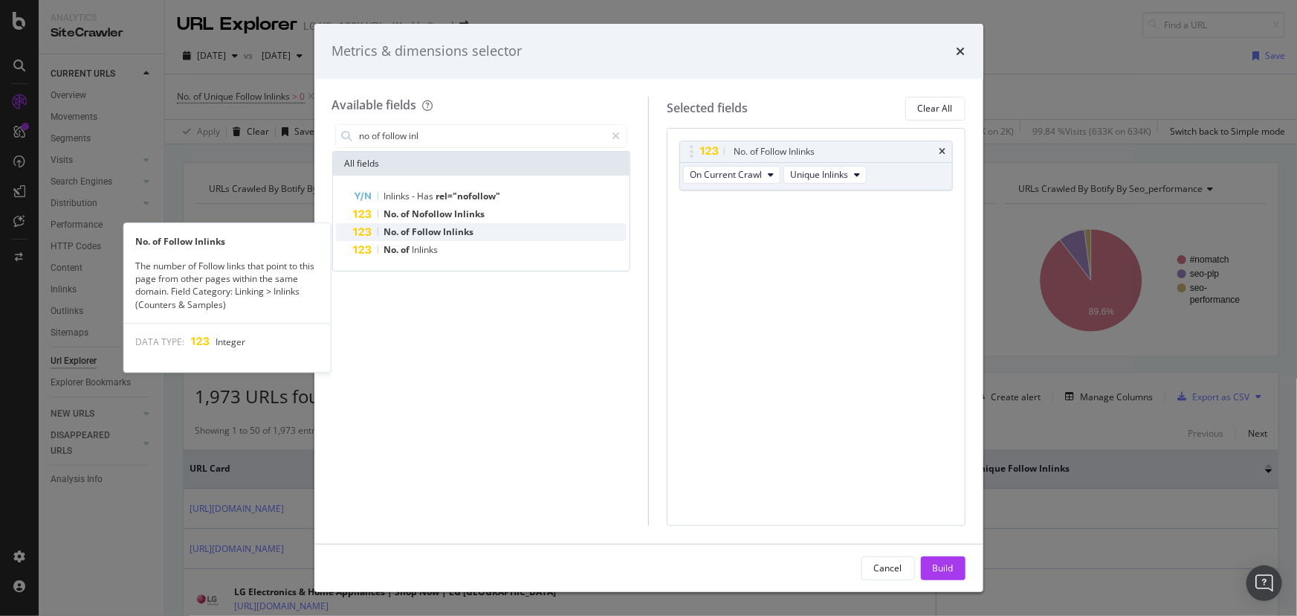
type input "no of follow inl"
click at [406, 233] on span "of" at bounding box center [406, 231] width 11 height 13
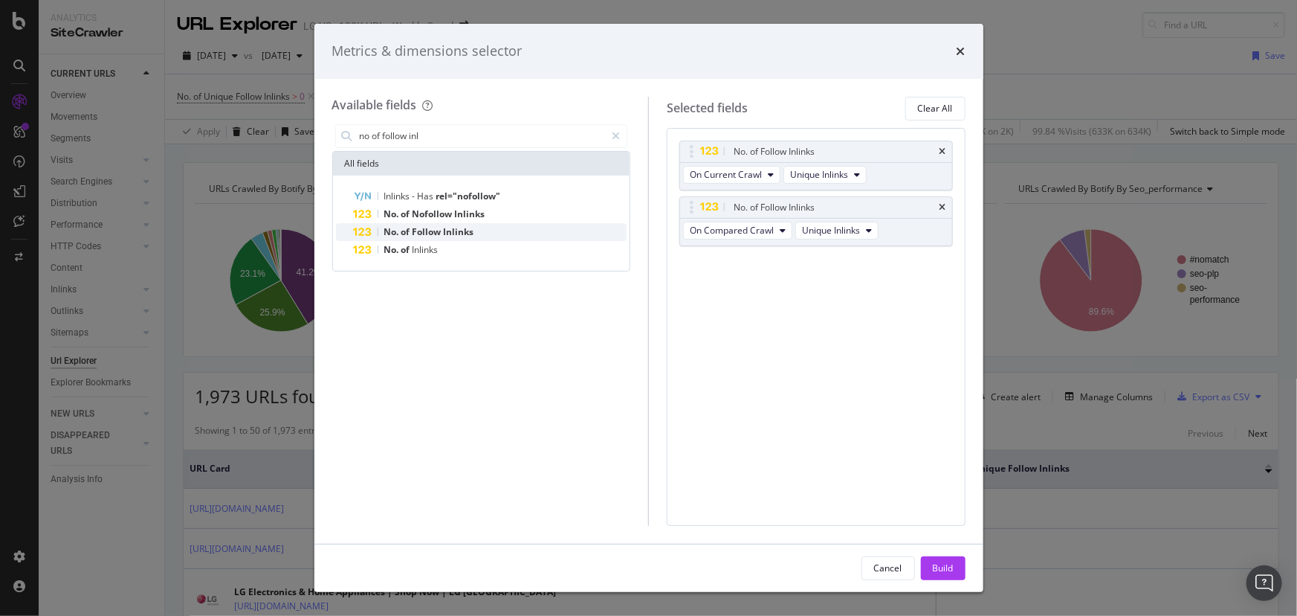
click at [426, 232] on span "Follow" at bounding box center [428, 231] width 31 height 13
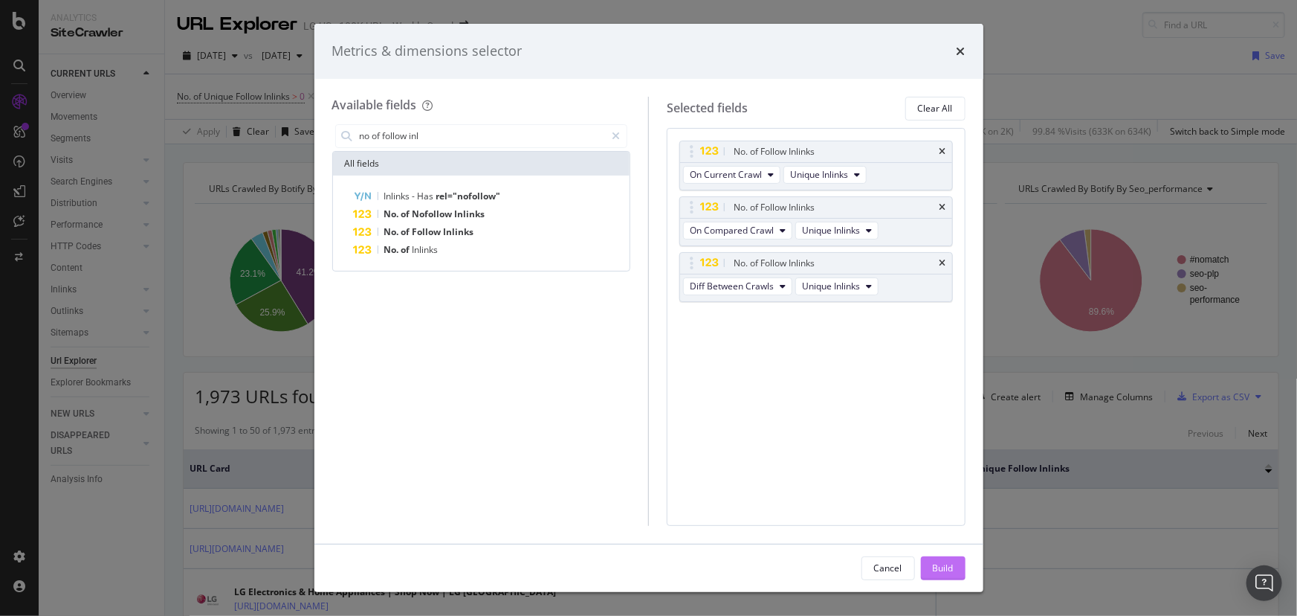
click at [948, 572] on div "Build" at bounding box center [943, 567] width 21 height 13
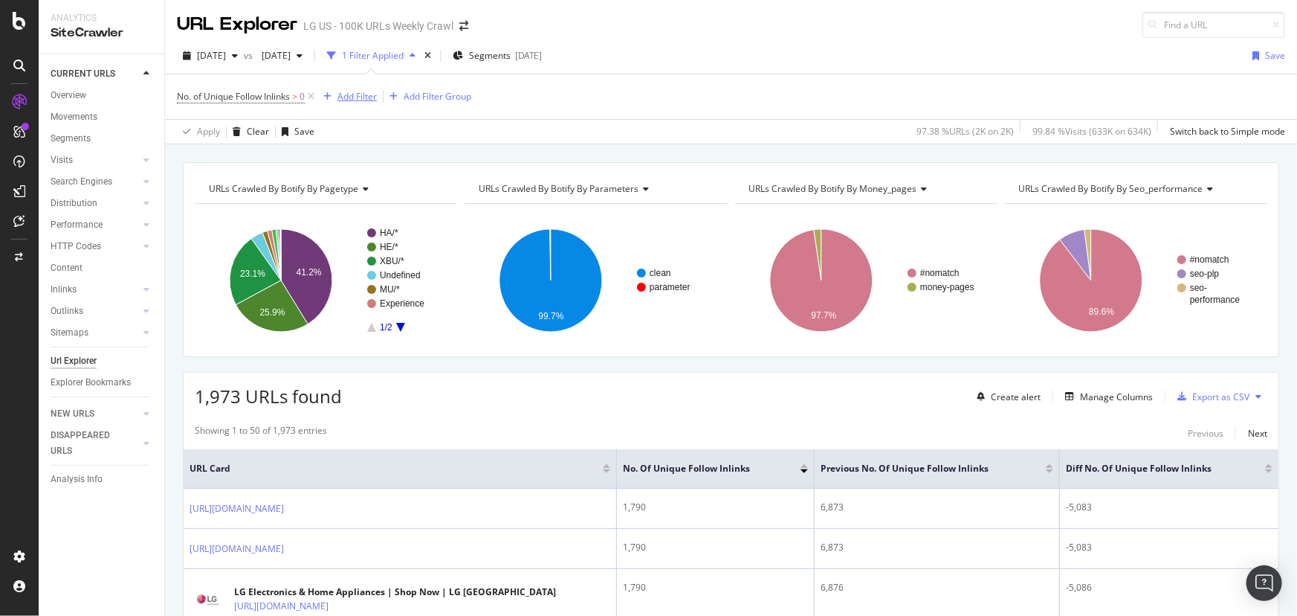
click at [367, 94] on div "Add Filter" at bounding box center [357, 96] width 39 height 13
click at [1080, 397] on div "Manage Columns" at bounding box center [1116, 396] width 73 height 13
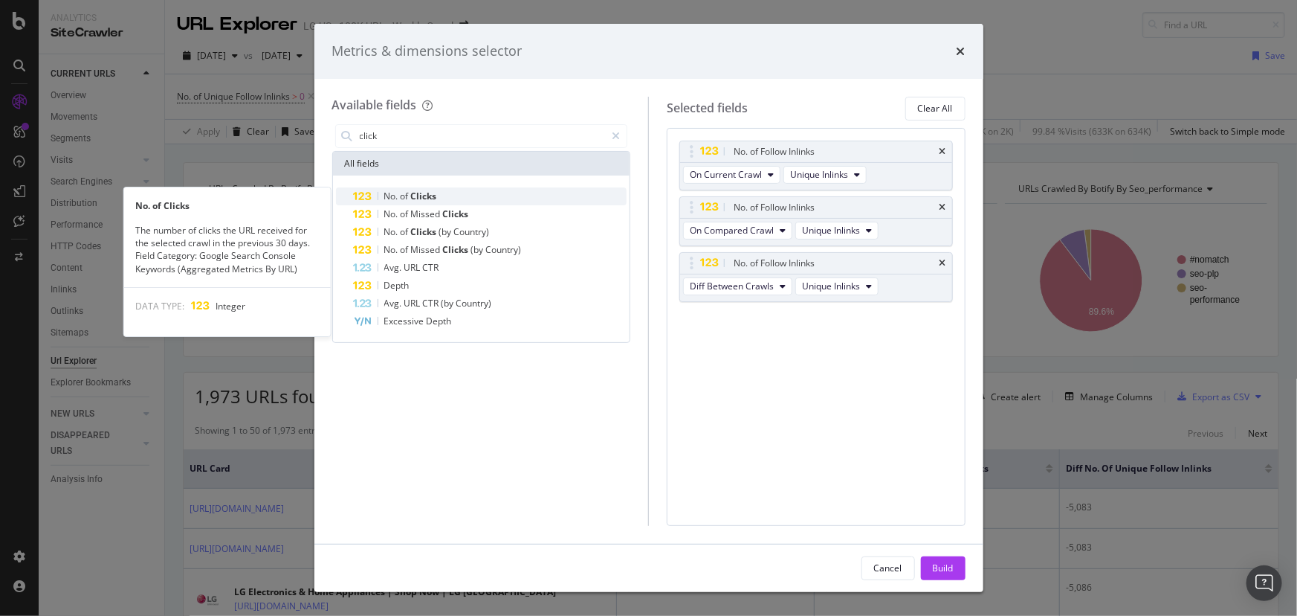
type input "click"
click at [461, 191] on div "No. of Clicks" at bounding box center [491, 196] width 274 height 18
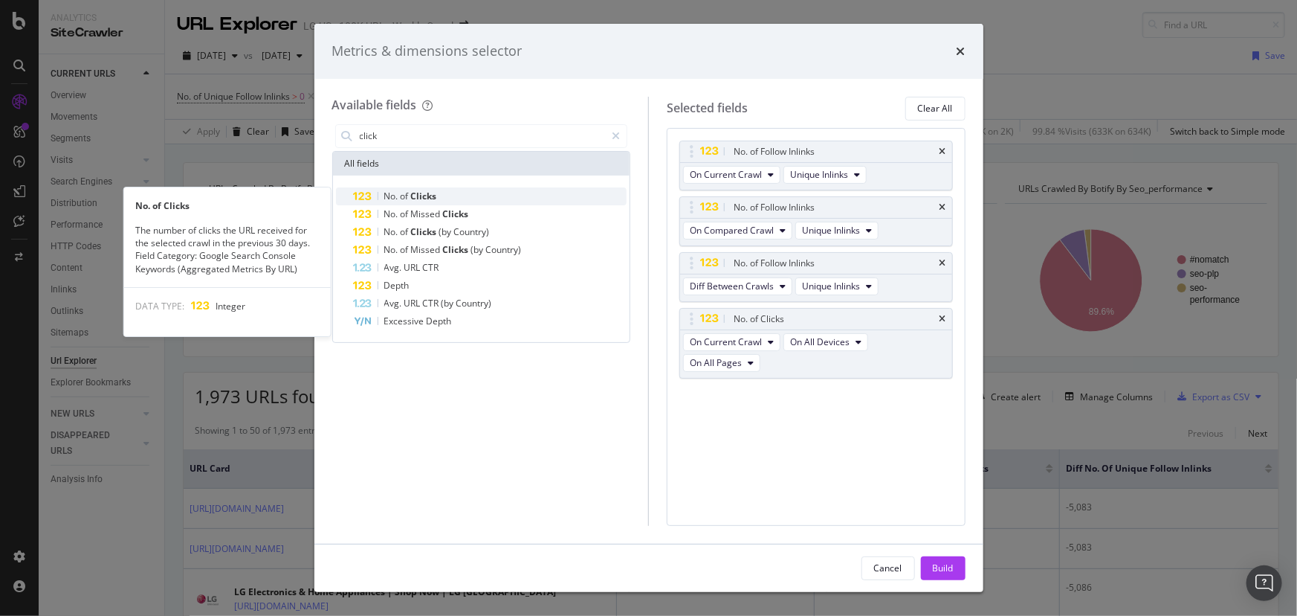
click at [433, 198] on span "Clicks" at bounding box center [424, 196] width 26 height 13
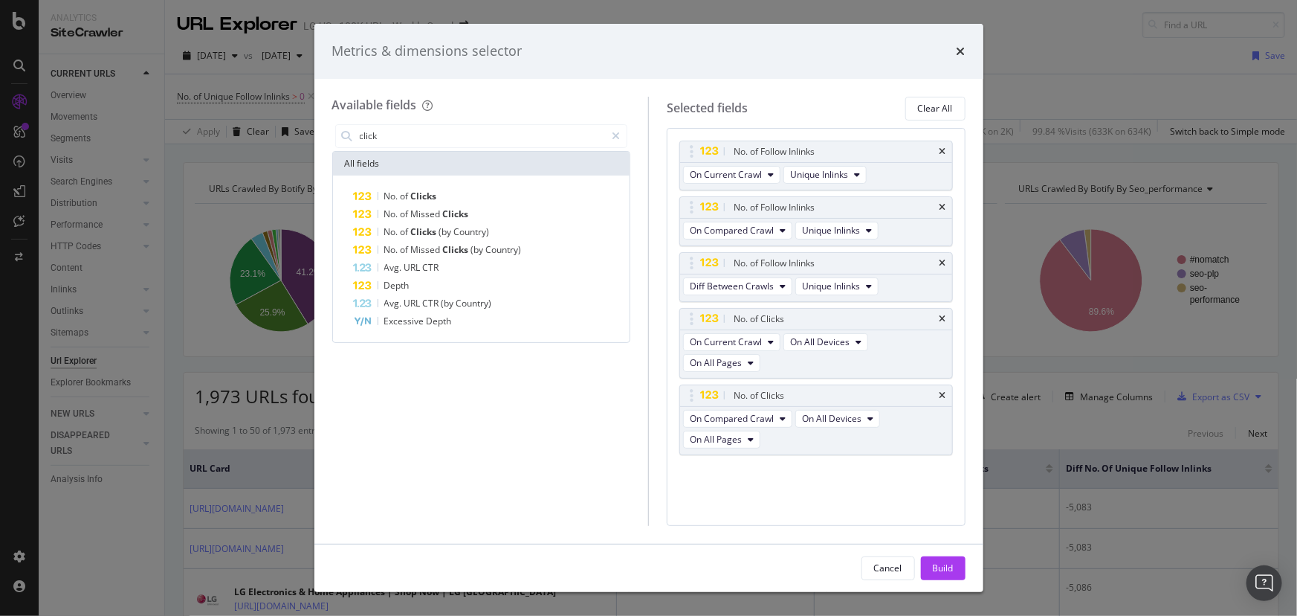
click at [433, 198] on span "Clicks" at bounding box center [424, 196] width 26 height 13
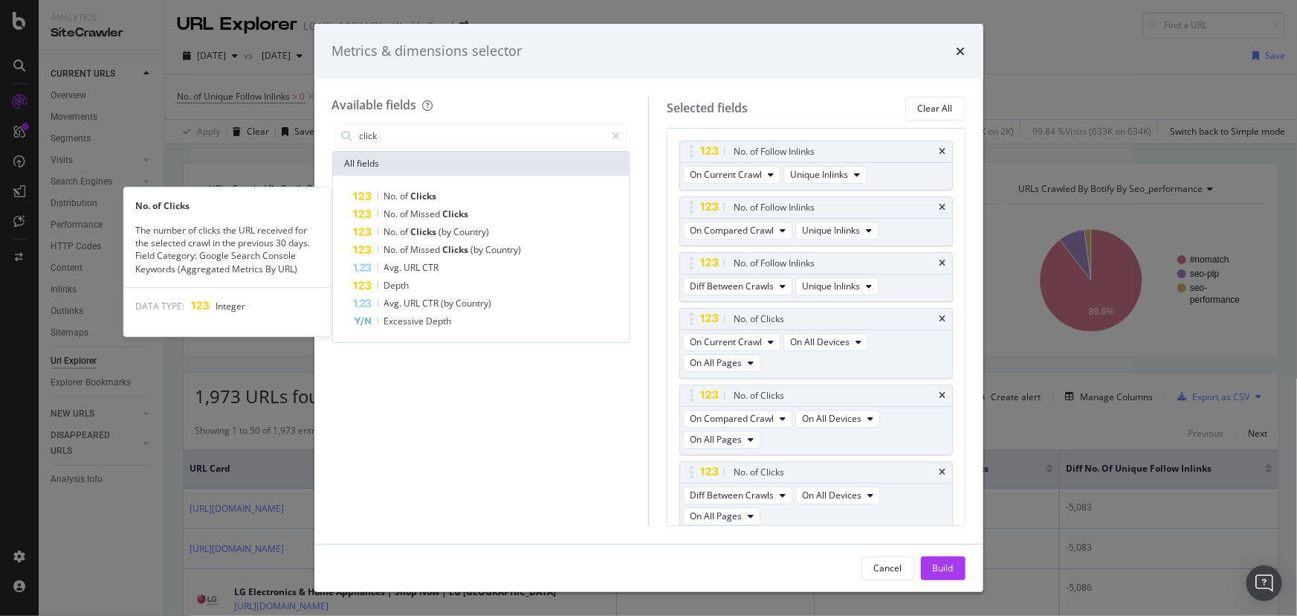
scroll to position [4, 0]
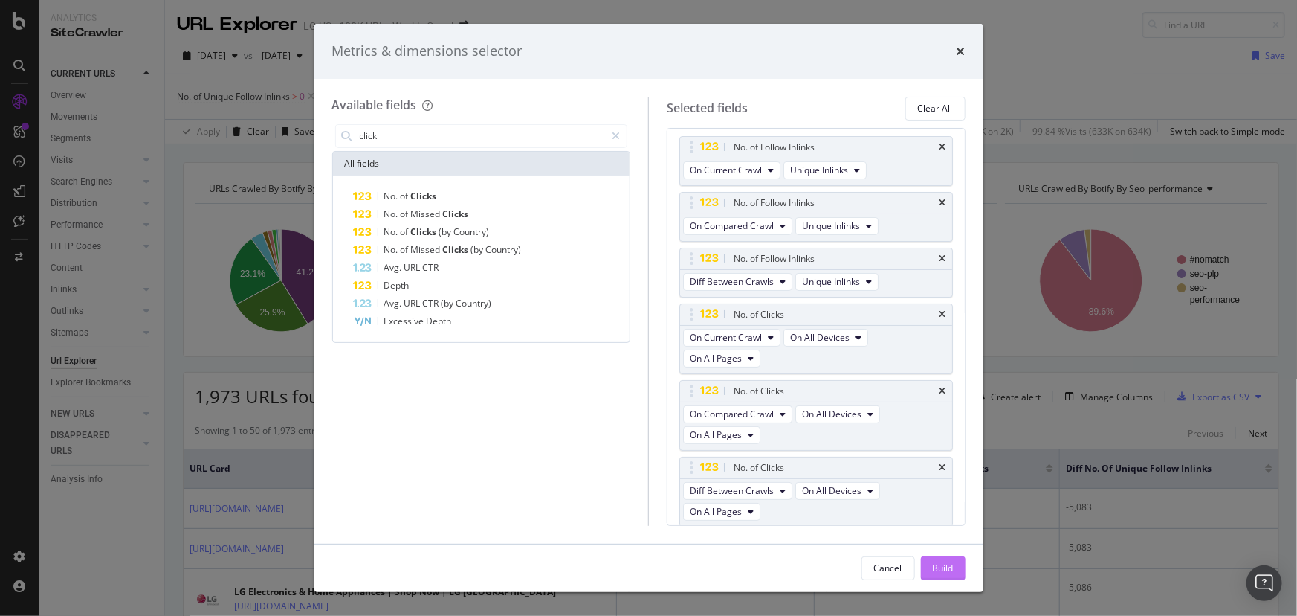
click at [946, 572] on div "Build" at bounding box center [943, 567] width 21 height 13
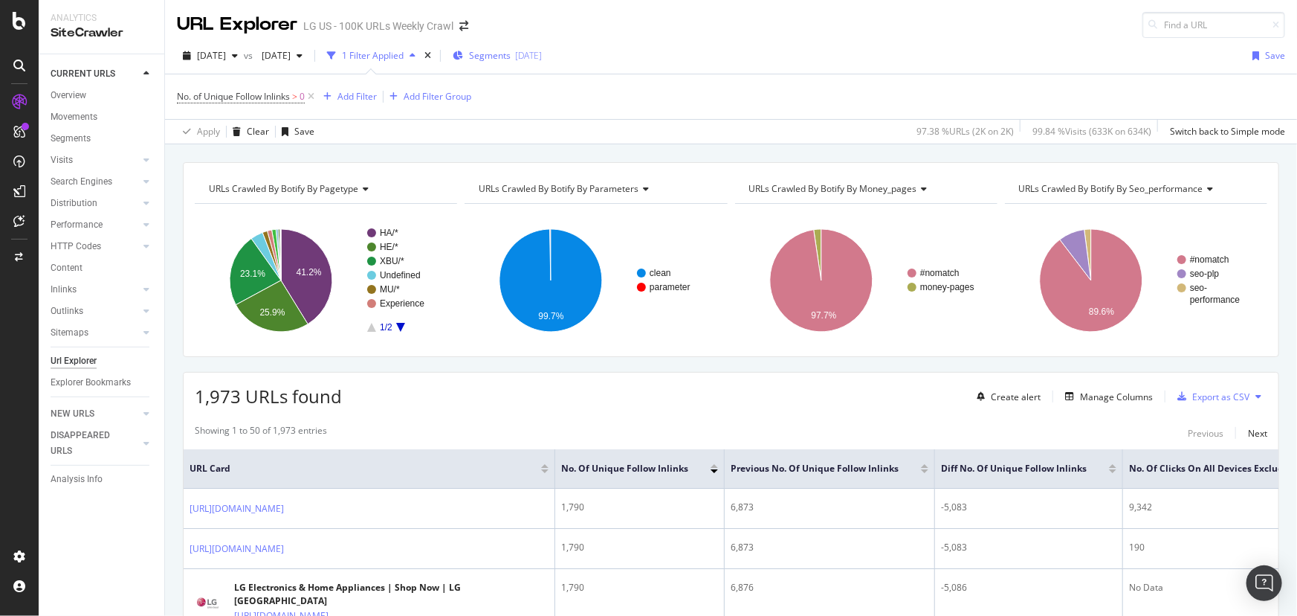
click at [511, 60] on span "Segments" at bounding box center [490, 55] width 42 height 13
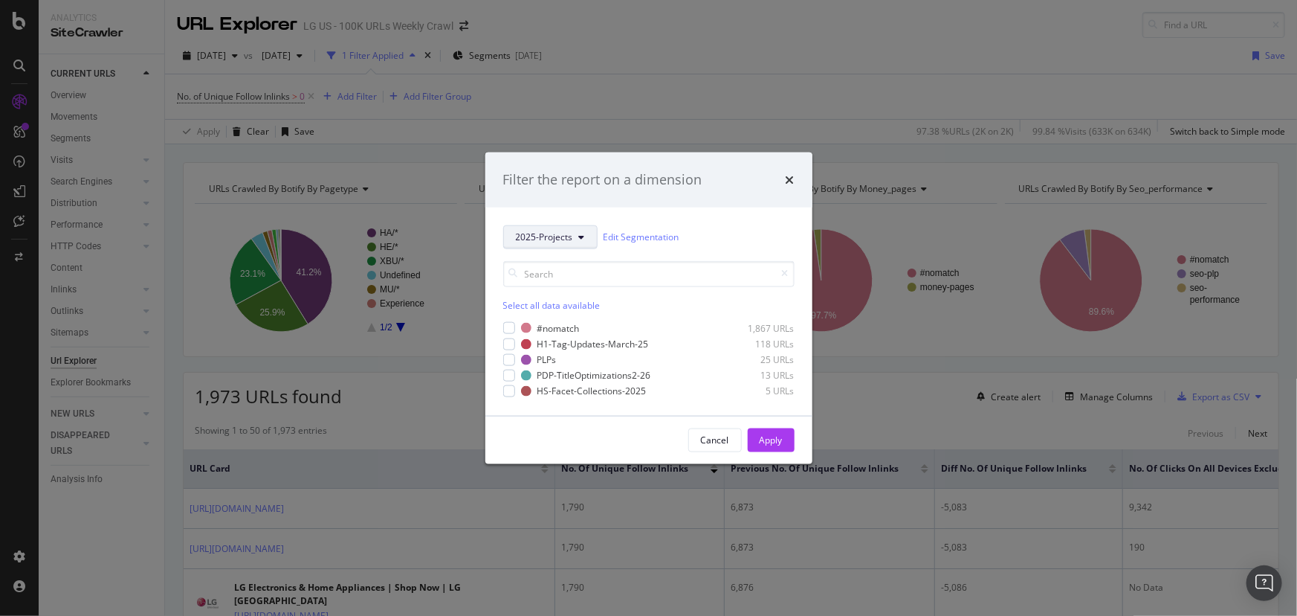
click at [559, 239] on span "2025-Projects" at bounding box center [544, 236] width 57 height 13
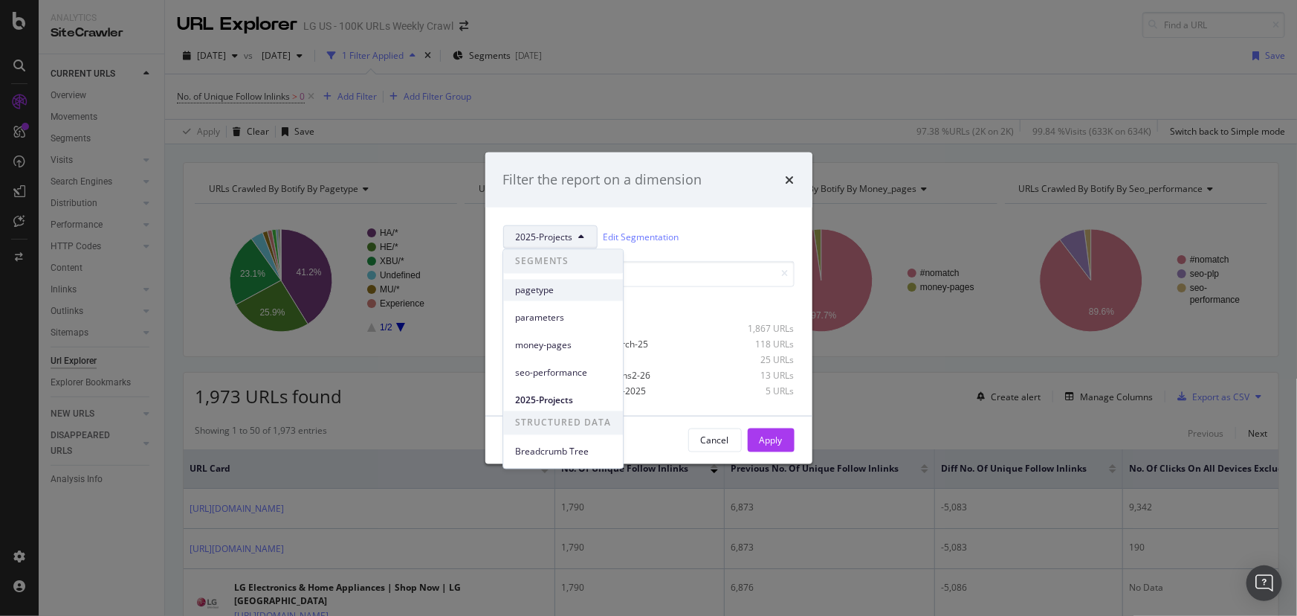
click at [556, 295] on span "pagetype" at bounding box center [563, 289] width 96 height 13
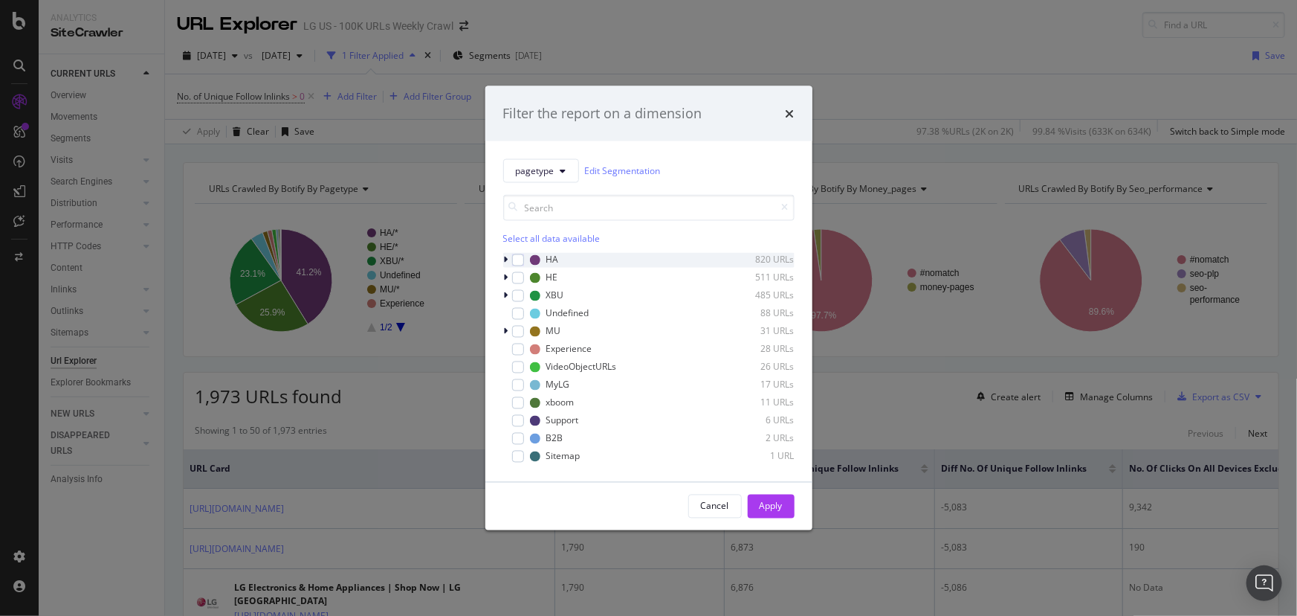
click at [504, 257] on icon "modal" at bounding box center [506, 259] width 4 height 9
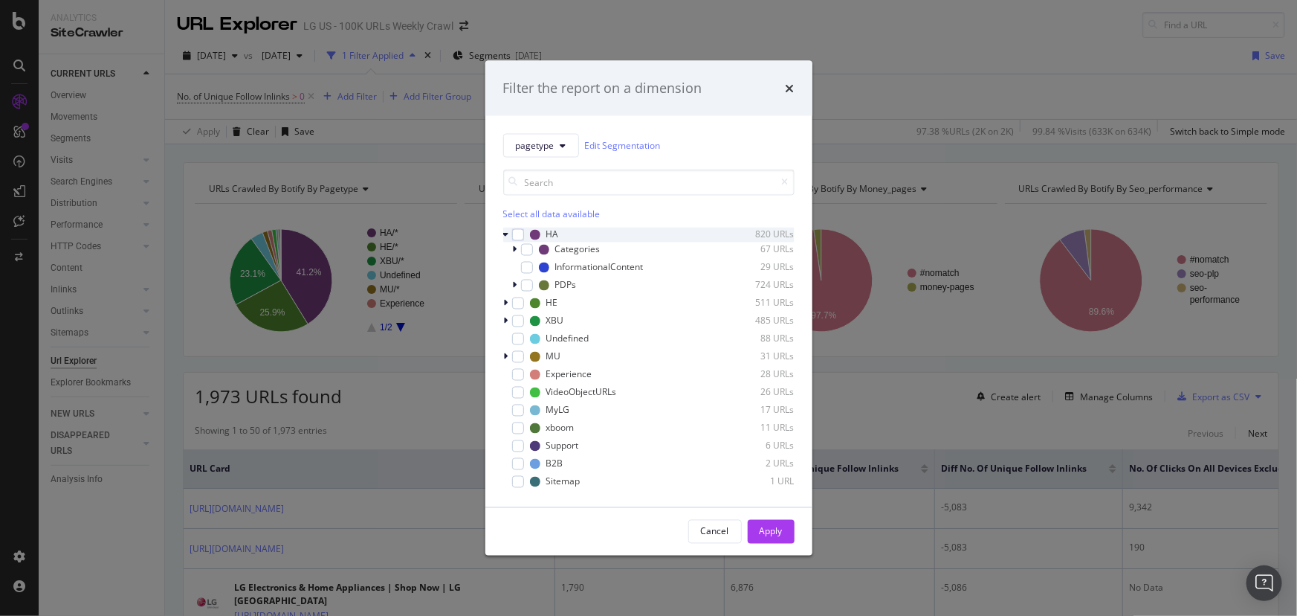
click at [505, 238] on icon "modal" at bounding box center [506, 234] width 6 height 9
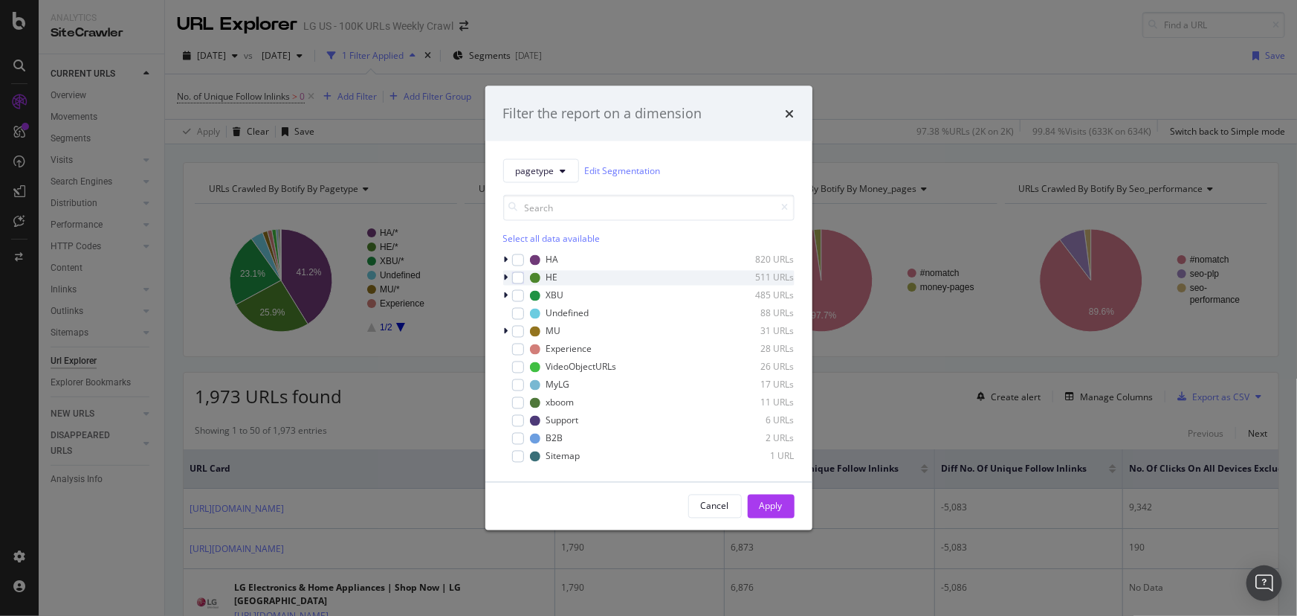
click at [503, 280] on div "modal" at bounding box center [507, 277] width 9 height 15
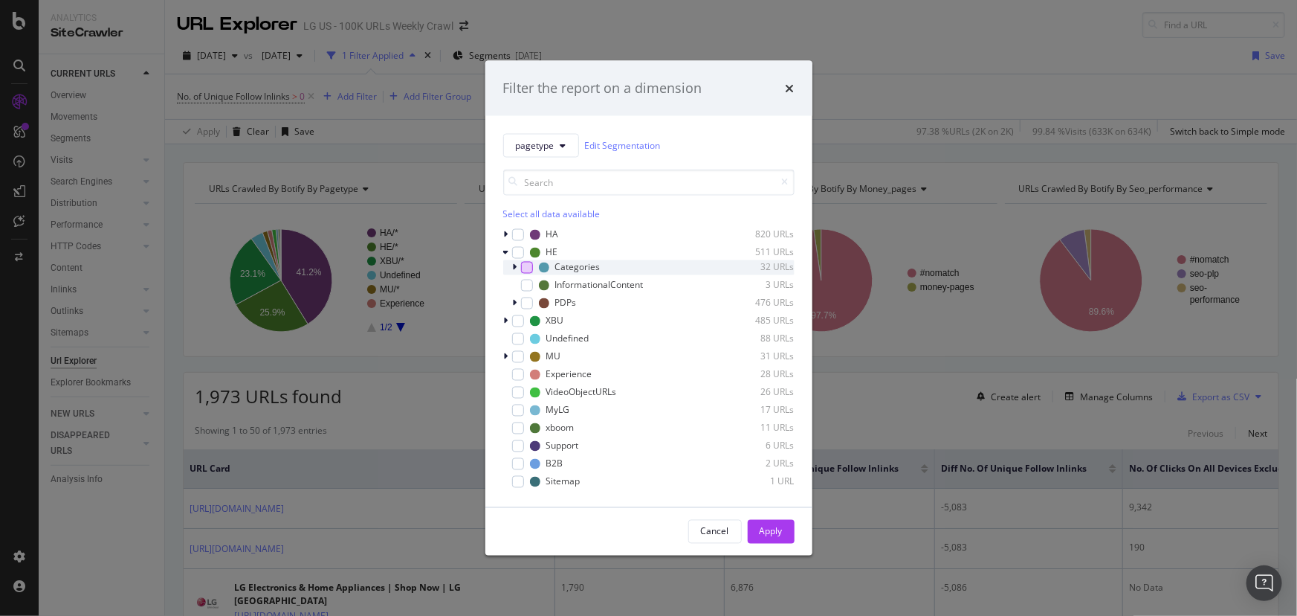
click at [528, 268] on div "modal" at bounding box center [527, 267] width 12 height 12
click at [513, 268] on icon "modal" at bounding box center [515, 266] width 4 height 9
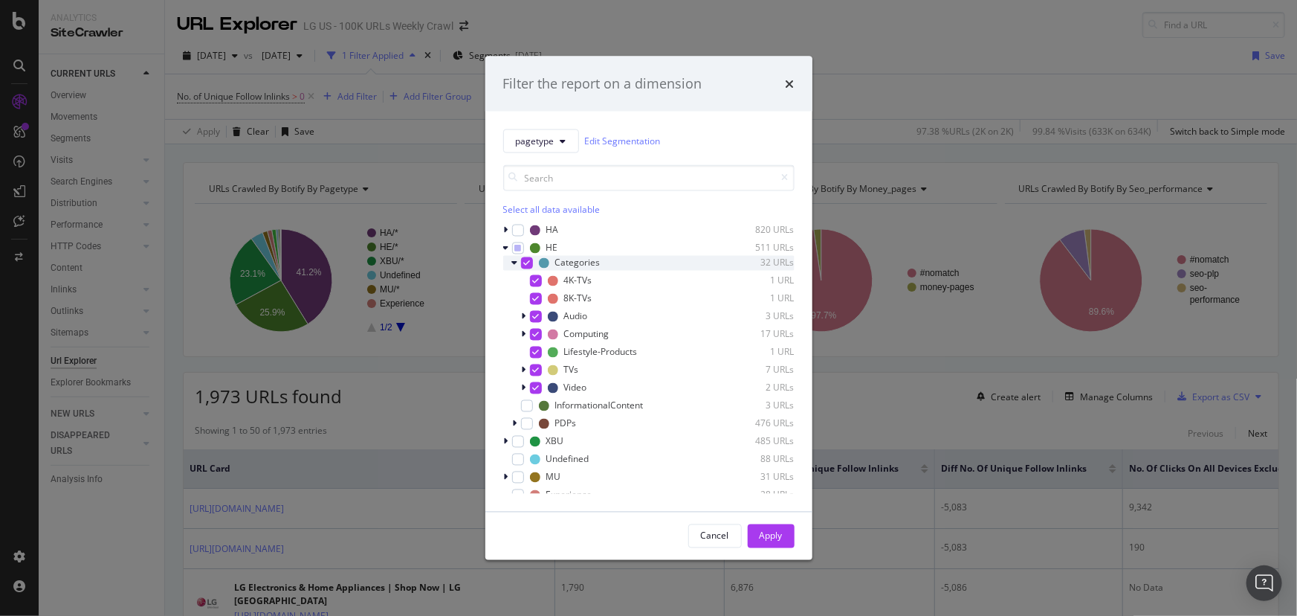
click at [512, 265] on icon "modal" at bounding box center [515, 262] width 6 height 9
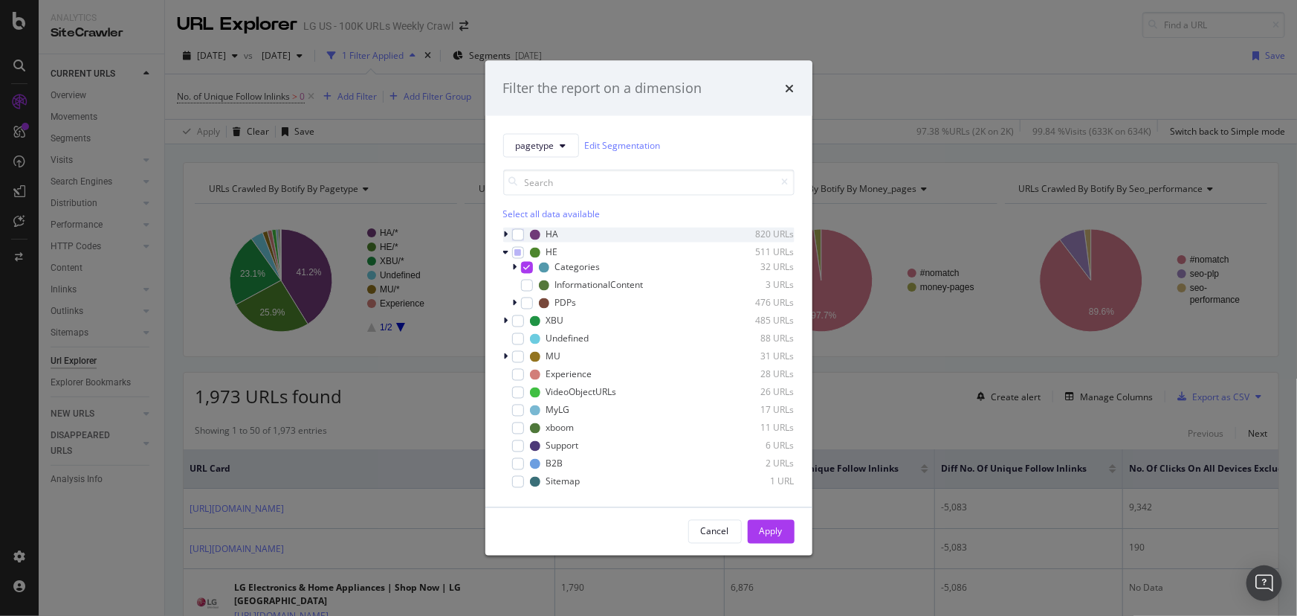
click at [503, 230] on div "modal" at bounding box center [507, 234] width 9 height 15
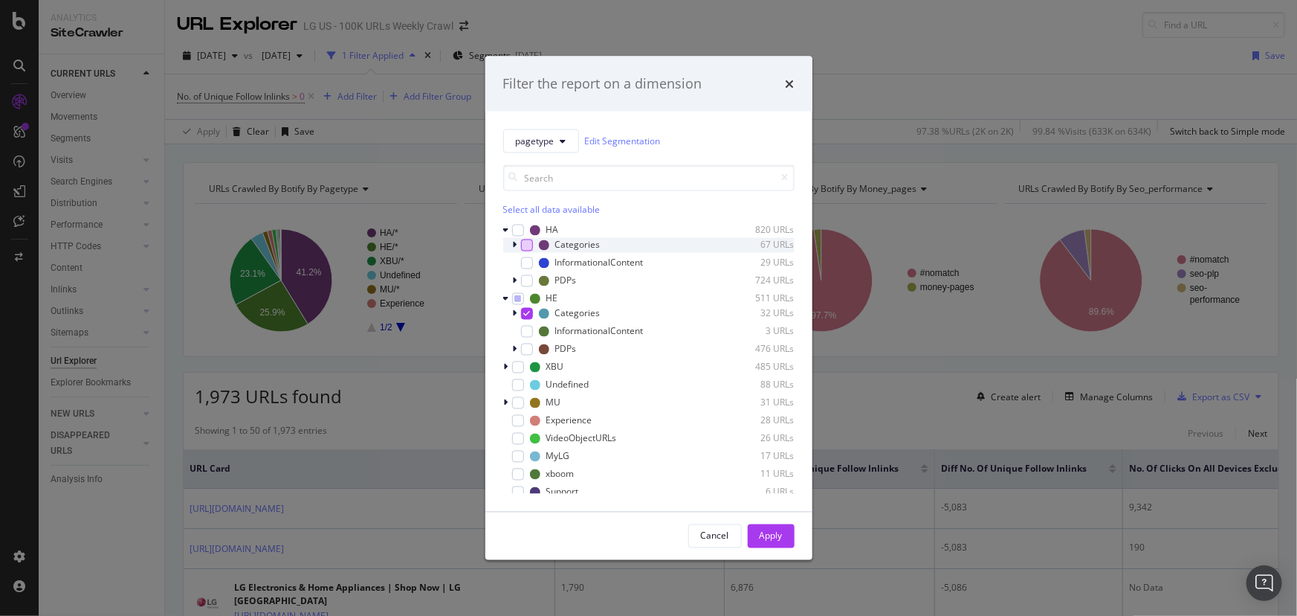
click at [525, 247] on div "modal" at bounding box center [527, 245] width 12 height 12
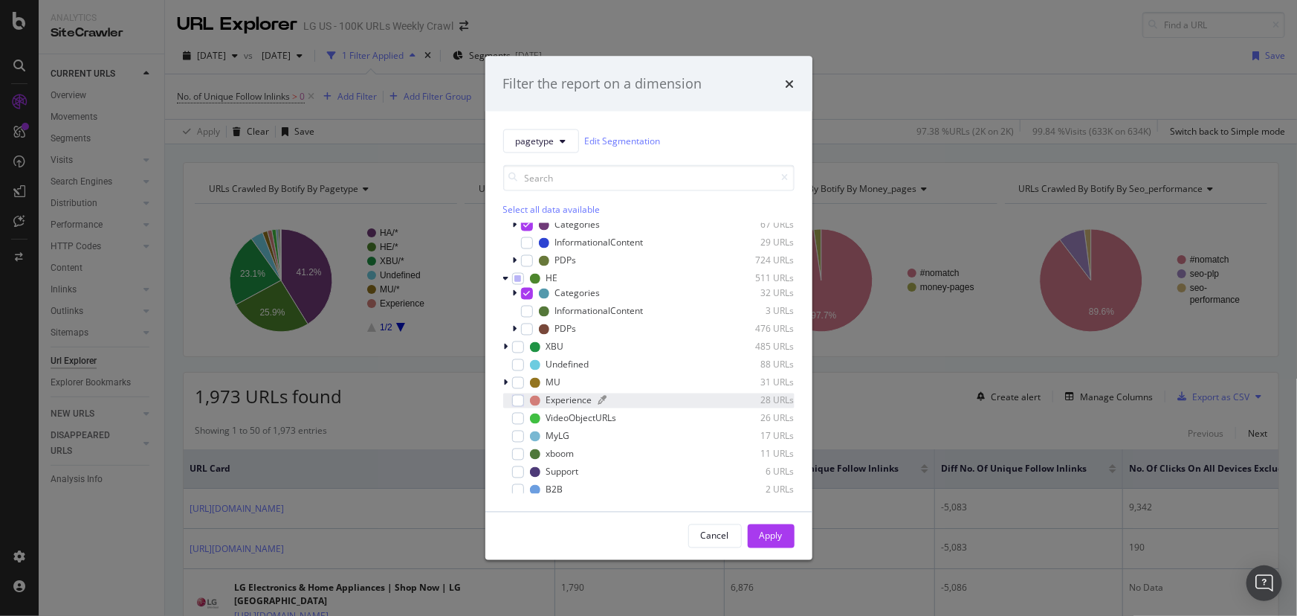
scroll to position [21, 0]
click at [768, 525] on div "Apply" at bounding box center [771, 535] width 23 height 22
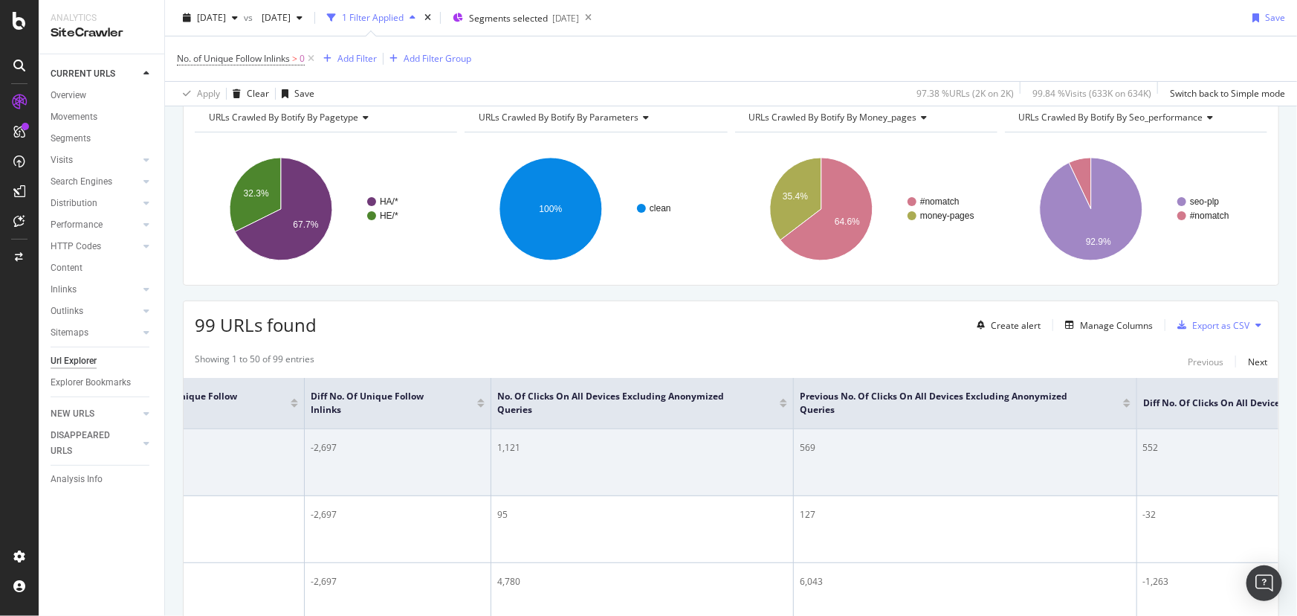
scroll to position [0, 742]
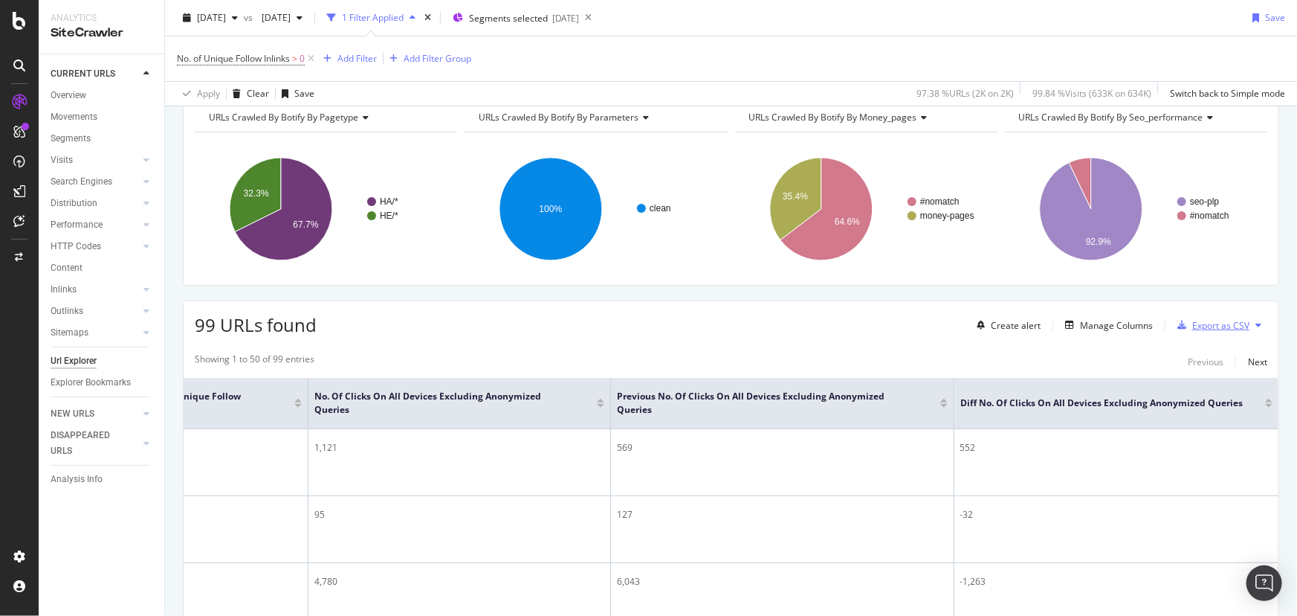
click at [1212, 328] on div "Export as CSV" at bounding box center [1221, 325] width 57 height 13
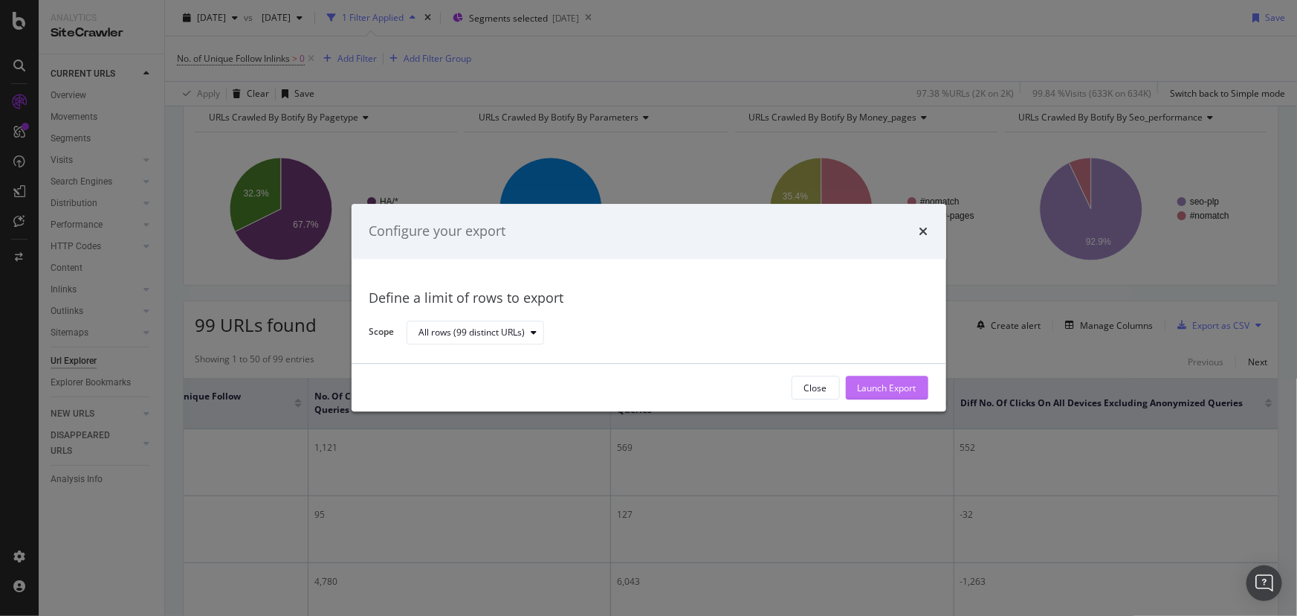
click at [884, 380] on div "Launch Export" at bounding box center [887, 388] width 59 height 22
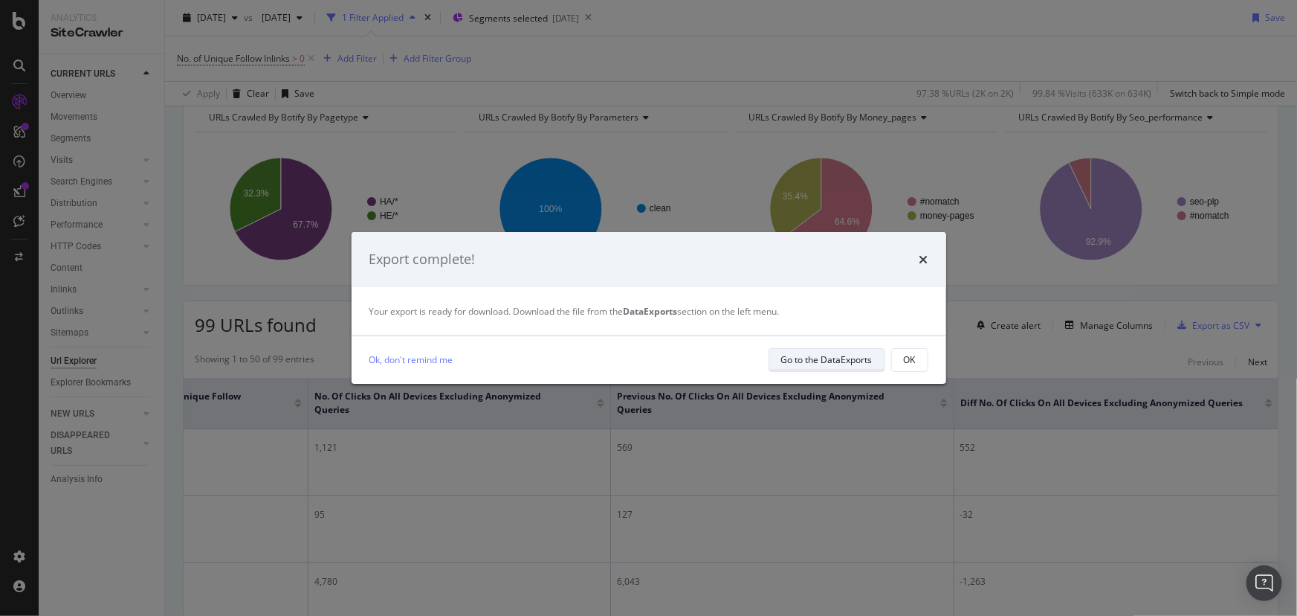
click at [813, 364] on div "Go to the DataExports" at bounding box center [826, 359] width 91 height 13
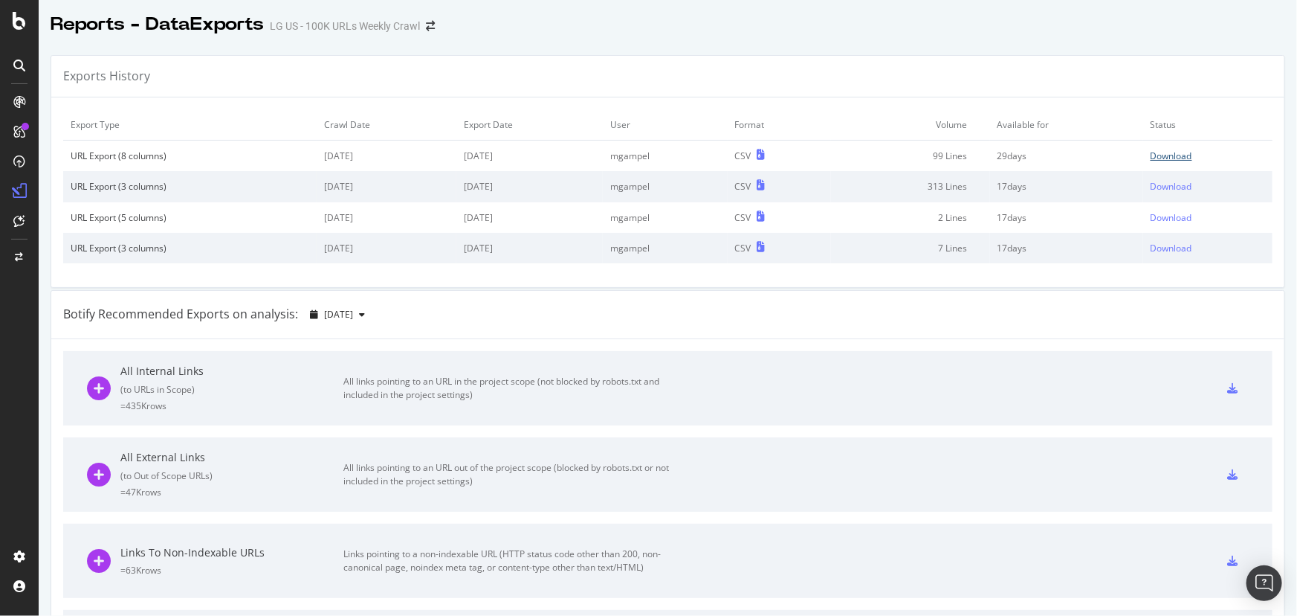
click at [1167, 155] on div "Download" at bounding box center [1172, 155] width 42 height 13
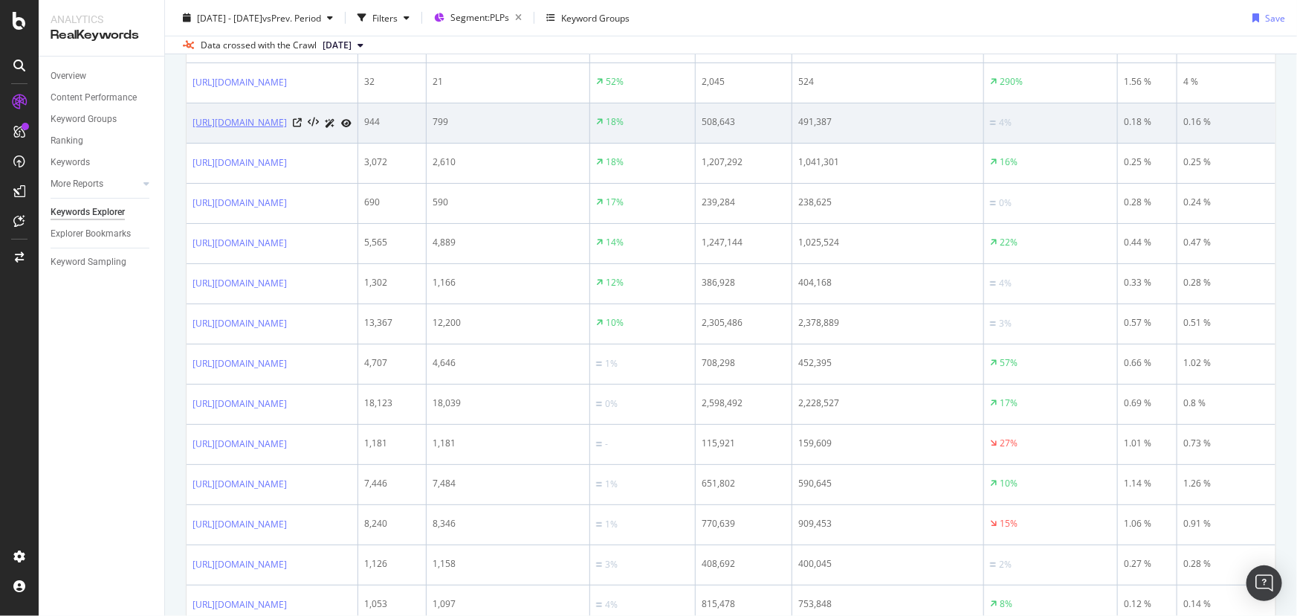
scroll to position [335, 0]
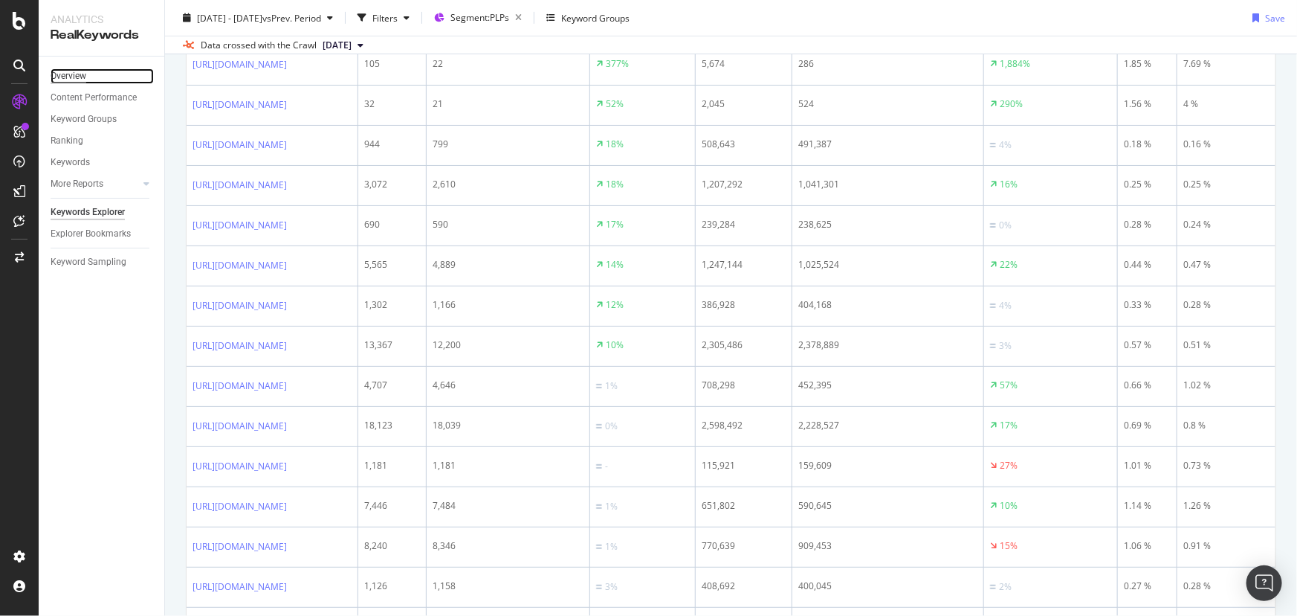
click at [74, 80] on div "Overview" at bounding box center [69, 76] width 36 height 16
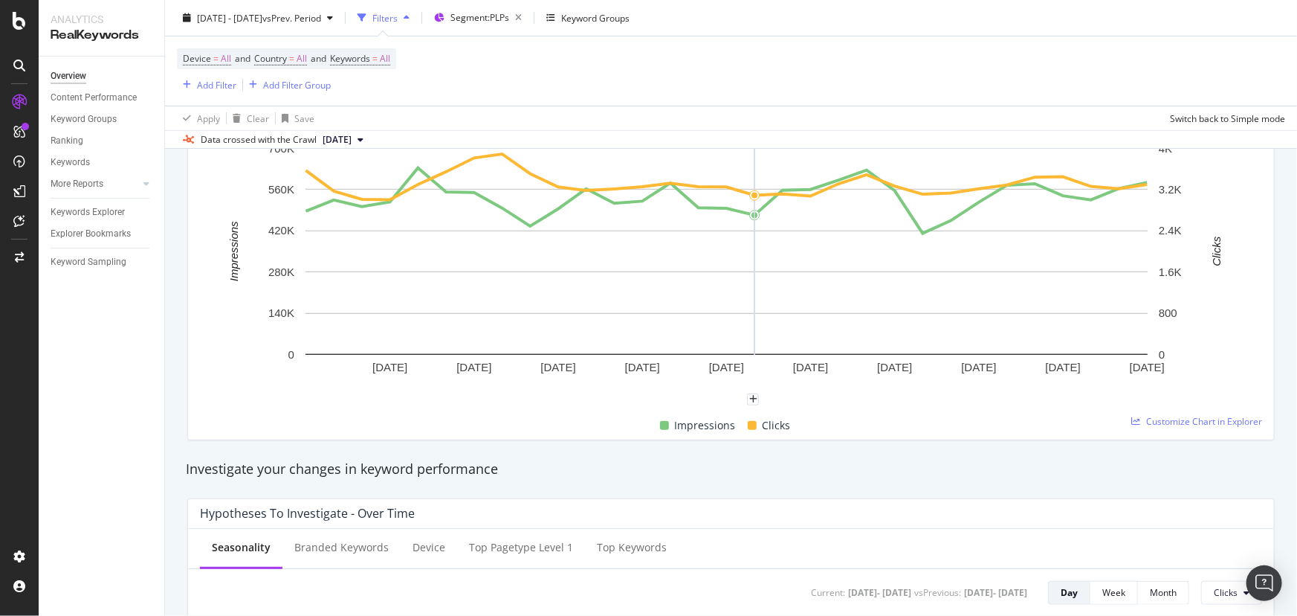
scroll to position [204, 0]
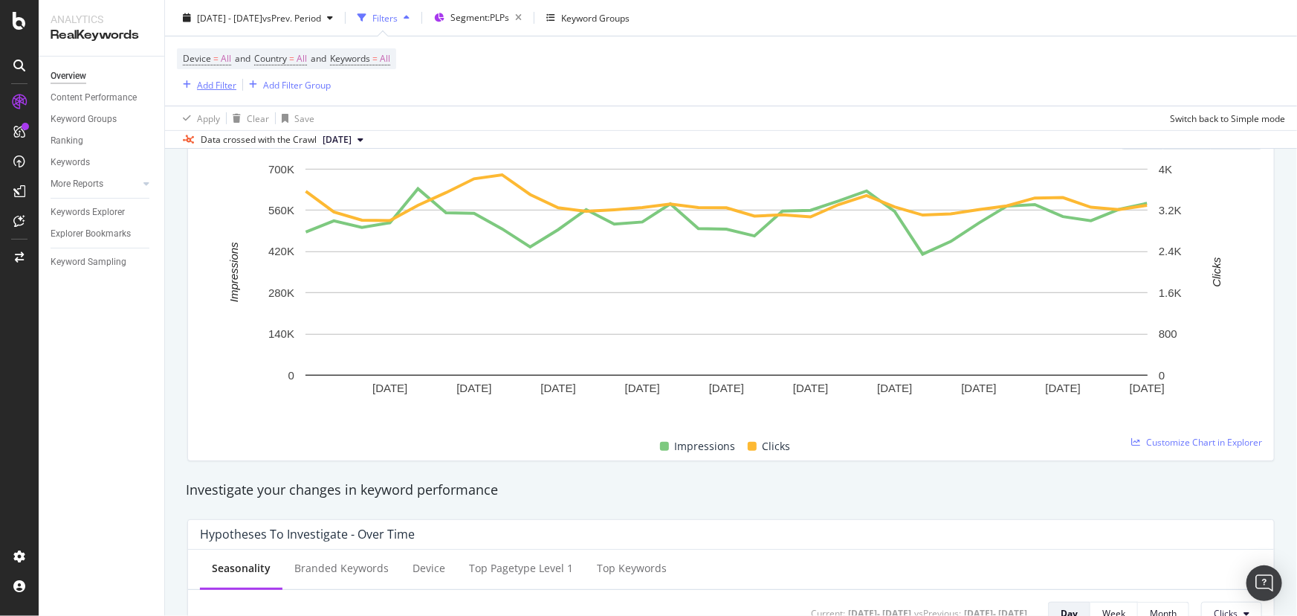
click at [208, 84] on div "Add Filter" at bounding box center [216, 84] width 39 height 13
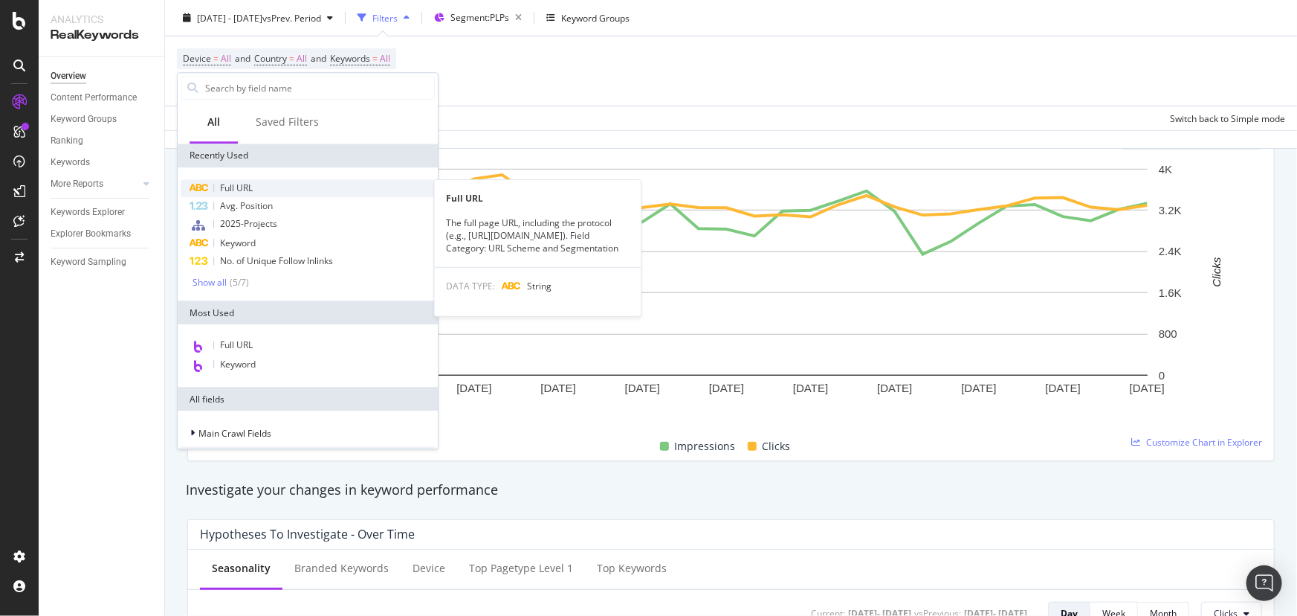
click at [227, 184] on span "Full URL" at bounding box center [236, 187] width 33 height 13
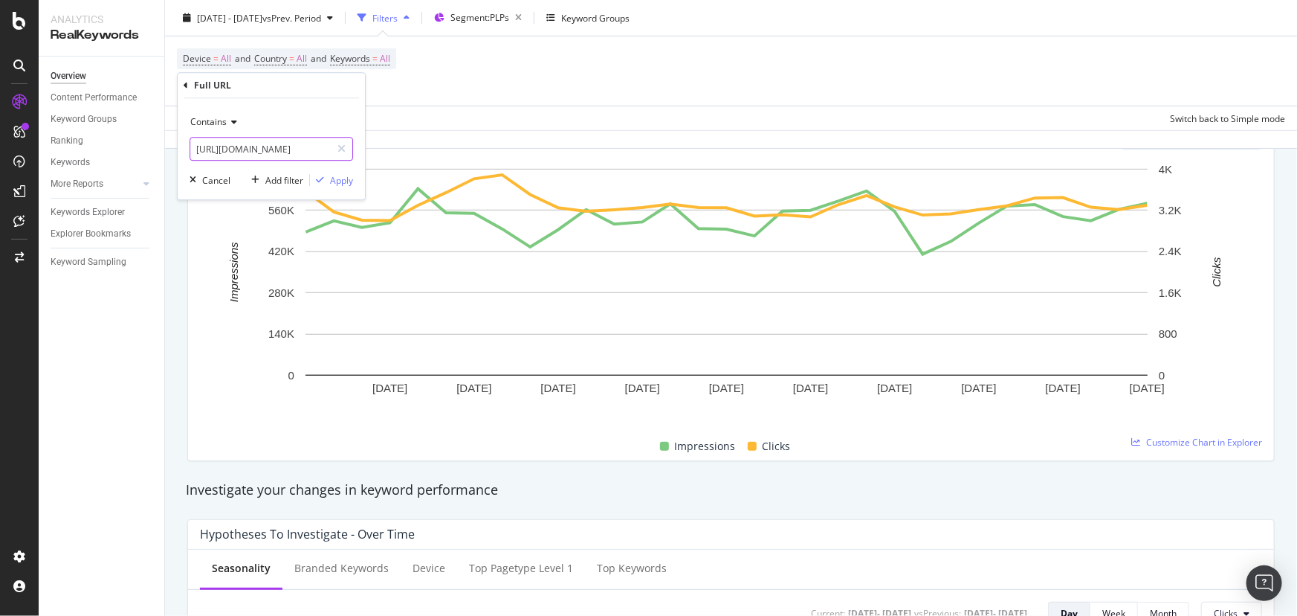
click at [268, 142] on input "[URL][DOMAIN_NAME]" at bounding box center [260, 149] width 141 height 24
paste input "oled-evo-tvs"
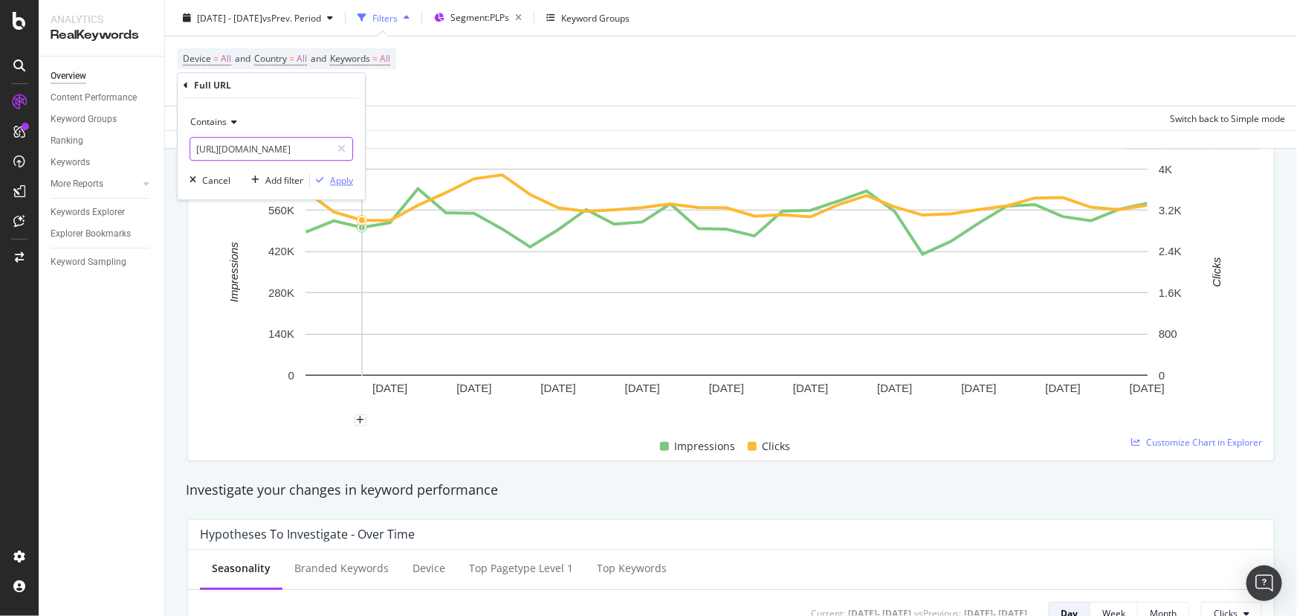
type input "[URL][DOMAIN_NAME]"
click at [340, 182] on div "Apply" at bounding box center [341, 180] width 23 height 13
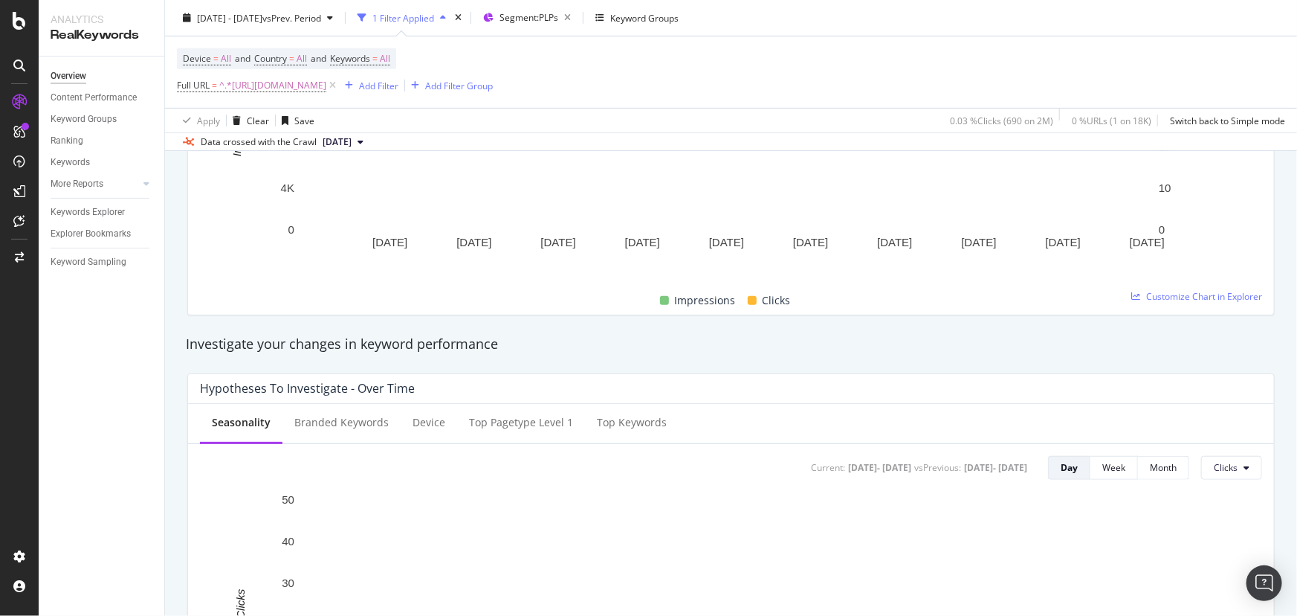
scroll to position [349, 0]
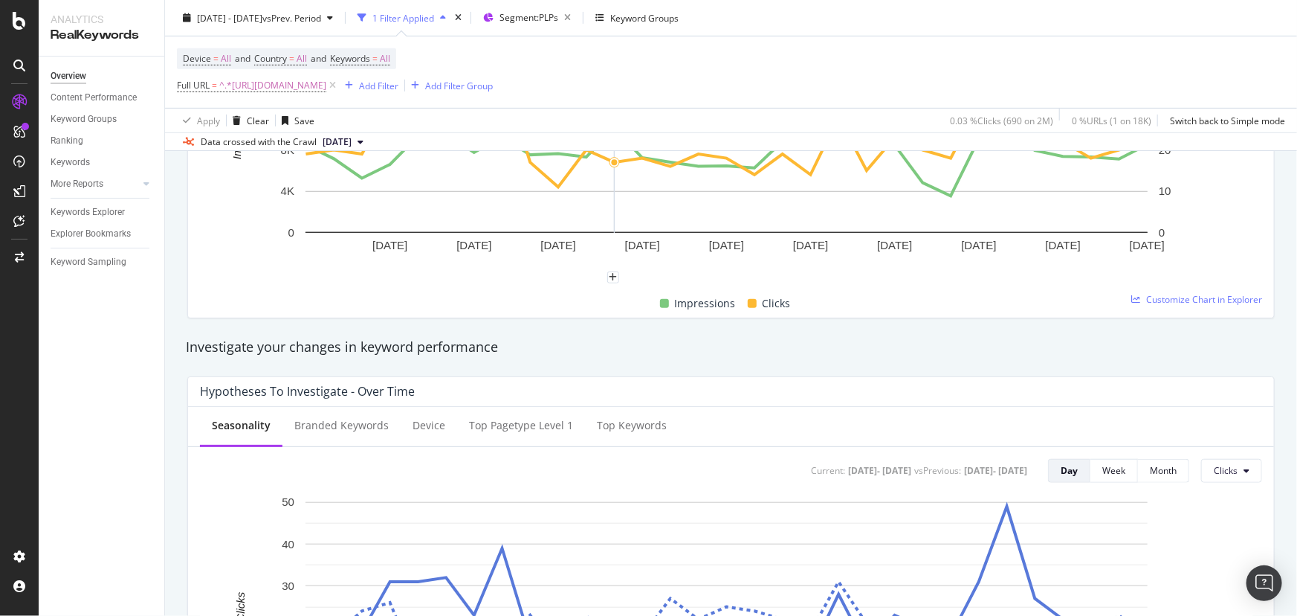
click at [347, 98] on div "Device = All and Country = All and Keywords = All Full URL = ^.*[URL][DOMAIN_NA…" at bounding box center [731, 71] width 1109 height 71
click at [326, 88] on span "^.*[URL][DOMAIN_NAME]" at bounding box center [272, 85] width 107 height 21
click at [262, 154] on input "[URL][DOMAIN_NAME]" at bounding box center [260, 148] width 141 height 24
paste input "[DOMAIN_NAME][URL][DOMAIN_NAME].."
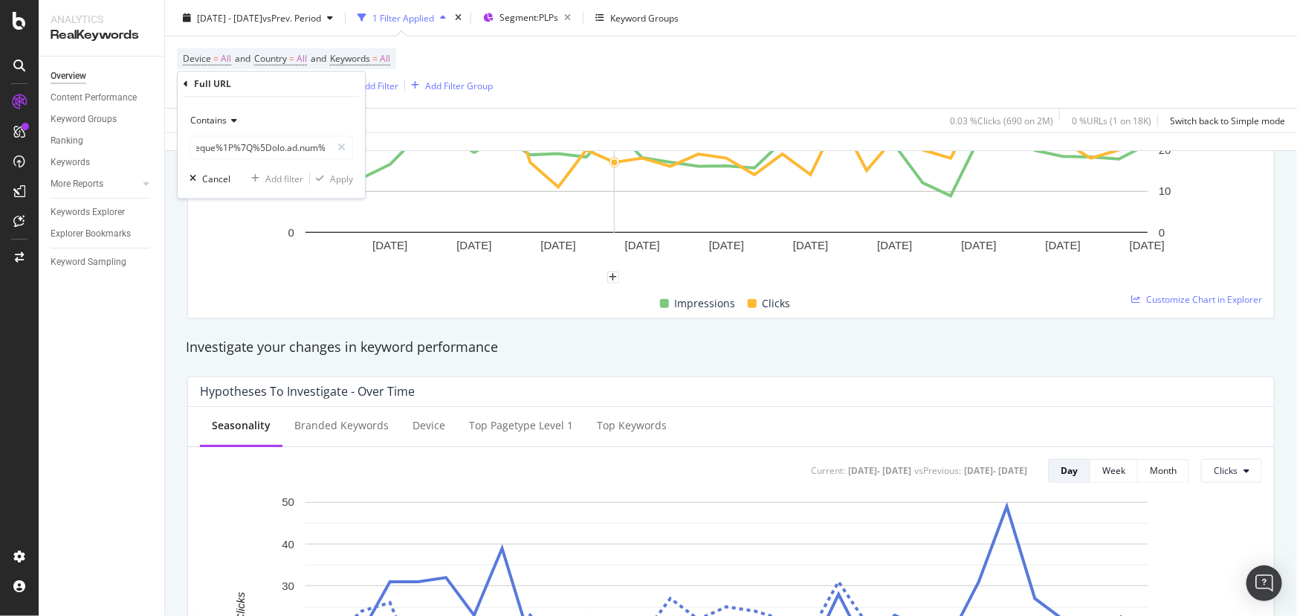
scroll to position [0, 0]
click at [242, 149] on input "text" at bounding box center [260, 148] width 141 height 24
paste input "[DOMAIN_NAME][URL]"
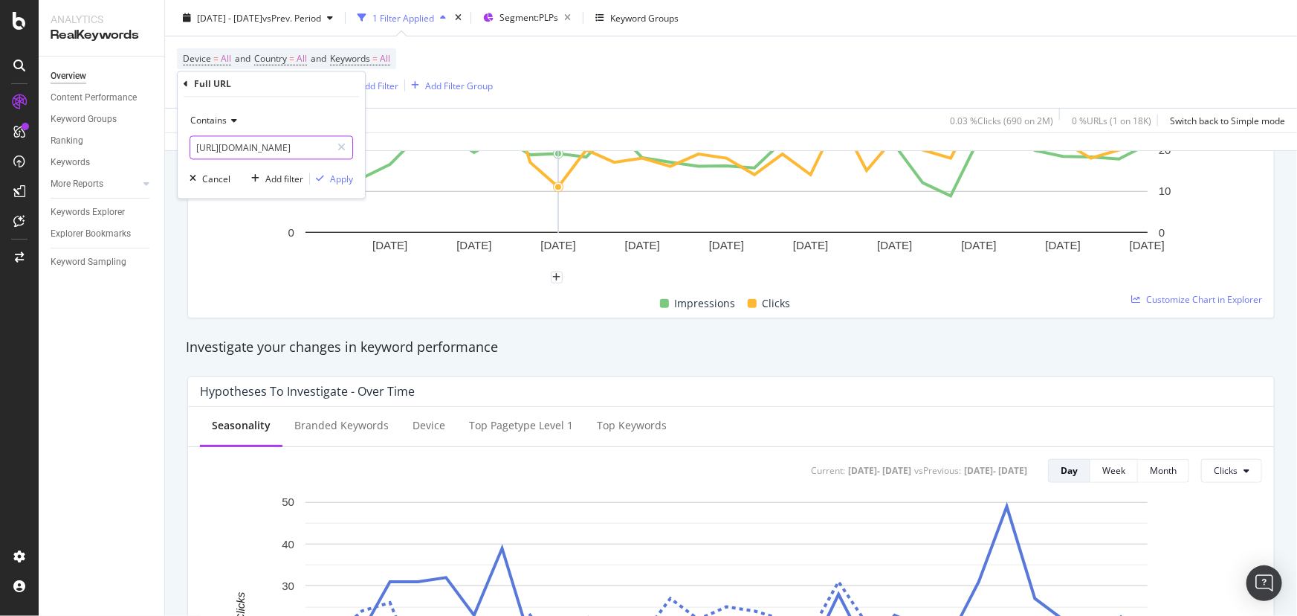
scroll to position [0, 77]
type input "[URL][DOMAIN_NAME]"
click at [343, 182] on div "Apply" at bounding box center [341, 178] width 23 height 13
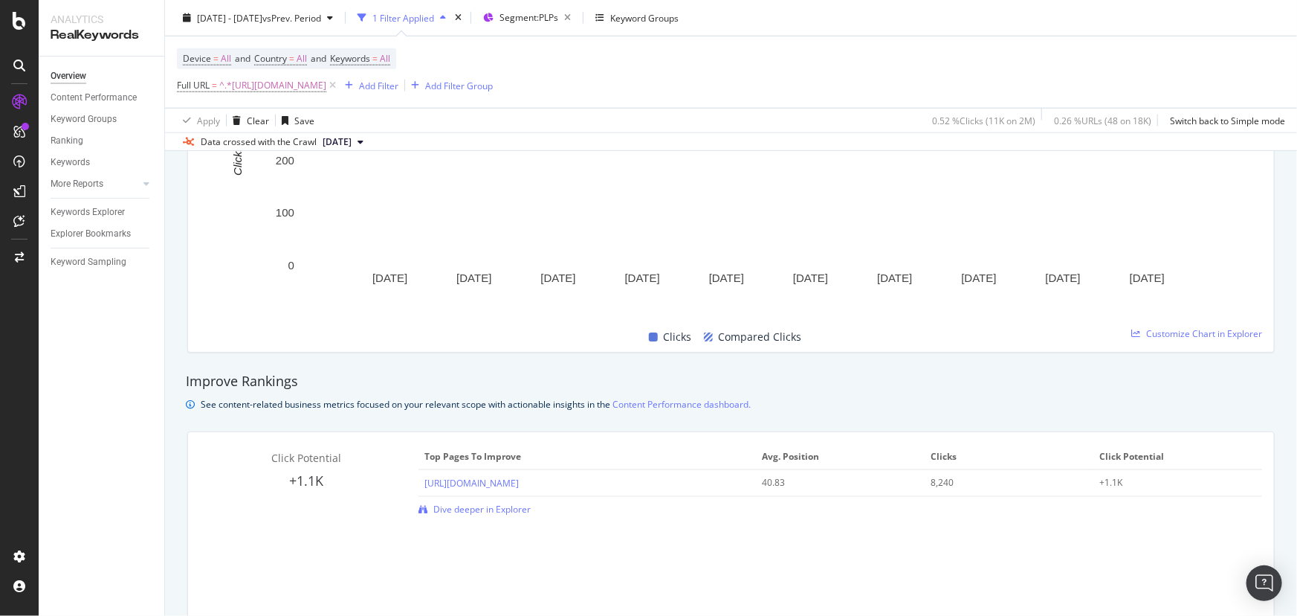
scroll to position [796, 0]
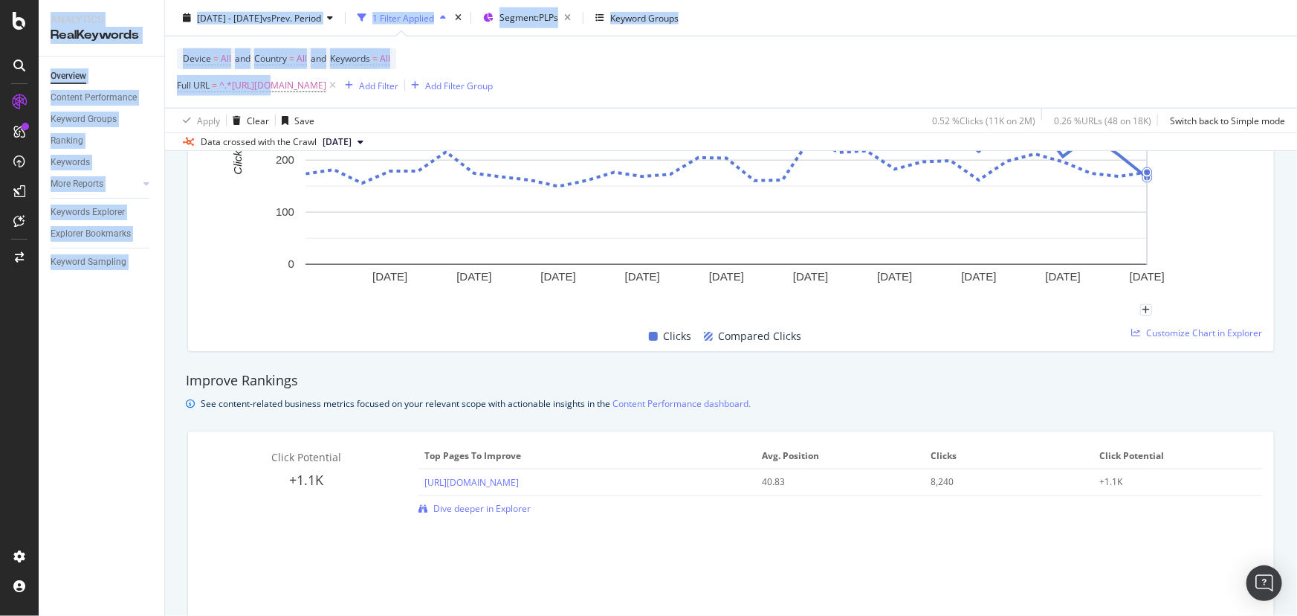
drag, startPoint x: -141, startPoint y: -10, endPoint x: -233, endPoint y: -57, distance: 103.4
click at [0, 0] on html "Analytics RealKeywords Overview Content Performance Keyword Groups Ranking Keyw…" at bounding box center [648, 308] width 1297 height 616
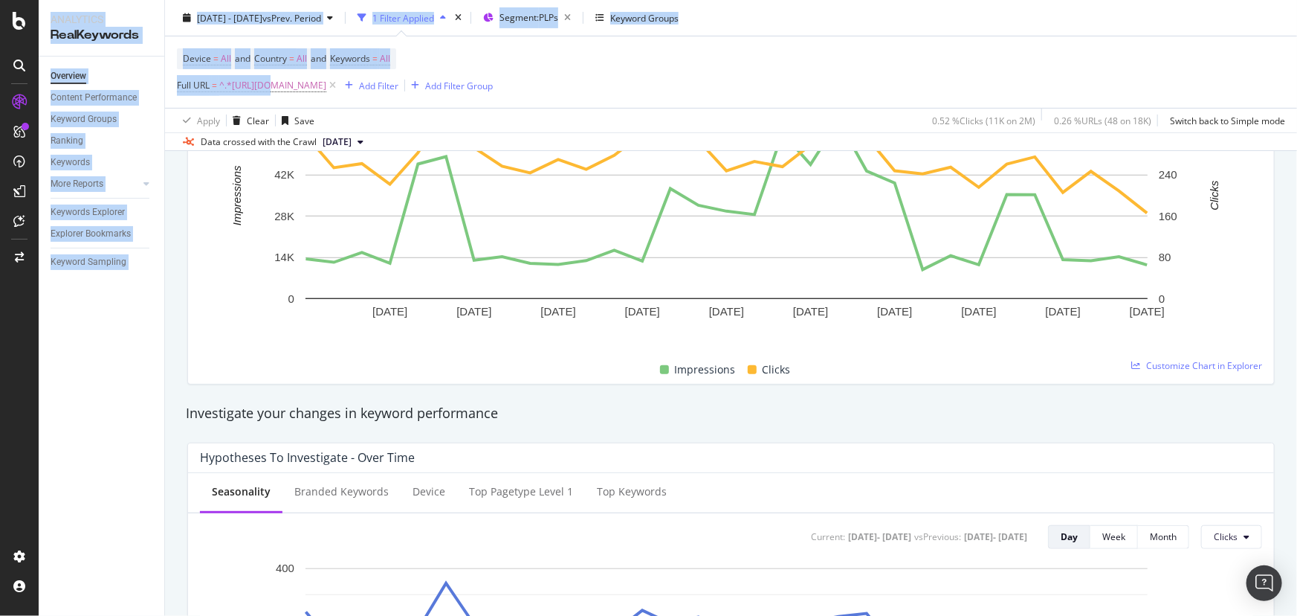
scroll to position [240, 0]
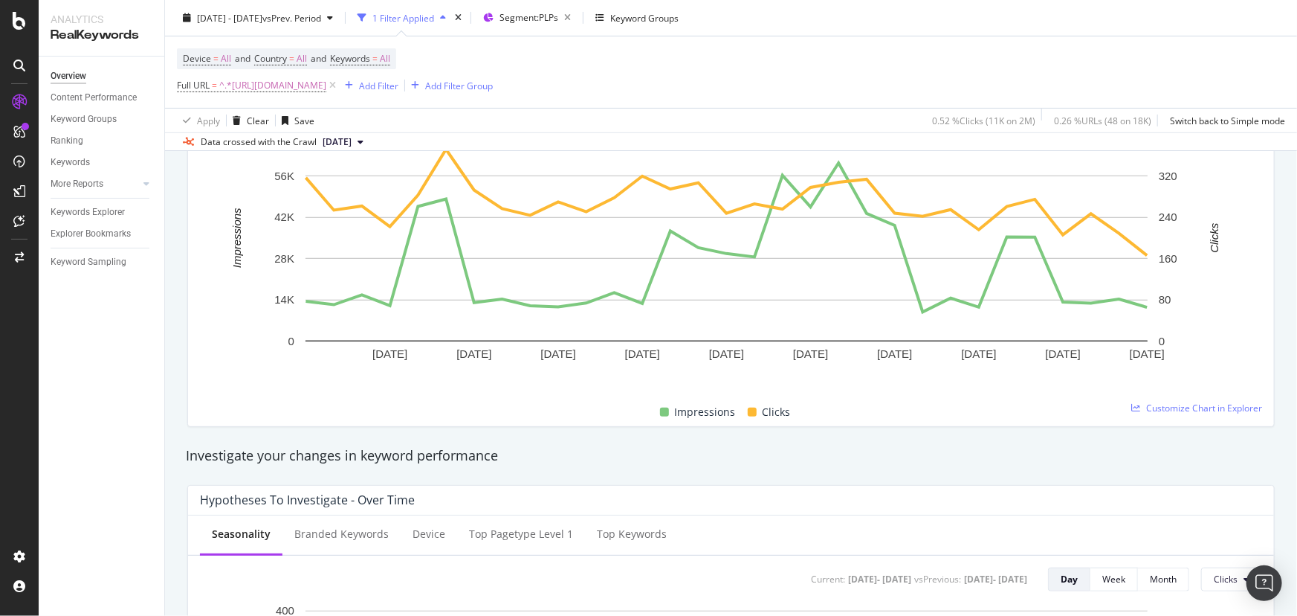
click at [709, 85] on div "Device = All and Country = All and Keywords = All Full URL = ^.*[URL][DOMAIN_NA…" at bounding box center [731, 71] width 1109 height 71
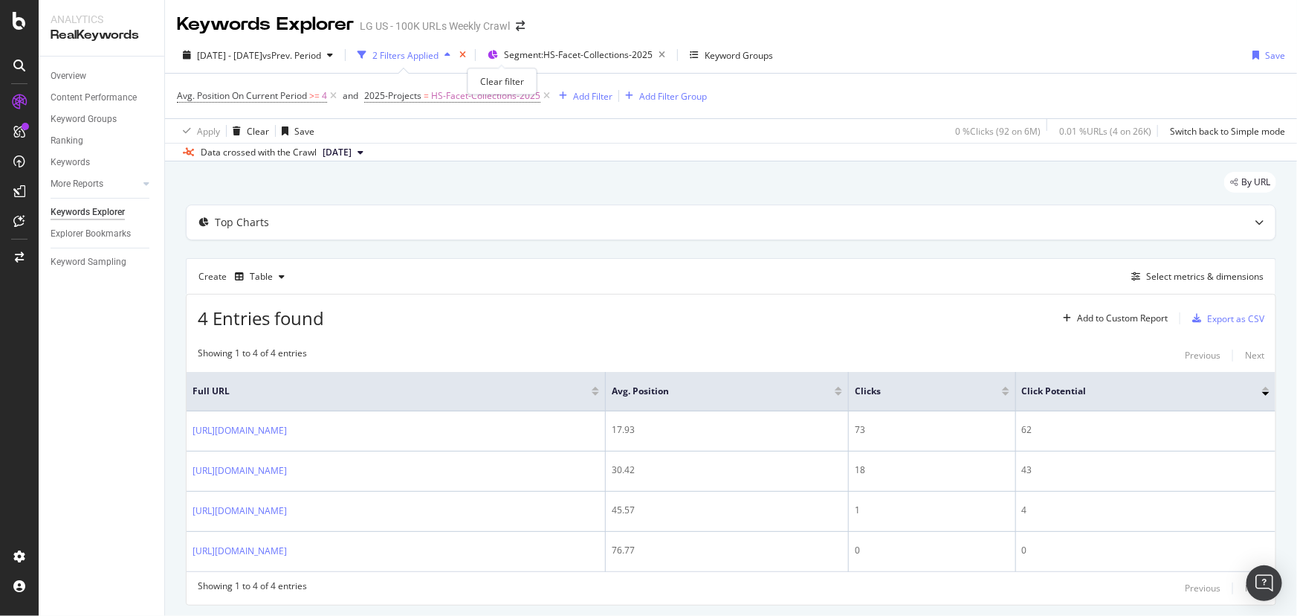
click at [466, 56] on icon "times" at bounding box center [462, 55] width 7 height 9
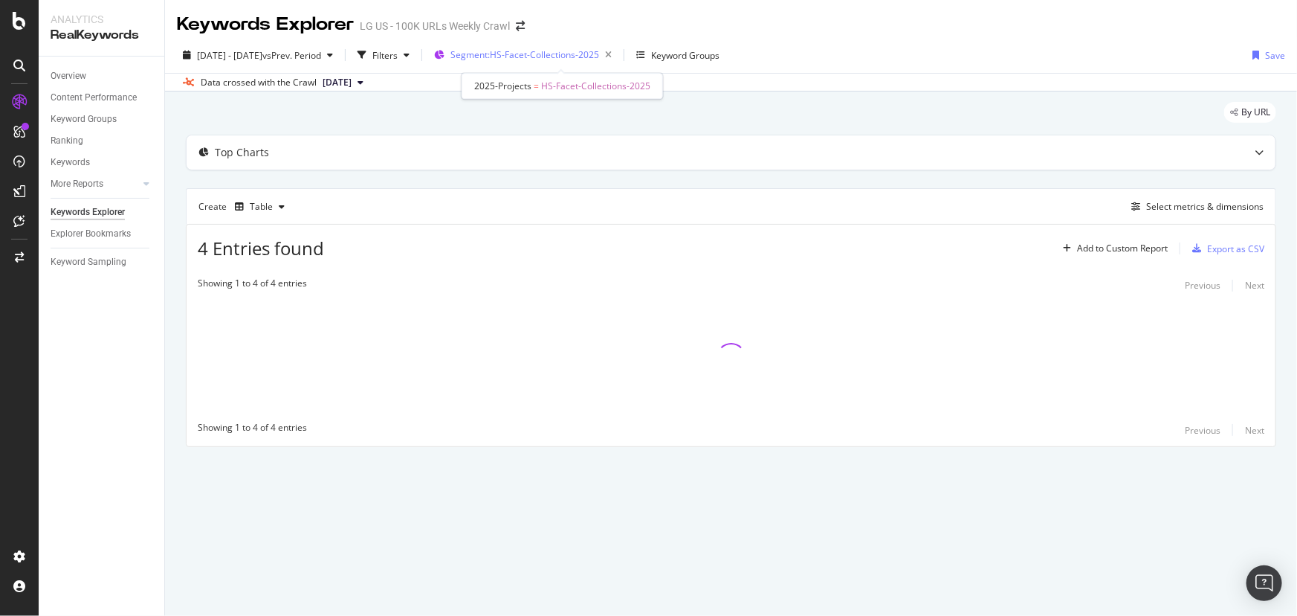
click at [583, 52] on span "Segment: HS-Facet-Collections-2025" at bounding box center [525, 54] width 149 height 13
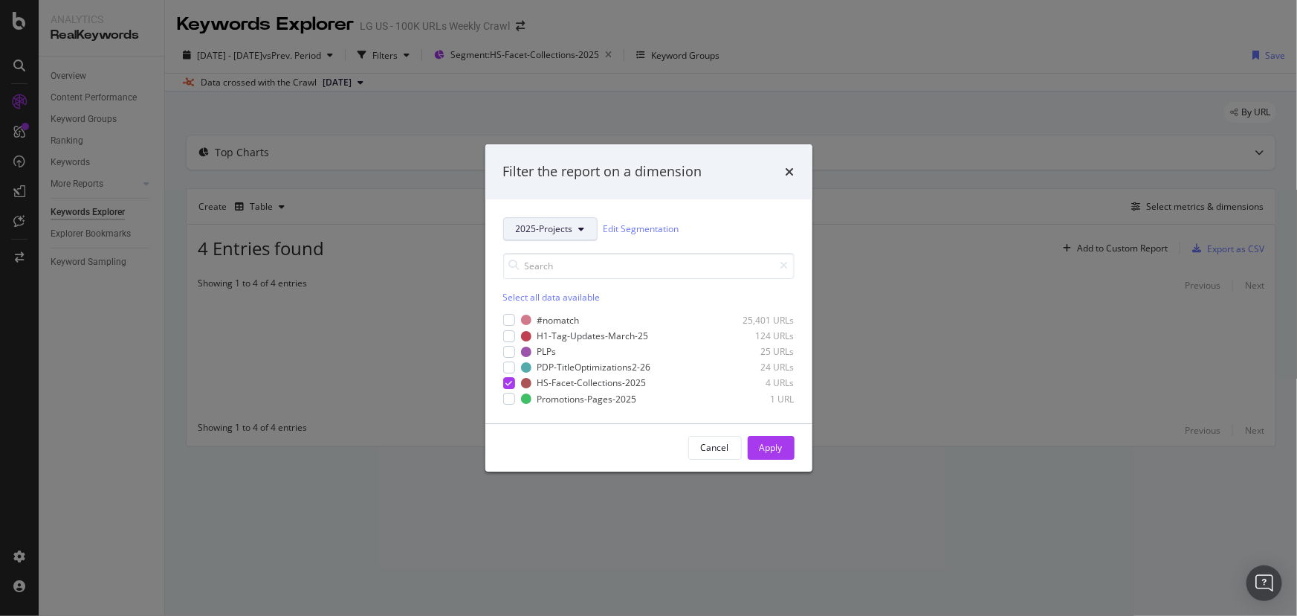
click at [566, 224] on span "2025-Projects" at bounding box center [544, 228] width 57 height 13
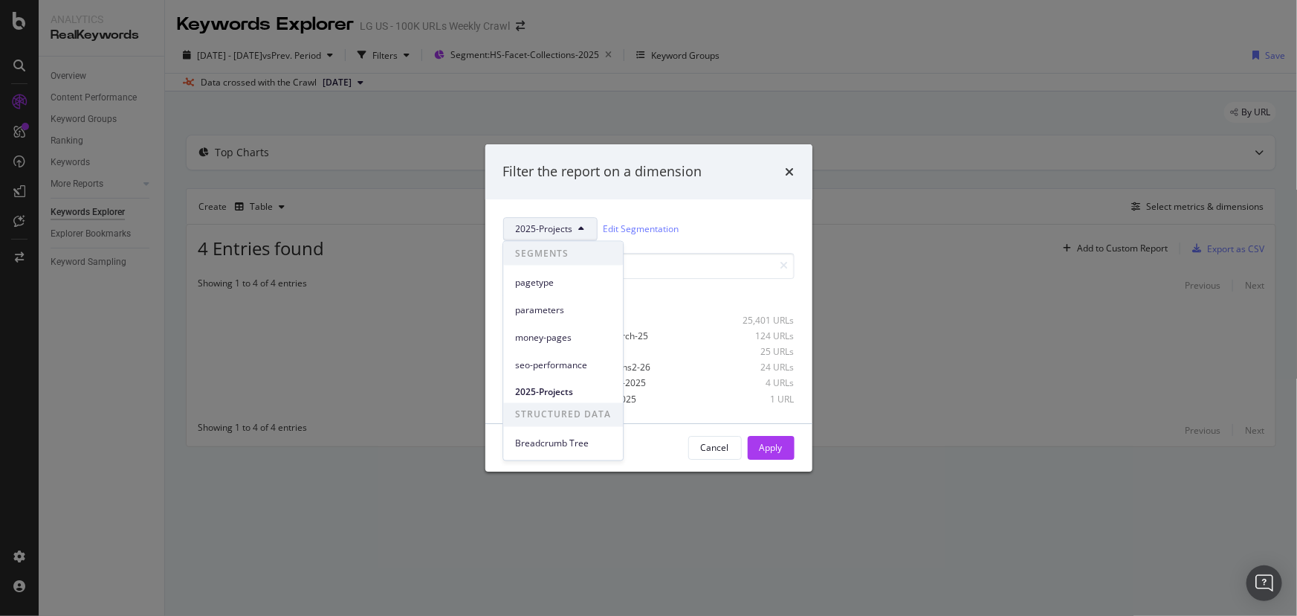
click at [555, 294] on div "parameters" at bounding box center [563, 307] width 120 height 28
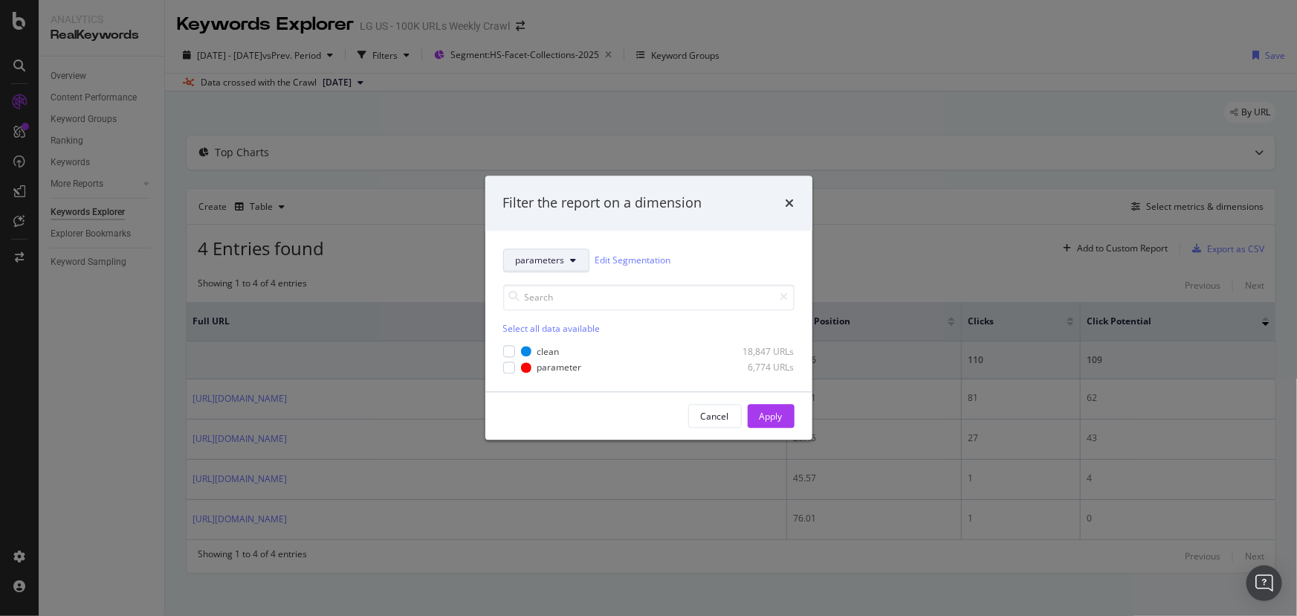
click at [556, 253] on button "parameters" at bounding box center [546, 260] width 86 height 24
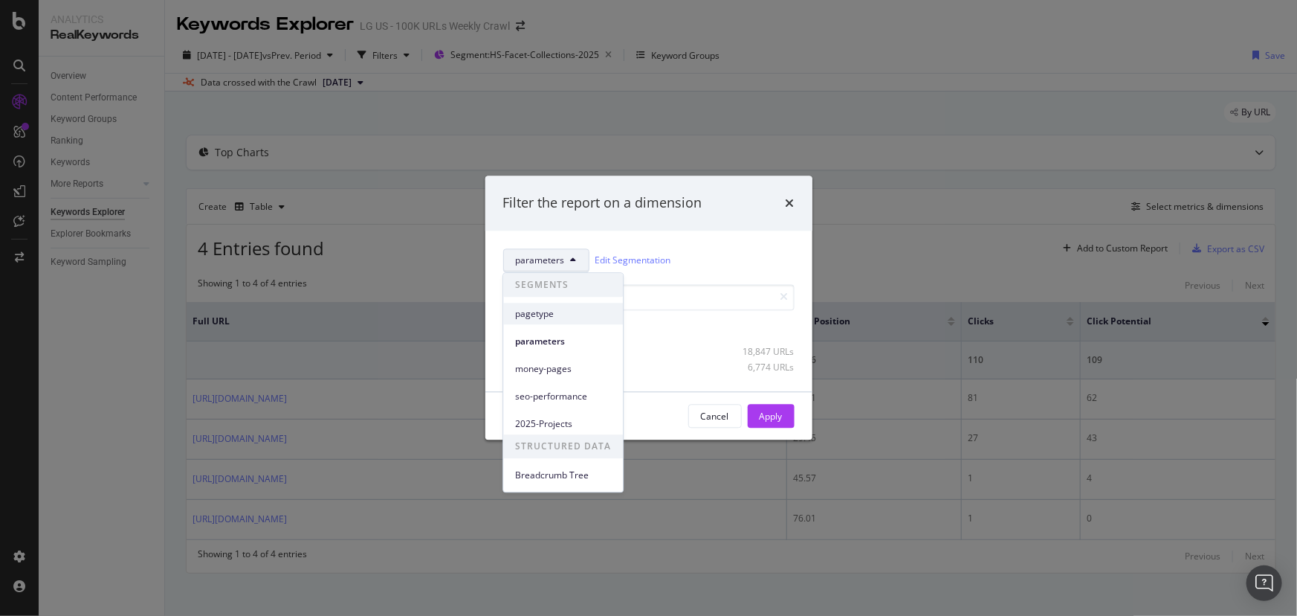
click at [531, 316] on span "pagetype" at bounding box center [563, 313] width 96 height 13
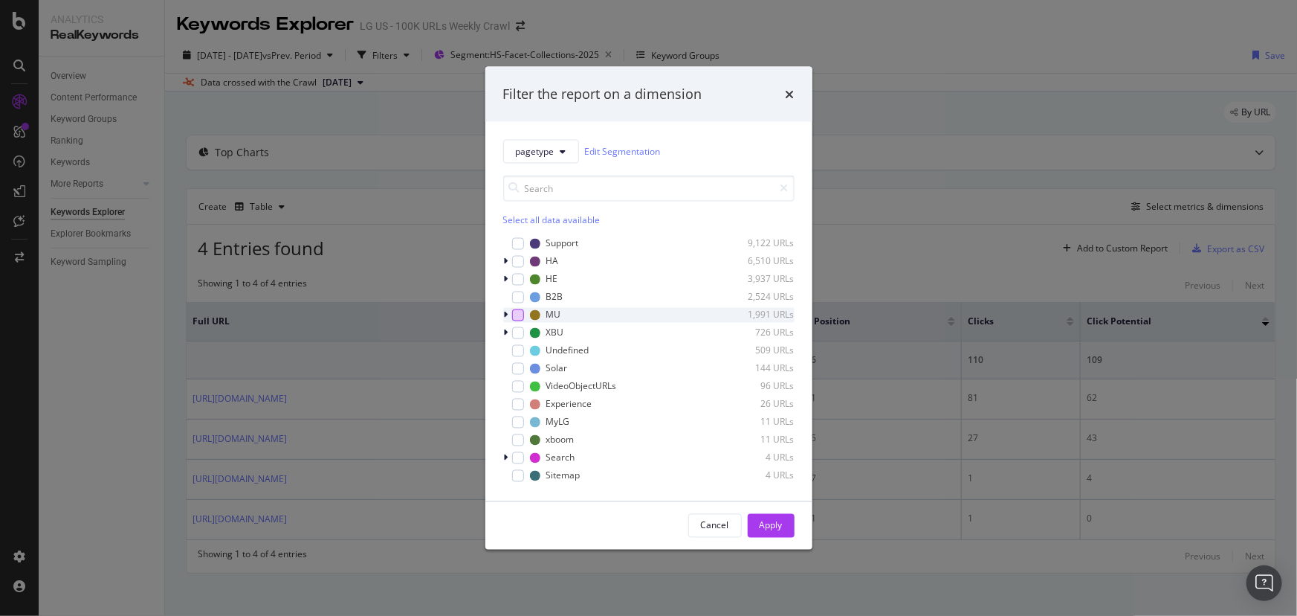
click at [514, 313] on div "modal" at bounding box center [518, 315] width 12 height 12
click at [762, 523] on div "Apply" at bounding box center [771, 525] width 23 height 13
